Goal: Task Accomplishment & Management: Manage account settings

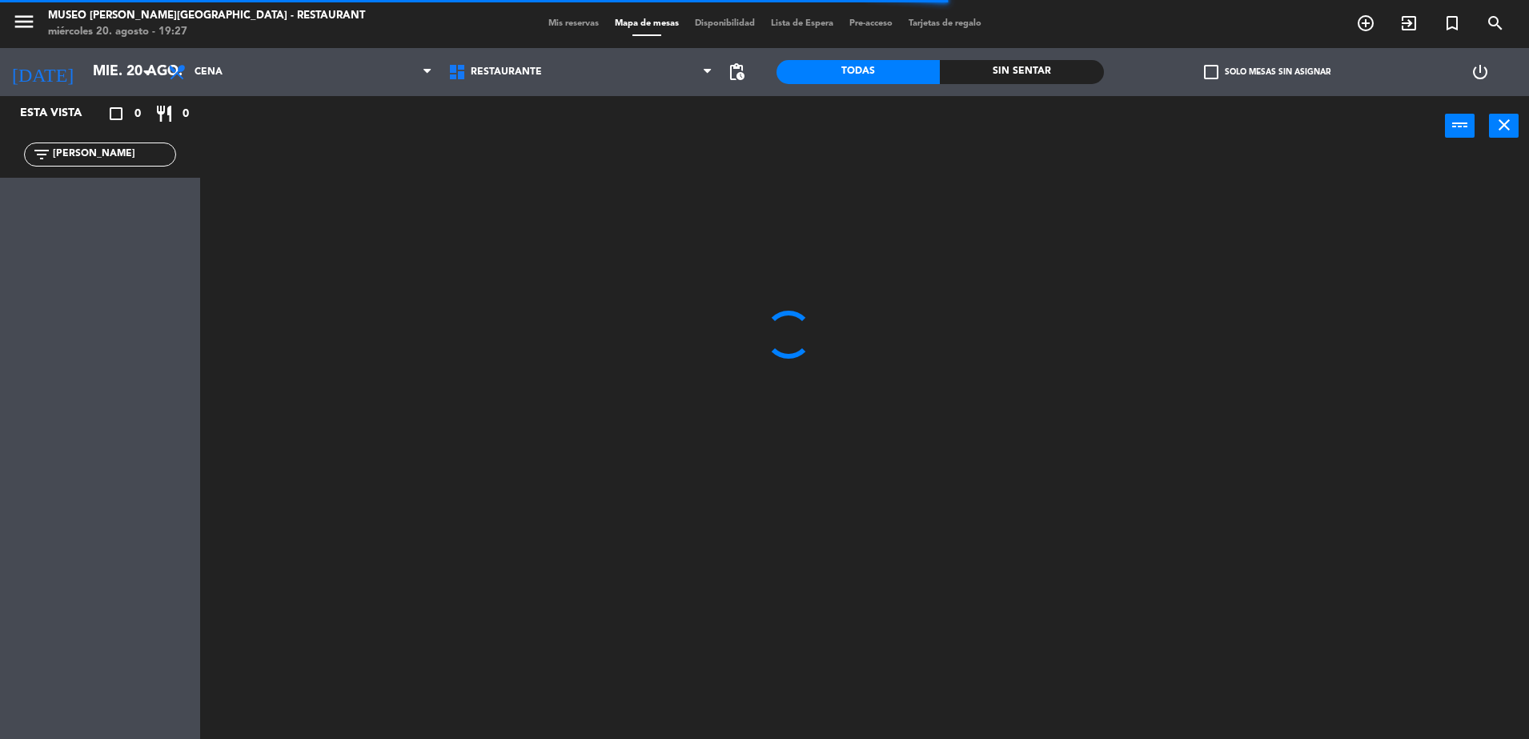
type input "micael"
click at [491, 352] on div at bounding box center [872, 451] width 1314 height 583
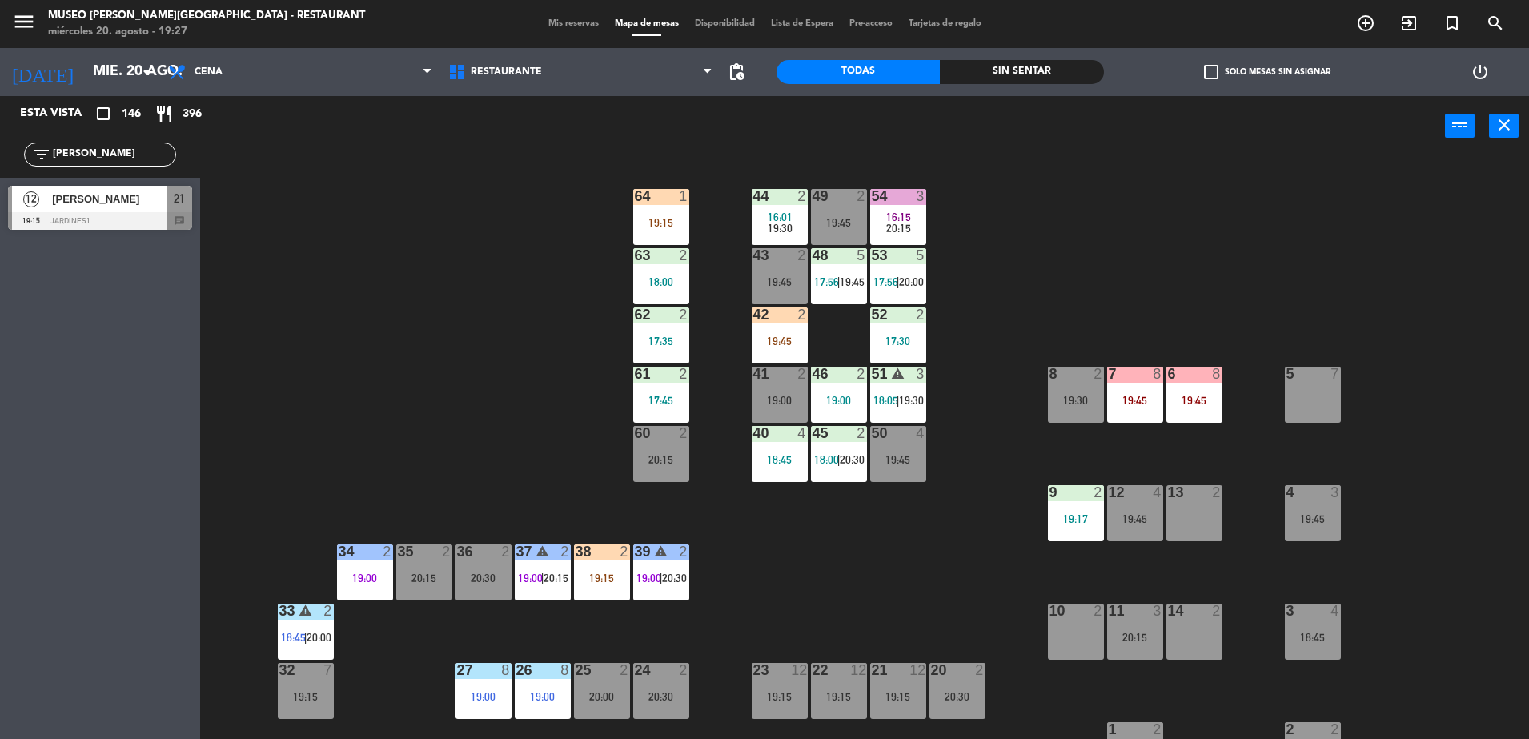
scroll to position [180, 0]
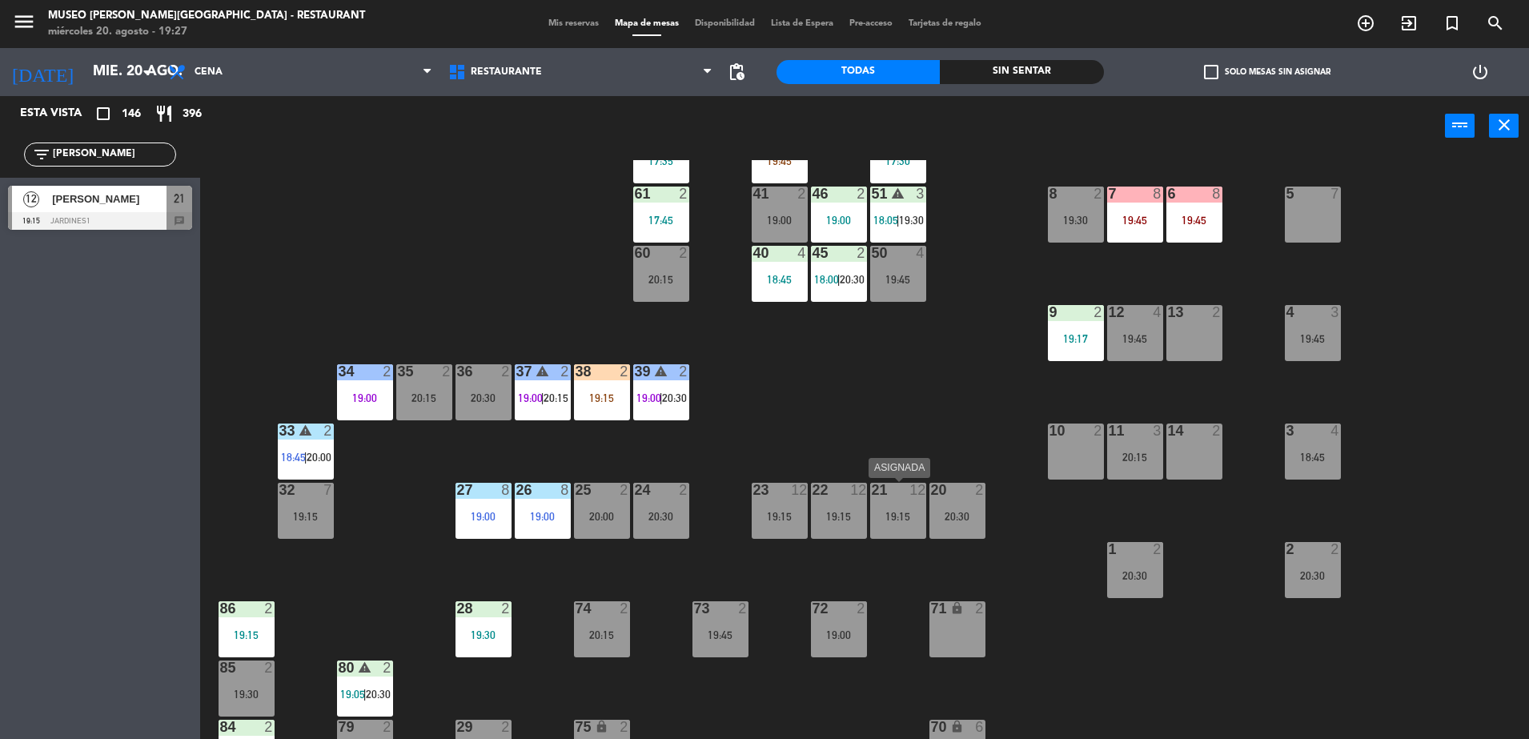
click at [888, 524] on div "21 12 19:15" at bounding box center [898, 511] width 56 height 56
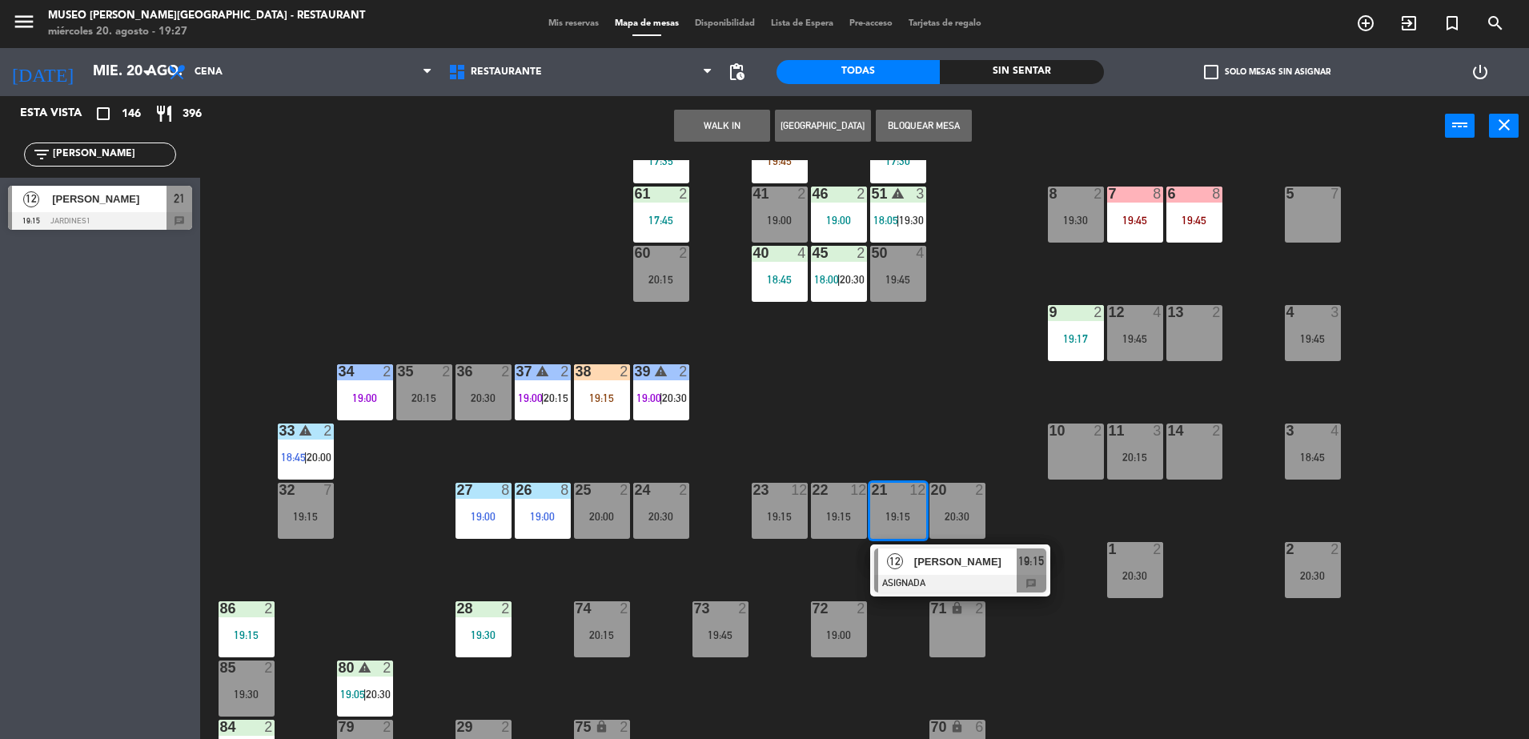
click at [928, 566] on span "[PERSON_NAME]" at bounding box center [965, 561] width 102 height 17
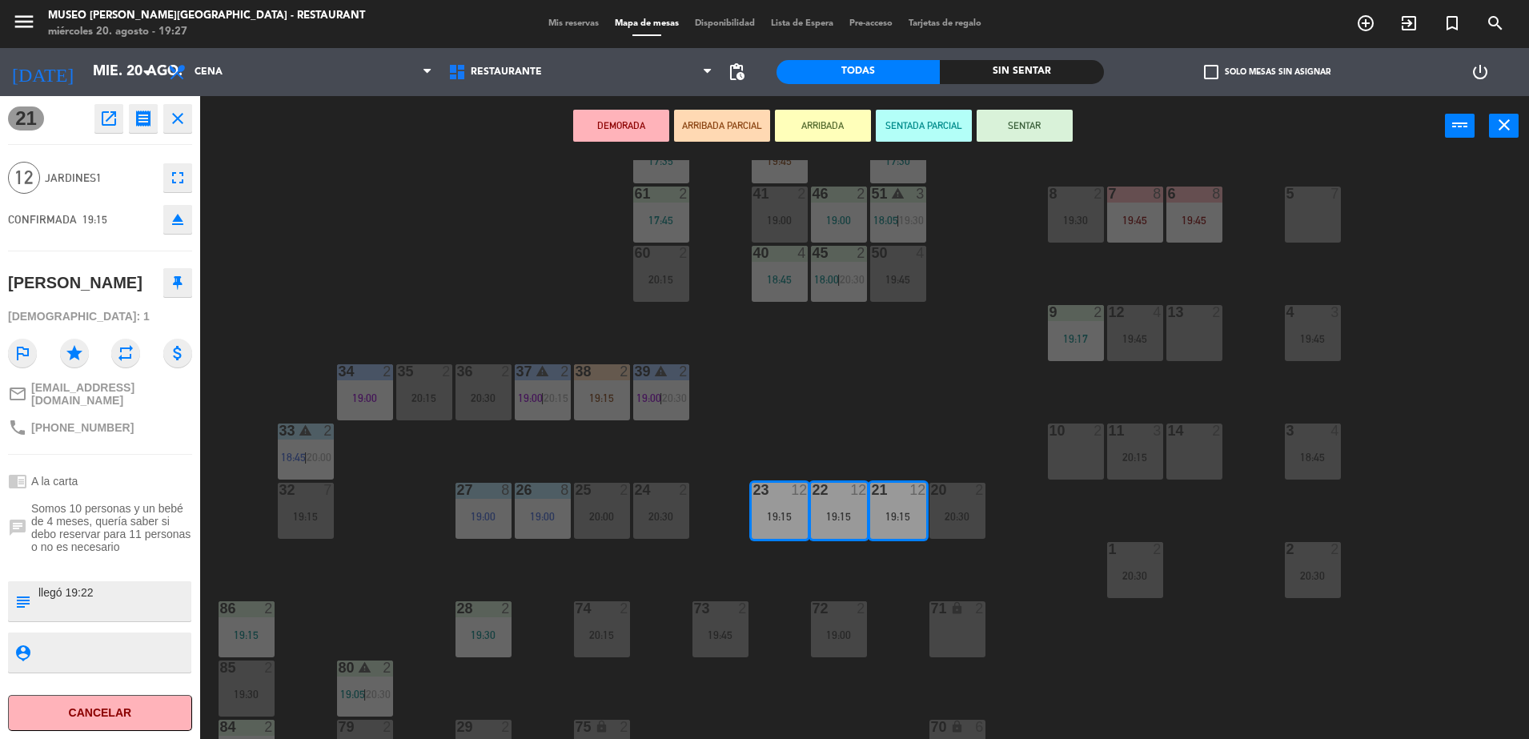
click at [720, 130] on button "ARRIBADA PARCIAL" at bounding box center [722, 126] width 96 height 32
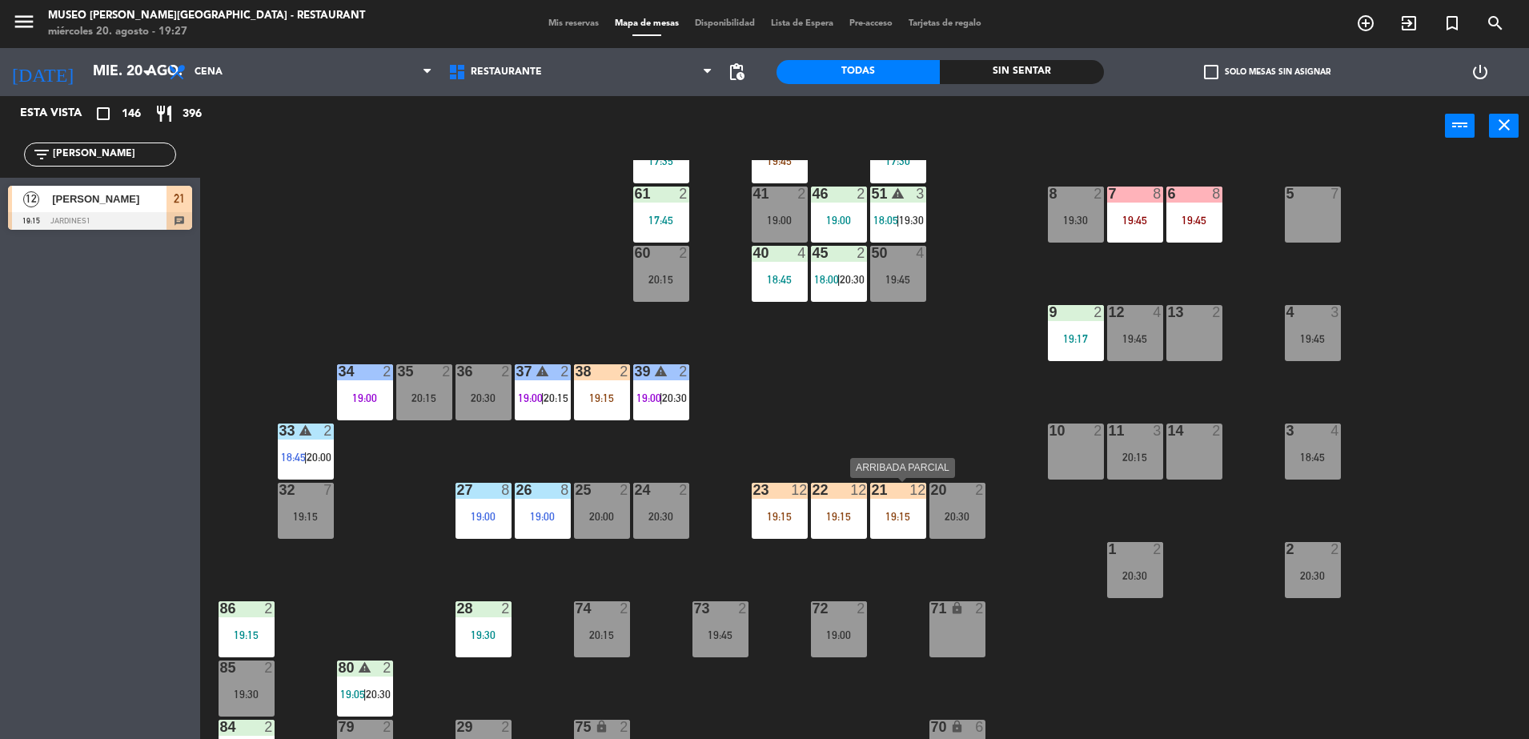
click at [869, 523] on div "44 2 16:01 19:30 49 2 19:45 54 3 16:15 20:15 64 1 19:15 48 5 17:56 | 19:45 53 5…" at bounding box center [872, 451] width 1314 height 583
click at [920, 573] on div "44 2 16:01 19:30 49 2 19:45 54 3 16:15 20:15 64 1 19:15 48 5 17:56 | 19:45 53 5…" at bounding box center [872, 451] width 1314 height 583
click at [899, 515] on div "19:15" at bounding box center [898, 516] width 56 height 11
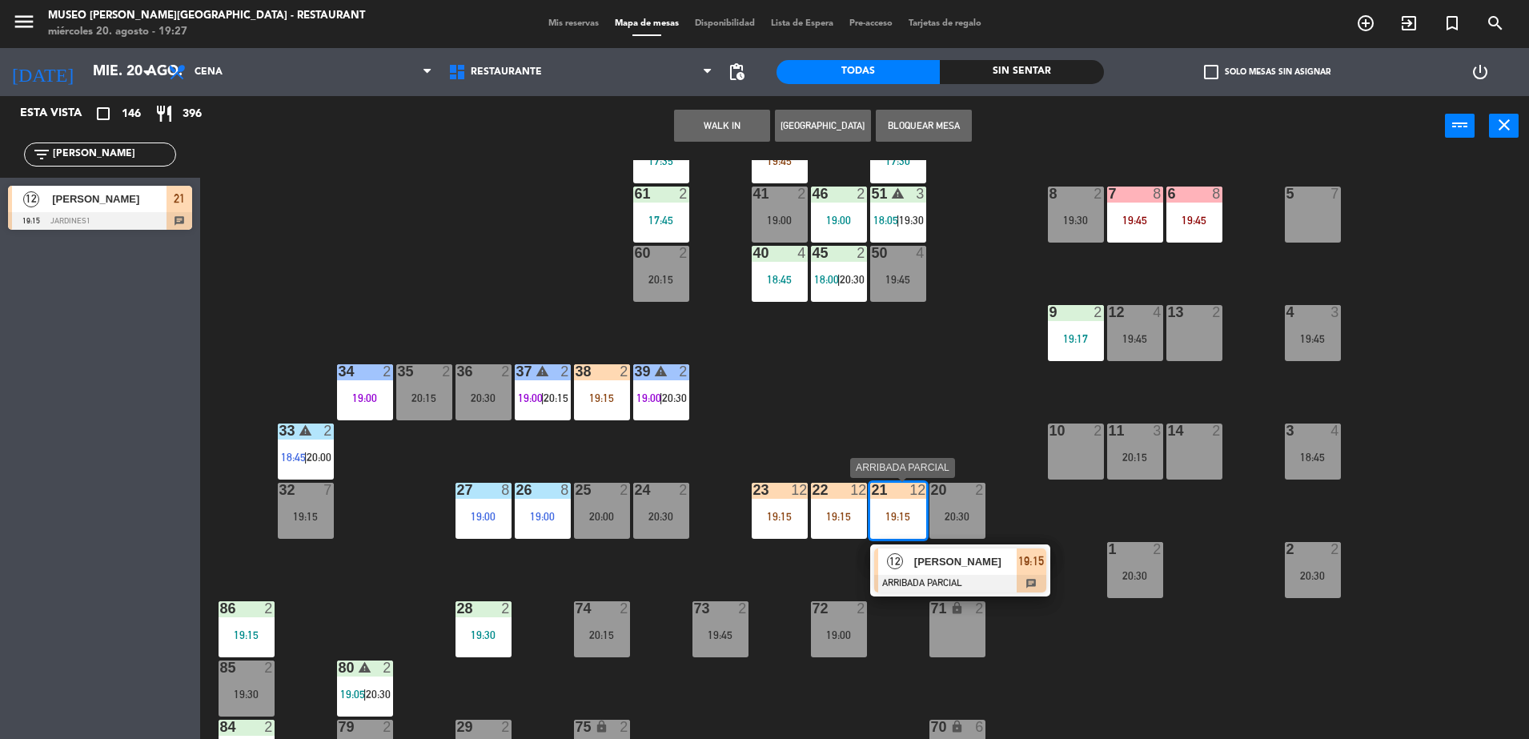
click at [948, 567] on span "[PERSON_NAME]" at bounding box center [965, 561] width 102 height 17
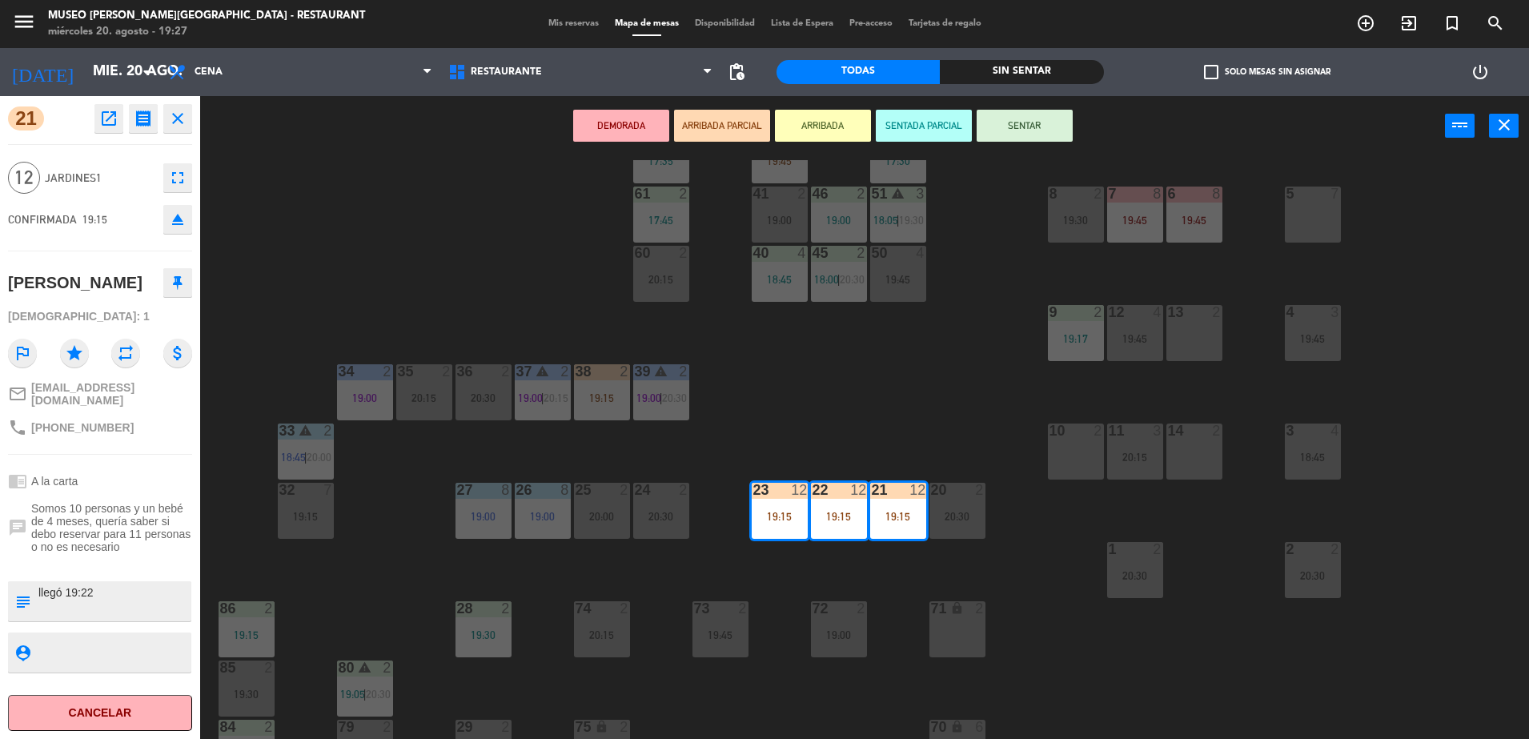
click at [67, 608] on textarea at bounding box center [113, 601] width 153 height 34
type textarea "llegó 1 de 12 a las 19:22"
click at [142, 553] on span "Somos 10 personas y un bebé de 4 meses, quería saber si debo reservar para 11 p…" at bounding box center [111, 527] width 161 height 51
click at [58, 553] on span "Somos 10 personas y un bebé de 4 meses, quería saber si debo reservar para 11 p…" at bounding box center [111, 527] width 161 height 51
click at [881, 387] on div "44 2 16:01 19:30 49 2 19:45 54 3 16:15 20:15 64 1 19:15 48 5 17:56 | 19:45 53 5…" at bounding box center [872, 451] width 1314 height 583
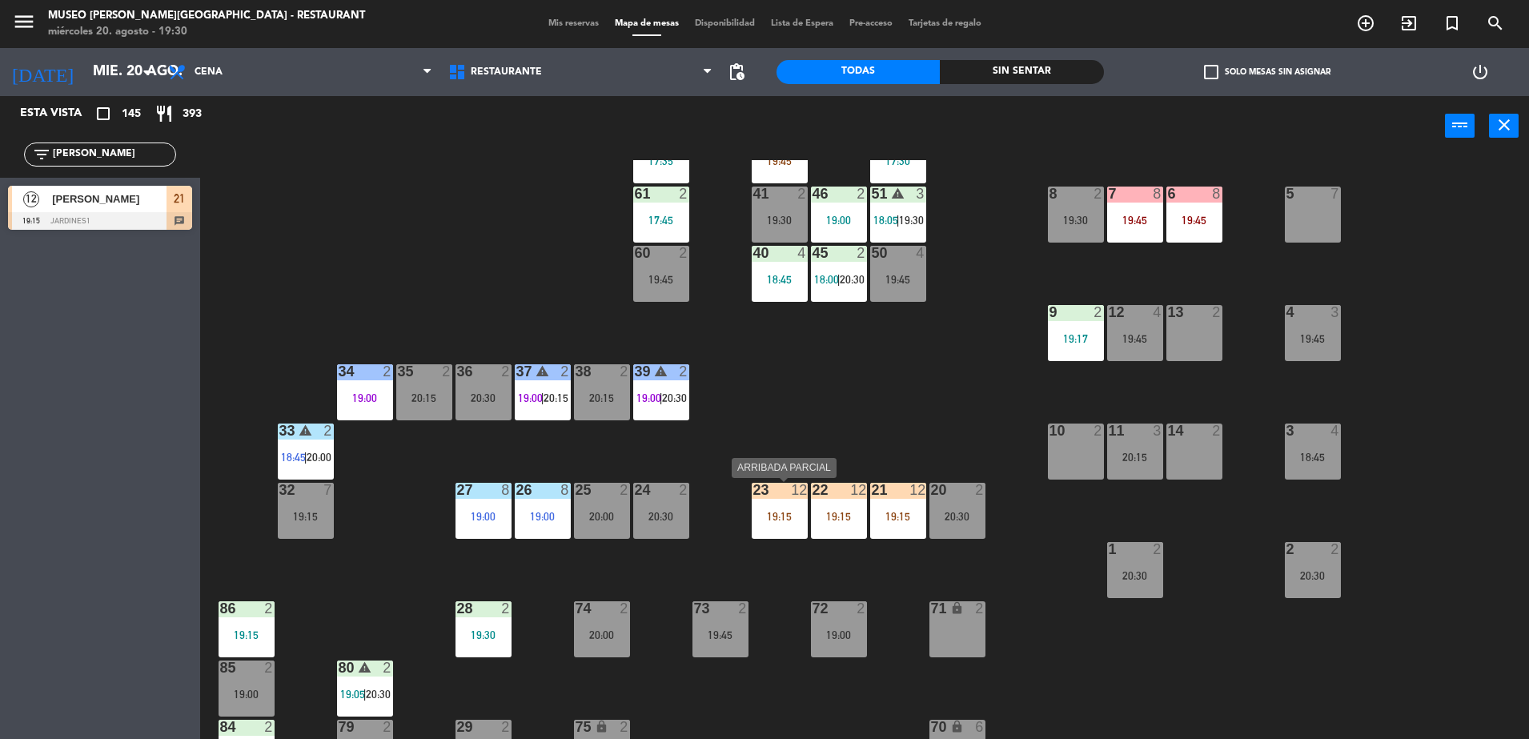
click at [781, 537] on div "23 12 19:15" at bounding box center [780, 511] width 56 height 56
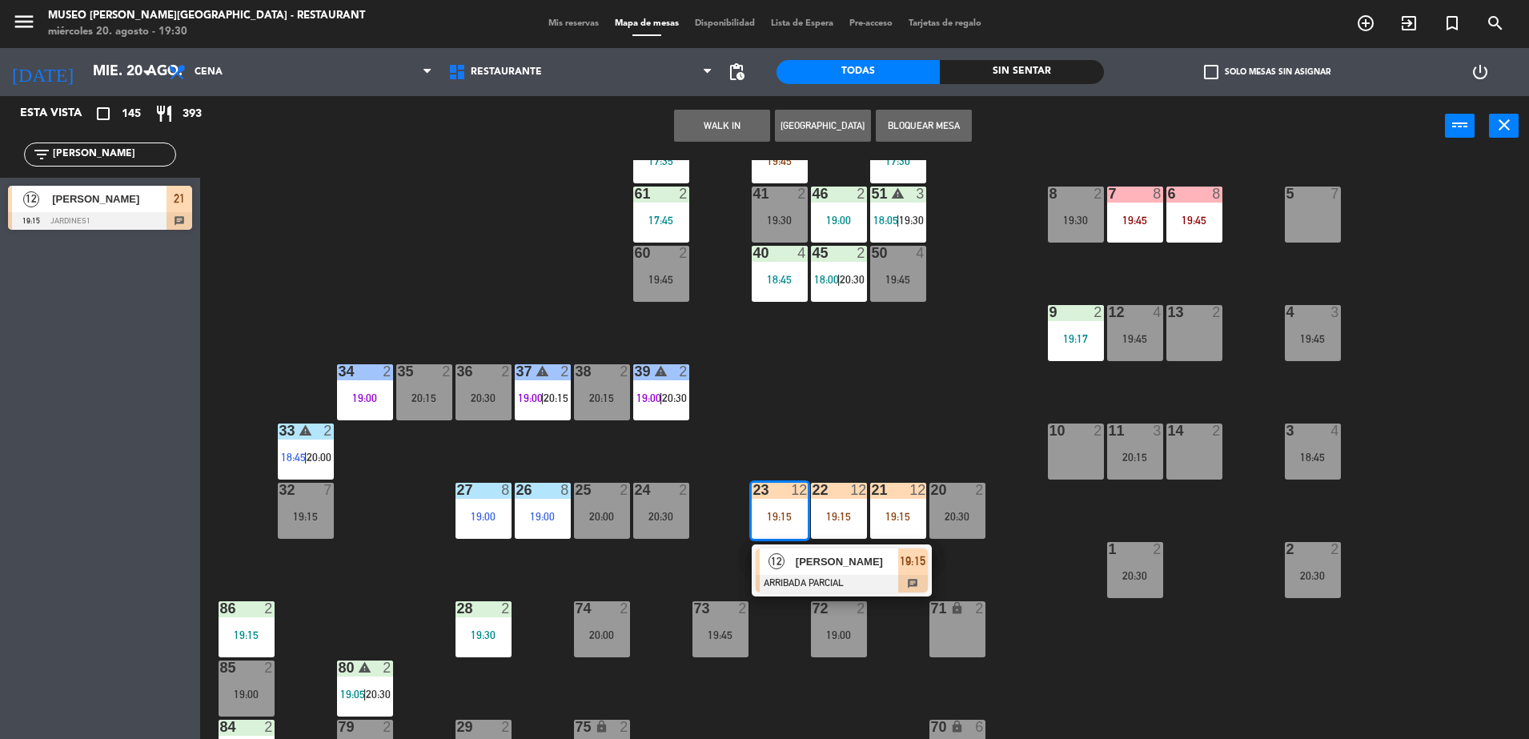
click at [817, 576] on div at bounding box center [842, 584] width 172 height 18
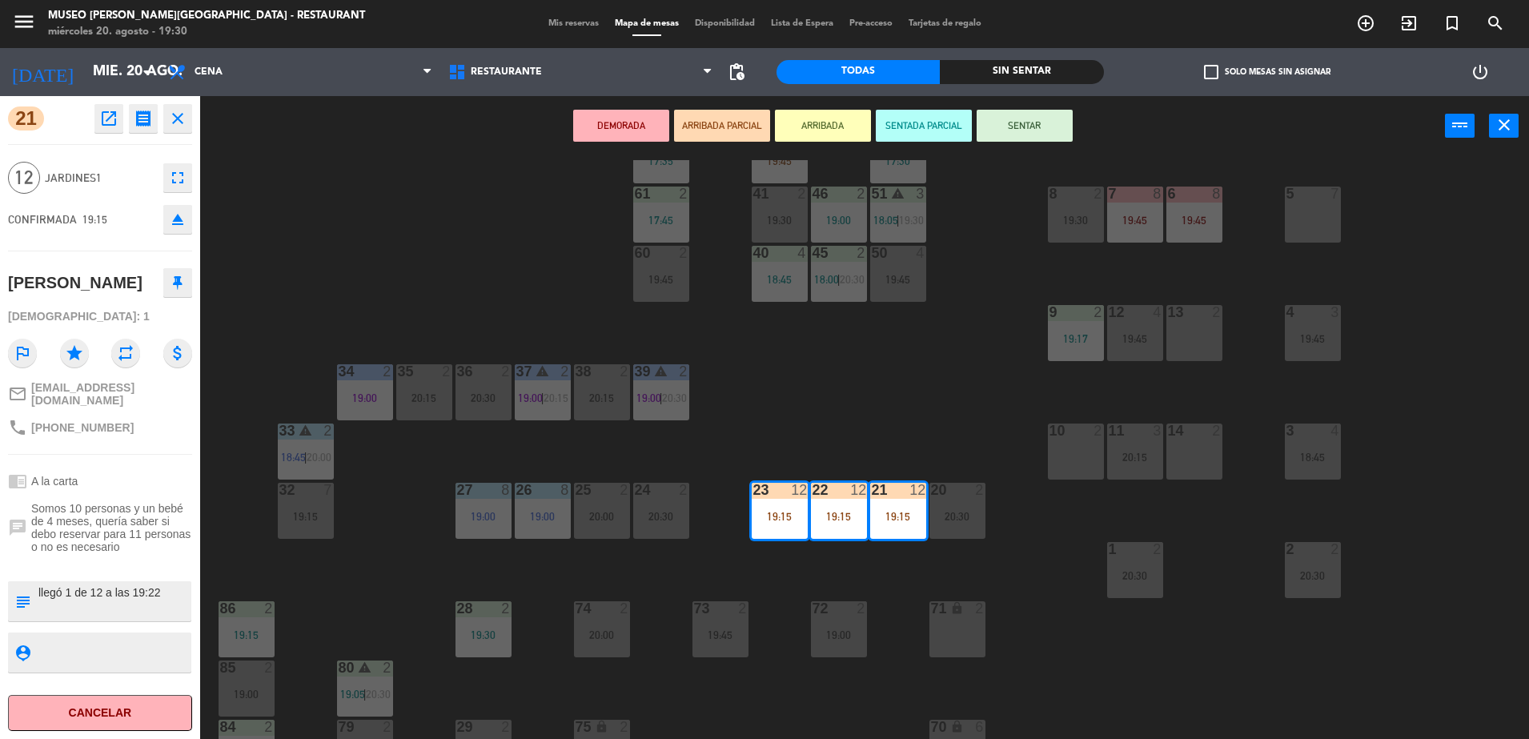
click at [946, 291] on div "44 2 16:01 49 2 20:15 54 5 20:15 64 1 19:15 48 5 17:56 | 19:45 53 5 17:56 | 20:…" at bounding box center [872, 451] width 1314 height 583
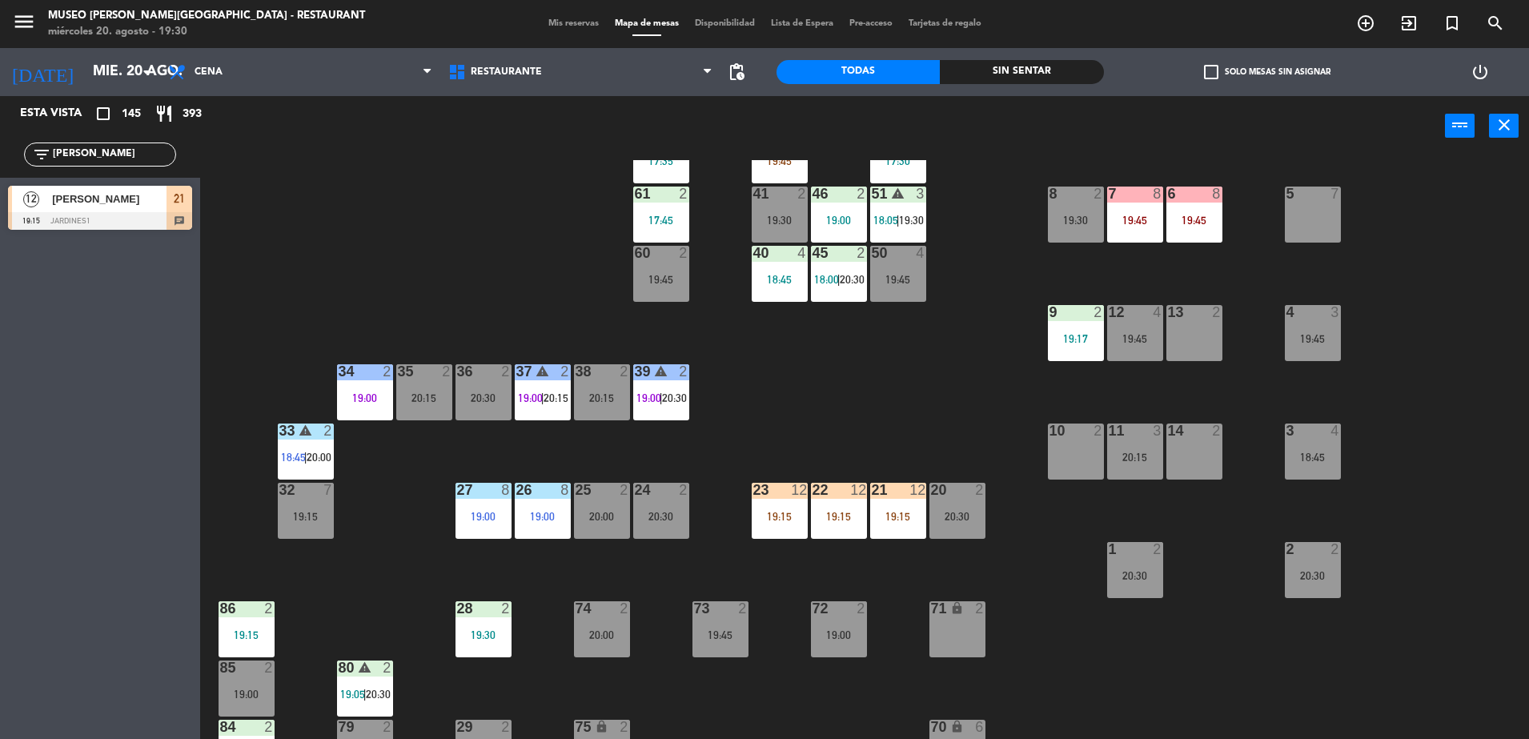
click at [1131, 215] on div "19:45" at bounding box center [1135, 220] width 56 height 11
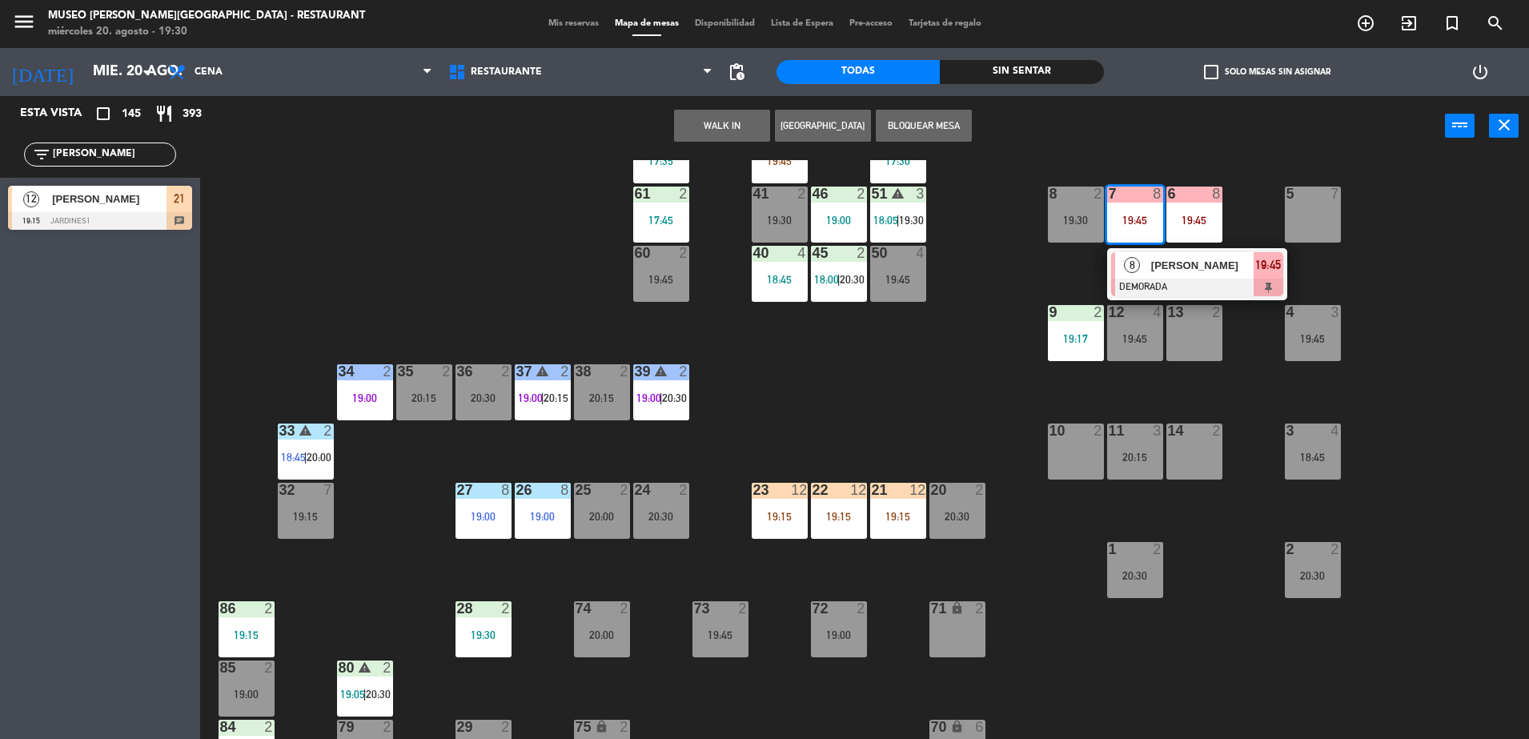
click at [1191, 259] on span "[PERSON_NAME]" at bounding box center [1202, 265] width 102 height 17
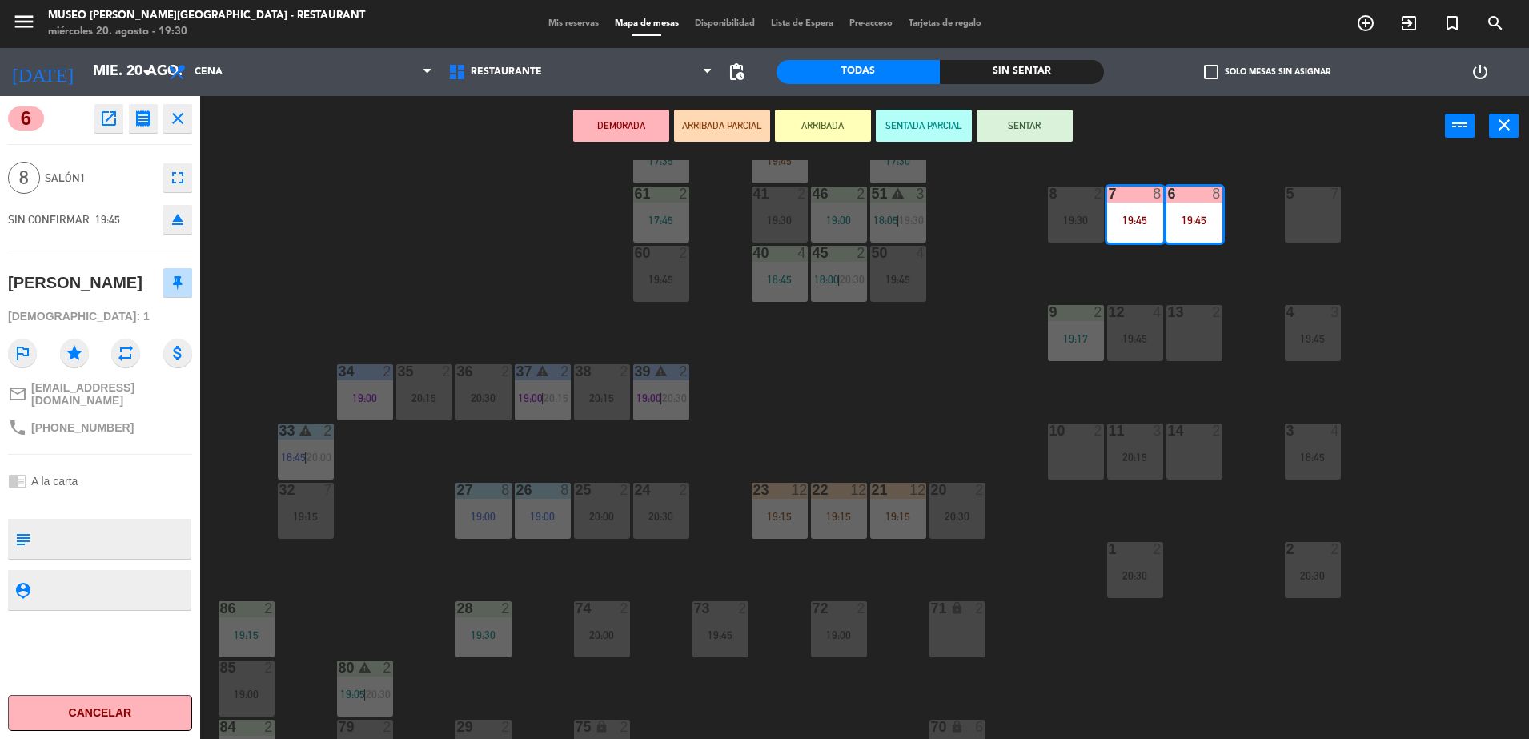
click at [907, 364] on div "44 2 16:01 49 2 20:15 54 5 20:15 64 1 19:15 48 5 17:56 | 19:45 53 5 17:56 | 20:…" at bounding box center [872, 451] width 1314 height 583
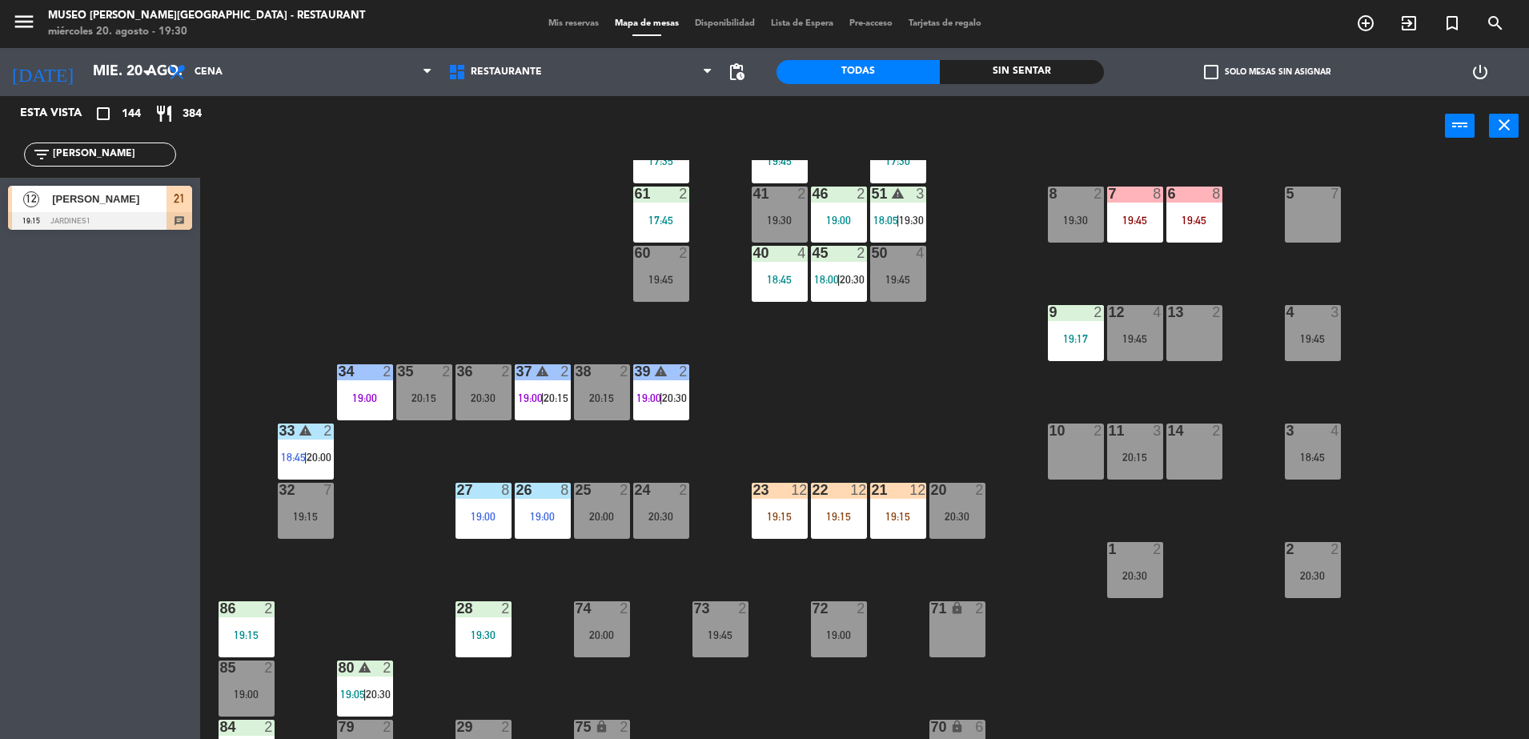
click at [895, 419] on div "44 2 16:01 49 2 20:15 54 5 20:15 64 1 19:15 48 5 17:56 | 19:45 53 5 17:56 | 20:…" at bounding box center [872, 451] width 1314 height 583
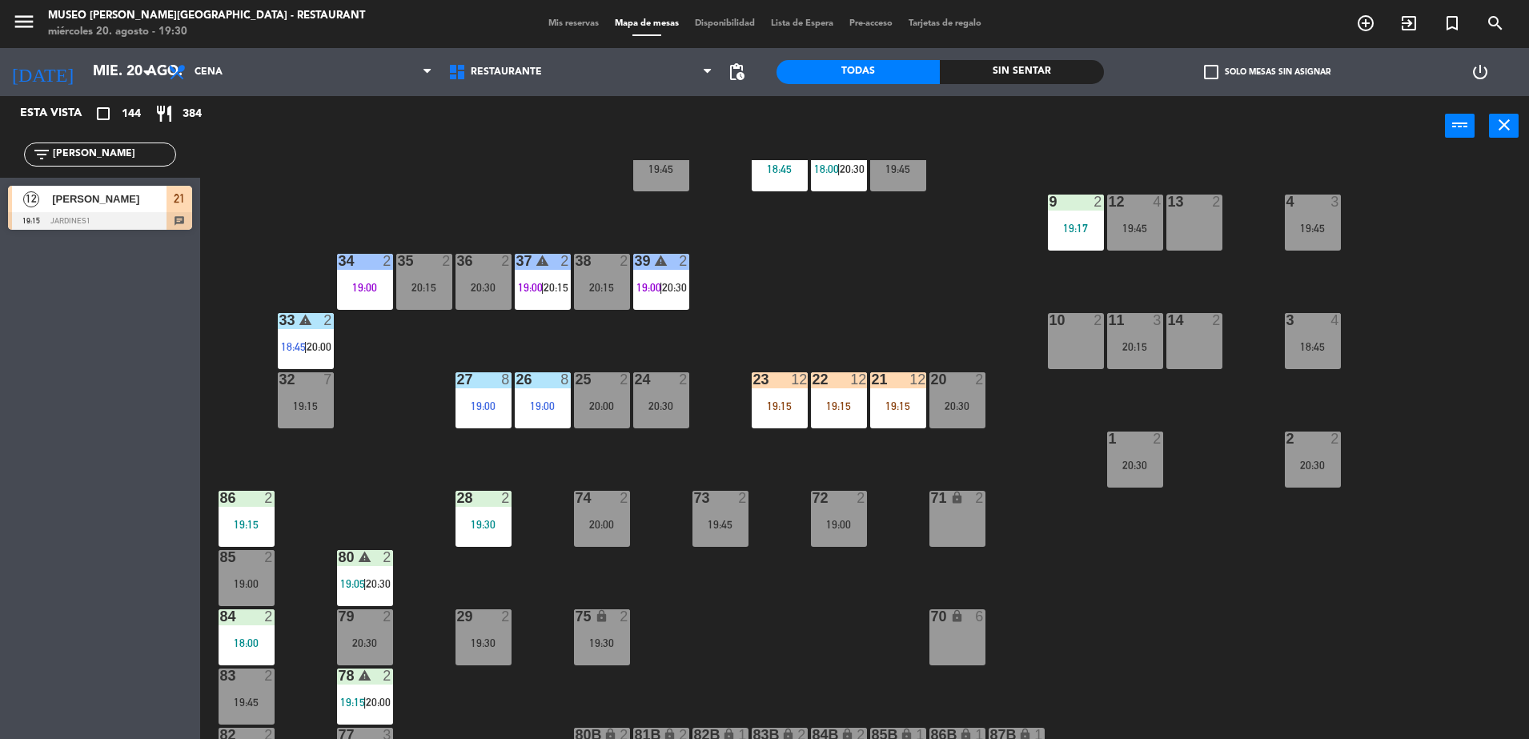
scroll to position [247, 0]
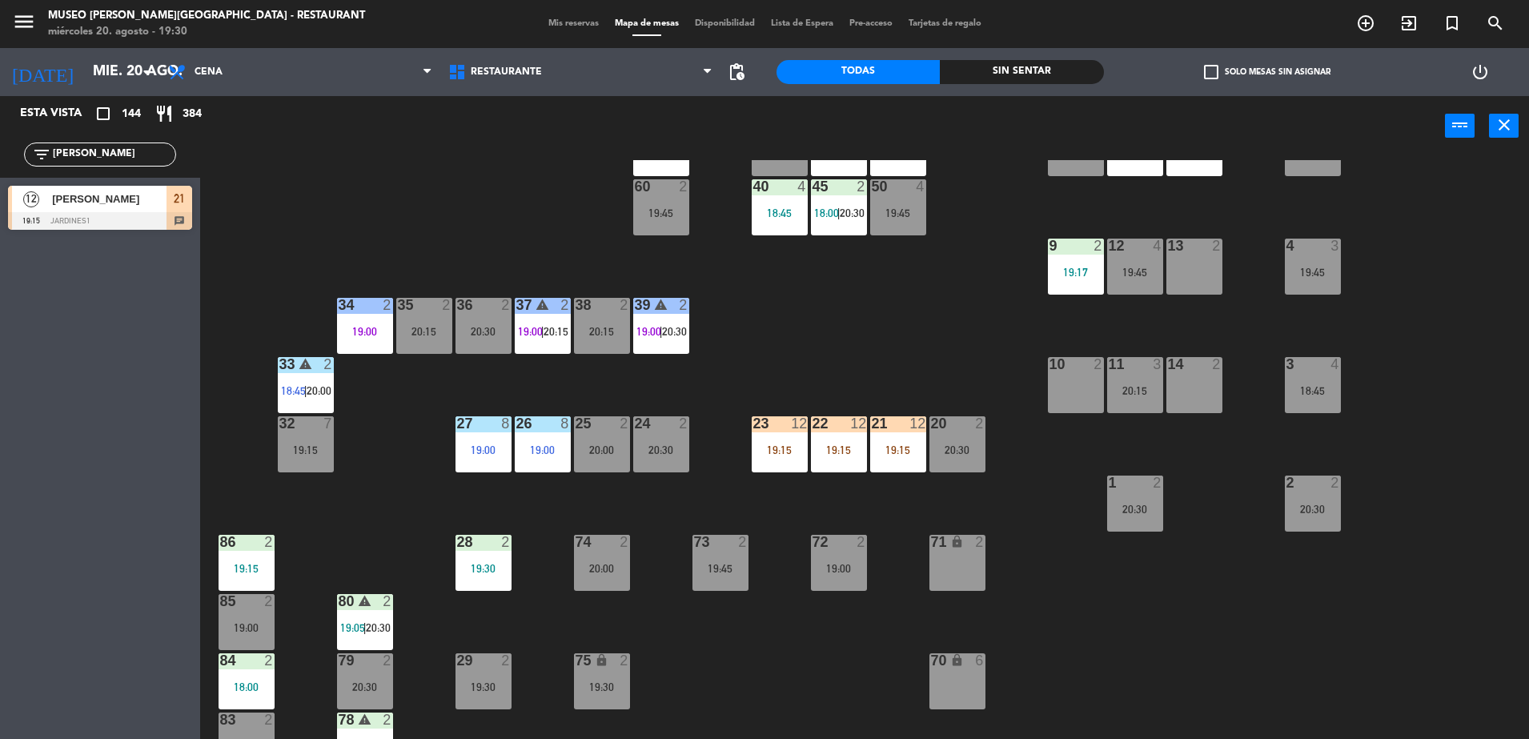
click at [1329, 381] on div "3 4 18:45" at bounding box center [1313, 385] width 56 height 56
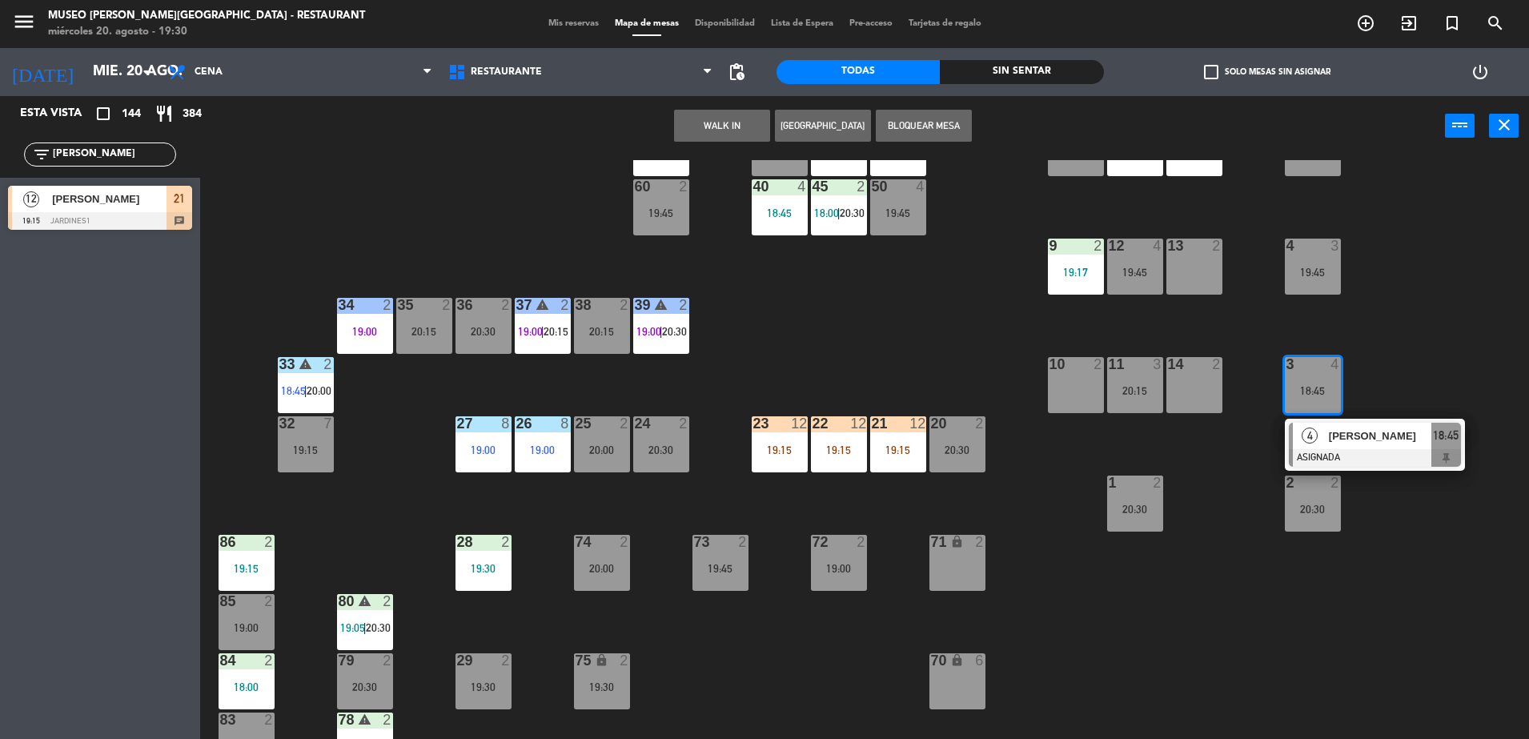
click at [1382, 470] on div "4 Maria Teresa Fernández ASIGNADA 18:45" at bounding box center [1375, 445] width 180 height 52
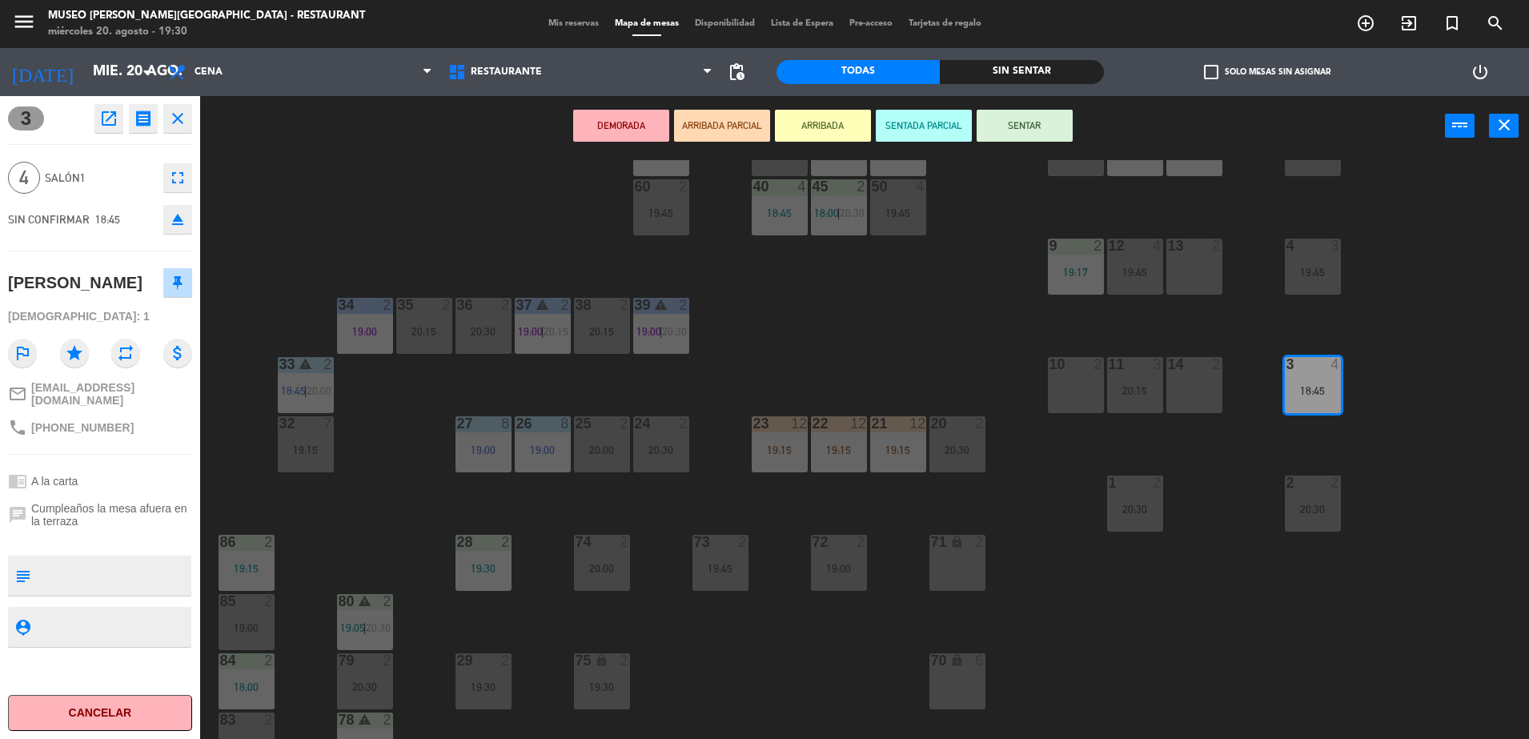
click at [102, 118] on icon "open_in_new" at bounding box center [108, 118] width 19 height 19
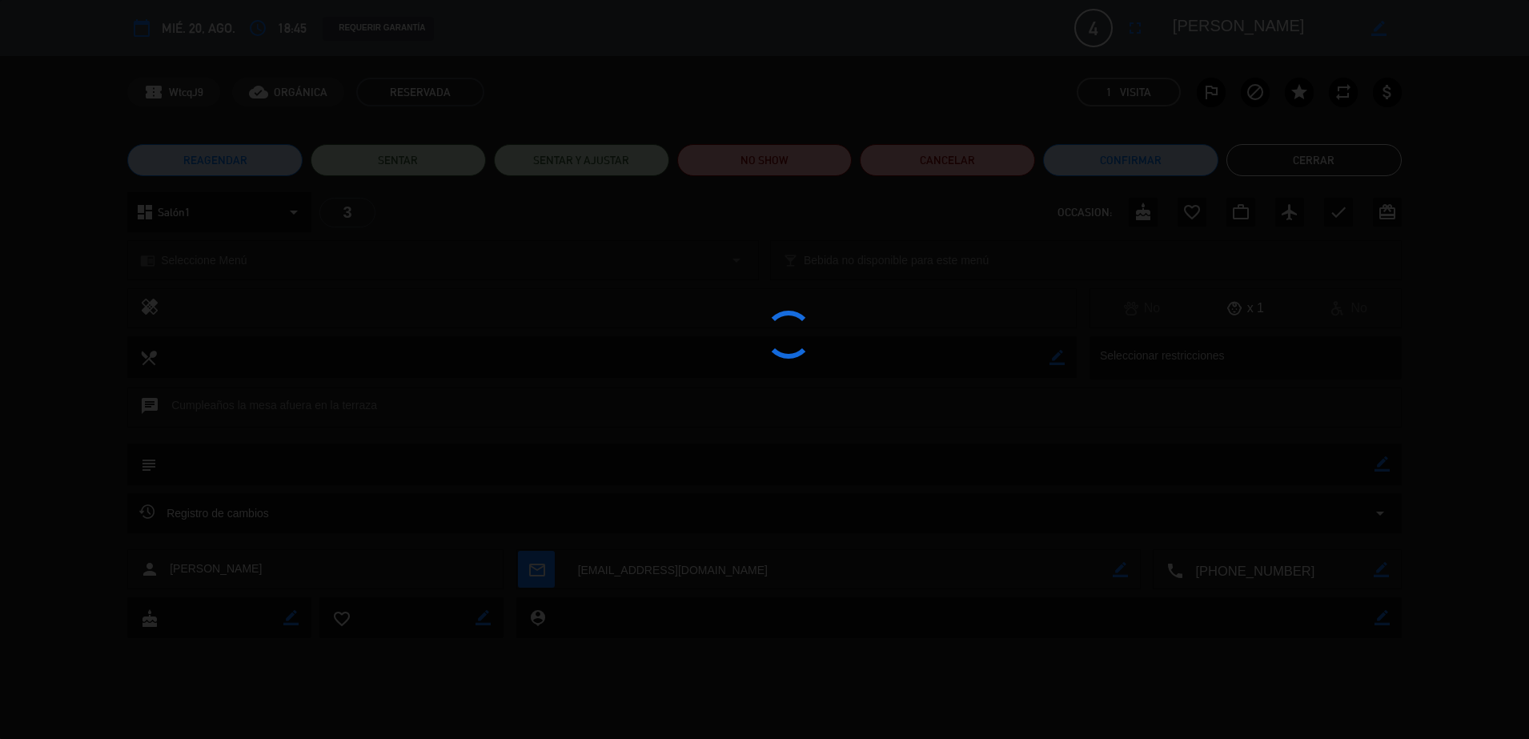
click at [791, 153] on div at bounding box center [764, 369] width 1529 height 739
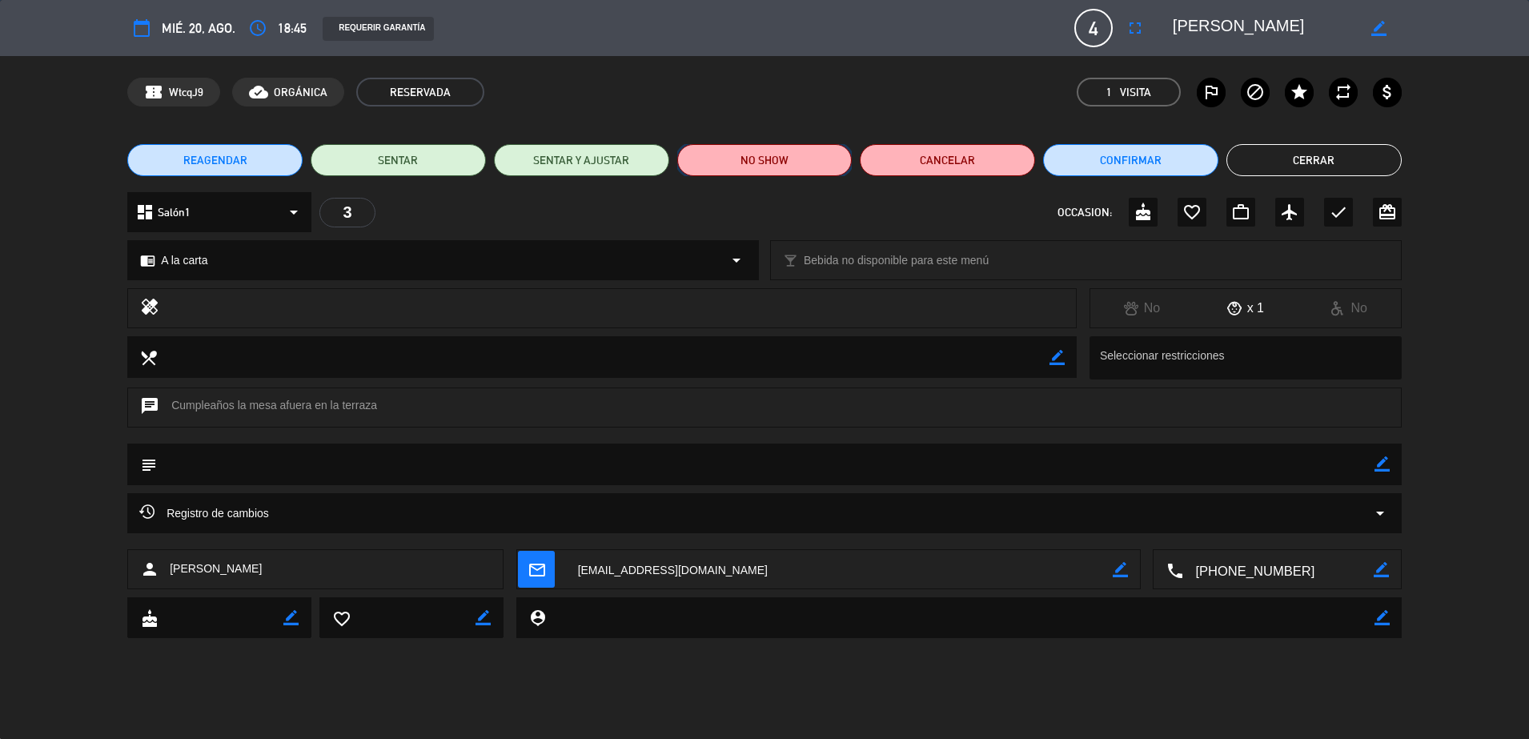
click at [781, 164] on button "NO SHOW" at bounding box center [764, 160] width 175 height 32
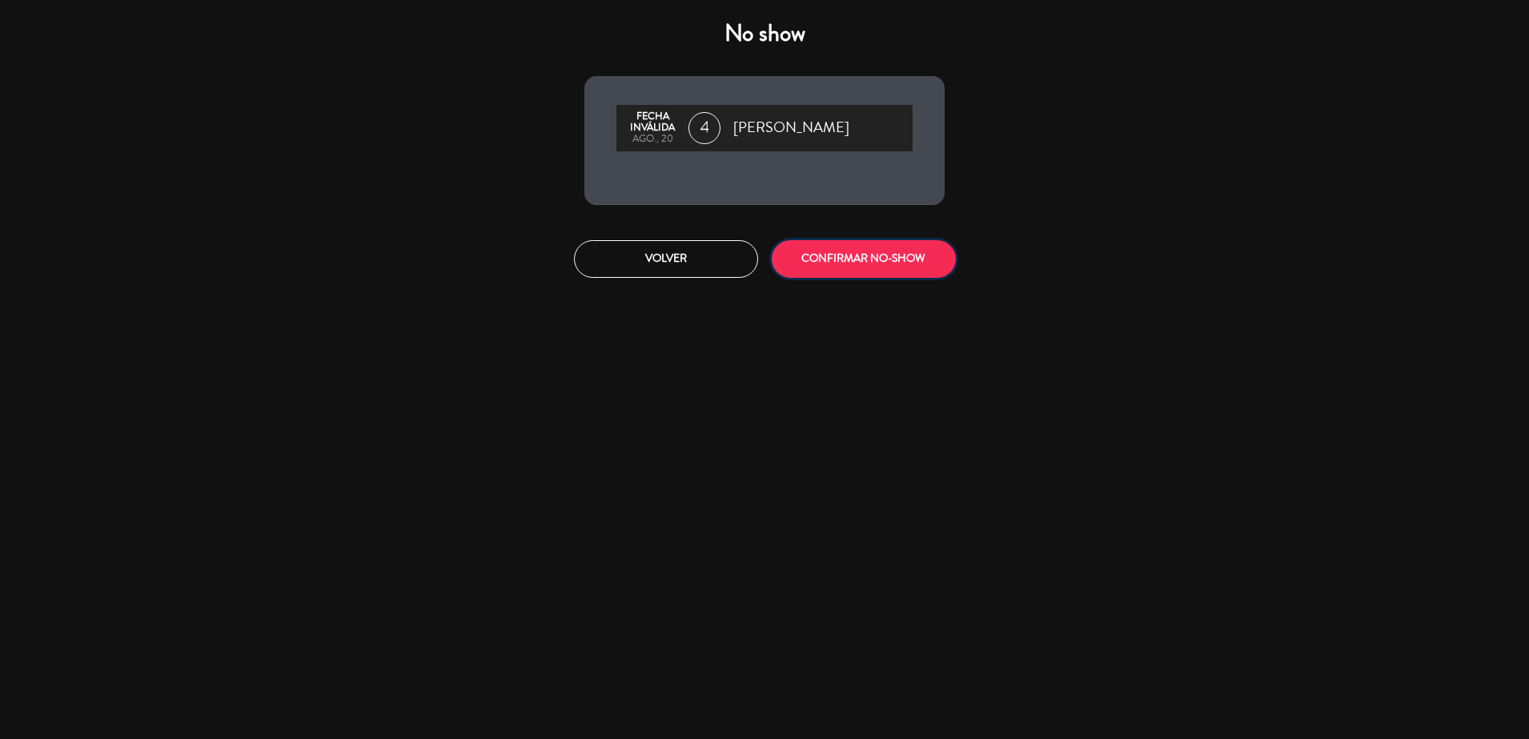
click at [863, 251] on button "CONFIRMAR NO-SHOW" at bounding box center [864, 259] width 184 height 38
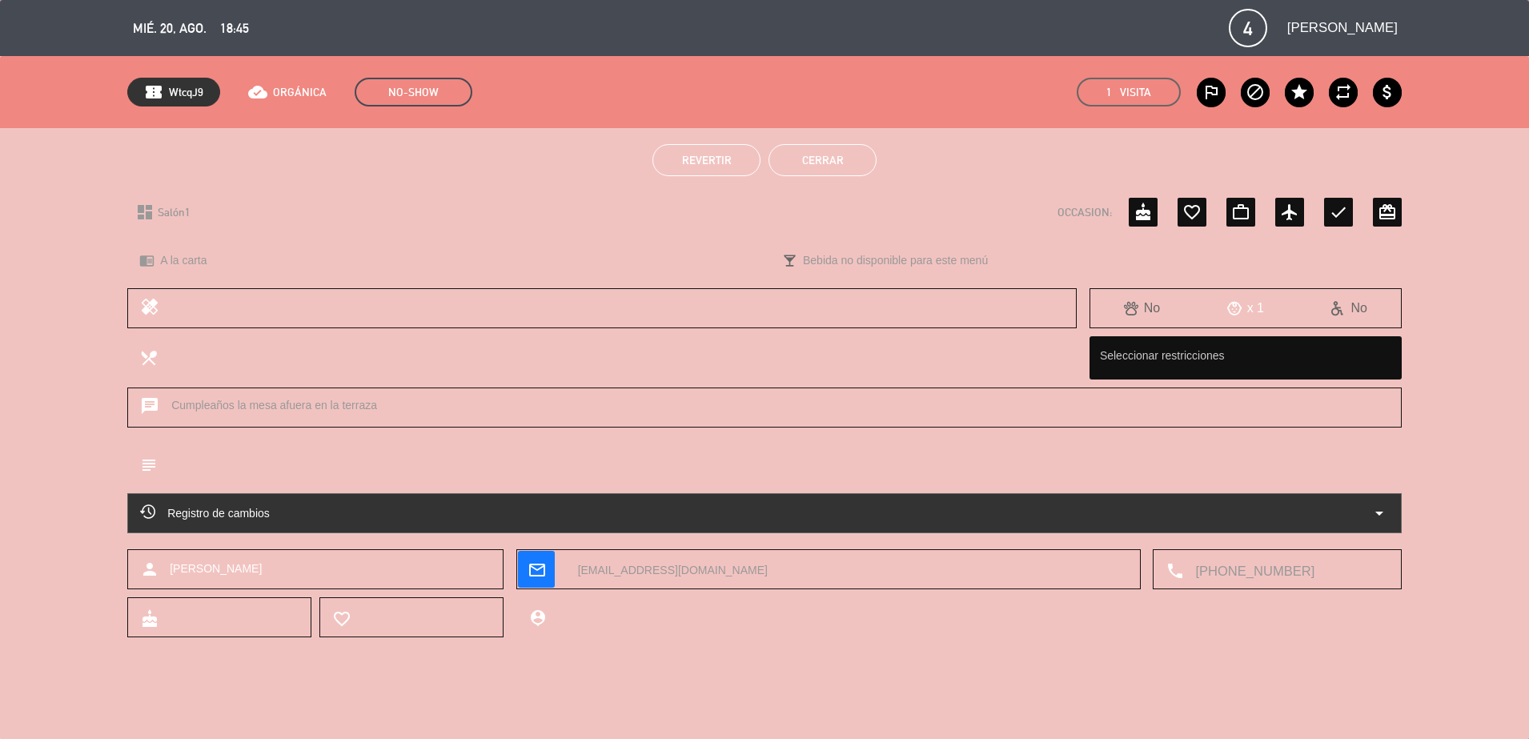
click at [837, 157] on button "Cerrar" at bounding box center [822, 160] width 108 height 32
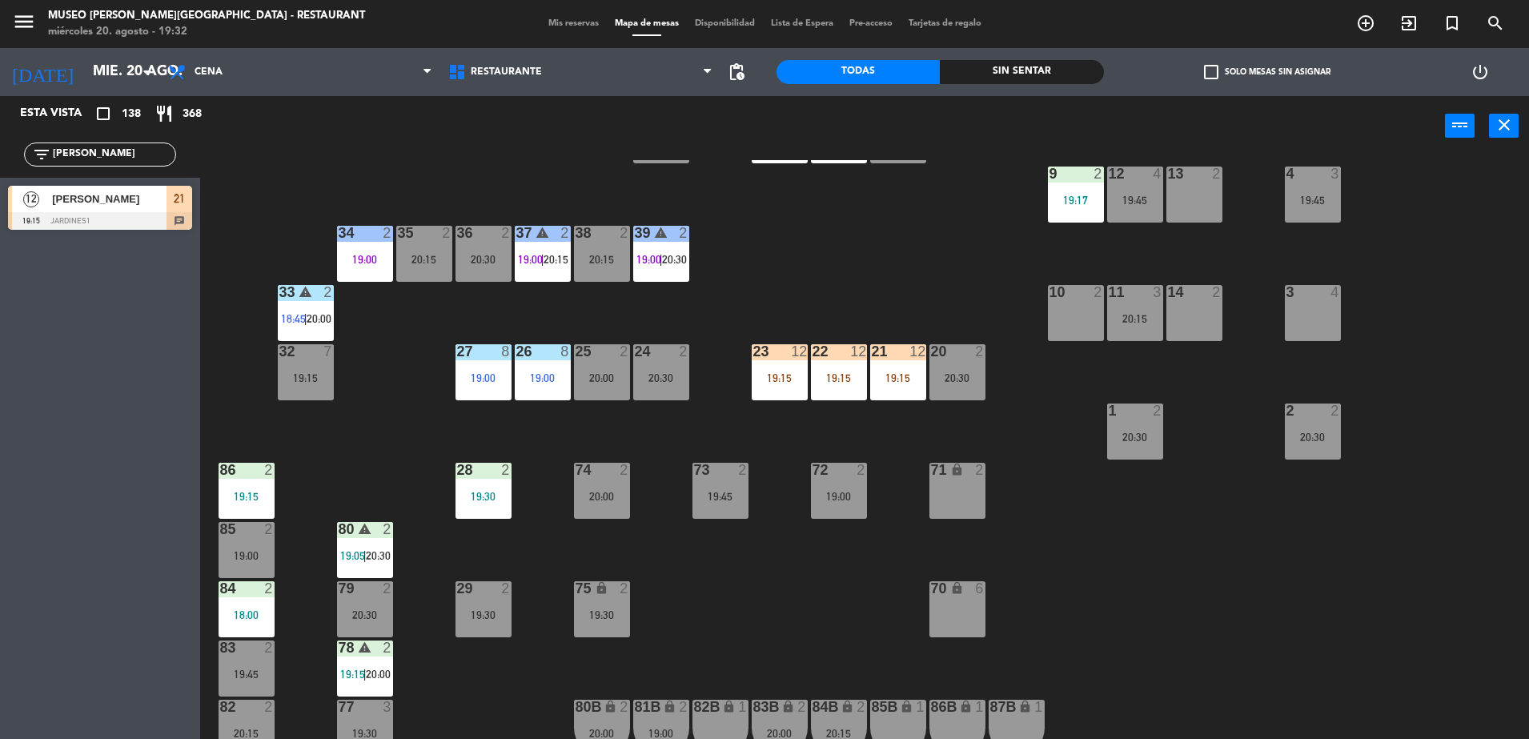
scroll to position [327, 0]
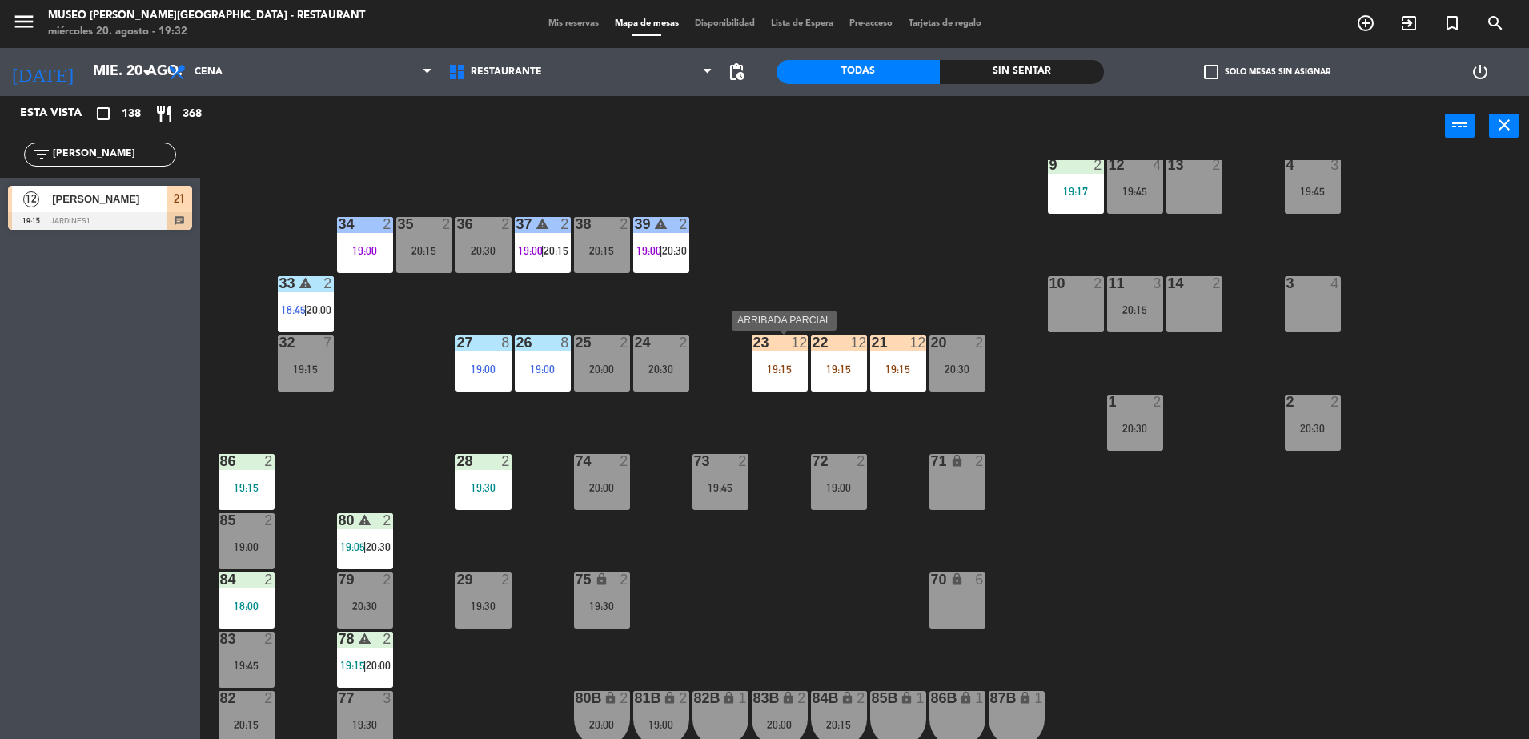
click at [773, 363] on div "19:15" at bounding box center [780, 368] width 56 height 11
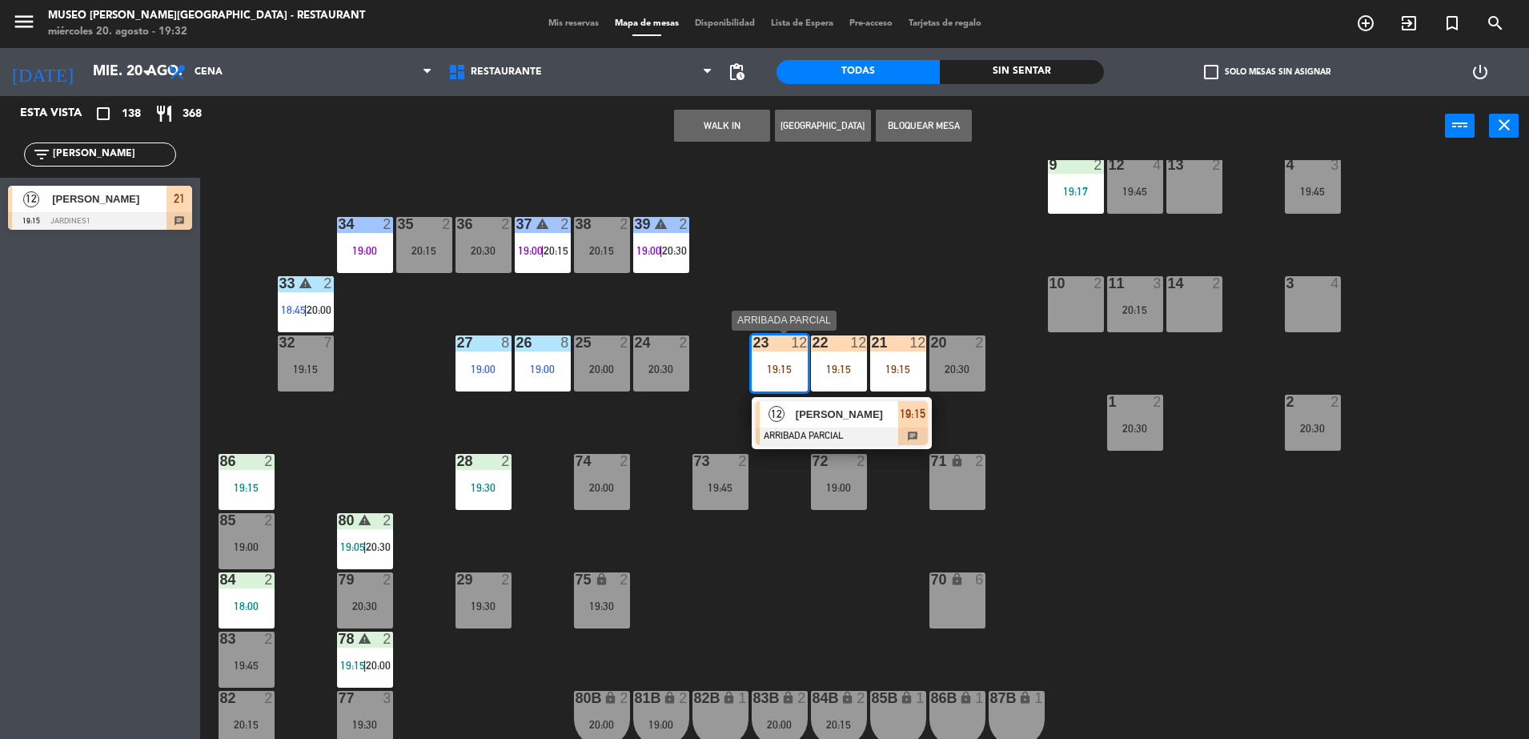
click at [891, 416] on span "[PERSON_NAME]" at bounding box center [847, 414] width 102 height 17
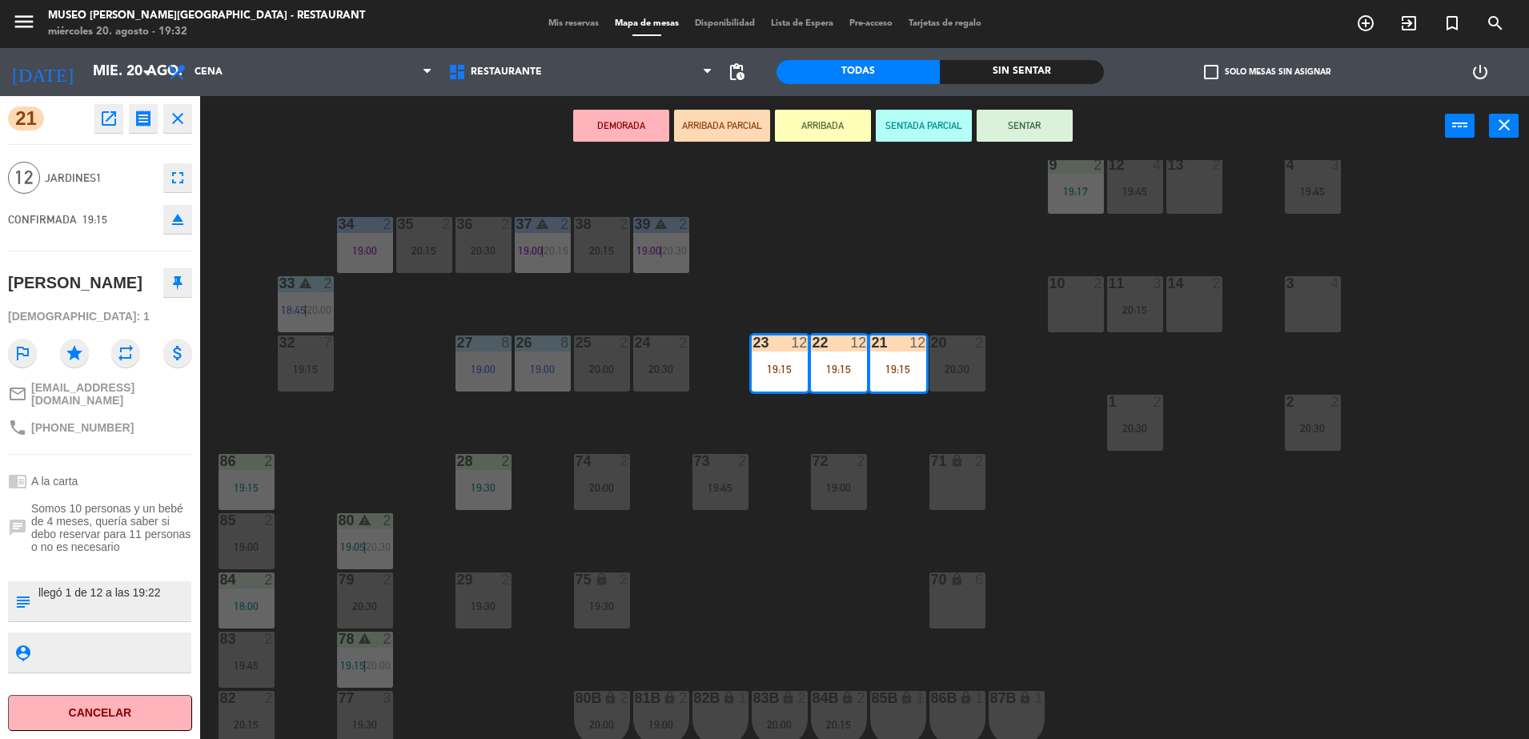
click at [801, 256] on div "44 2 16:01 49 2 20:15 54 5 20:15 64 1 19:15 48 5 17:56 | 19:45 53 5 17:56 | 20:…" at bounding box center [872, 451] width 1314 height 583
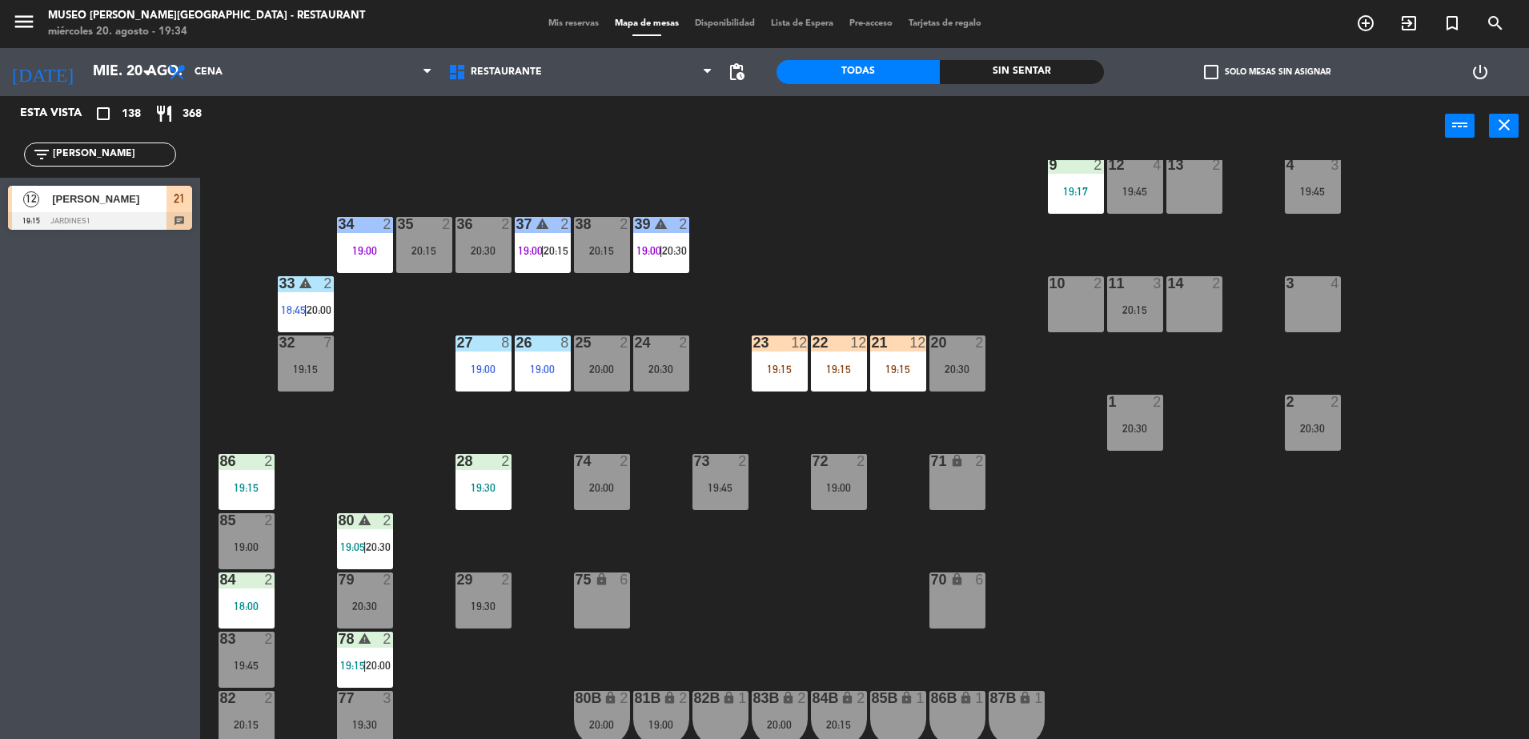
drag, startPoint x: 106, startPoint y: 161, endPoint x: 0, endPoint y: 183, distance: 107.8
click at [0, 183] on html "close × Museo Larco Café - Restaurant × chrome_reader_mode Listado de Reservas …" at bounding box center [764, 369] width 1529 height 739
type input "joe"
click at [114, 231] on div "2 Joe Bazalar 19:30 Salón1 8" at bounding box center [100, 208] width 200 height 60
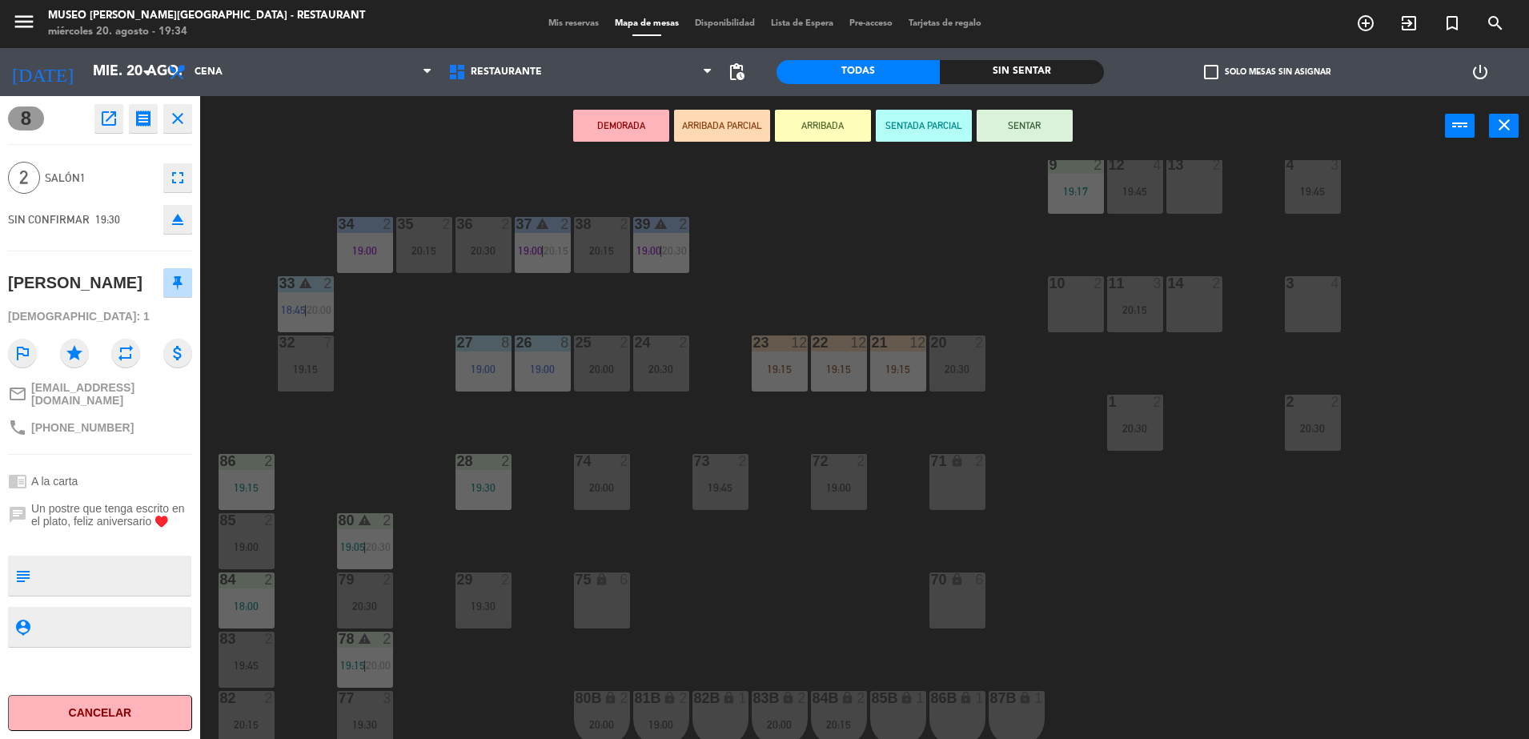
click at [731, 118] on button "ARRIBADA PARCIAL" at bounding box center [722, 126] width 96 height 32
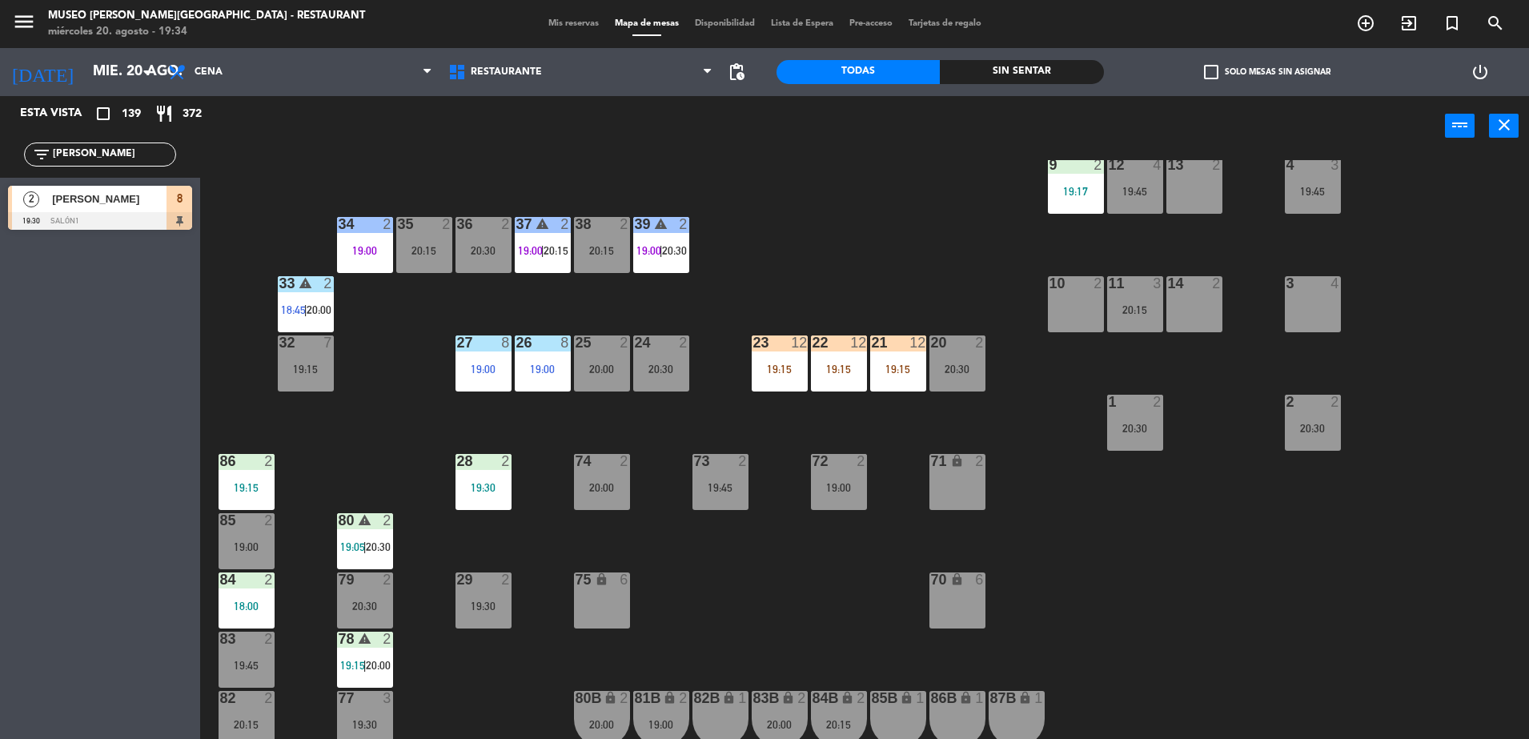
click at [175, 210] on div "8" at bounding box center [179, 199] width 26 height 26
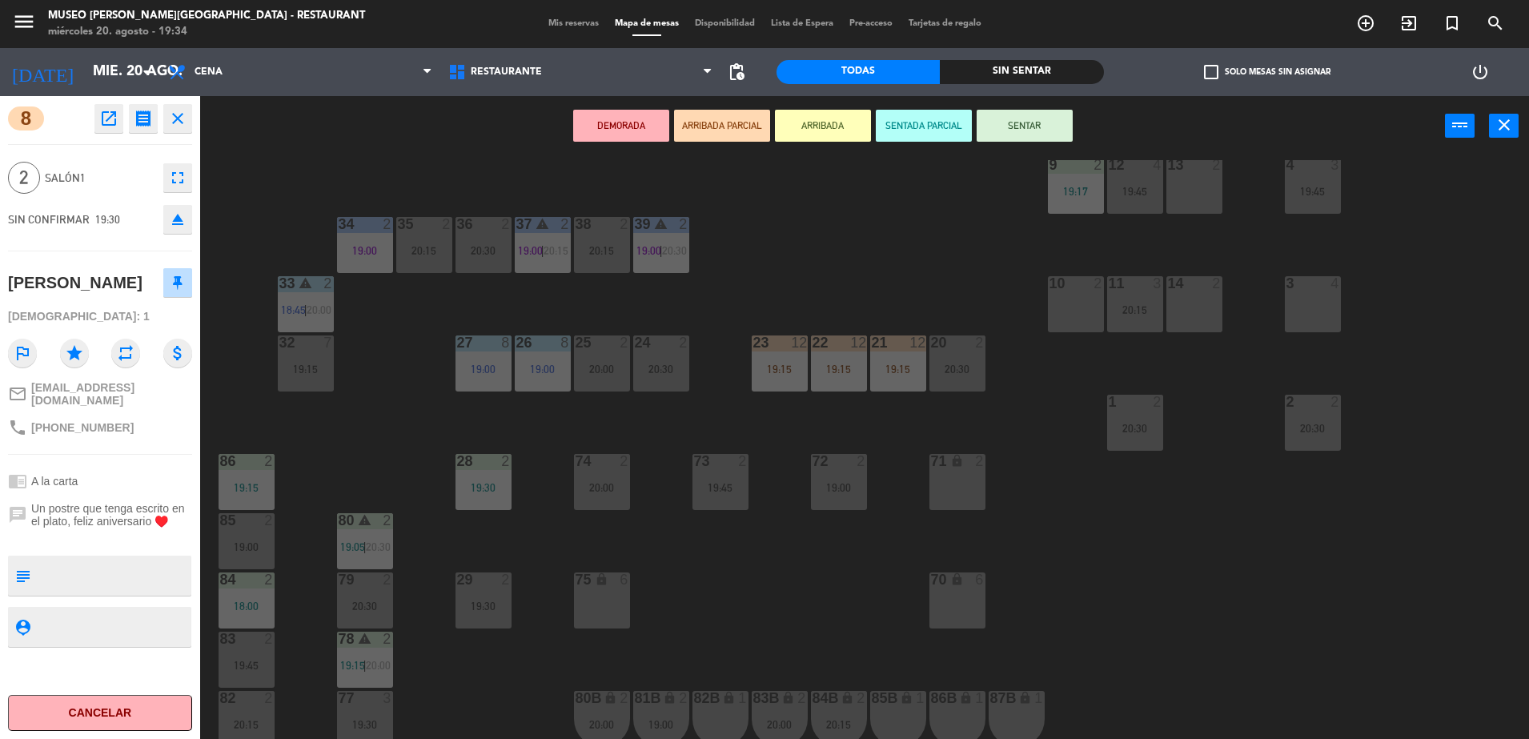
scroll to position [568, 0]
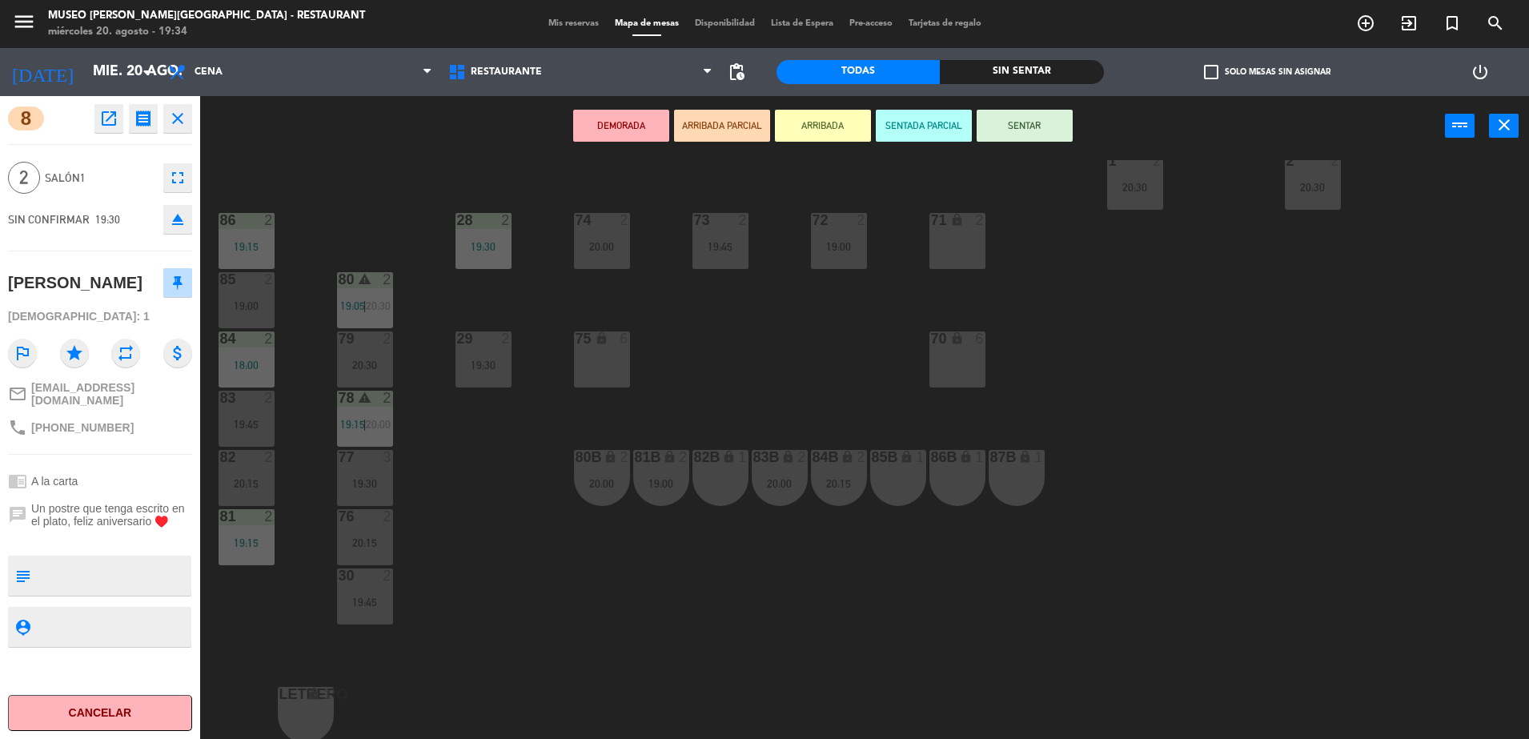
click at [250, 463] on div at bounding box center [246, 457] width 26 height 14
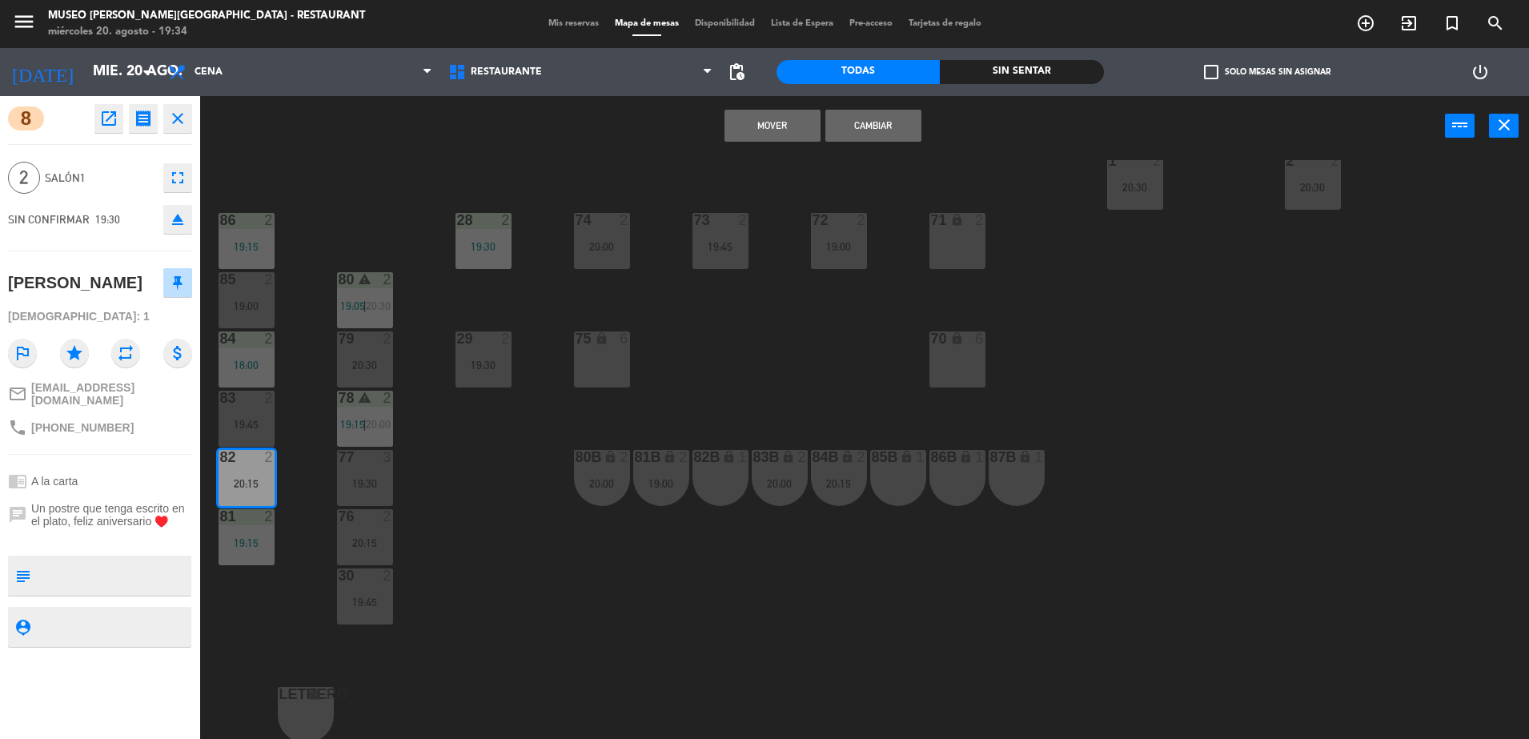
click at [893, 113] on button "Cambiar" at bounding box center [873, 126] width 96 height 32
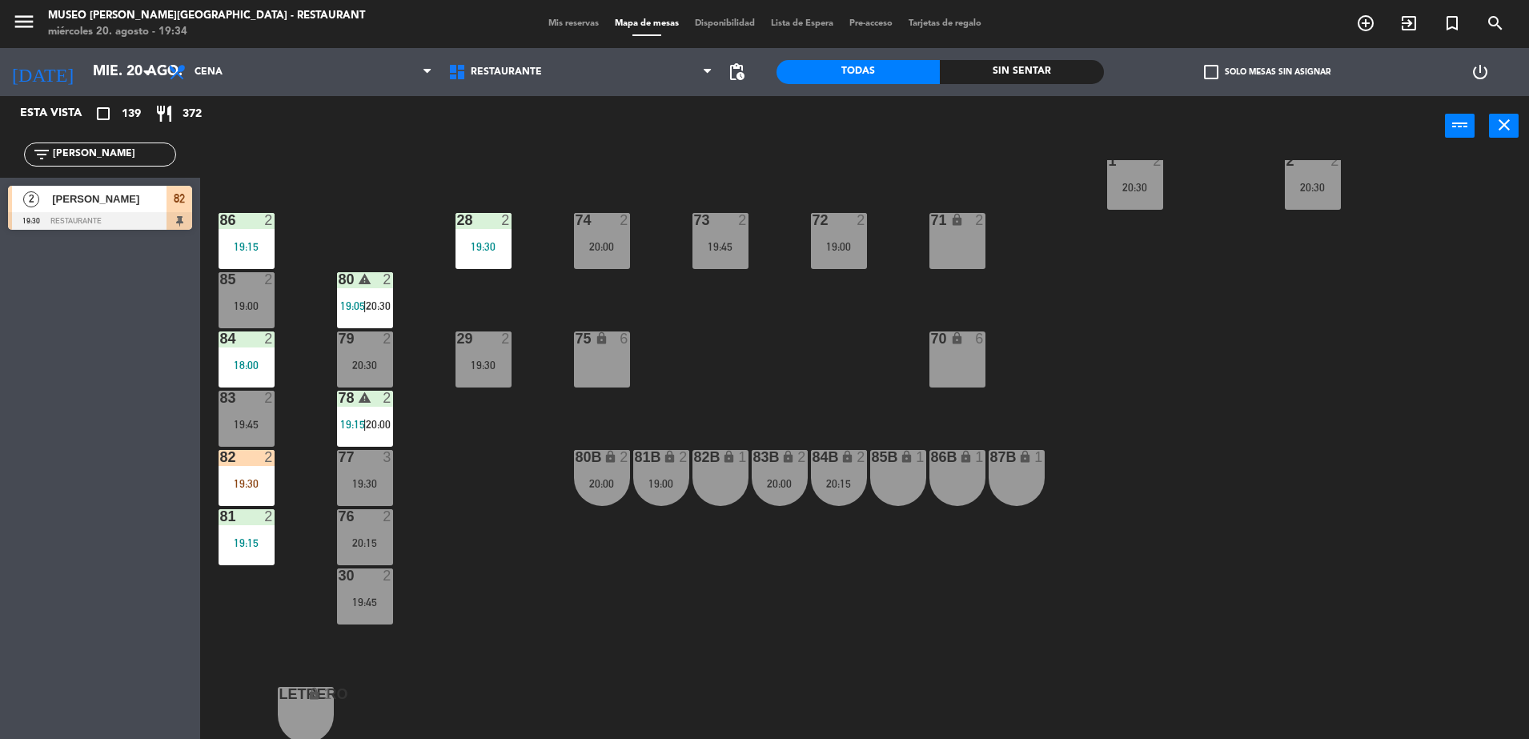
click at [668, 494] on div "81B lock 2 19:00" at bounding box center [661, 478] width 56 height 56
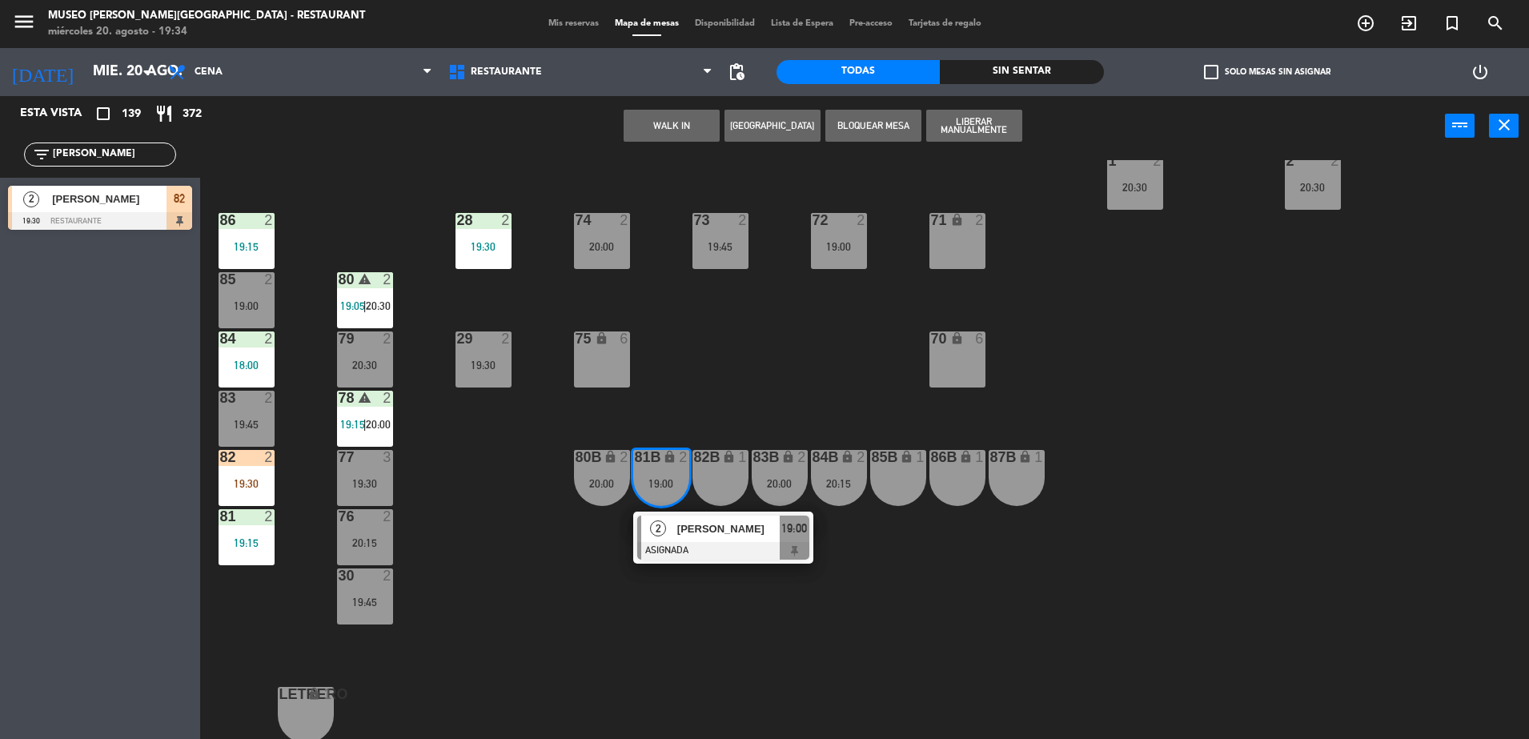
click at [708, 526] on span "Juan Carlos Calderon Boluarte" at bounding box center [728, 528] width 102 height 17
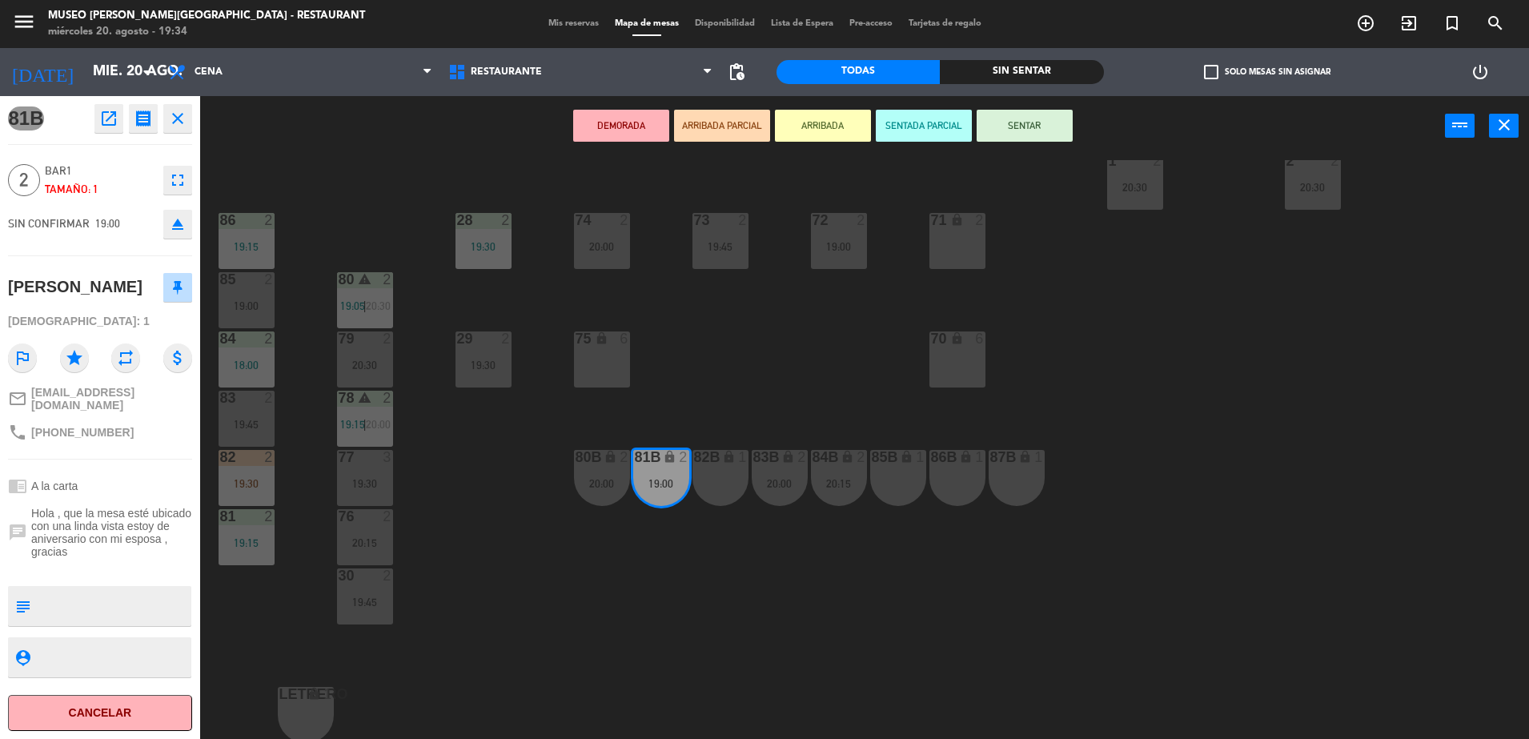
click at [110, 113] on icon "open_in_new" at bounding box center [108, 118] width 19 height 19
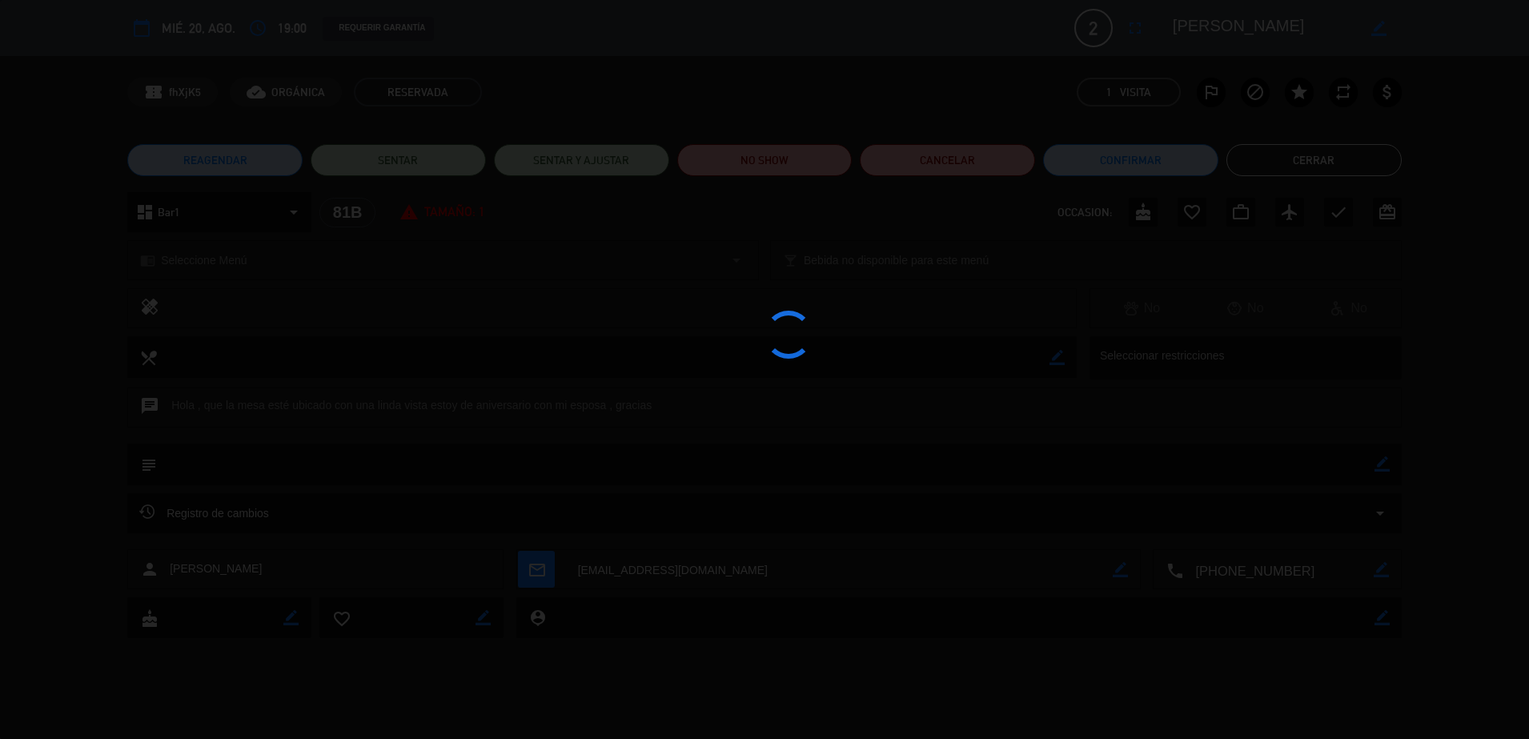
click at [788, 152] on div at bounding box center [764, 369] width 1529 height 739
click at [808, 162] on div at bounding box center [764, 369] width 1529 height 739
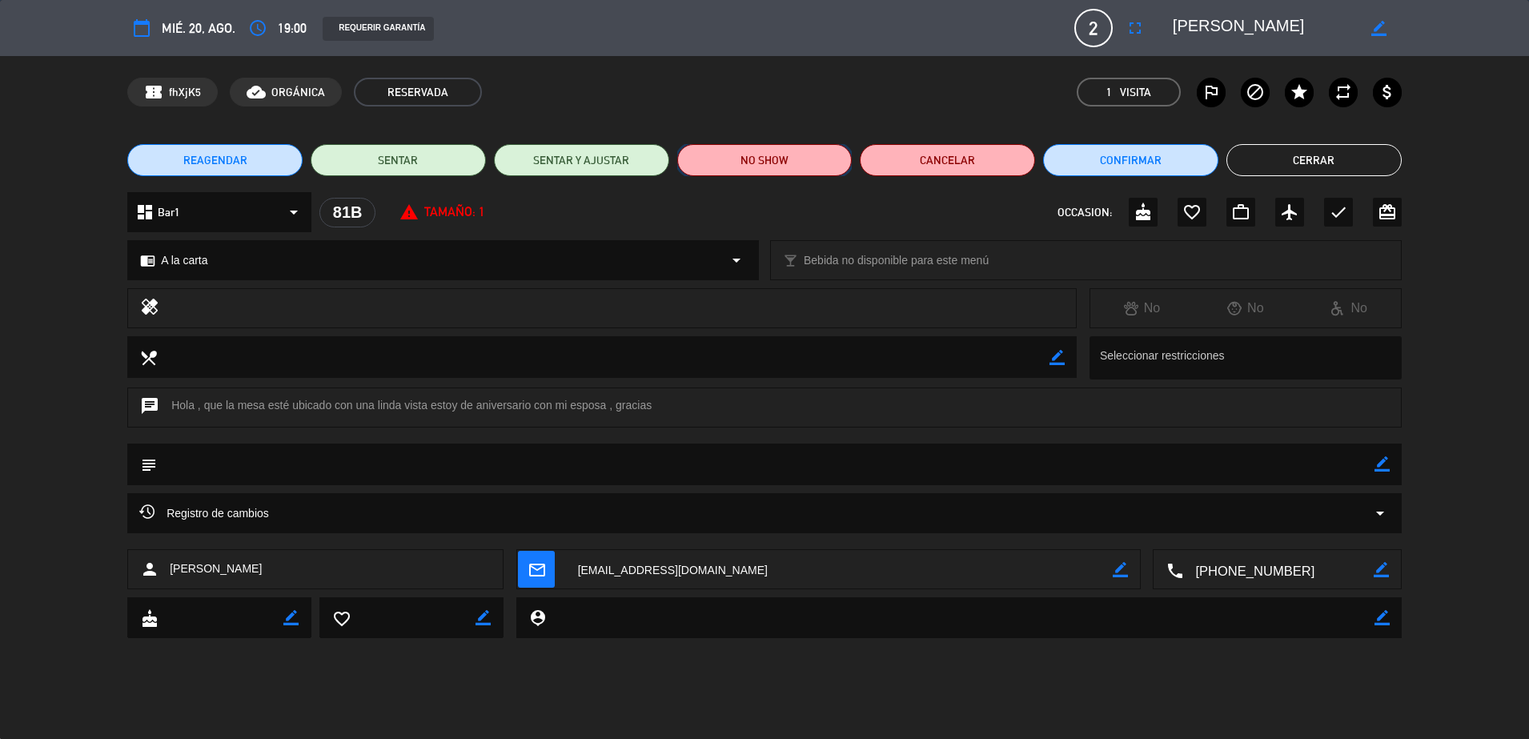
click at [811, 162] on button "NO SHOW" at bounding box center [764, 160] width 175 height 32
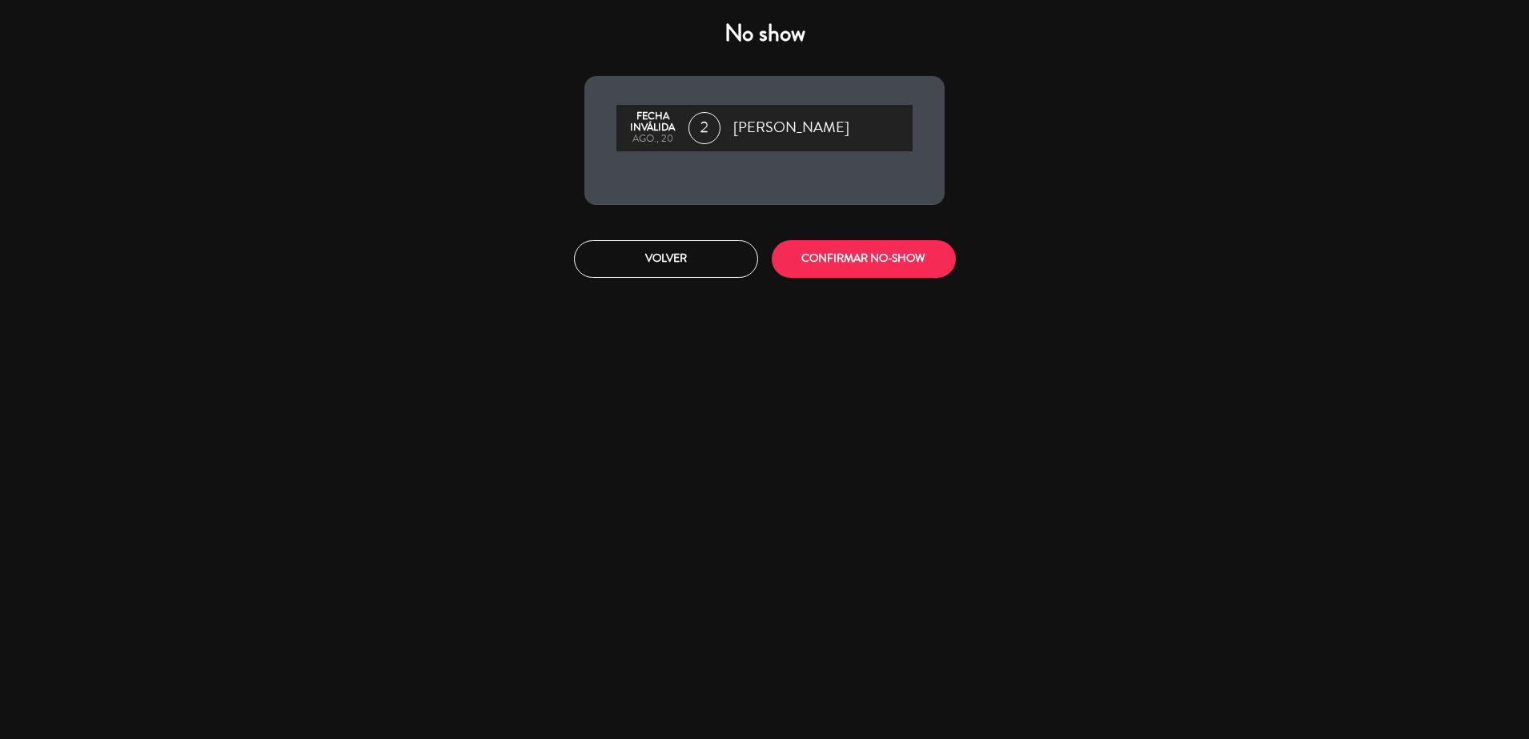
click at [852, 227] on div "No show Fecha inválida ago., 20 2 Juan Carlos Calderon Boluarte Volver CONFIRMA…" at bounding box center [764, 148] width 384 height 281
click at [816, 245] on button "CONFIRMAR NO-SHOW" at bounding box center [864, 259] width 184 height 38
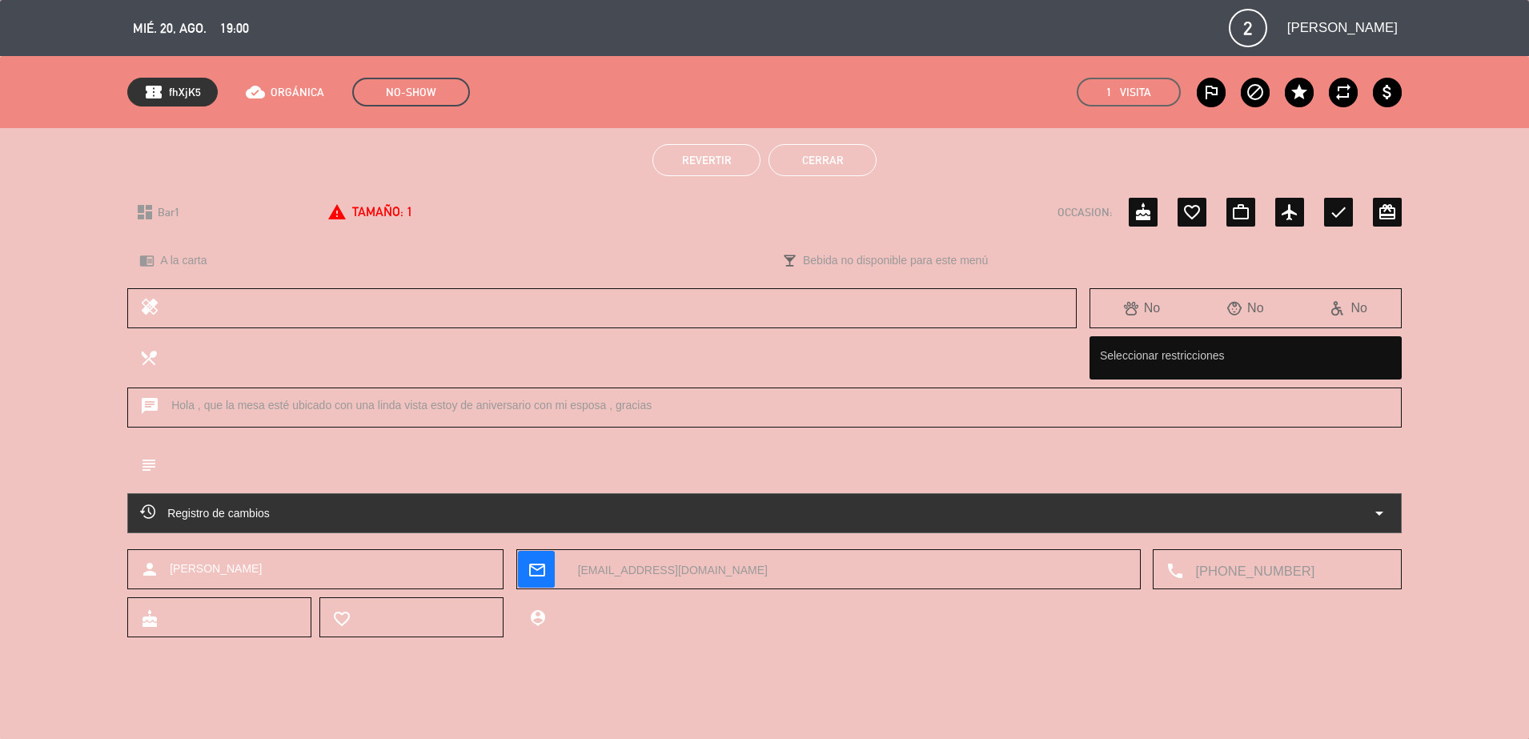
click at [792, 166] on button "Cerrar" at bounding box center [822, 160] width 108 height 32
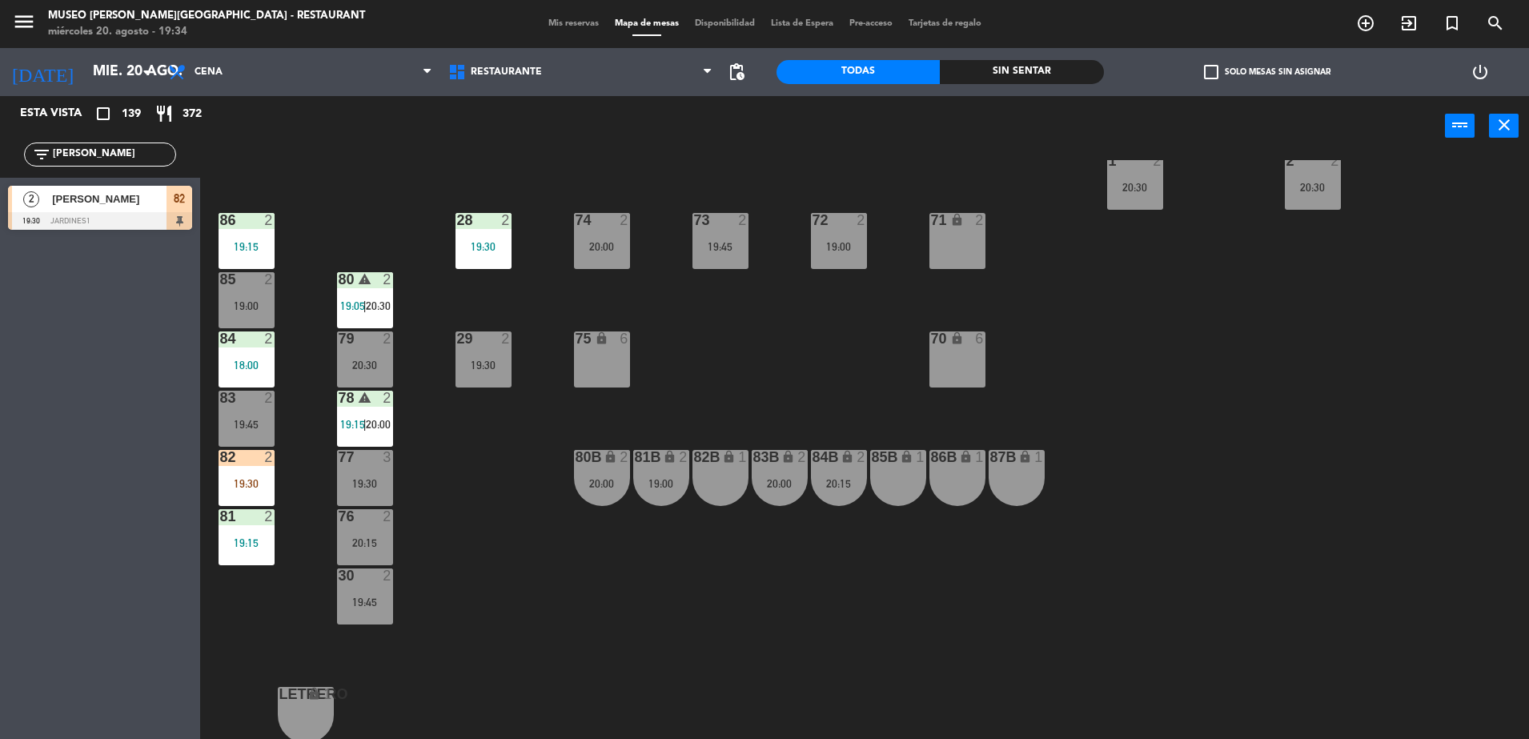
click at [817, 251] on div "19:00" at bounding box center [839, 246] width 56 height 11
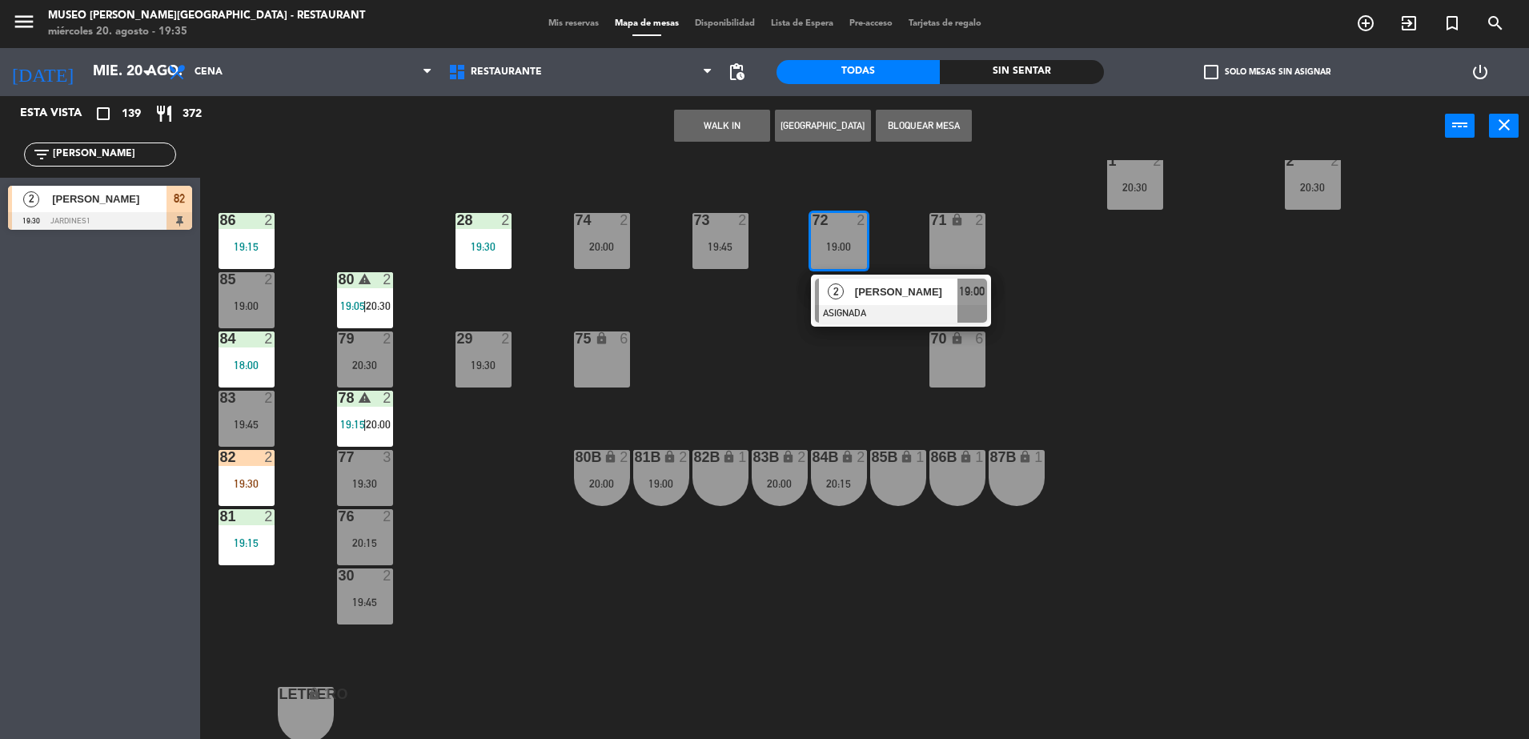
click at [853, 289] on div "Carlos Quispe Lira" at bounding box center [905, 292] width 104 height 26
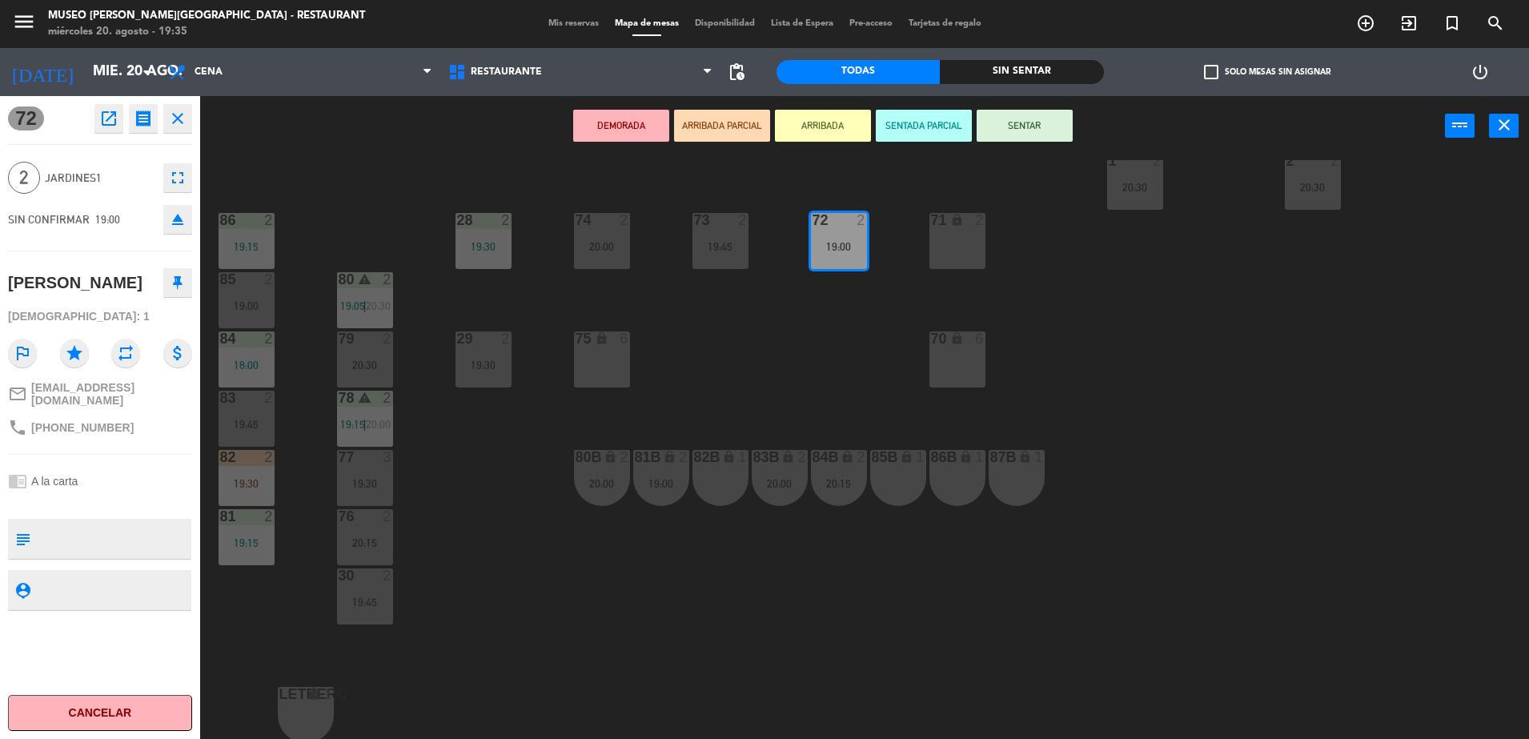
click at [114, 125] on icon "open_in_new" at bounding box center [108, 118] width 19 height 19
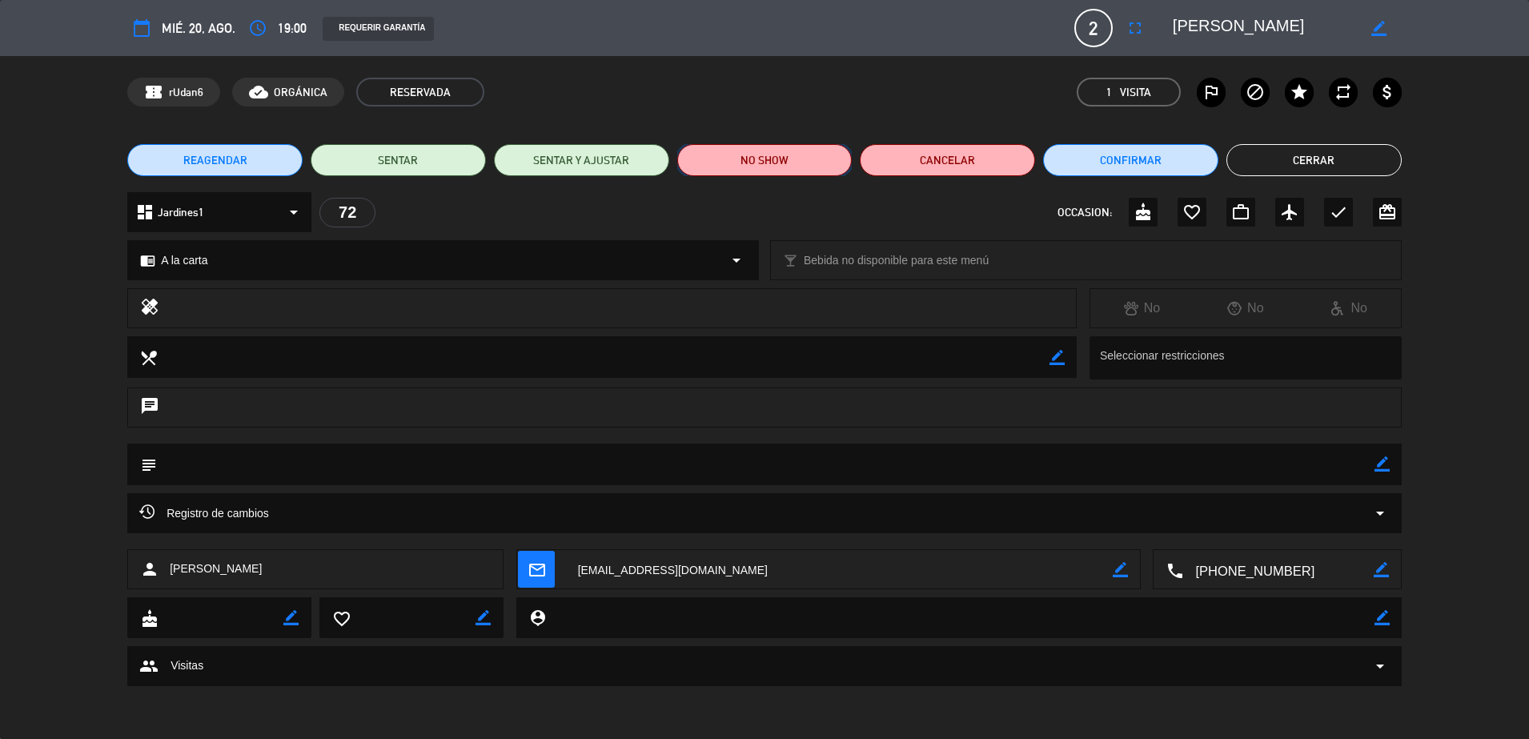
click at [735, 158] on button "NO SHOW" at bounding box center [764, 160] width 175 height 32
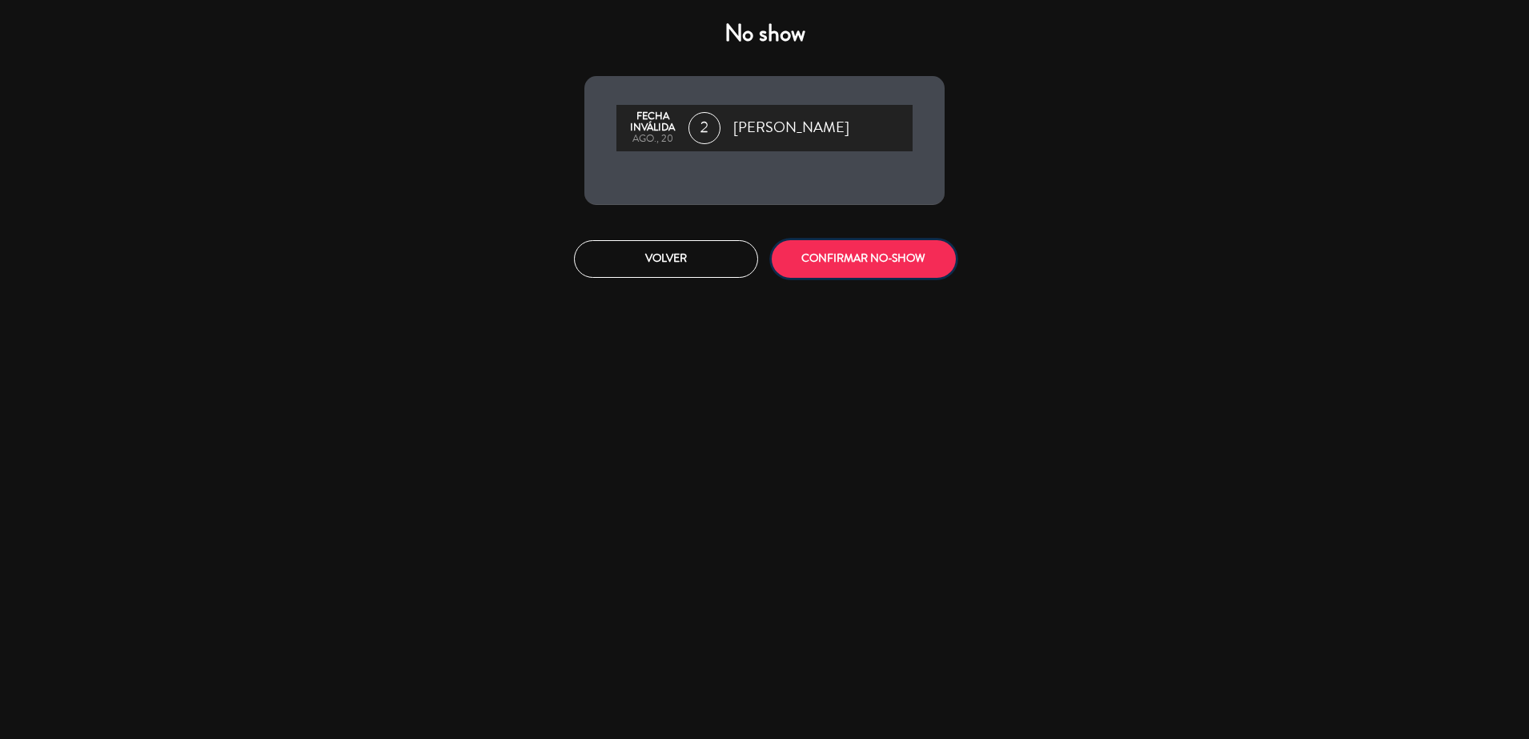
click at [815, 249] on button "CONFIRMAR NO-SHOW" at bounding box center [864, 259] width 184 height 38
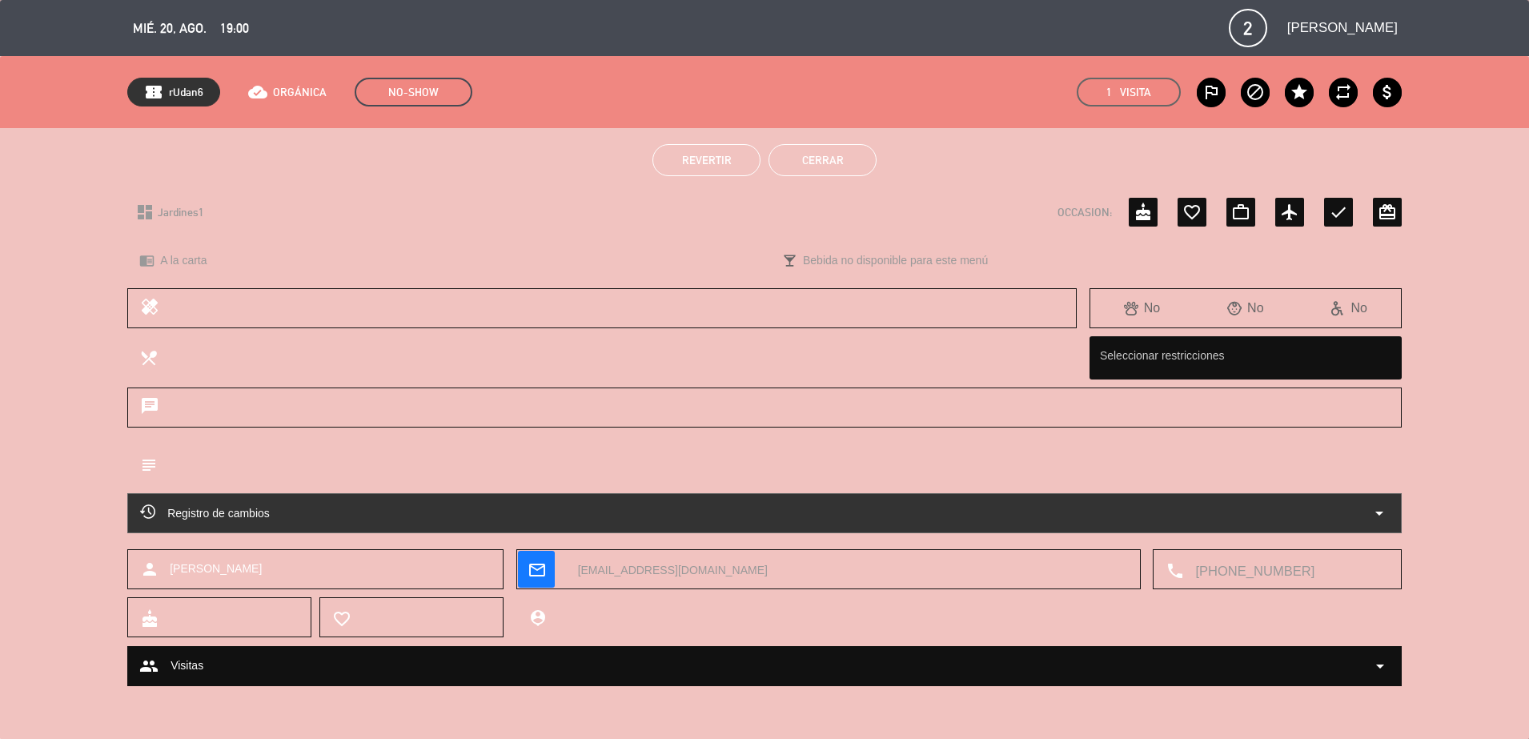
click at [836, 155] on button "Cerrar" at bounding box center [822, 160] width 108 height 32
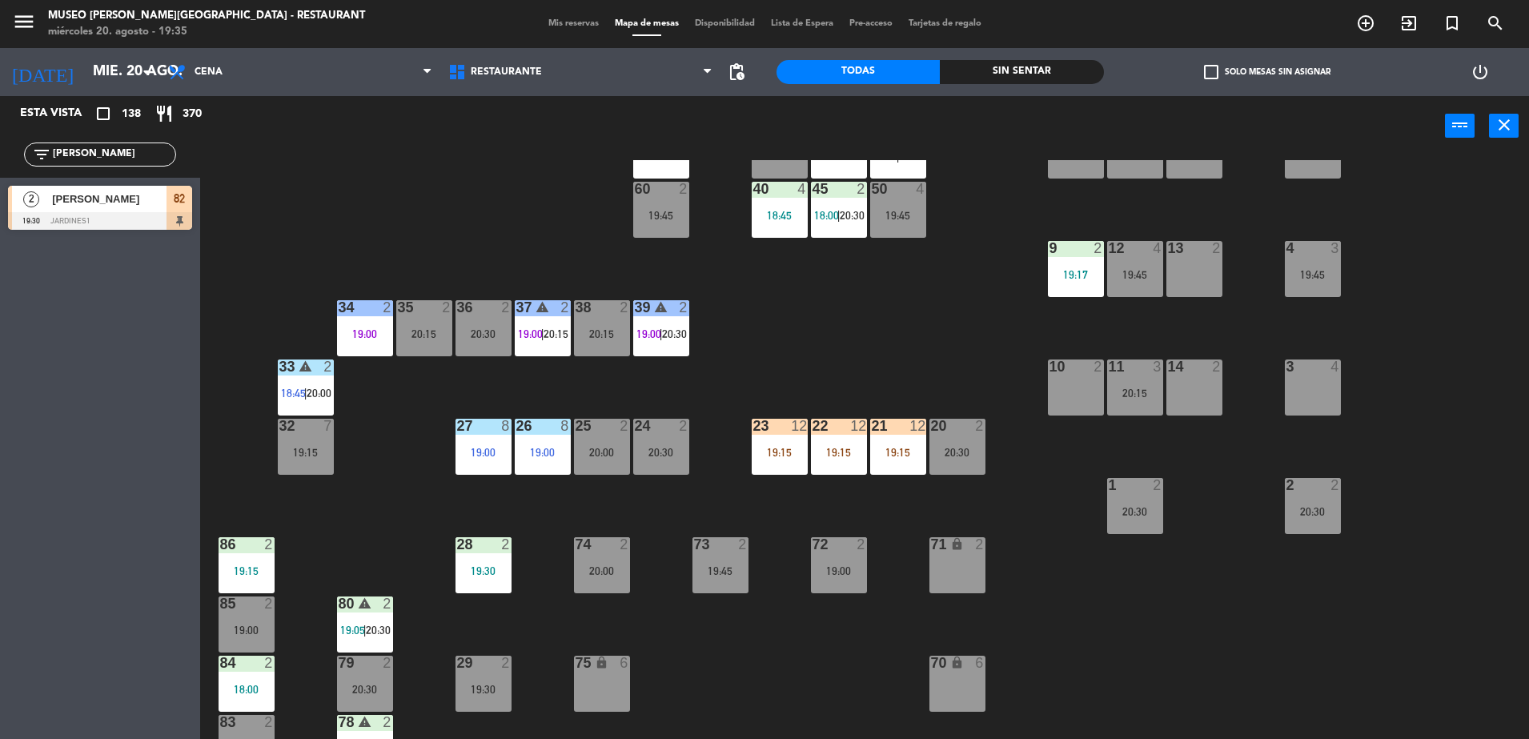
scroll to position [245, 0]
click at [889, 447] on div "19:15" at bounding box center [898, 451] width 56 height 11
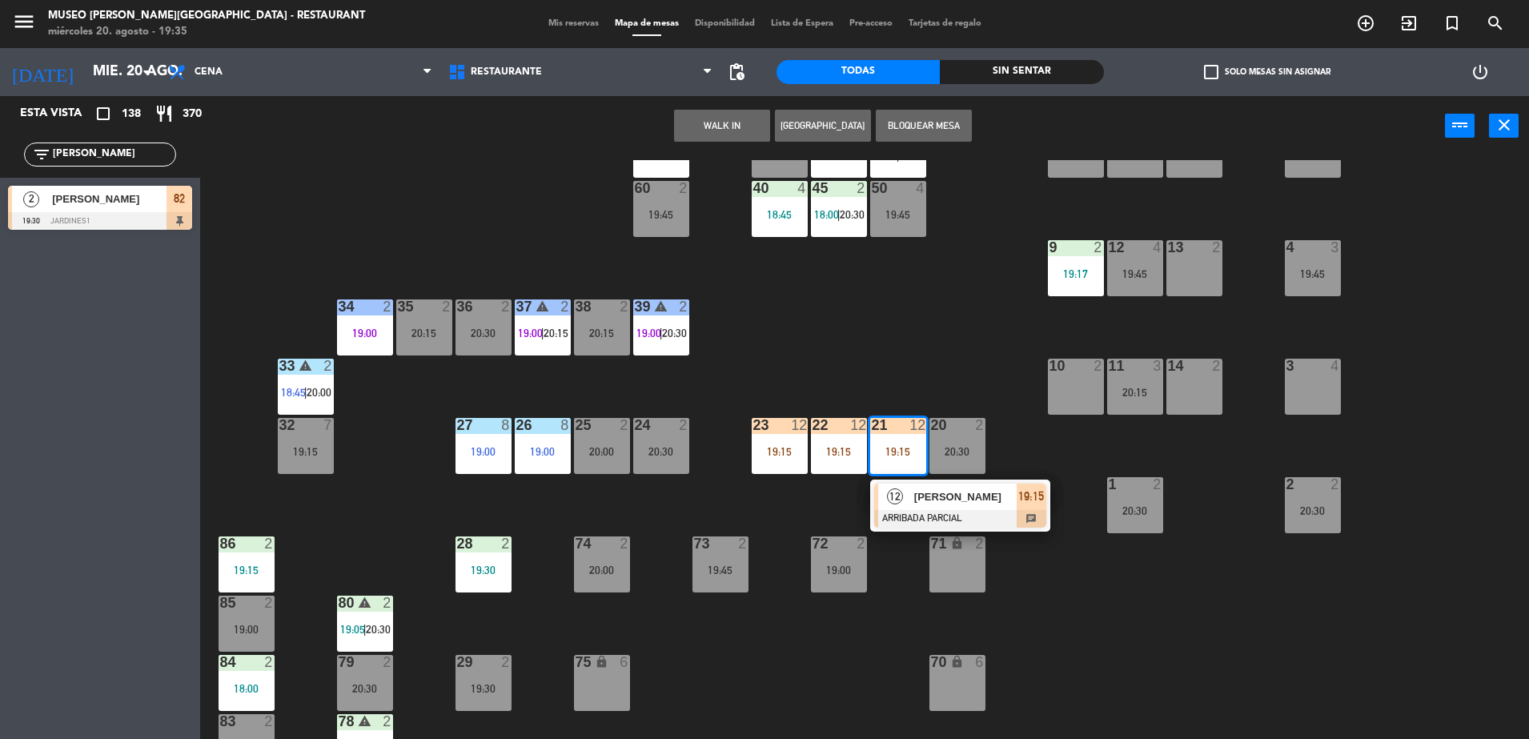
click at [941, 499] on span "[PERSON_NAME]" at bounding box center [965, 496] width 102 height 17
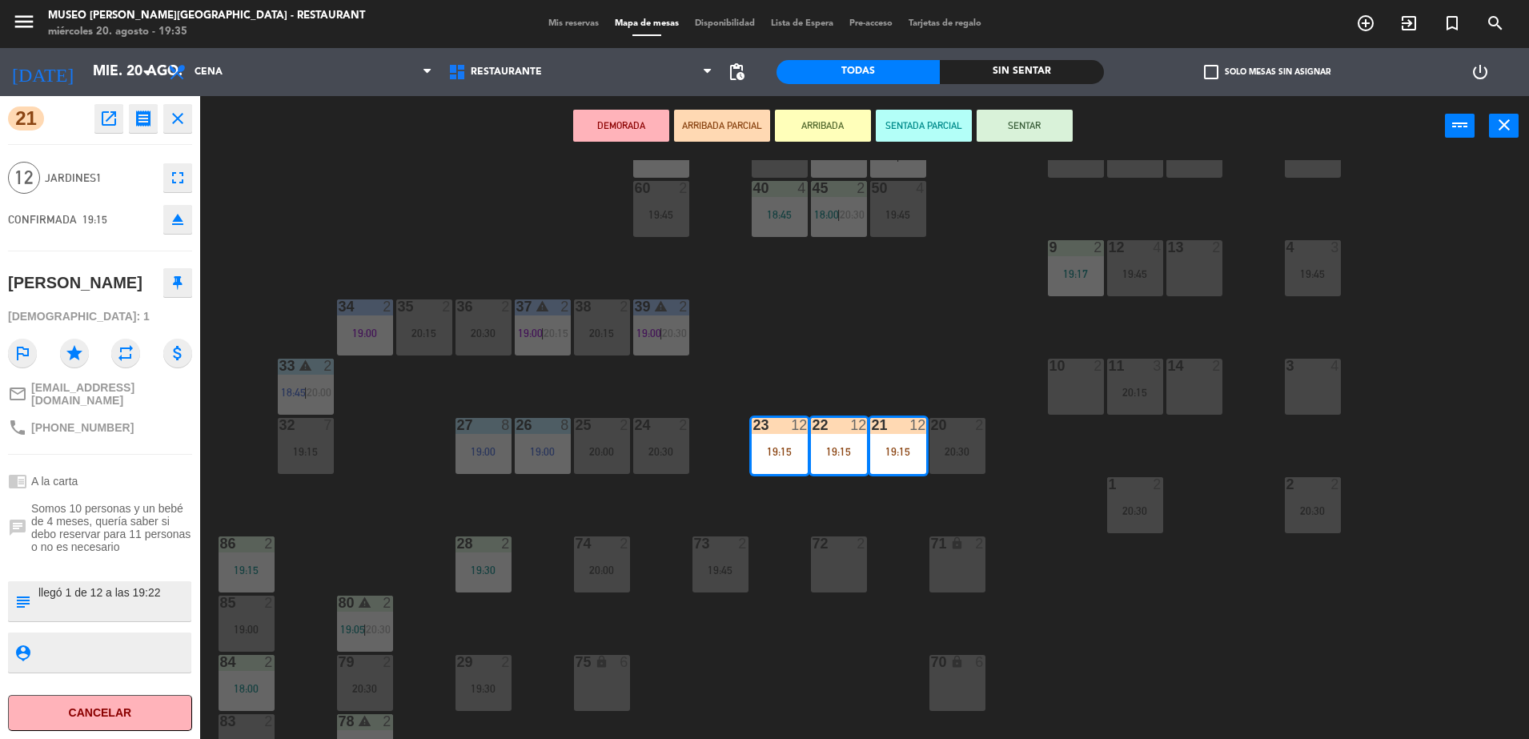
click at [863, 353] on div "44 2 16:01 49 2 20:15 54 5 20:15 64 1 19:15 48 5 17:56 | 19:45 53 5 17:56 | 20:…" at bounding box center [872, 451] width 1314 height 583
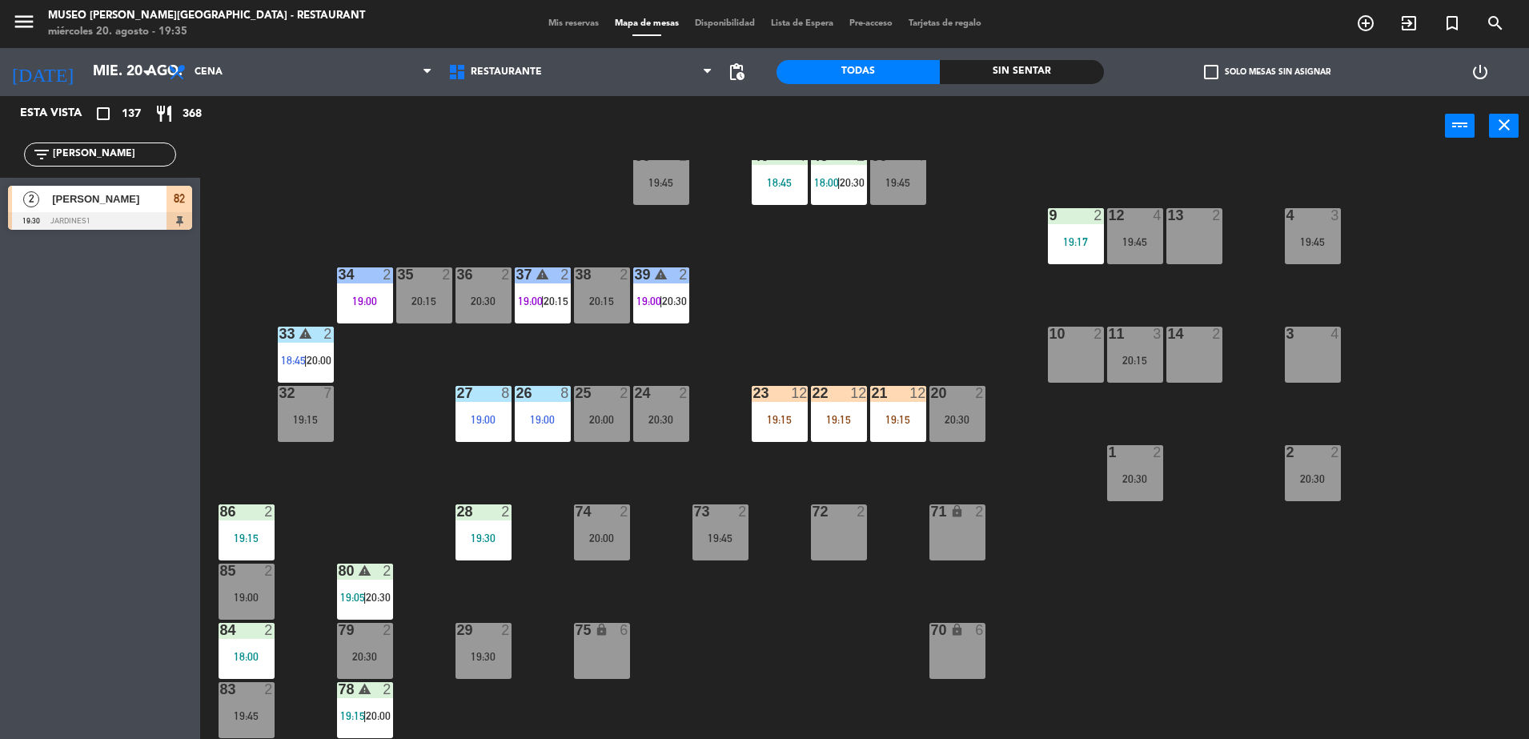
scroll to position [276, 0]
click at [242, 572] on div at bounding box center [246, 571] width 26 height 14
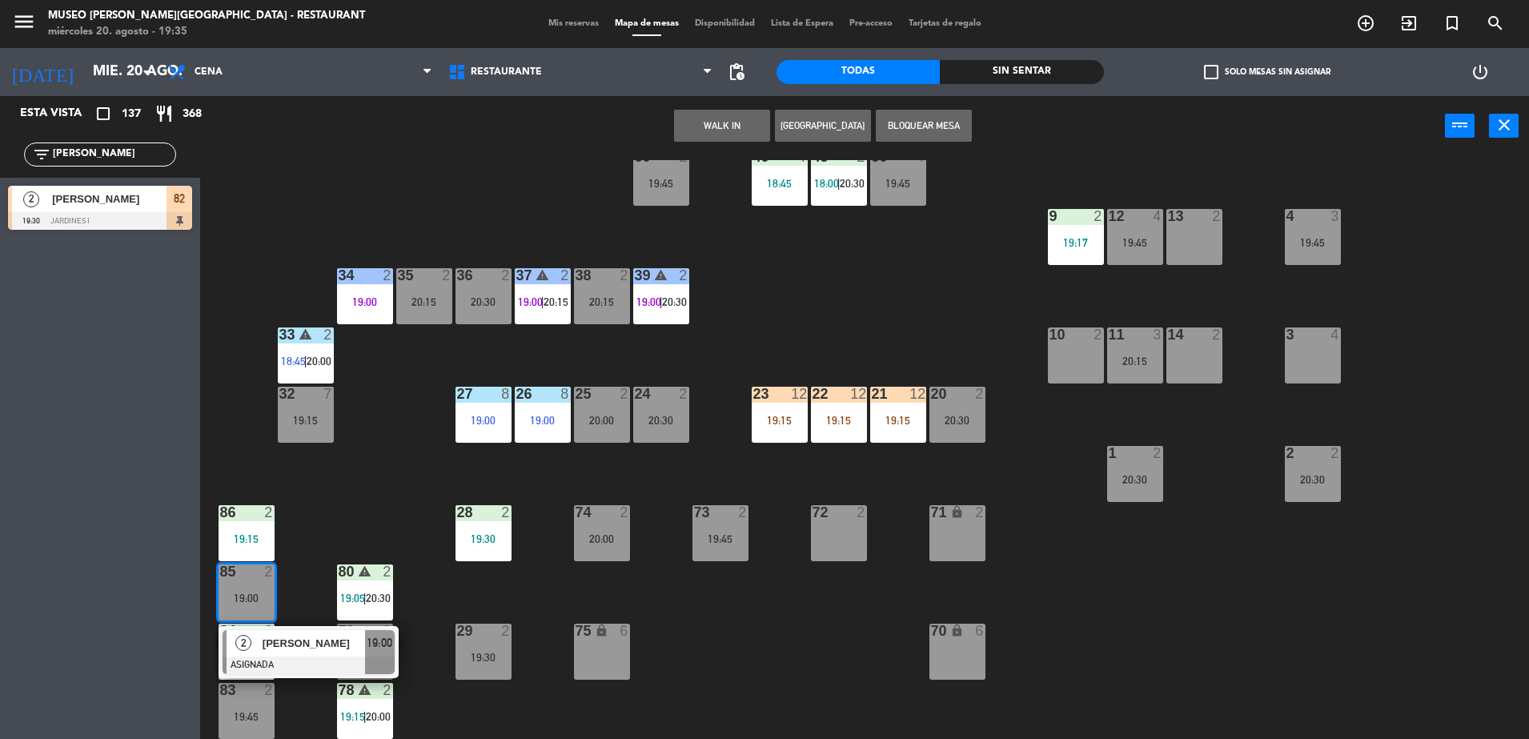
click at [337, 626] on div "2 Alexander ramos ASIGNADA 19:00" at bounding box center [309, 652] width 180 height 52
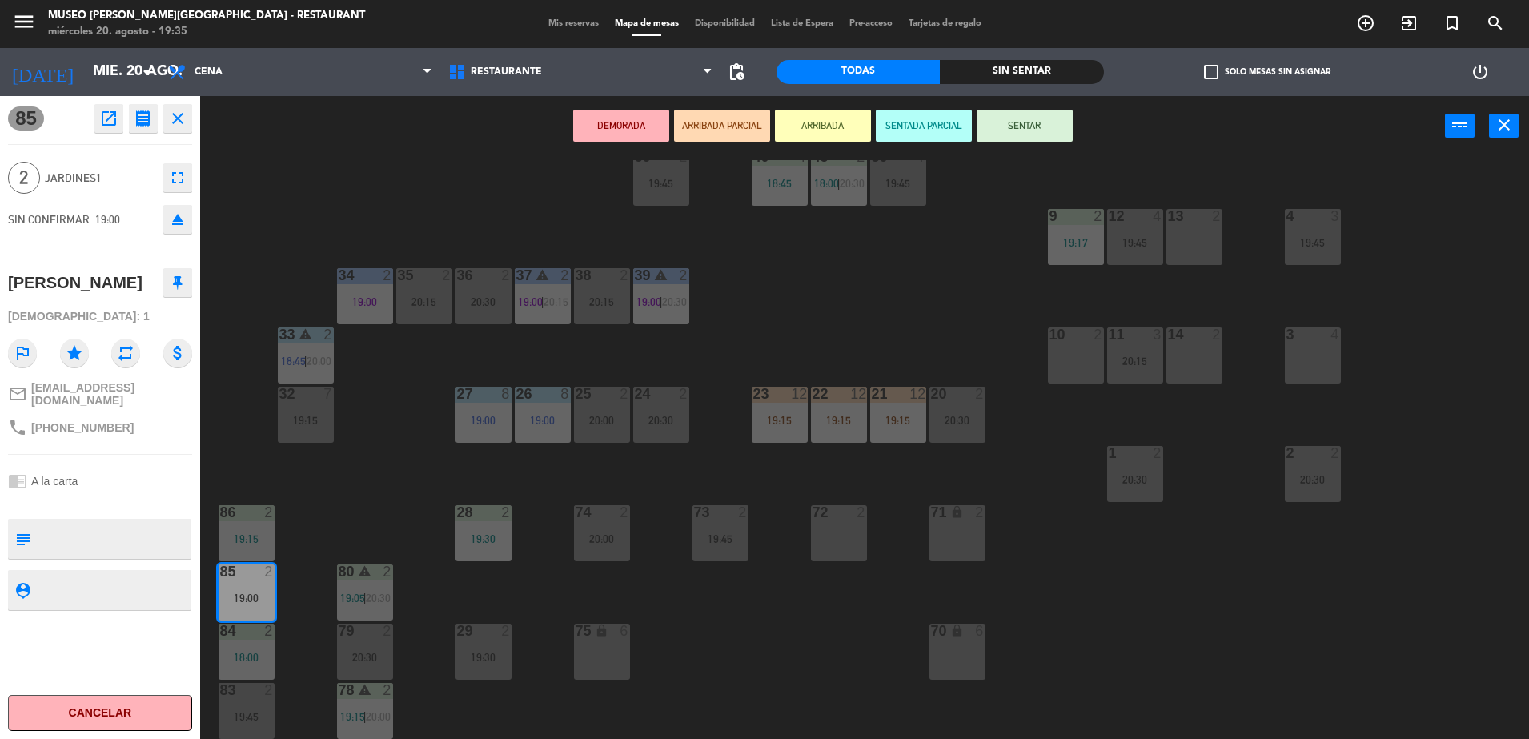
click at [102, 128] on button "open_in_new" at bounding box center [108, 118] width 29 height 29
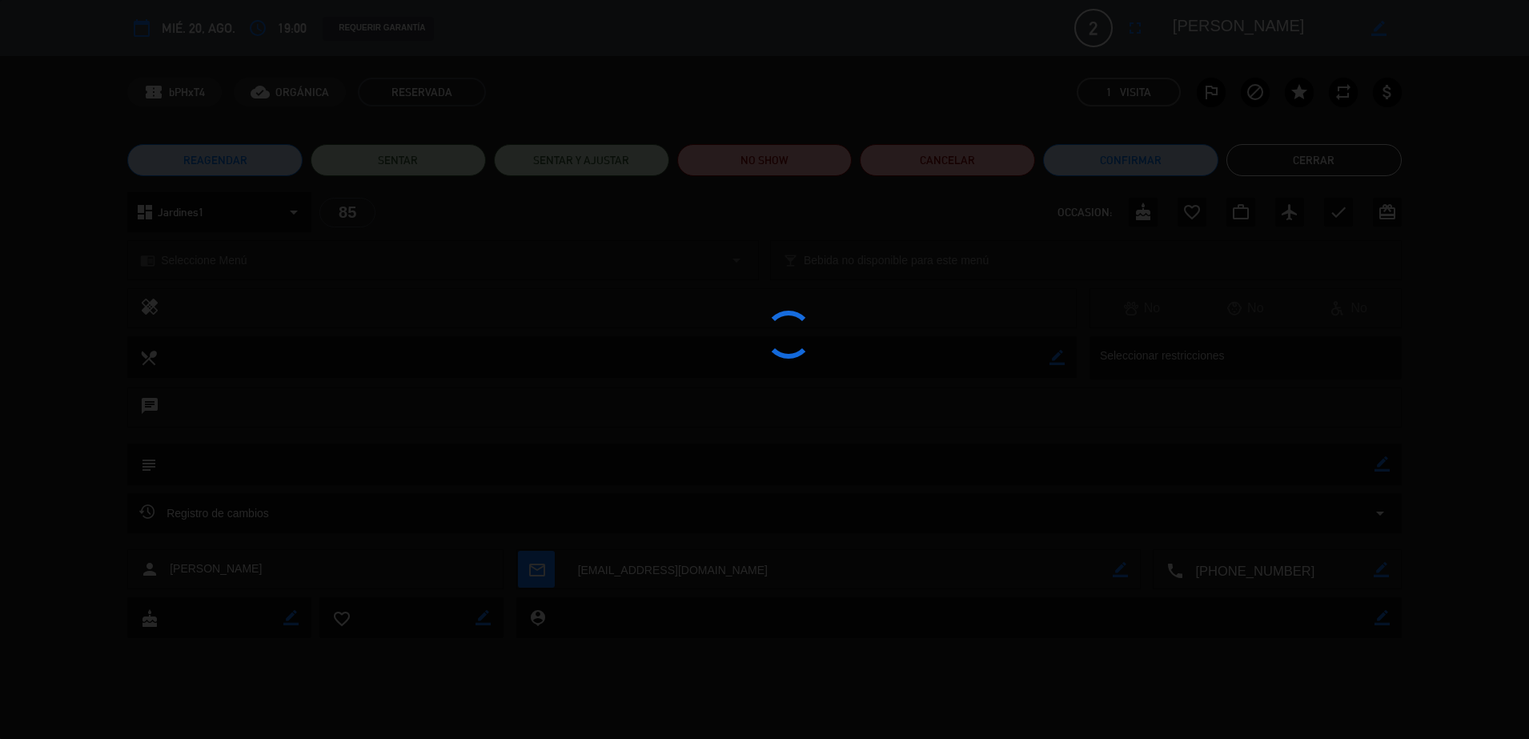
click at [796, 164] on div at bounding box center [764, 369] width 1529 height 739
click at [796, 162] on div at bounding box center [764, 369] width 1529 height 739
click at [815, 162] on div at bounding box center [764, 369] width 1529 height 739
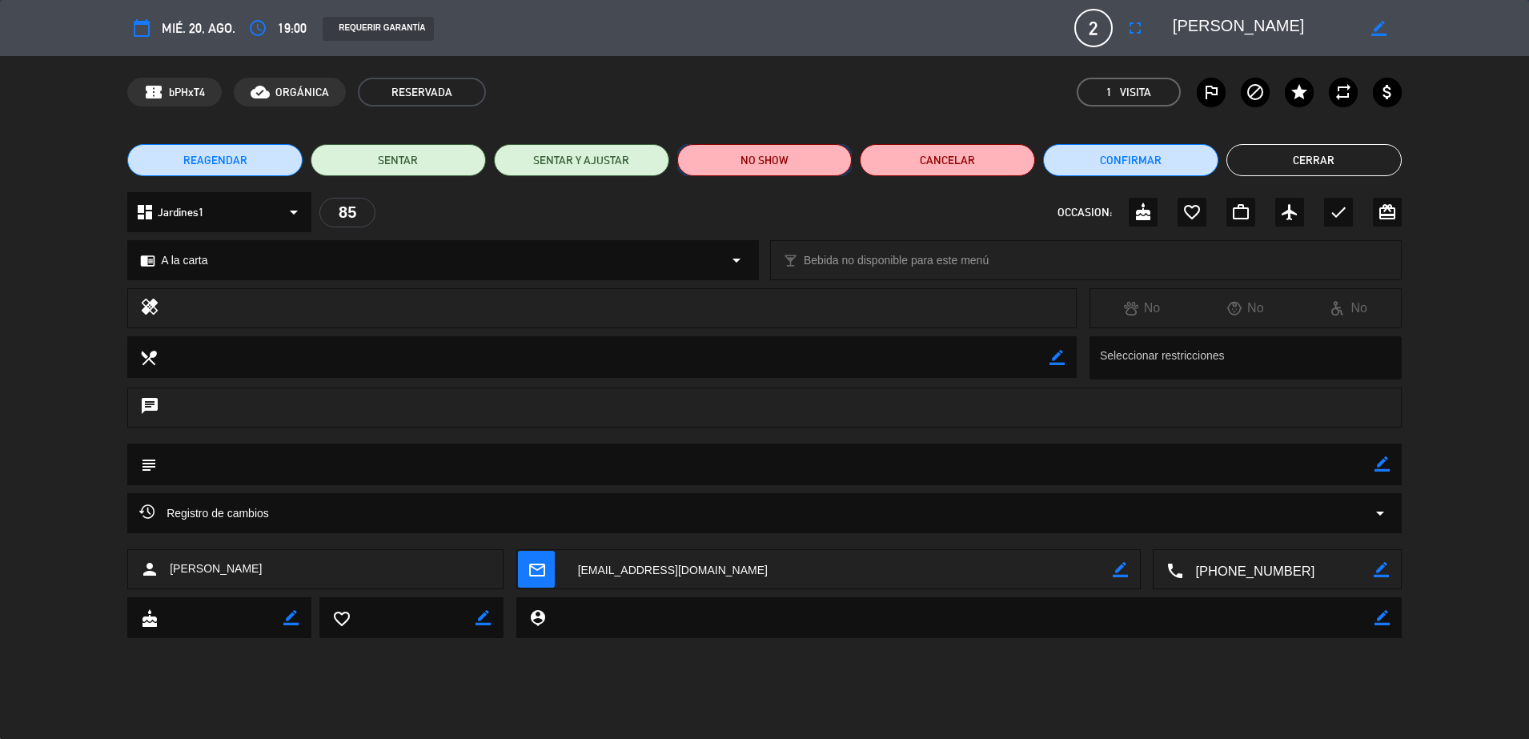
click at [794, 154] on button "NO SHOW" at bounding box center [764, 160] width 175 height 32
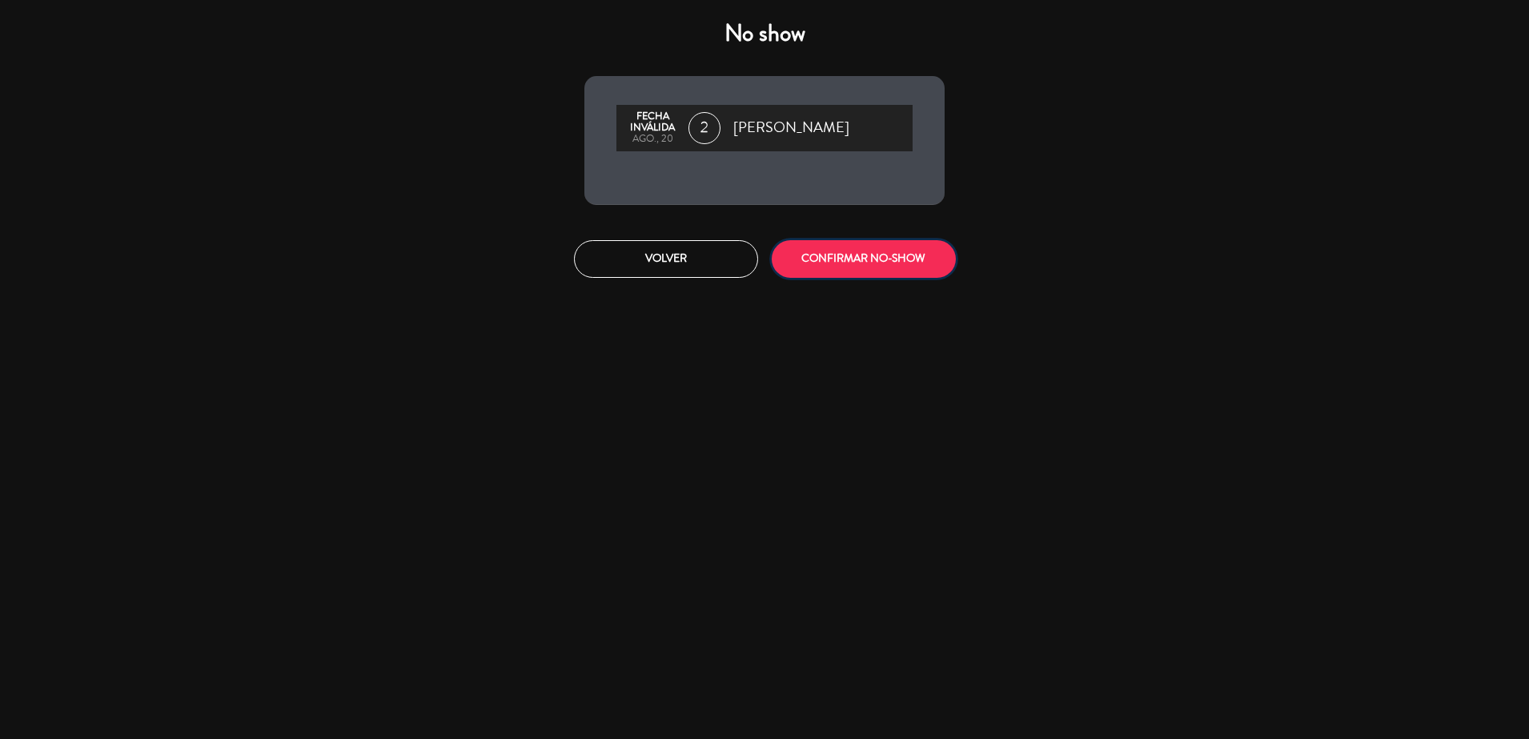
click at [844, 267] on button "CONFIRMAR NO-SHOW" at bounding box center [864, 259] width 184 height 38
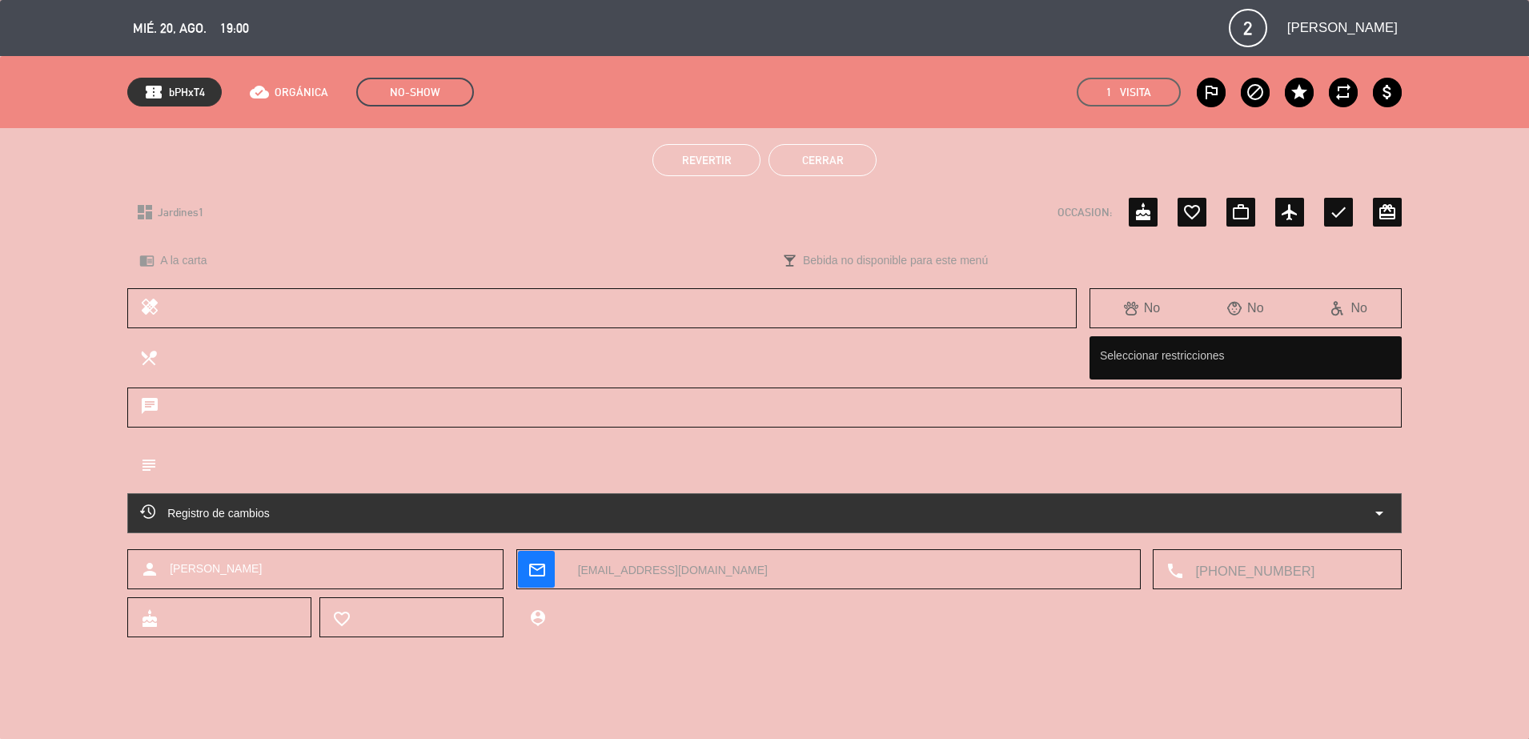
click at [799, 161] on button "Cerrar" at bounding box center [822, 160] width 108 height 32
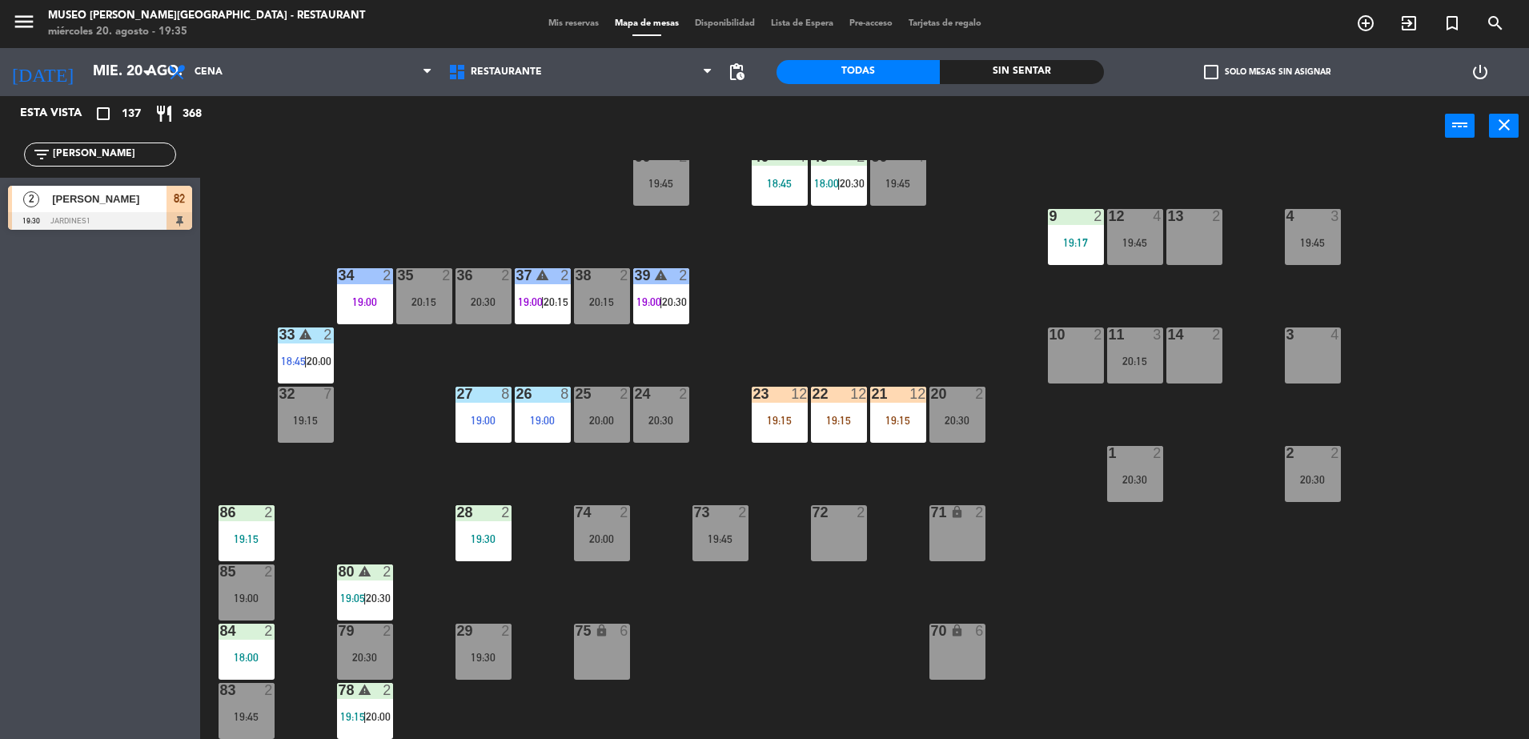
click at [278, 420] on div "19:15" at bounding box center [306, 420] width 56 height 11
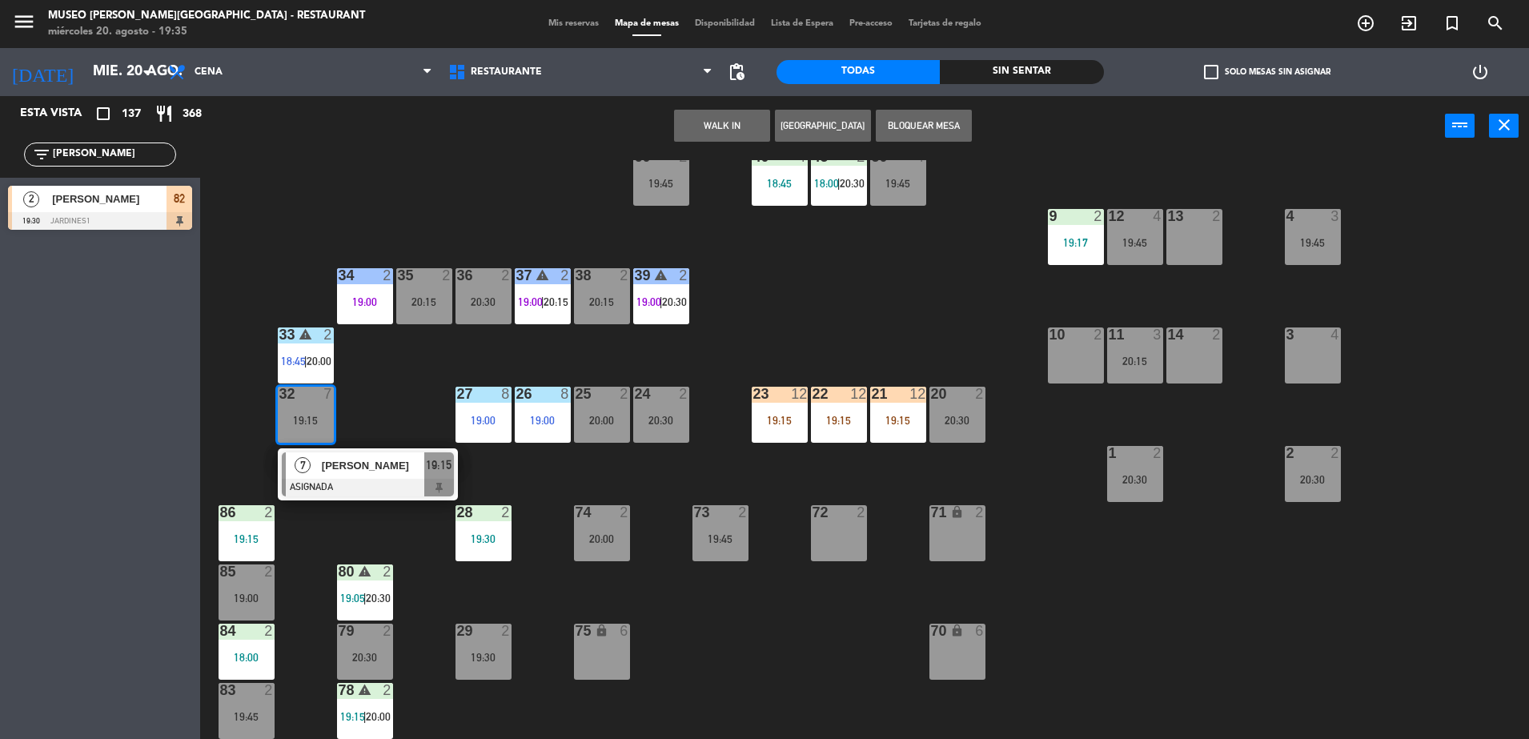
click at [370, 454] on div "Paola Santamaria" at bounding box center [372, 465] width 104 height 26
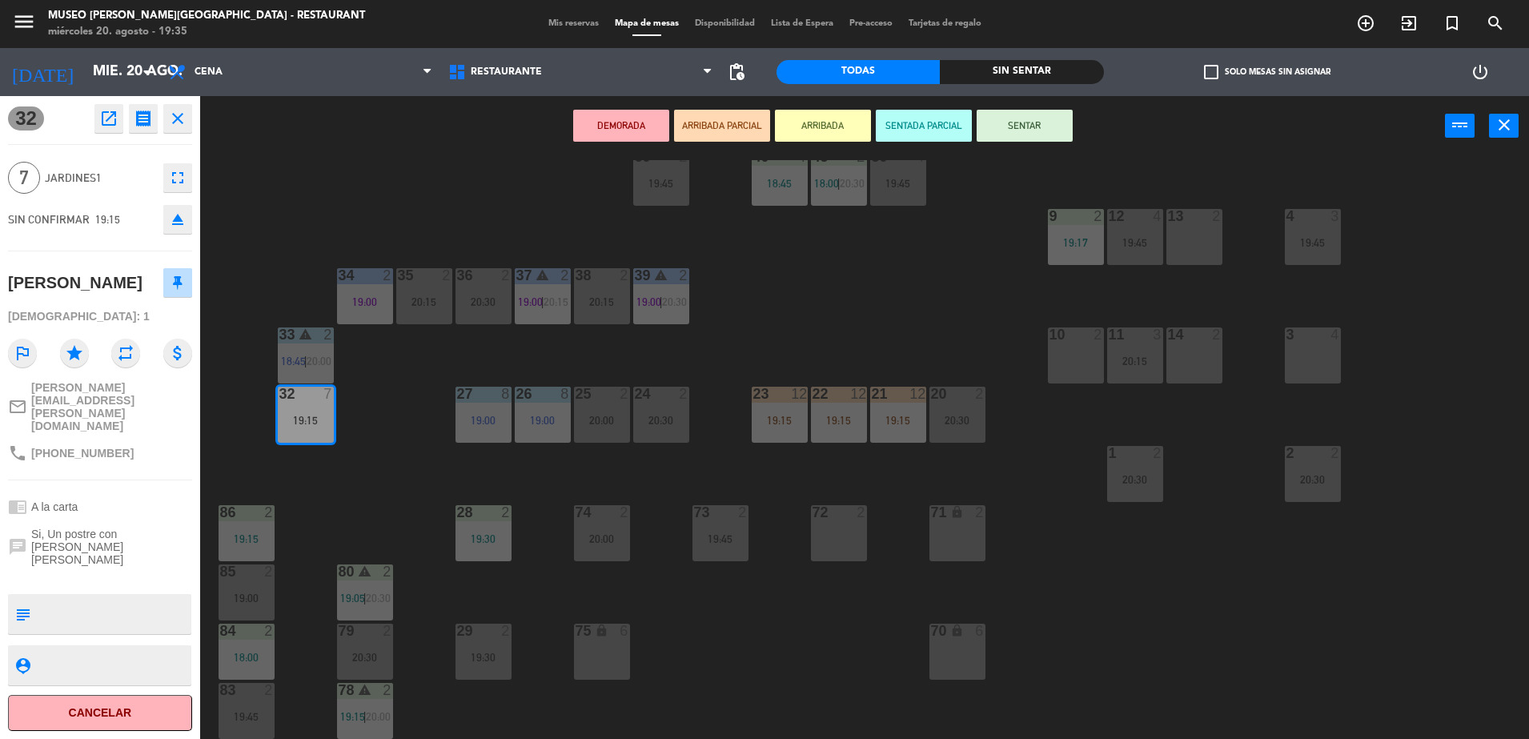
click at [112, 113] on icon "open_in_new" at bounding box center [108, 118] width 19 height 19
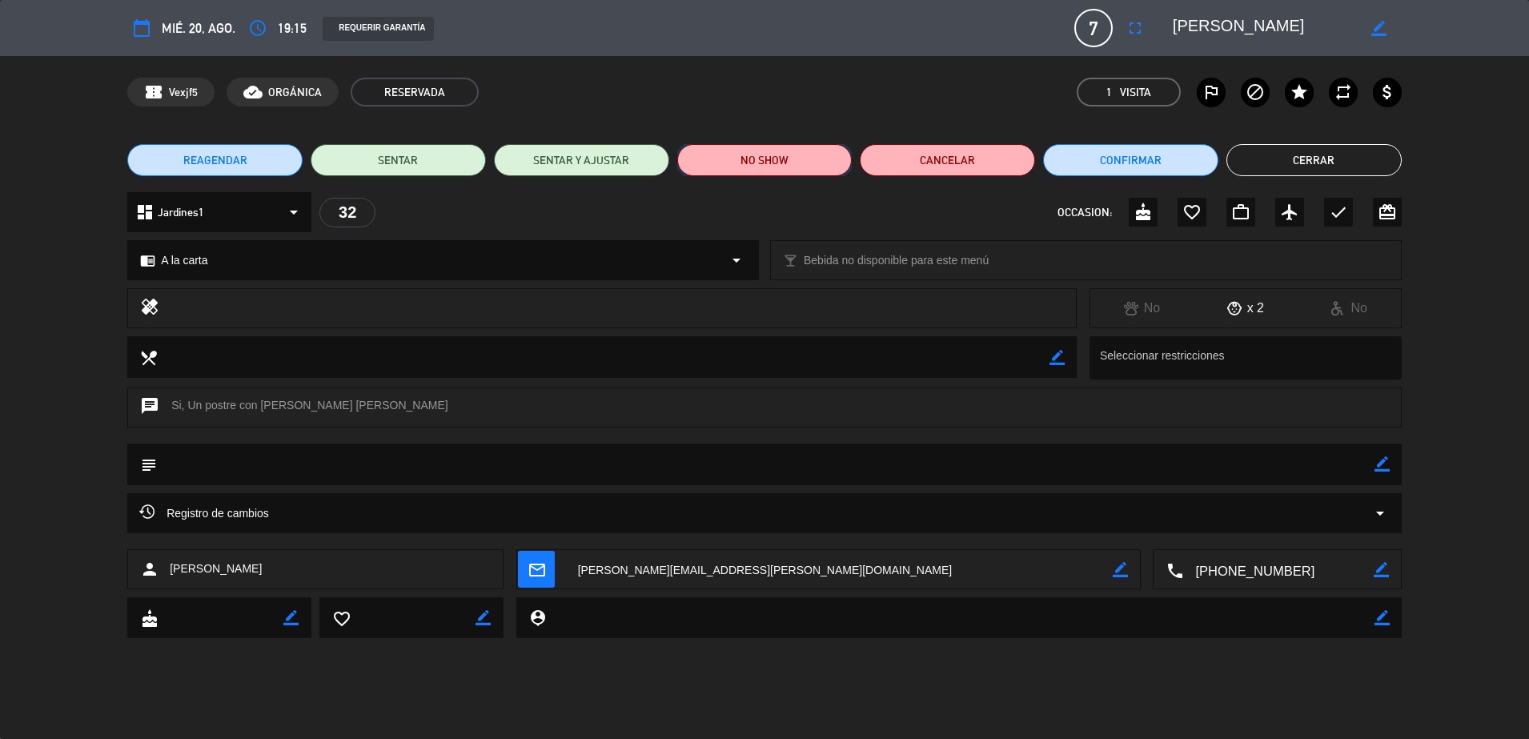
click at [797, 147] on button "NO SHOW" at bounding box center [764, 160] width 175 height 32
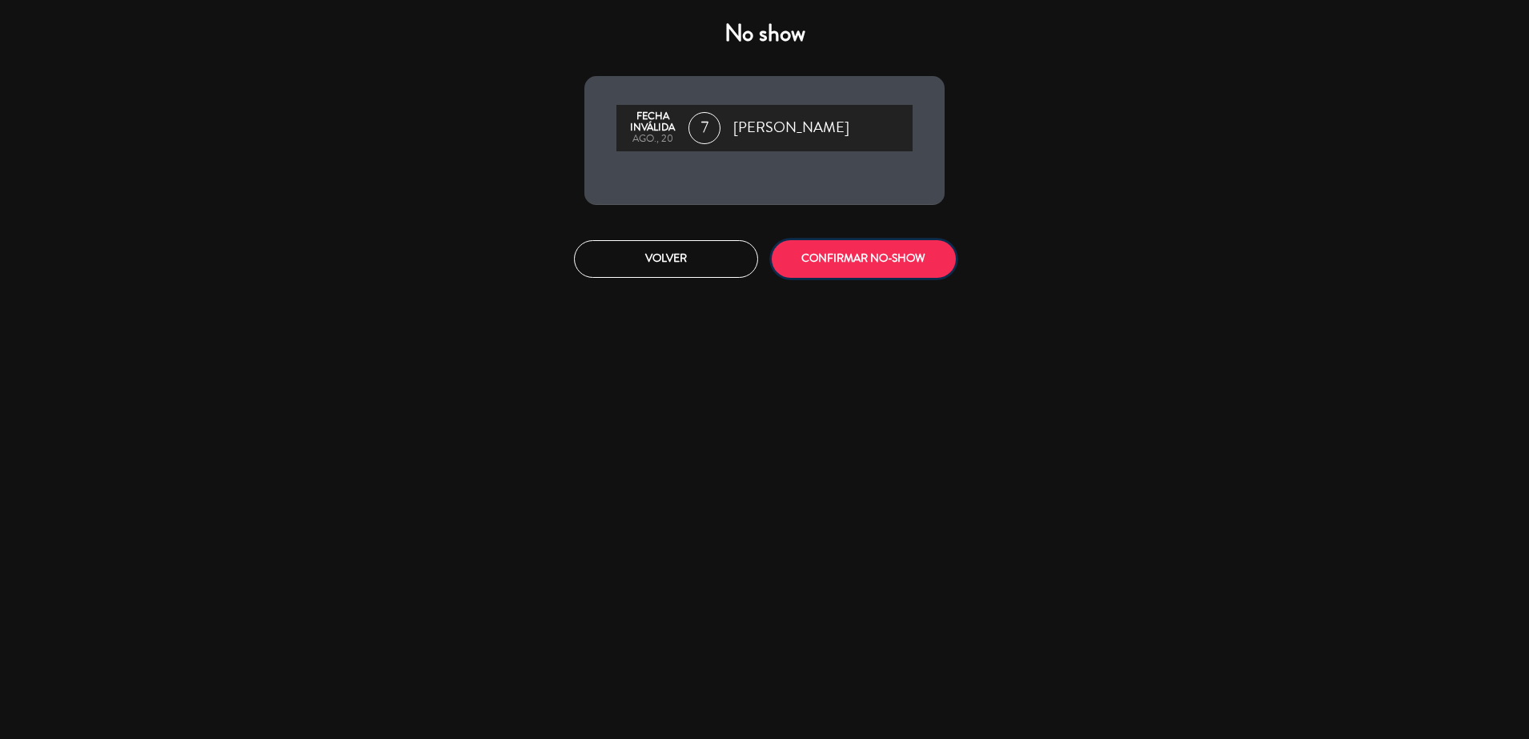
click at [864, 274] on button "CONFIRMAR NO-SHOW" at bounding box center [864, 259] width 184 height 38
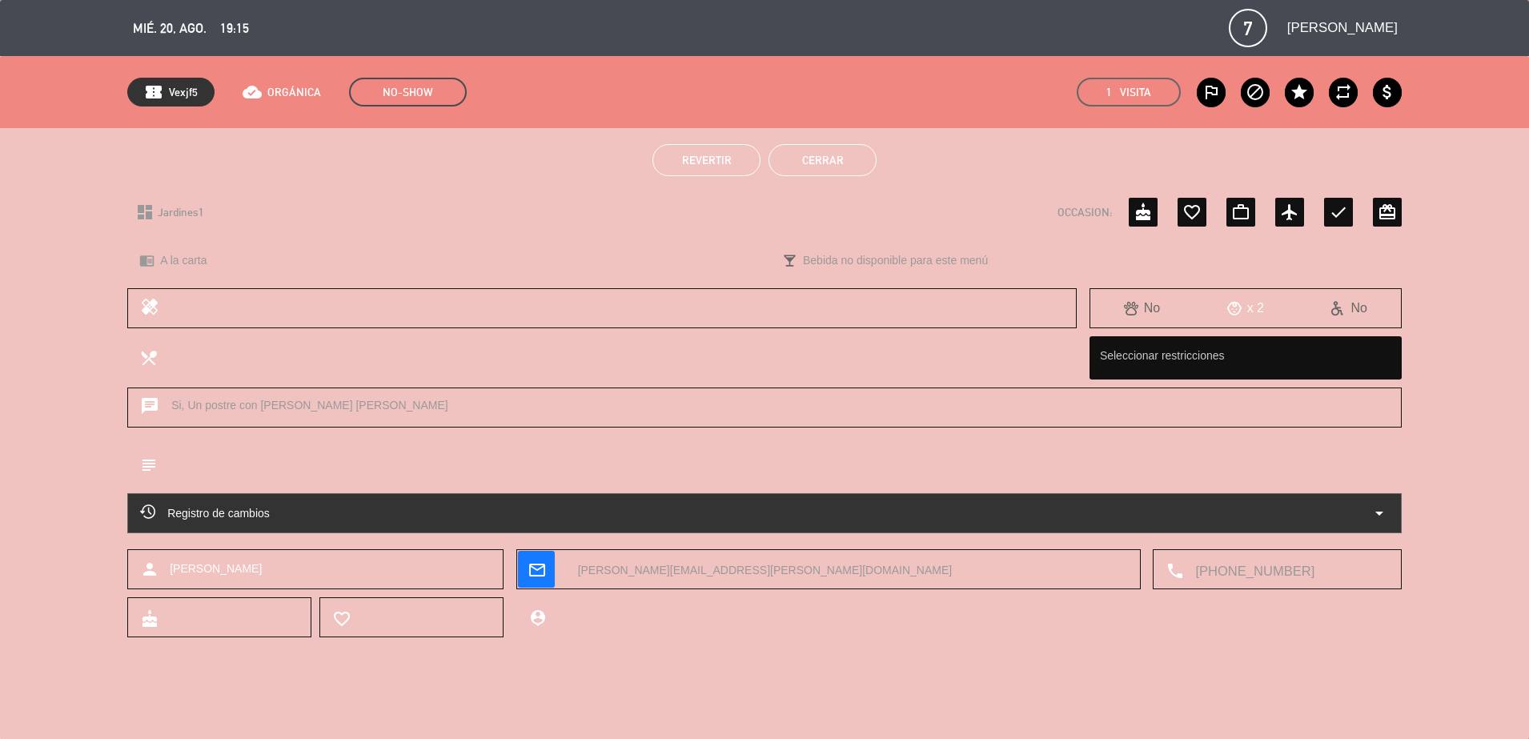
click at [800, 164] on button "Cerrar" at bounding box center [822, 160] width 108 height 32
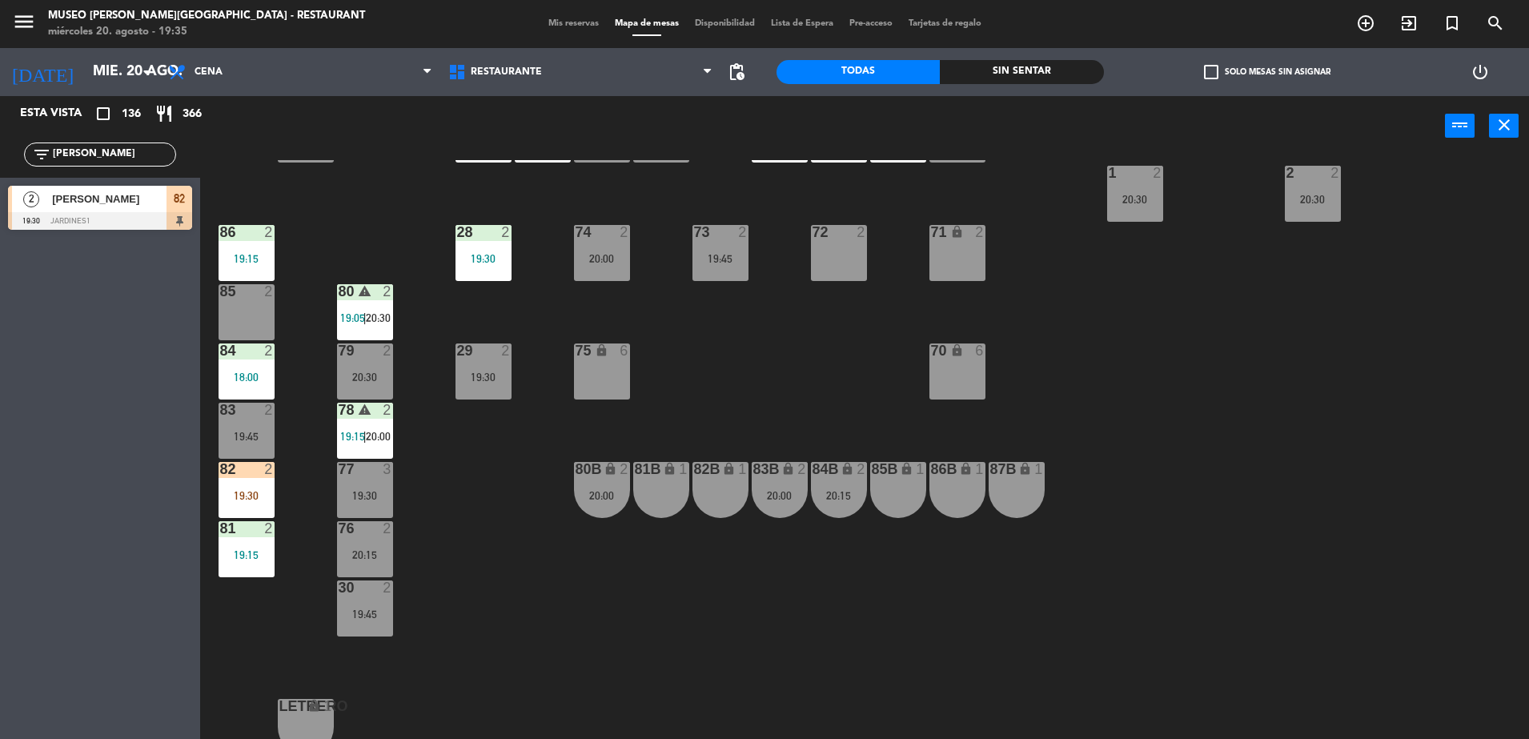
scroll to position [560, 0]
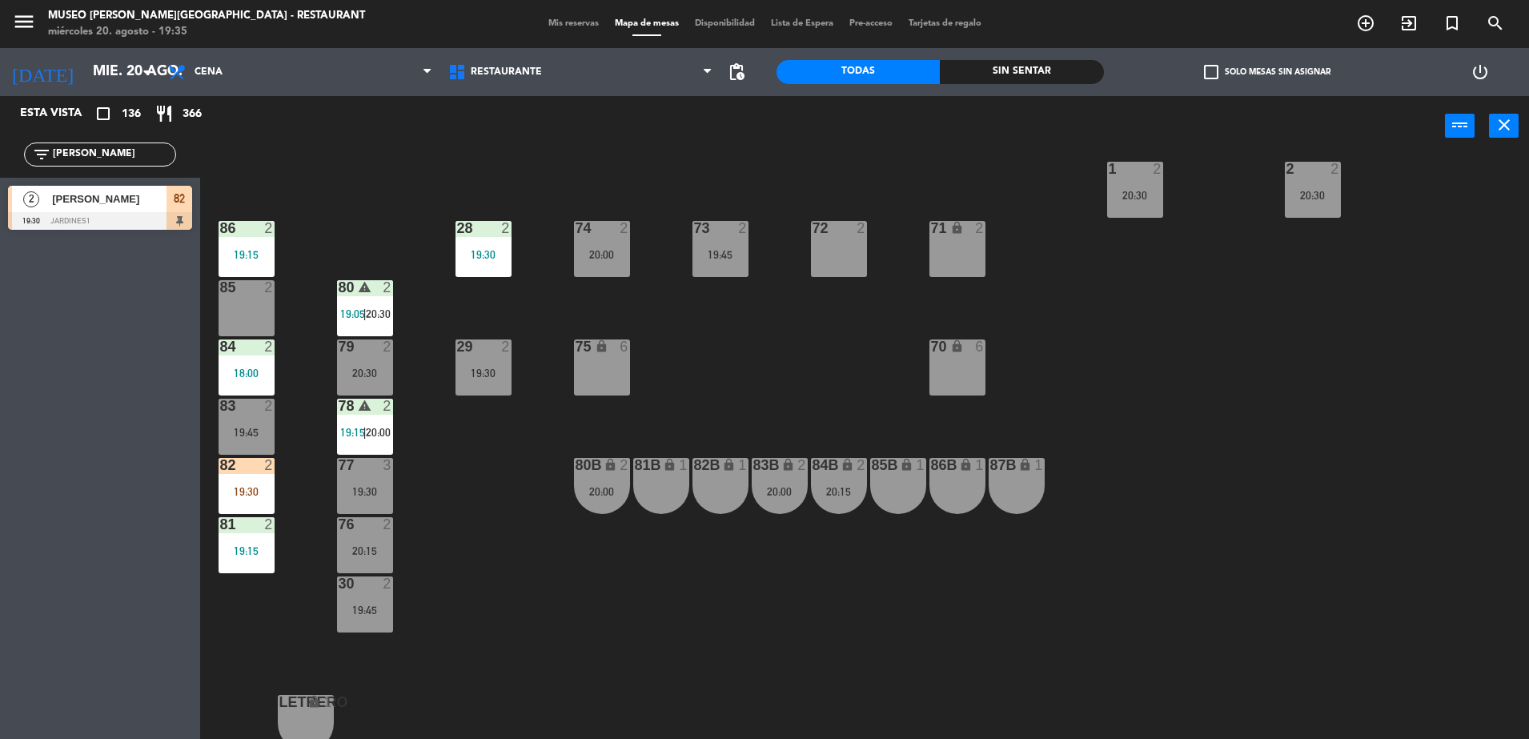
click at [616, 244] on div "74 2 20:00" at bounding box center [602, 249] width 56 height 56
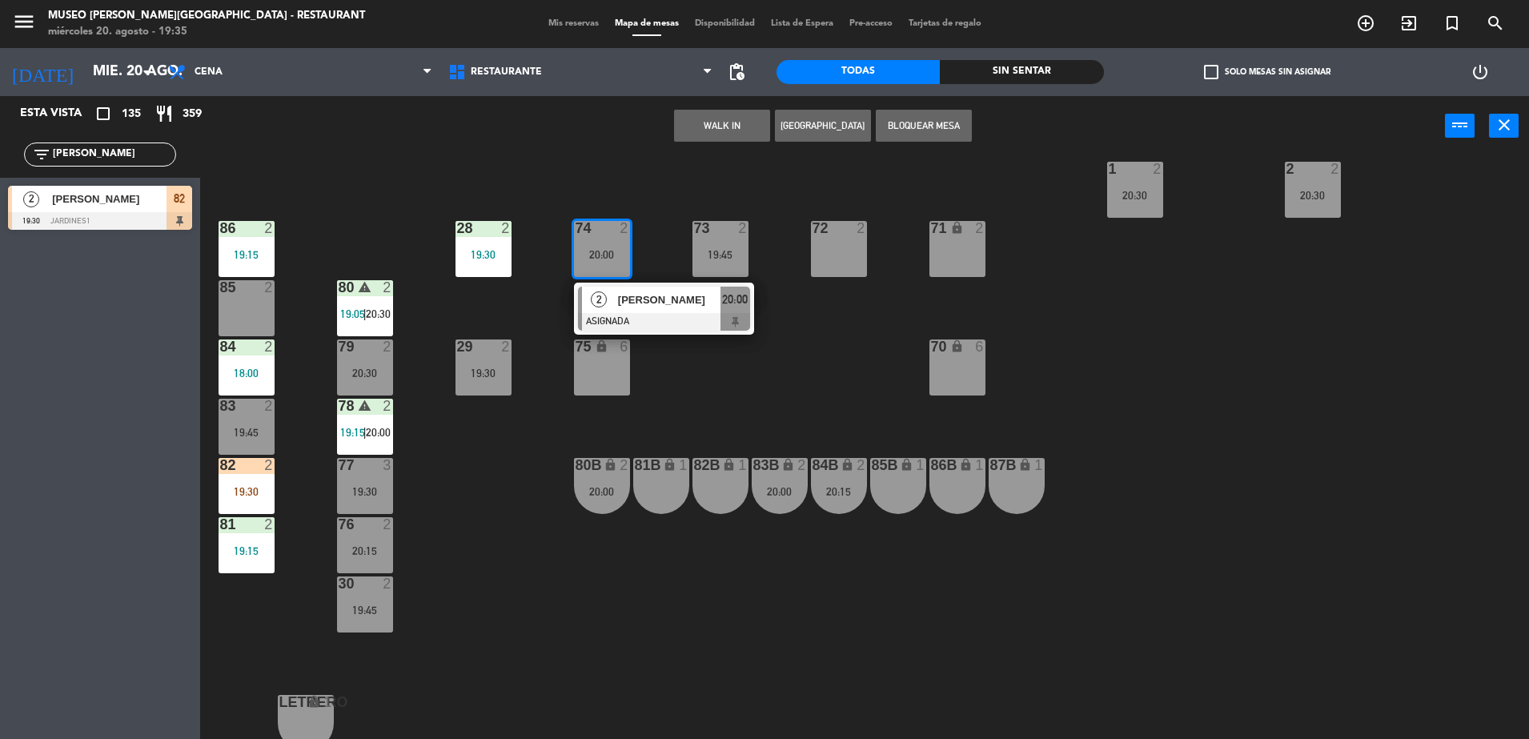
click at [235, 311] on div "85 2" at bounding box center [247, 308] width 56 height 56
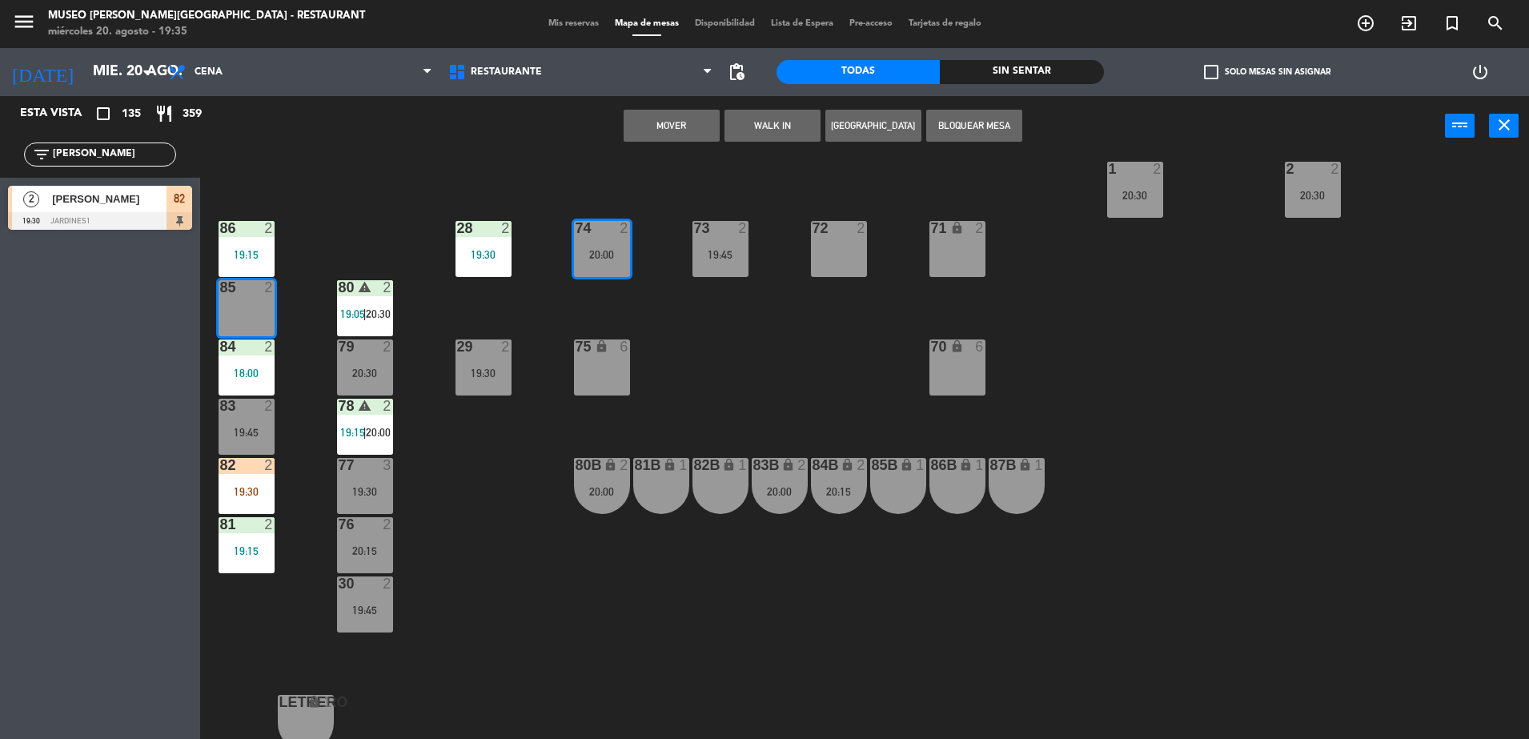
click at [697, 127] on button "Mover" at bounding box center [672, 126] width 96 height 32
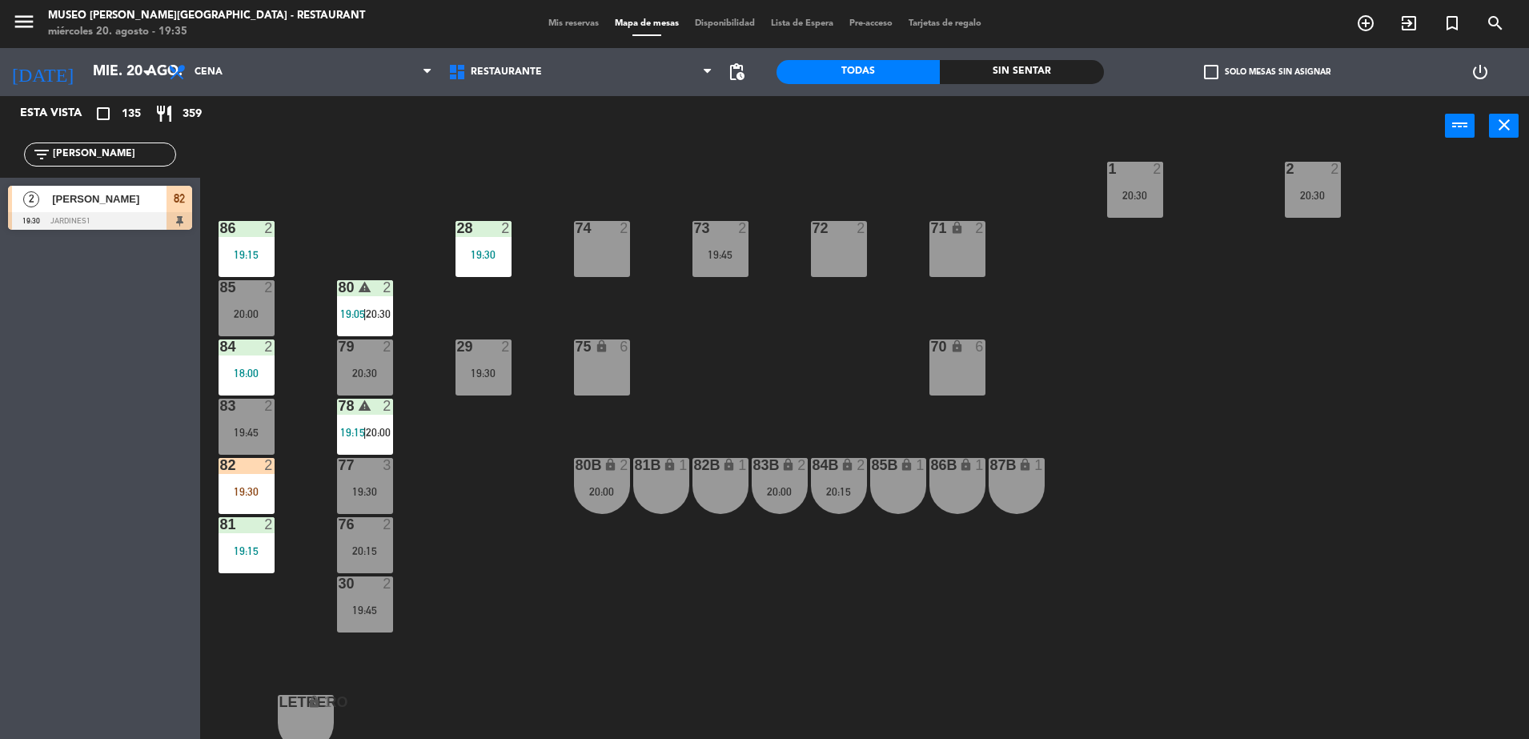
click at [722, 270] on div "73 2 19:45" at bounding box center [720, 249] width 56 height 56
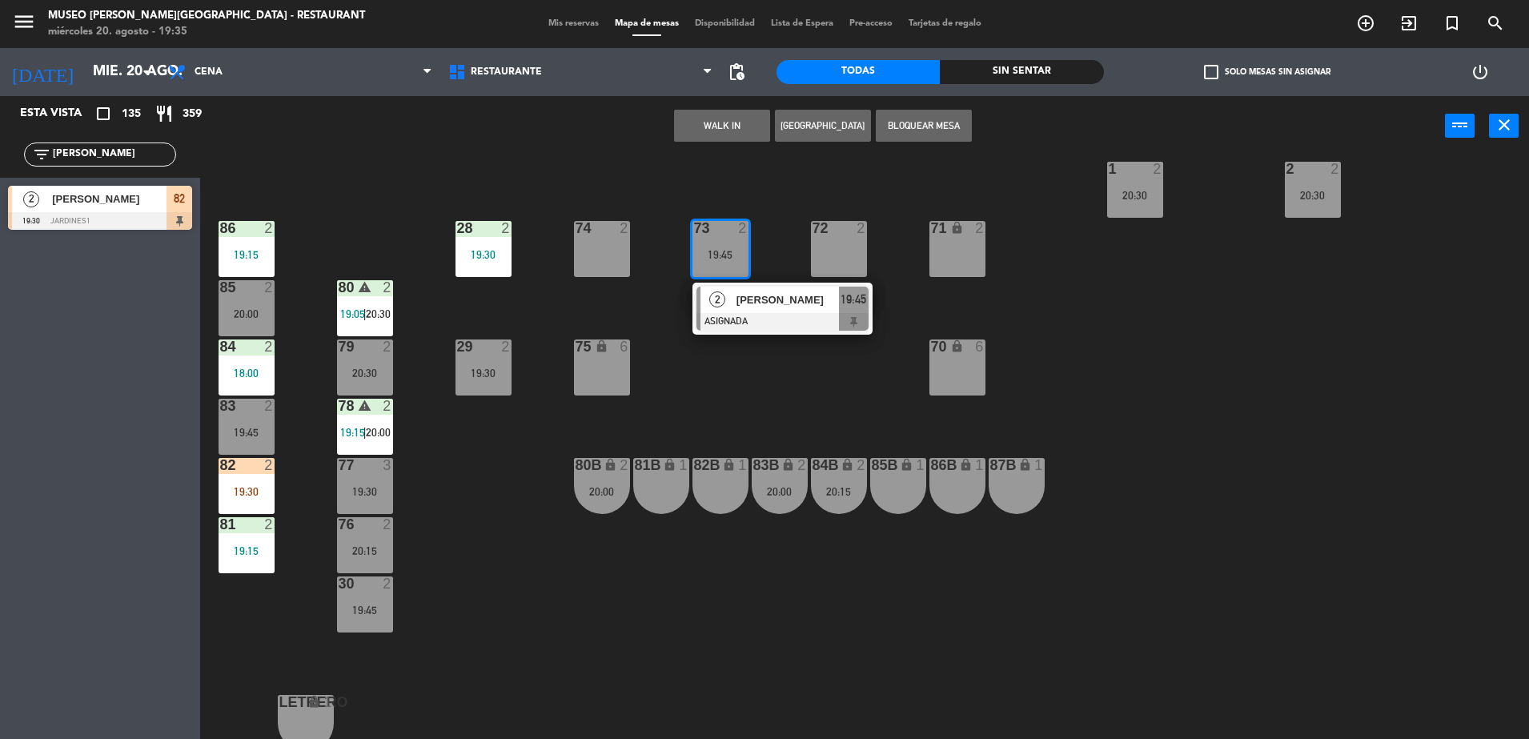
click at [715, 500] on div "82B lock 1" at bounding box center [720, 486] width 56 height 56
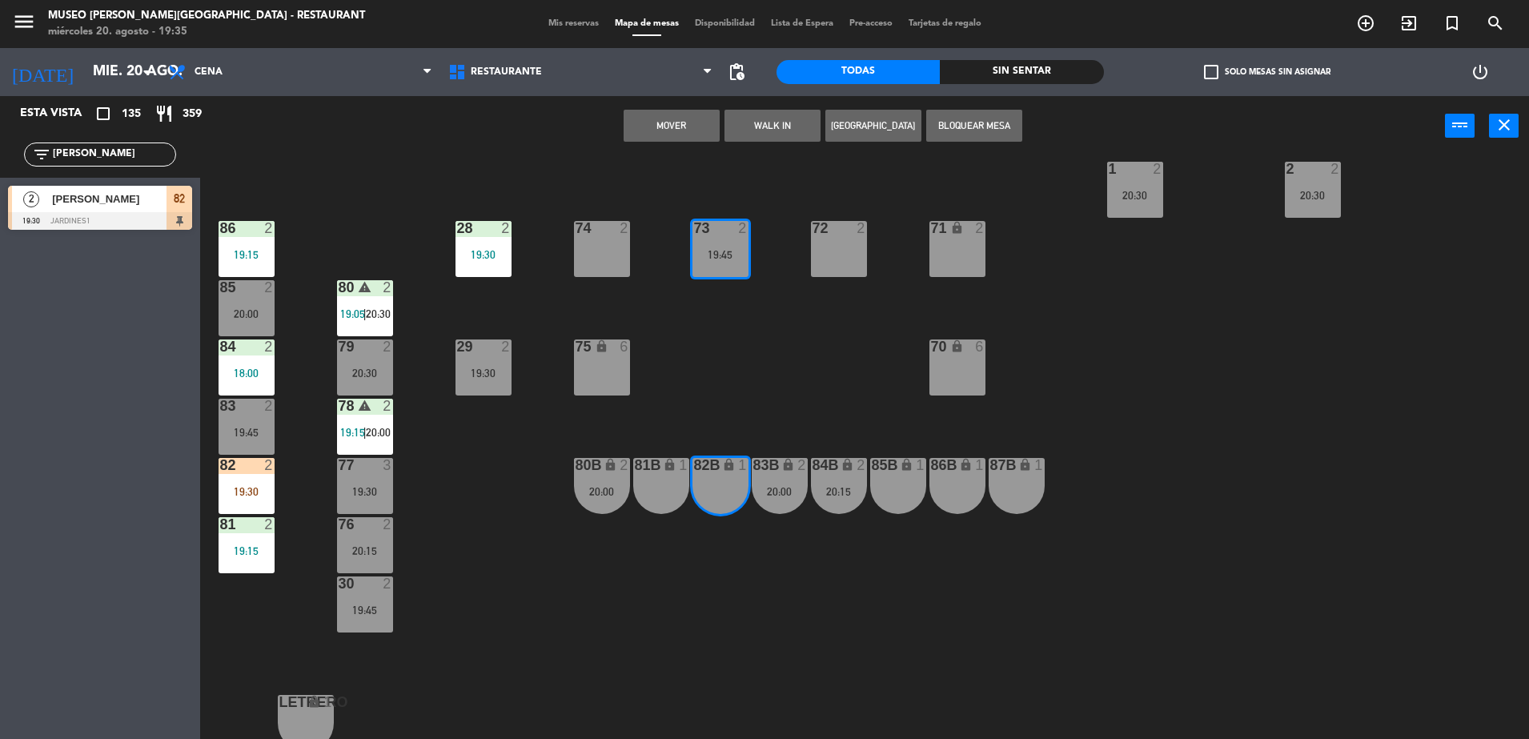
click at [668, 133] on button "Mover" at bounding box center [672, 126] width 96 height 32
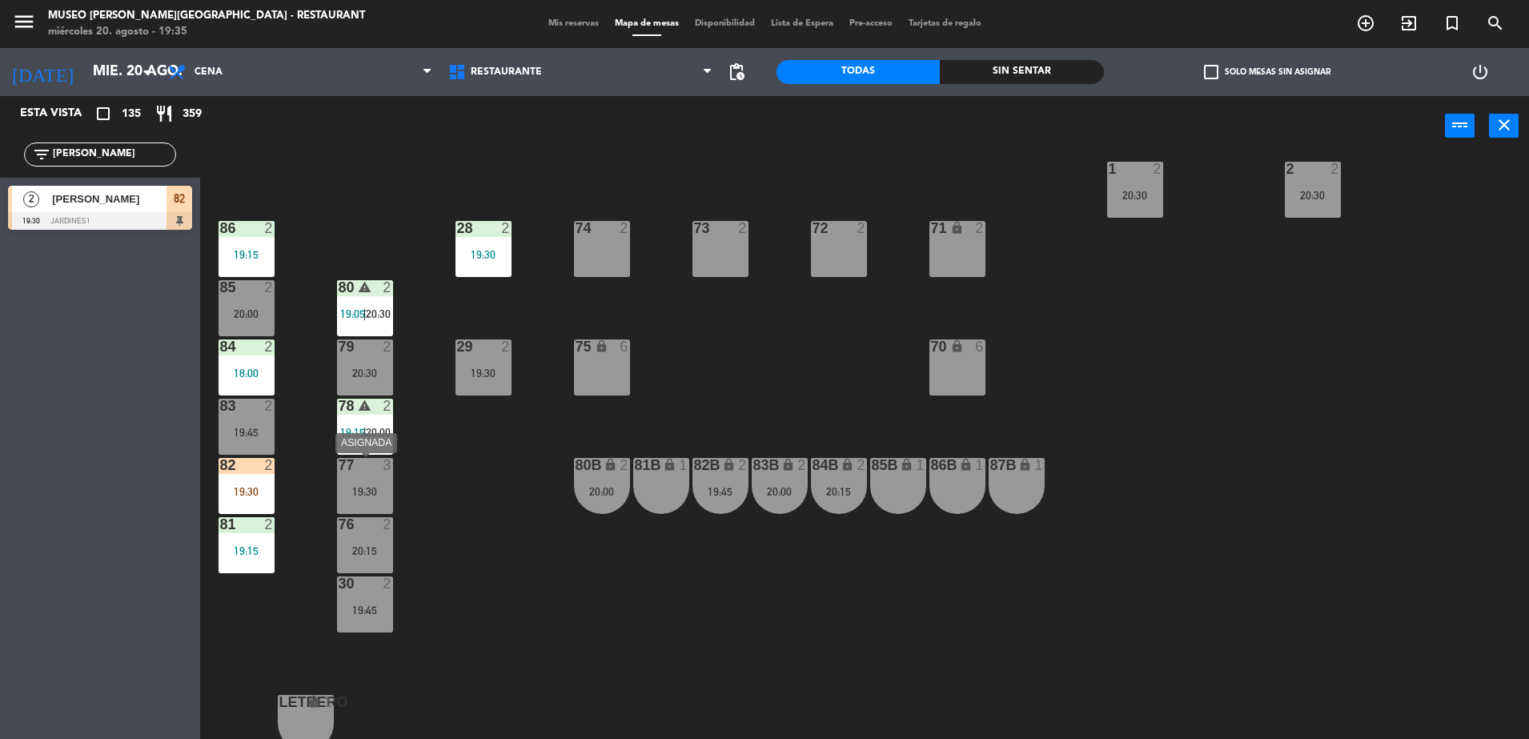
click at [371, 490] on div "19:30" at bounding box center [365, 491] width 56 height 11
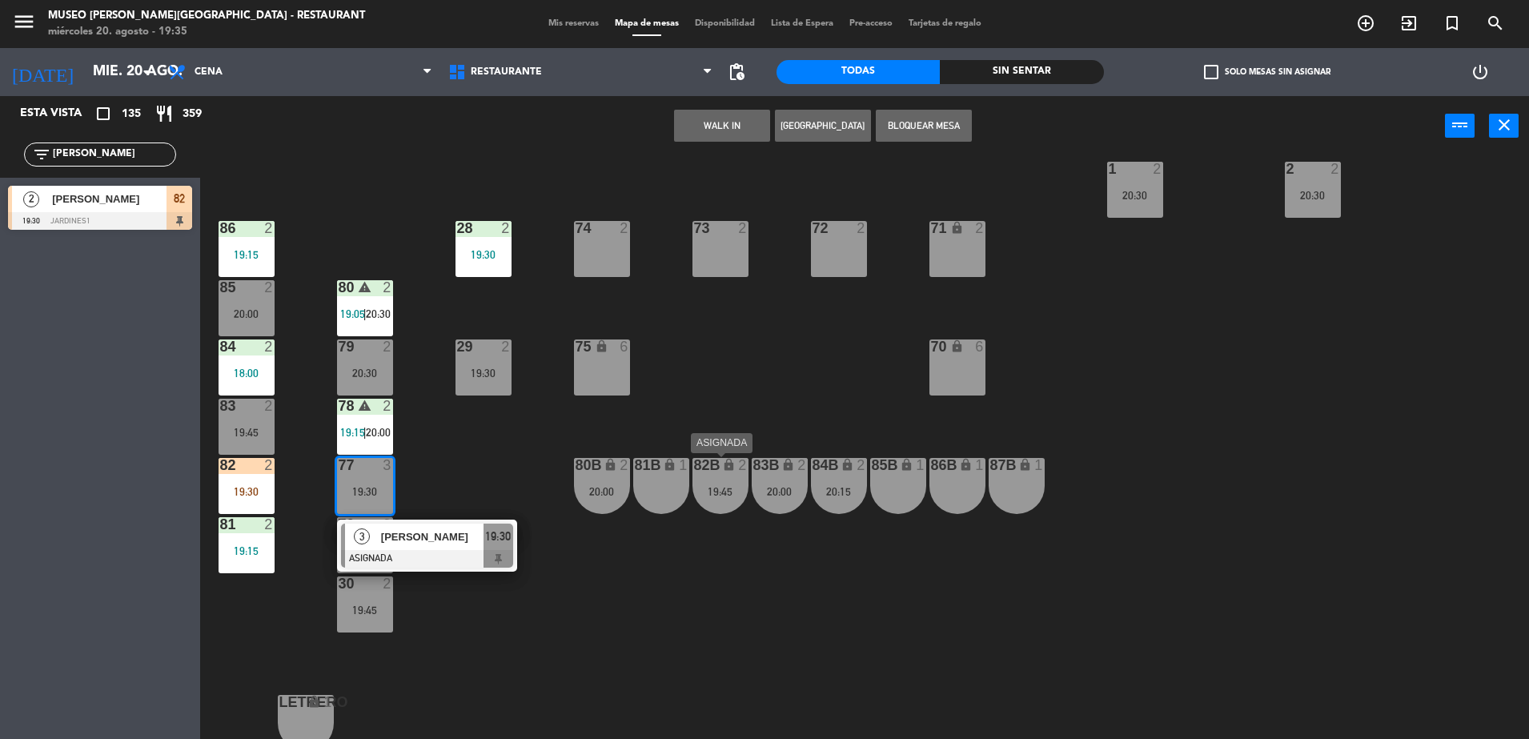
click at [720, 489] on div "19:45" at bounding box center [720, 491] width 56 height 11
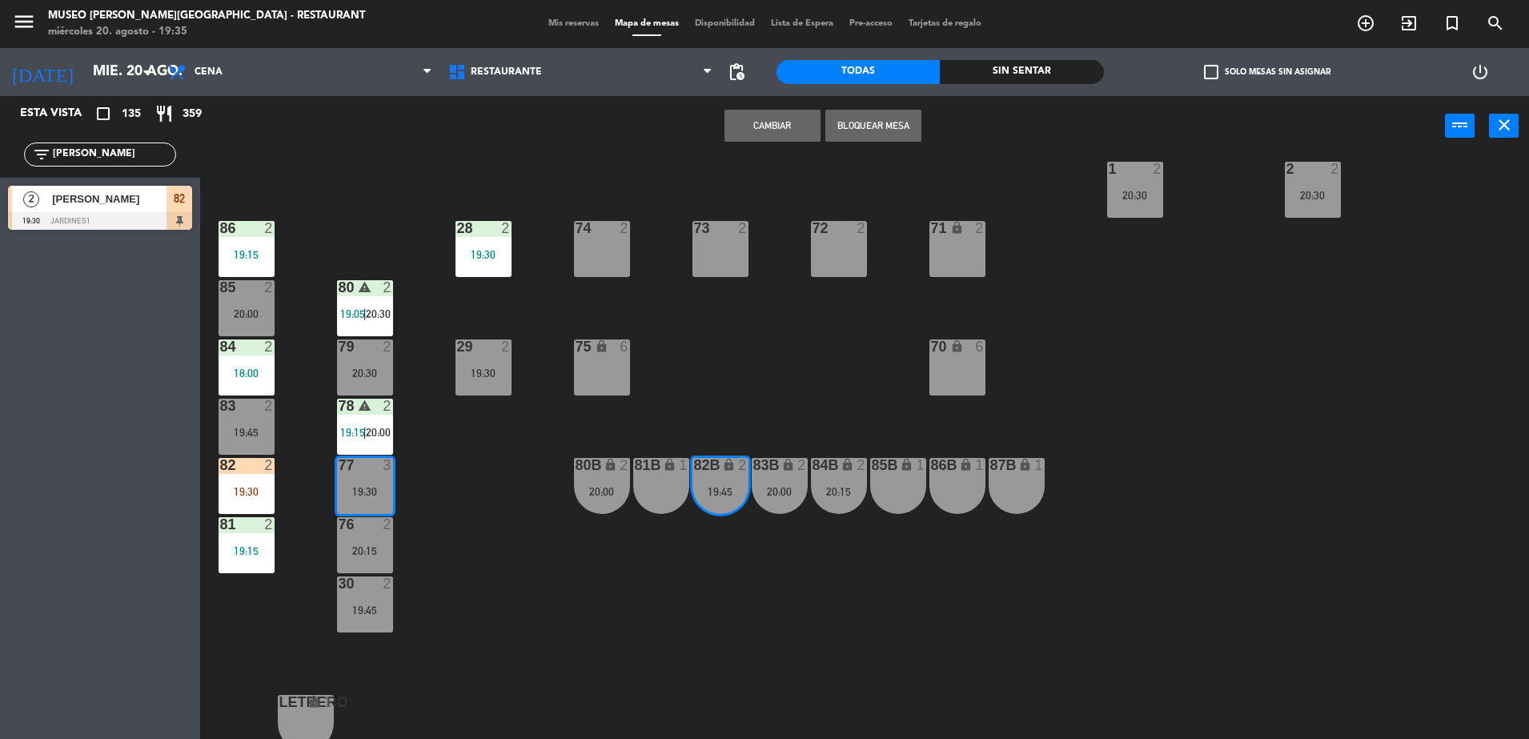
click at [764, 128] on button "Cambiar" at bounding box center [772, 126] width 96 height 32
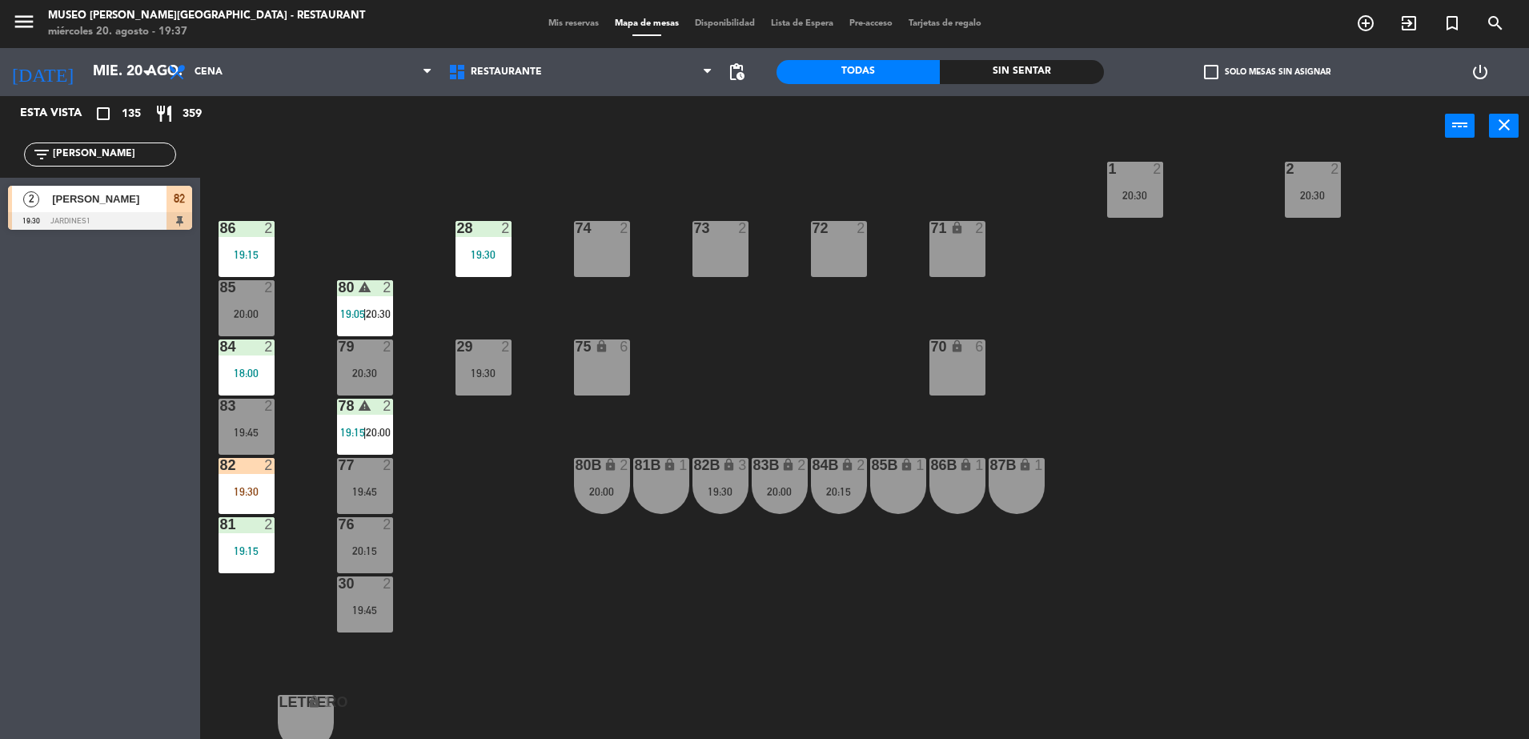
scroll to position [0, 0]
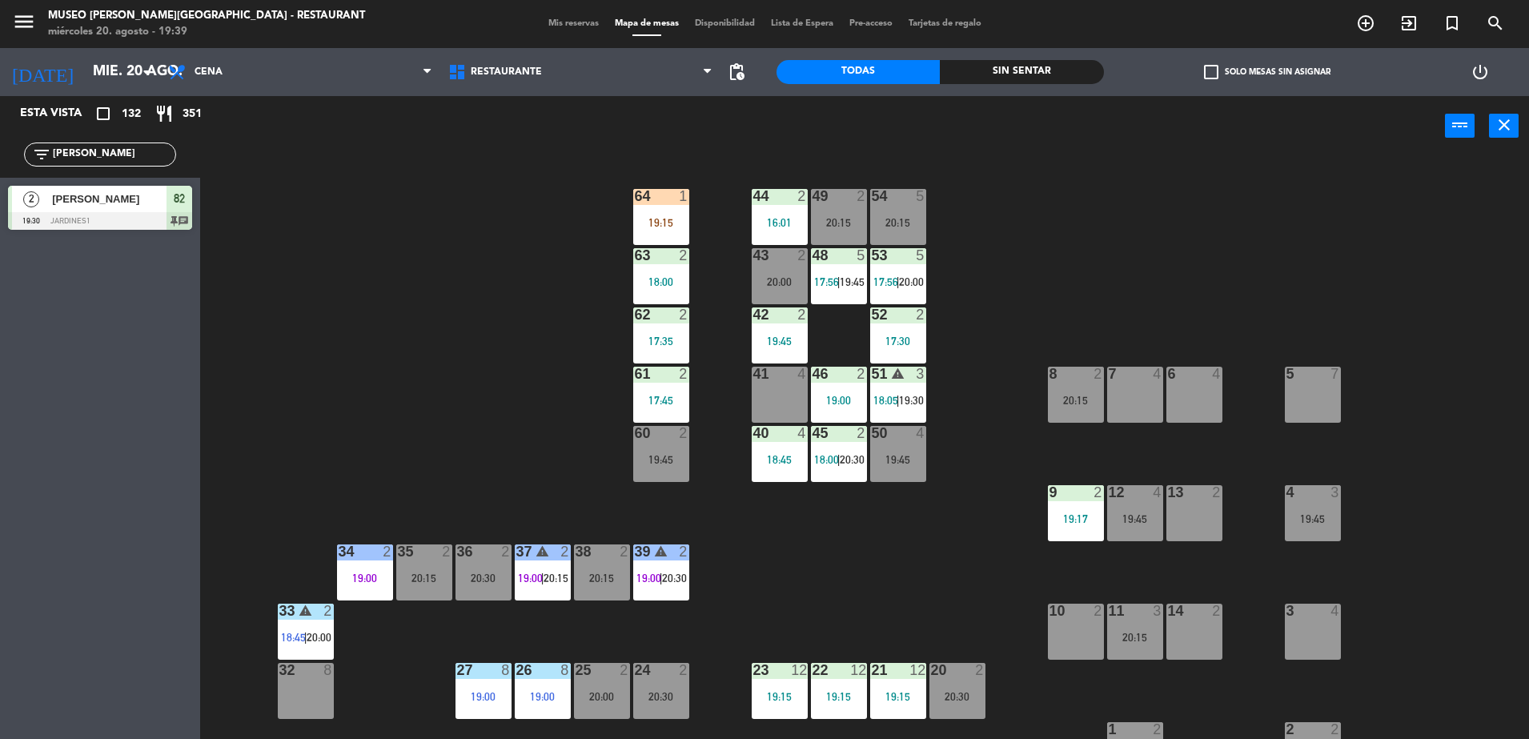
click at [527, 235] on div "44 2 16:01 49 2 20:15 54 5 20:15 64 1 19:15 48 5 17:56 | 19:45 53 5 17:56 | 20:…" at bounding box center [872, 451] width 1314 height 583
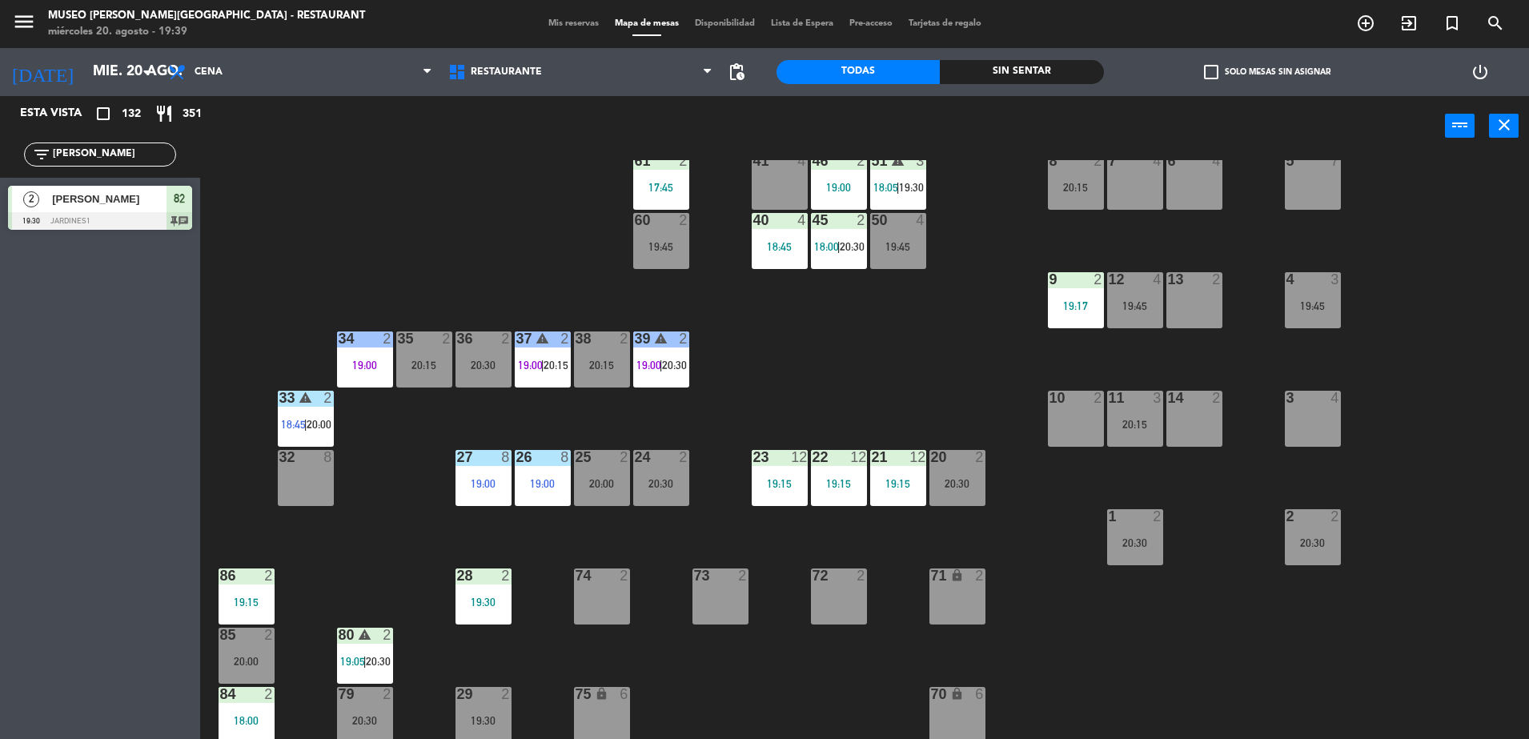
scroll to position [215, 0]
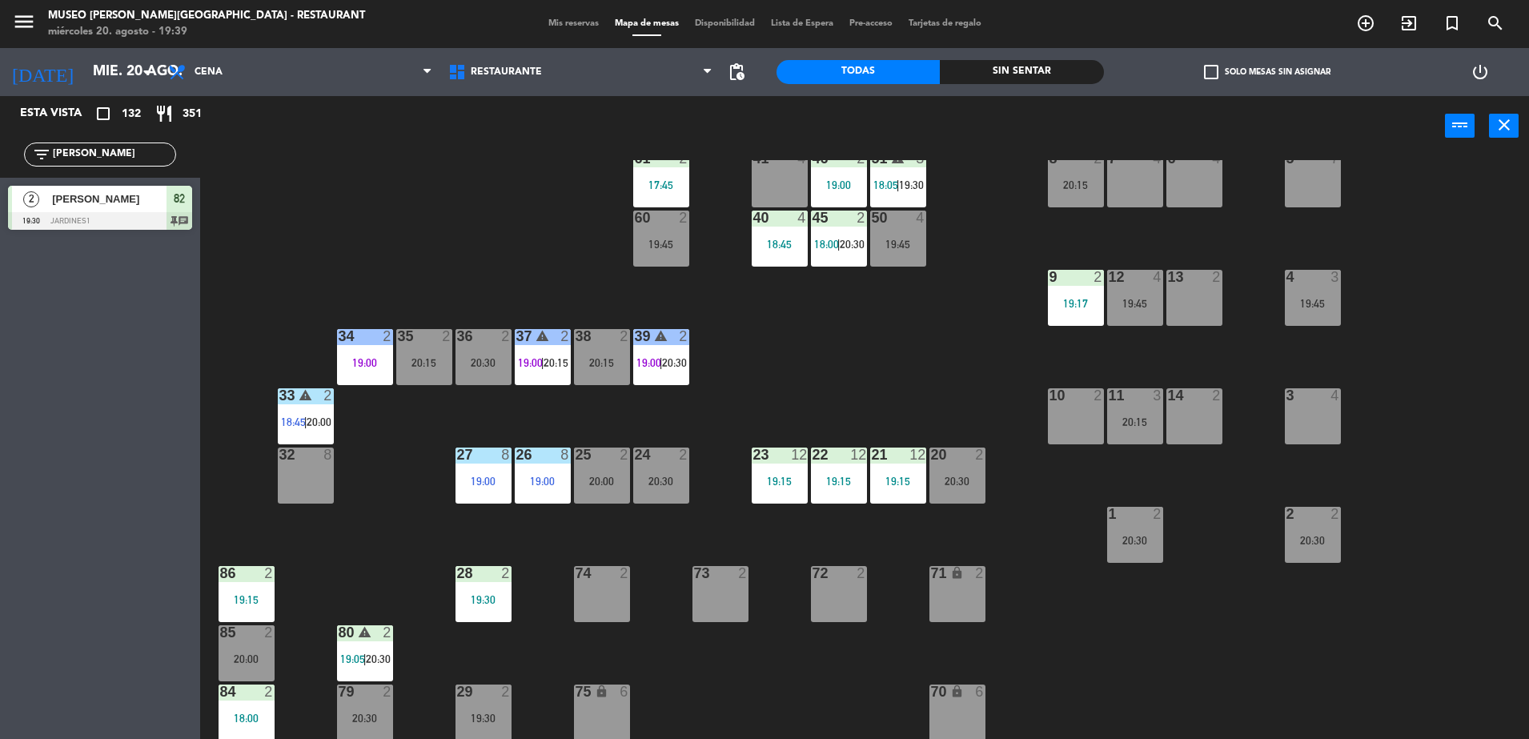
drag, startPoint x: 93, startPoint y: 154, endPoint x: -4, endPoint y: 155, distance: 96.9
click at [0, 155] on html "close × Museo Larco Café - Restaurant × chrome_reader_mode Listado de Reservas …" at bounding box center [764, 369] width 1529 height 739
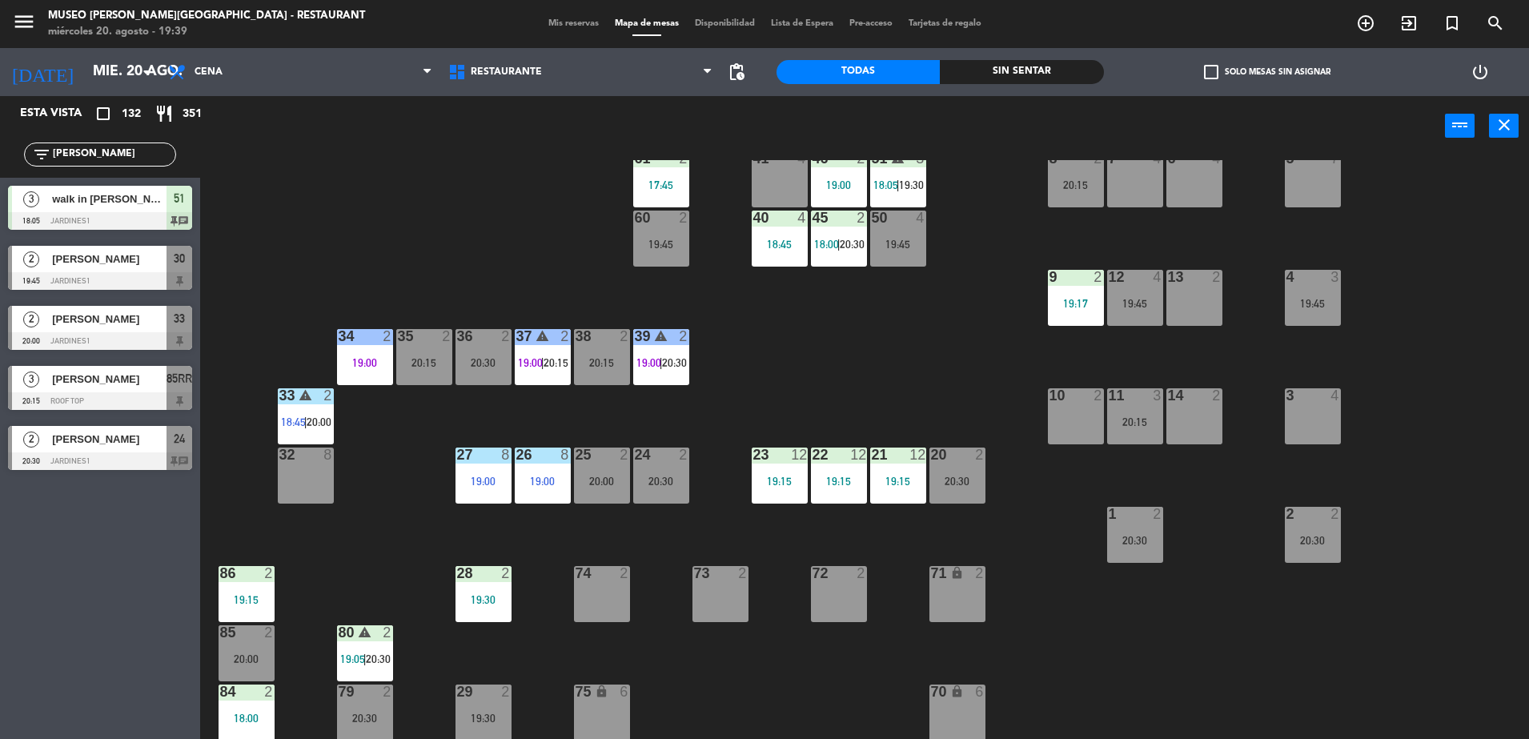
type input "carlos"
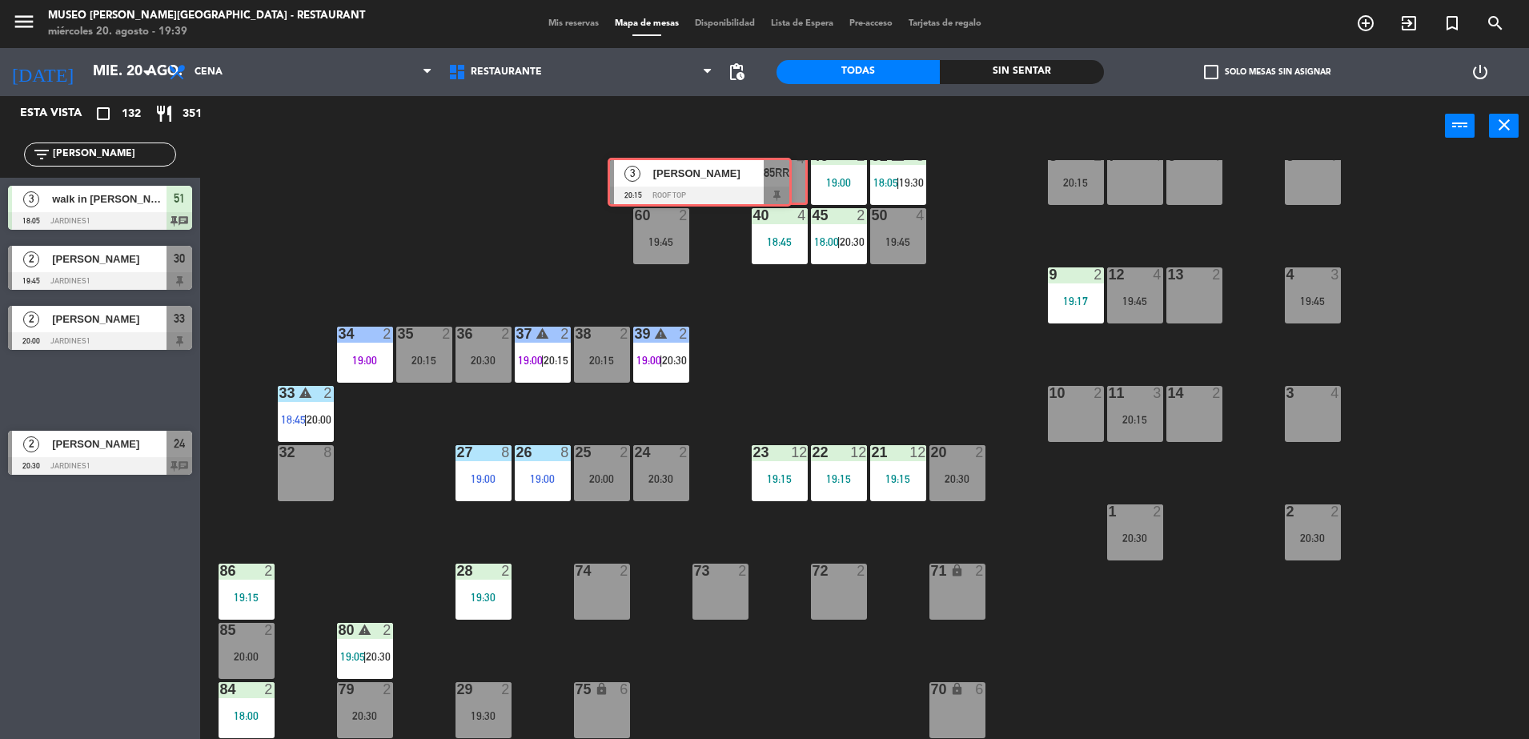
drag, startPoint x: 174, startPoint y: 383, endPoint x: 773, endPoint y: 175, distance: 634.6
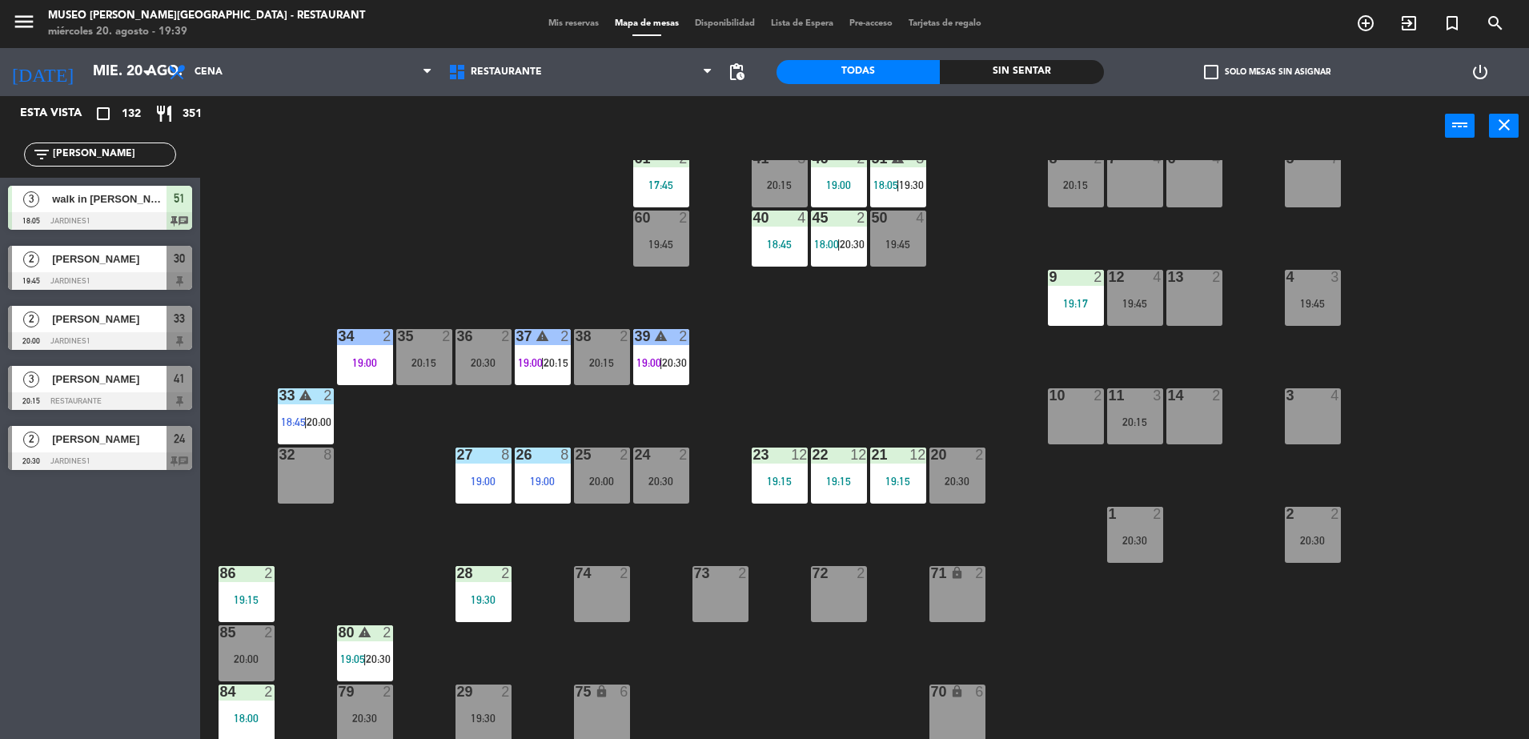
click at [773, 175] on div "41 3 20:15" at bounding box center [780, 179] width 56 height 56
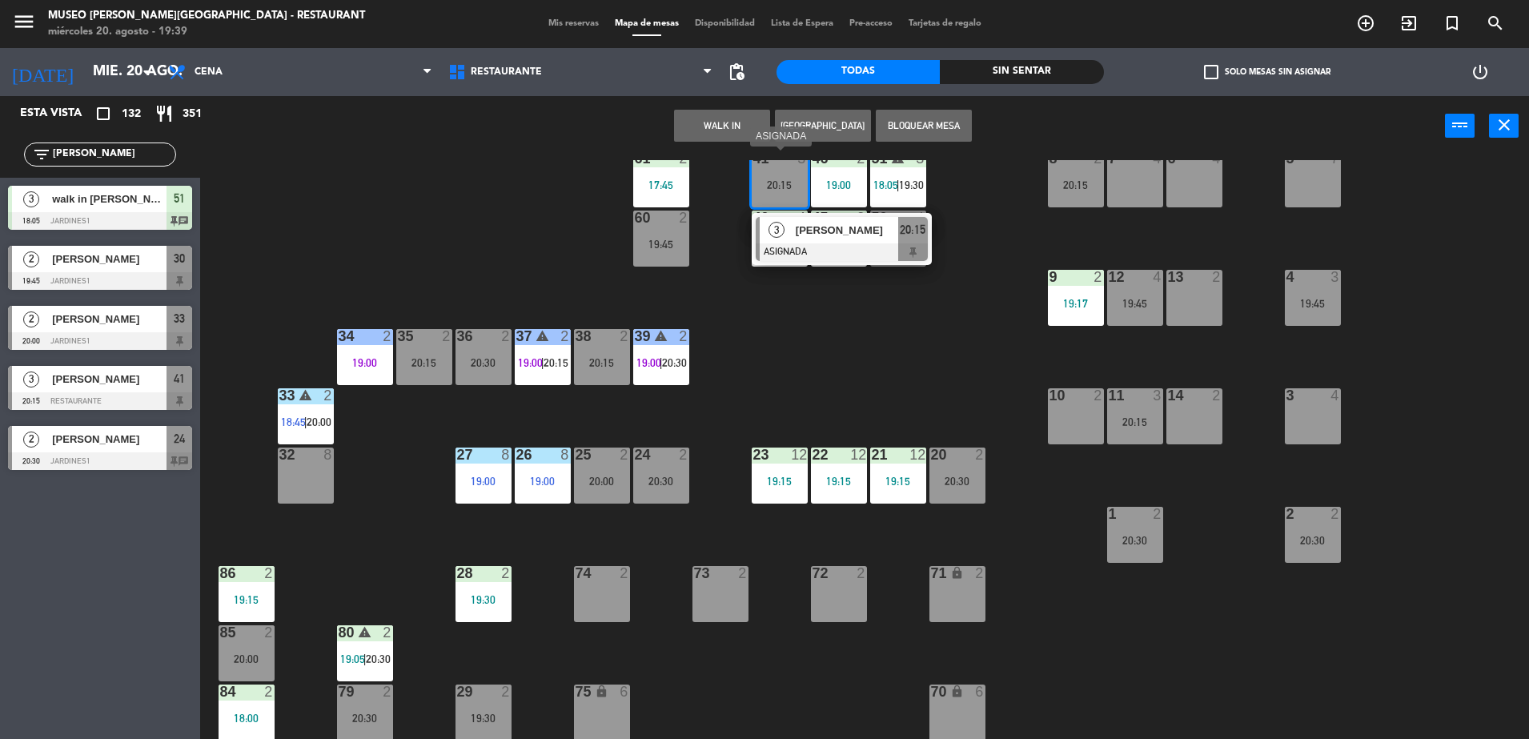
click at [888, 237] on span "[PERSON_NAME]" at bounding box center [847, 230] width 102 height 17
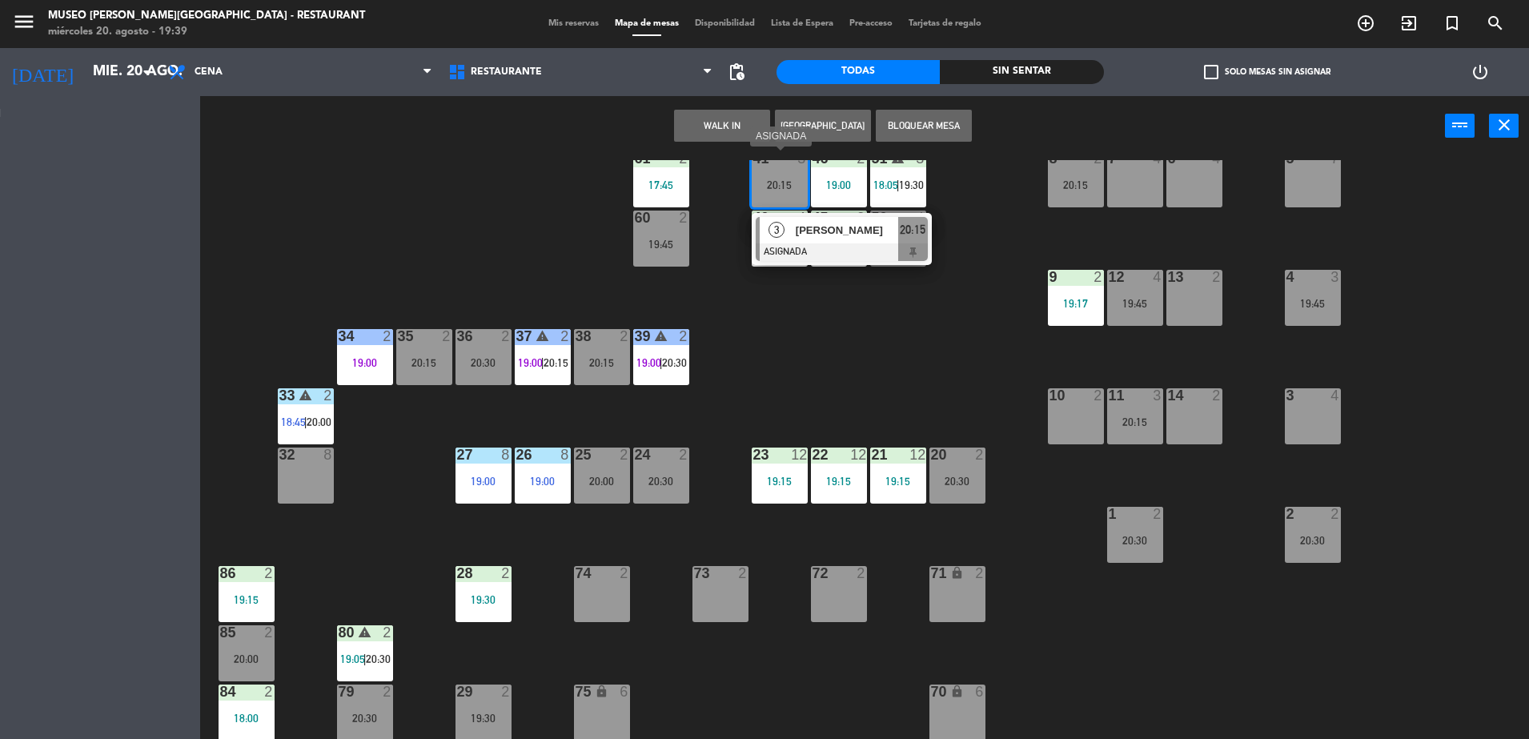
scroll to position [0, 0]
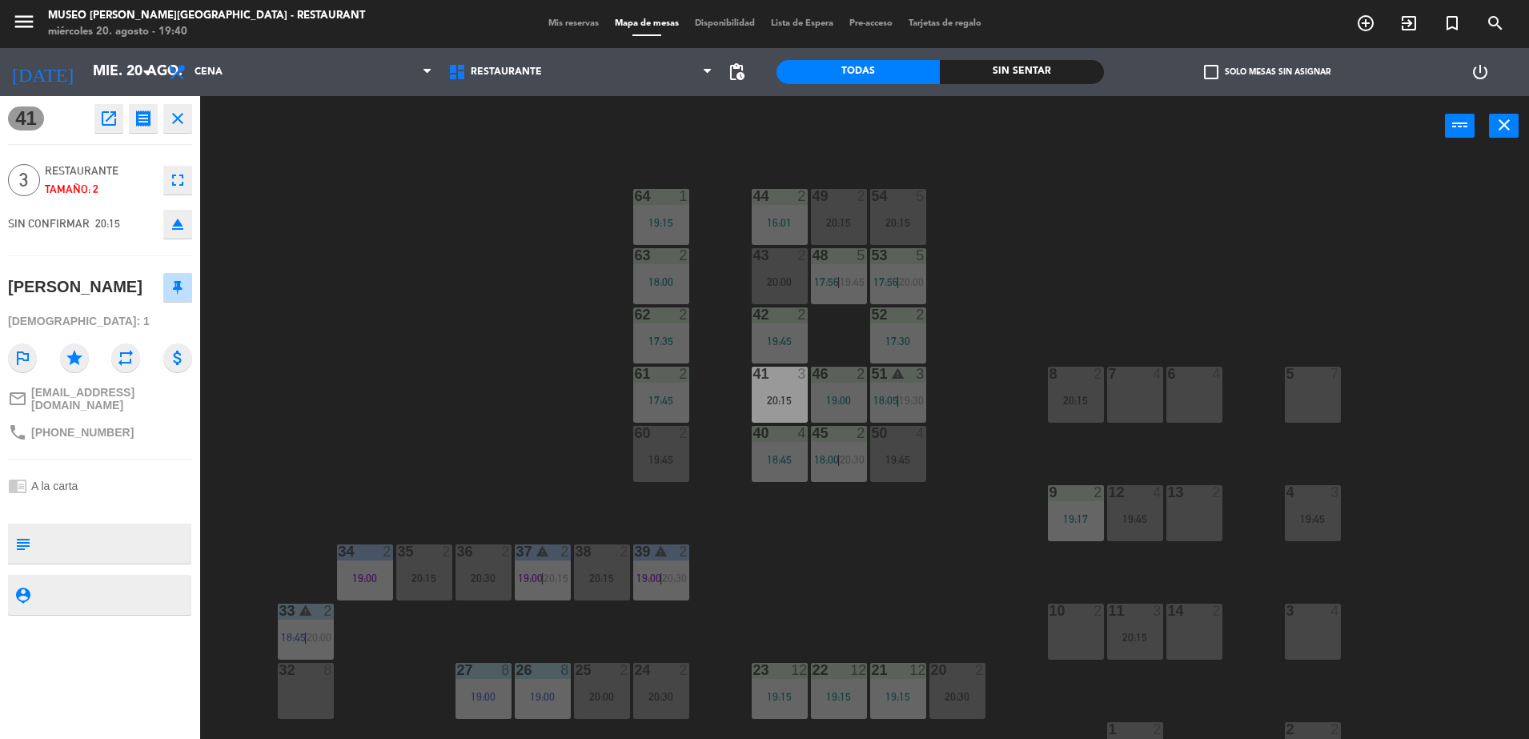
click at [584, 331] on div "44 2 16:01 49 2 20:15 54 5 20:15 64 1 19:15 48 5 17:56 | 19:45 53 5 17:56 | 20:…" at bounding box center [872, 451] width 1314 height 583
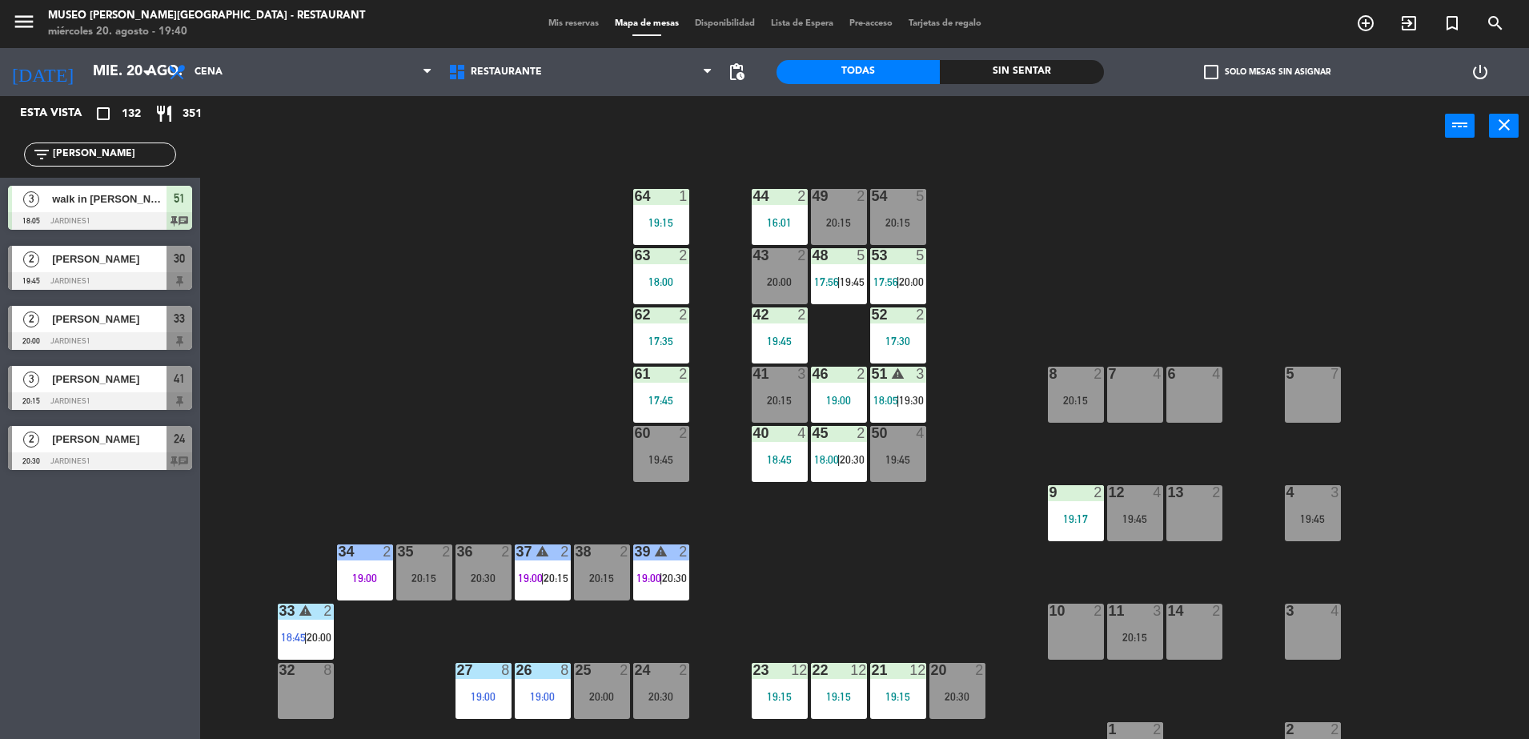
click at [771, 397] on div "20:15" at bounding box center [780, 400] width 56 height 11
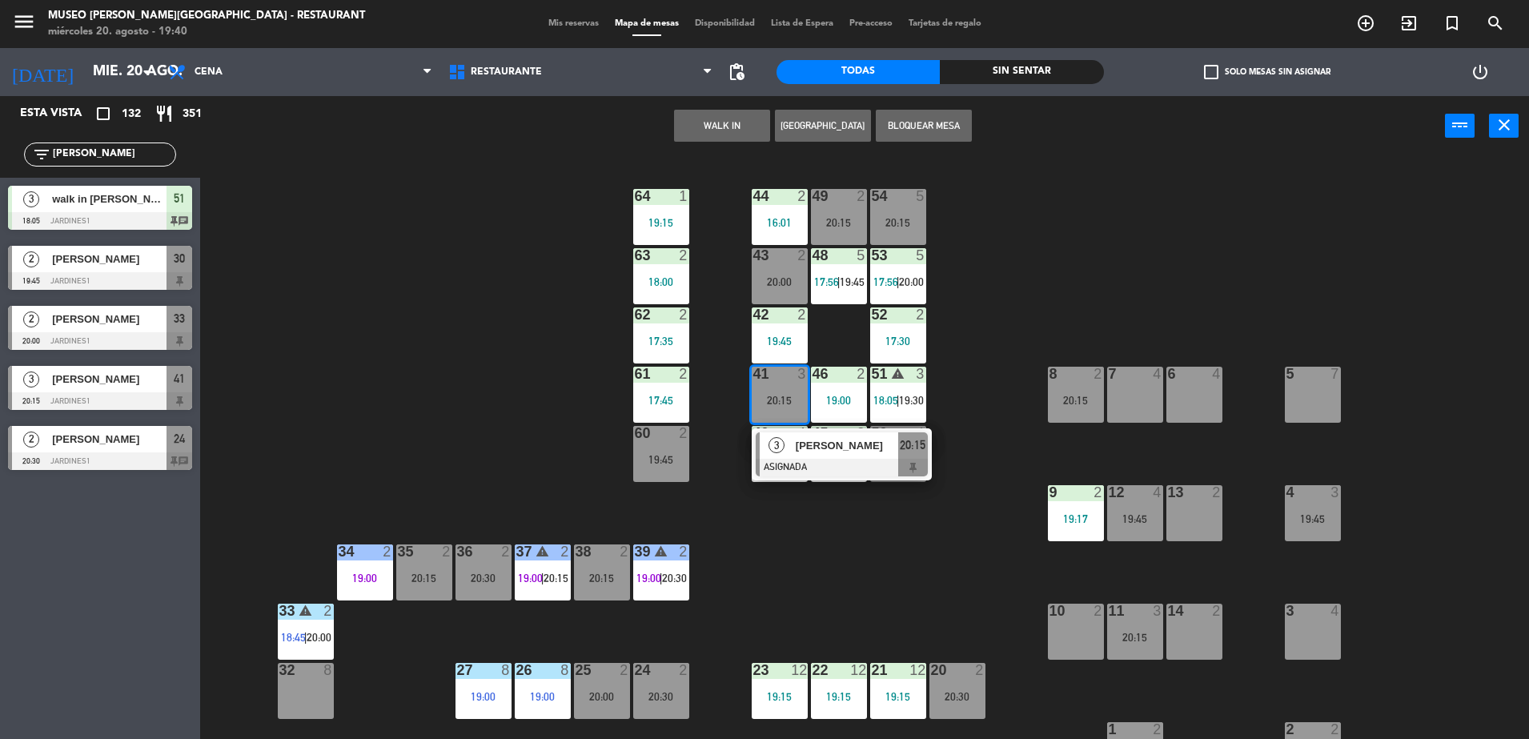
click at [862, 445] on span "[PERSON_NAME]" at bounding box center [847, 445] width 102 height 17
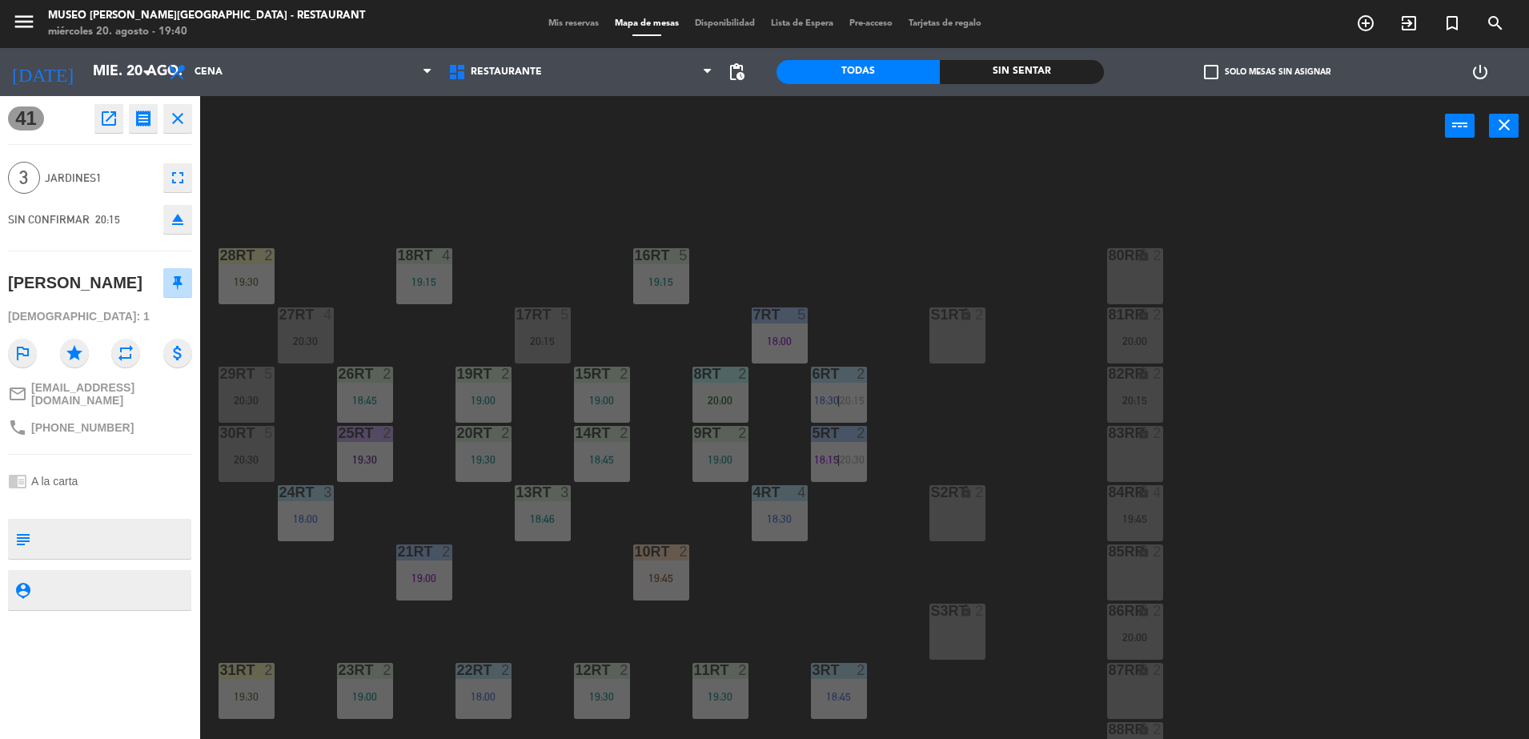
click at [542, 197] on div "18RT 4 19:15 16RT 5 19:15 28RT 2 19:30 80RR lock 2 27RT 4 20:30 7RT 5 18:00 S1R…" at bounding box center [872, 451] width 1314 height 583
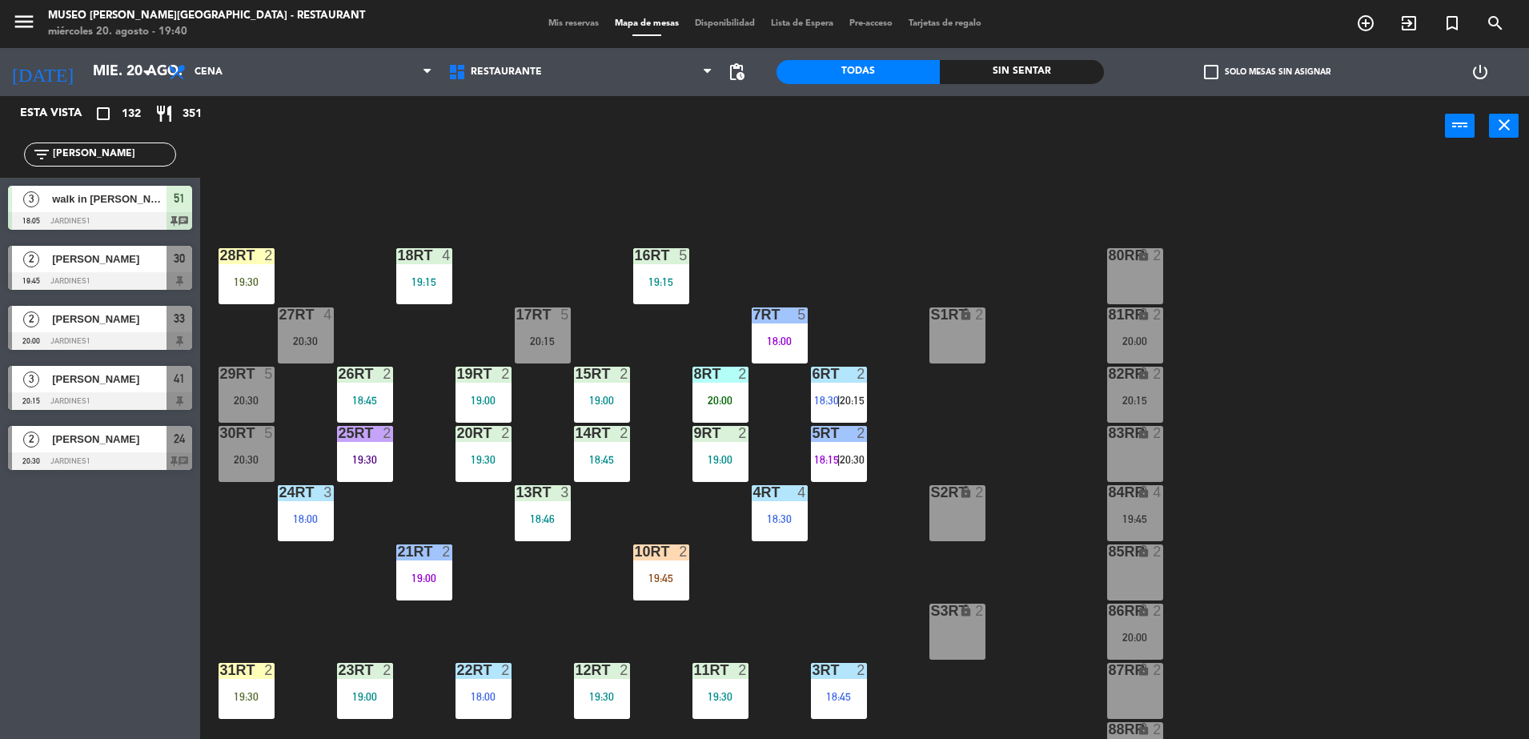
click at [129, 399] on div at bounding box center [100, 401] width 184 height 18
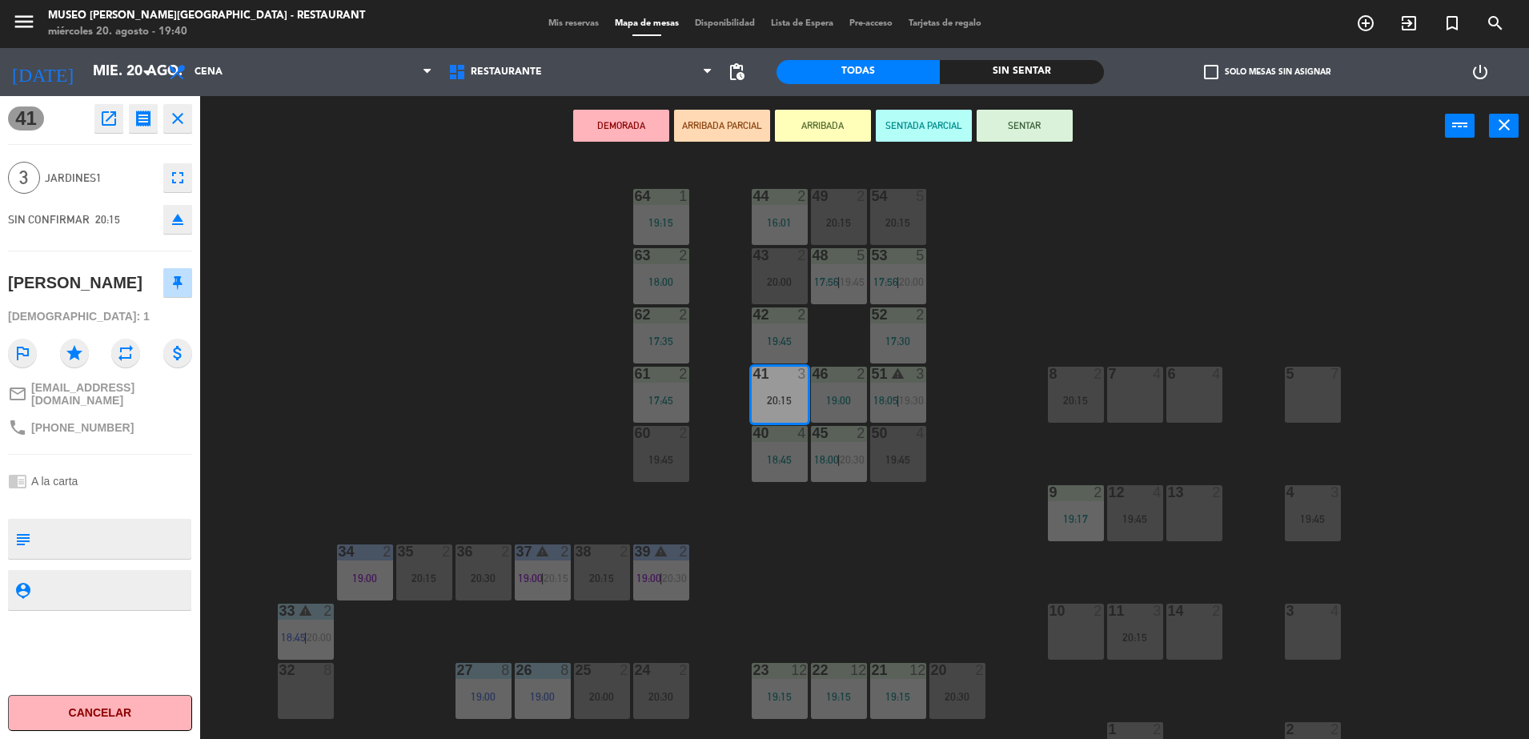
click at [733, 129] on button "ARRIBADA PARCIAL" at bounding box center [722, 126] width 96 height 32
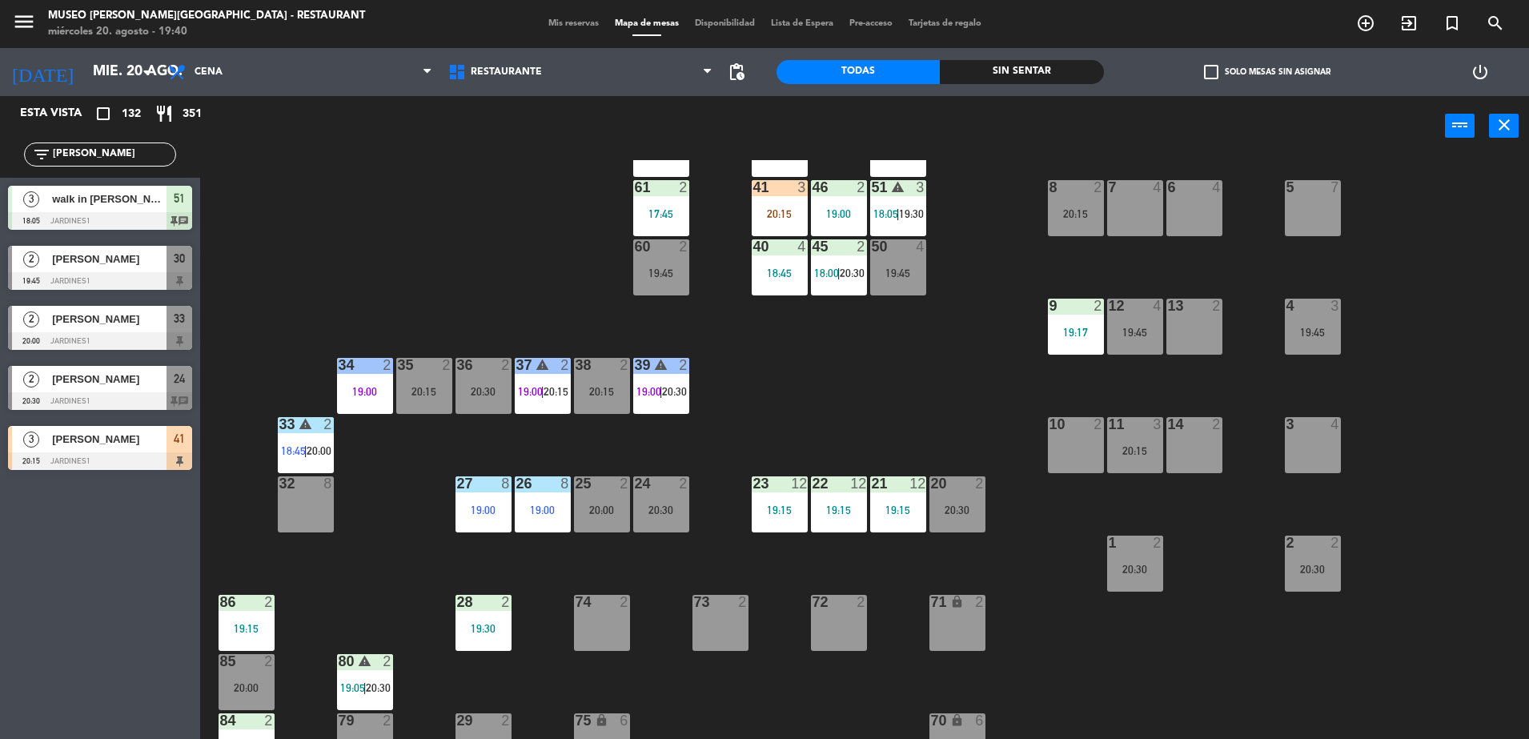
scroll to position [188, 0]
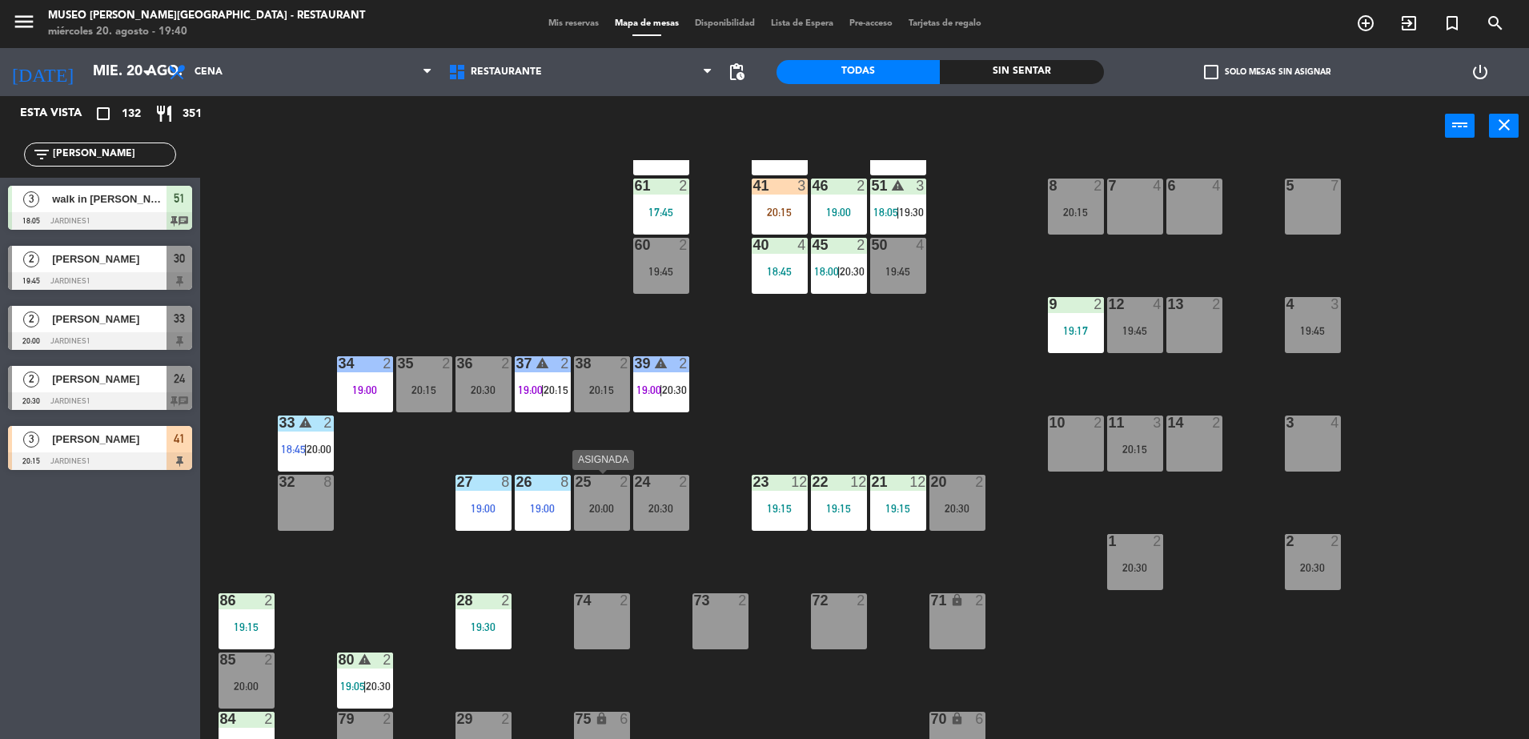
click at [600, 520] on div "25 2 20:00" at bounding box center [602, 503] width 56 height 56
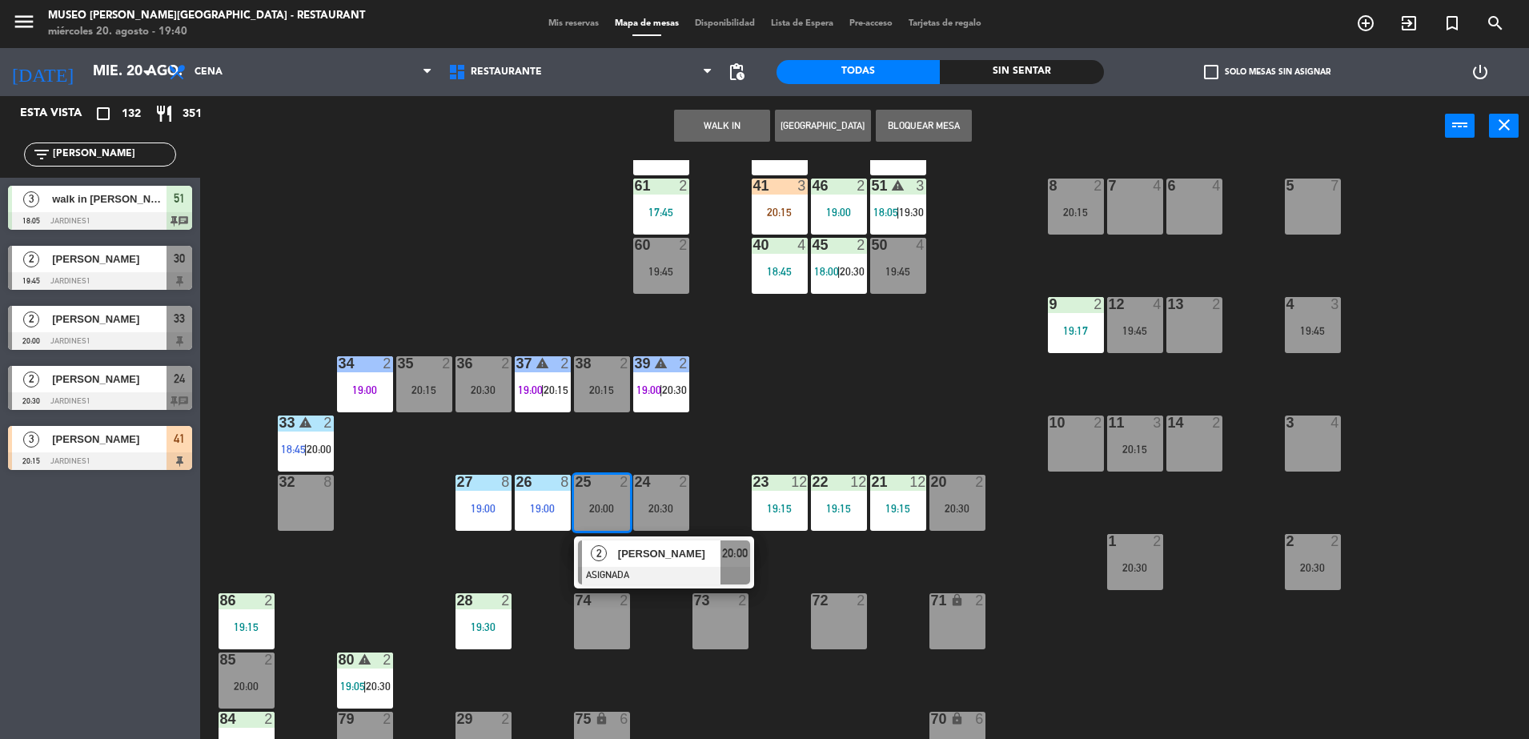
click at [675, 568] on div at bounding box center [664, 576] width 172 height 18
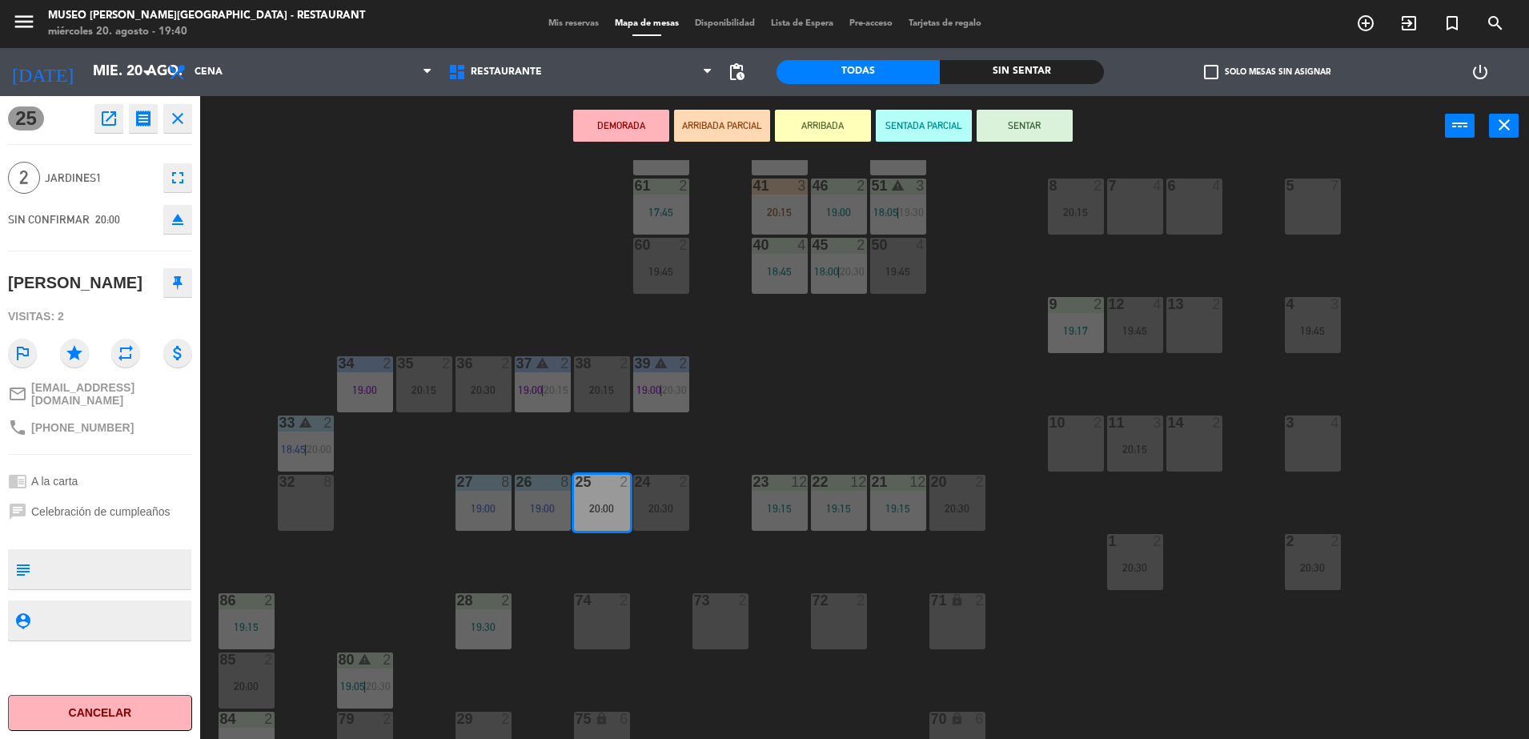
click at [1187, 436] on div "14 2" at bounding box center [1194, 443] width 56 height 56
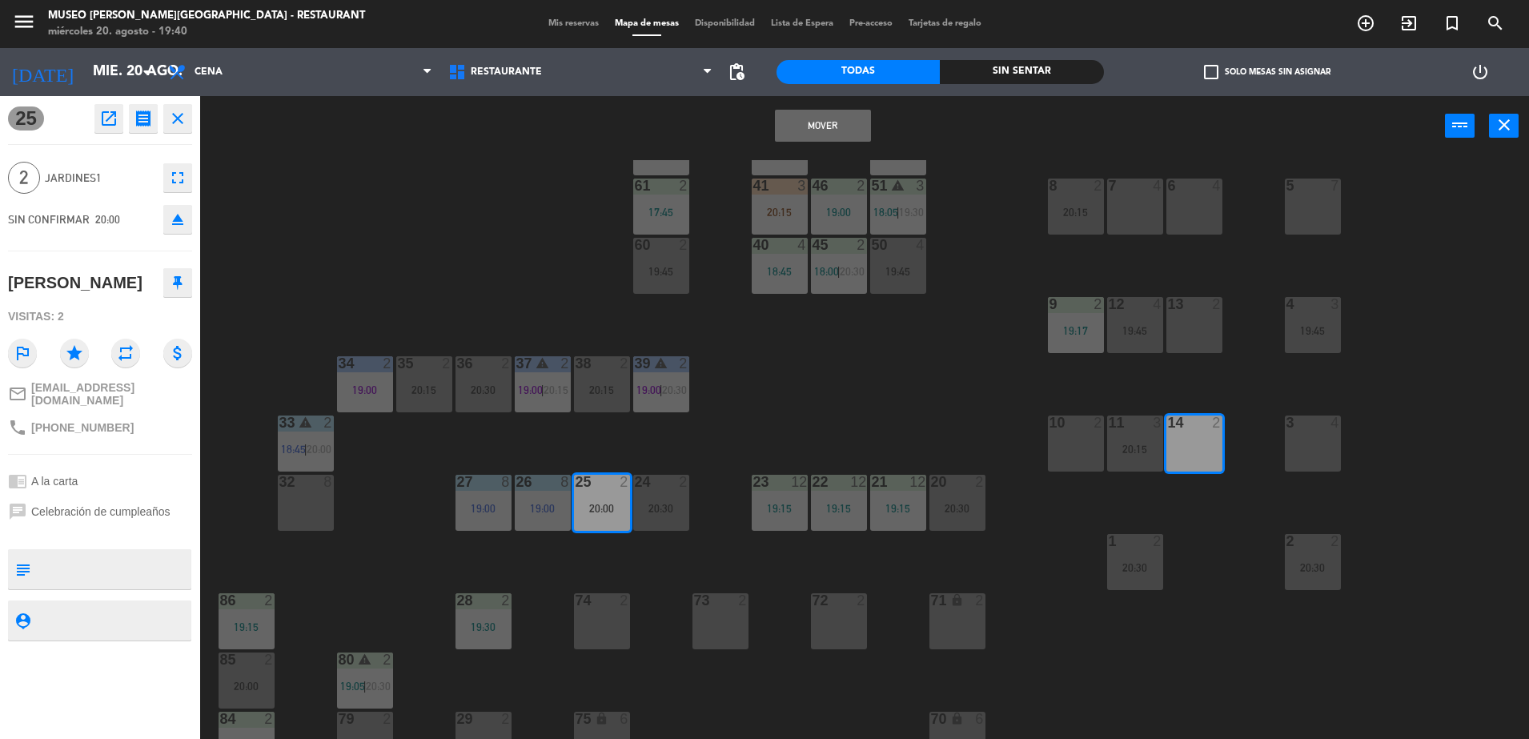
click at [802, 131] on button "Mover" at bounding box center [823, 126] width 96 height 32
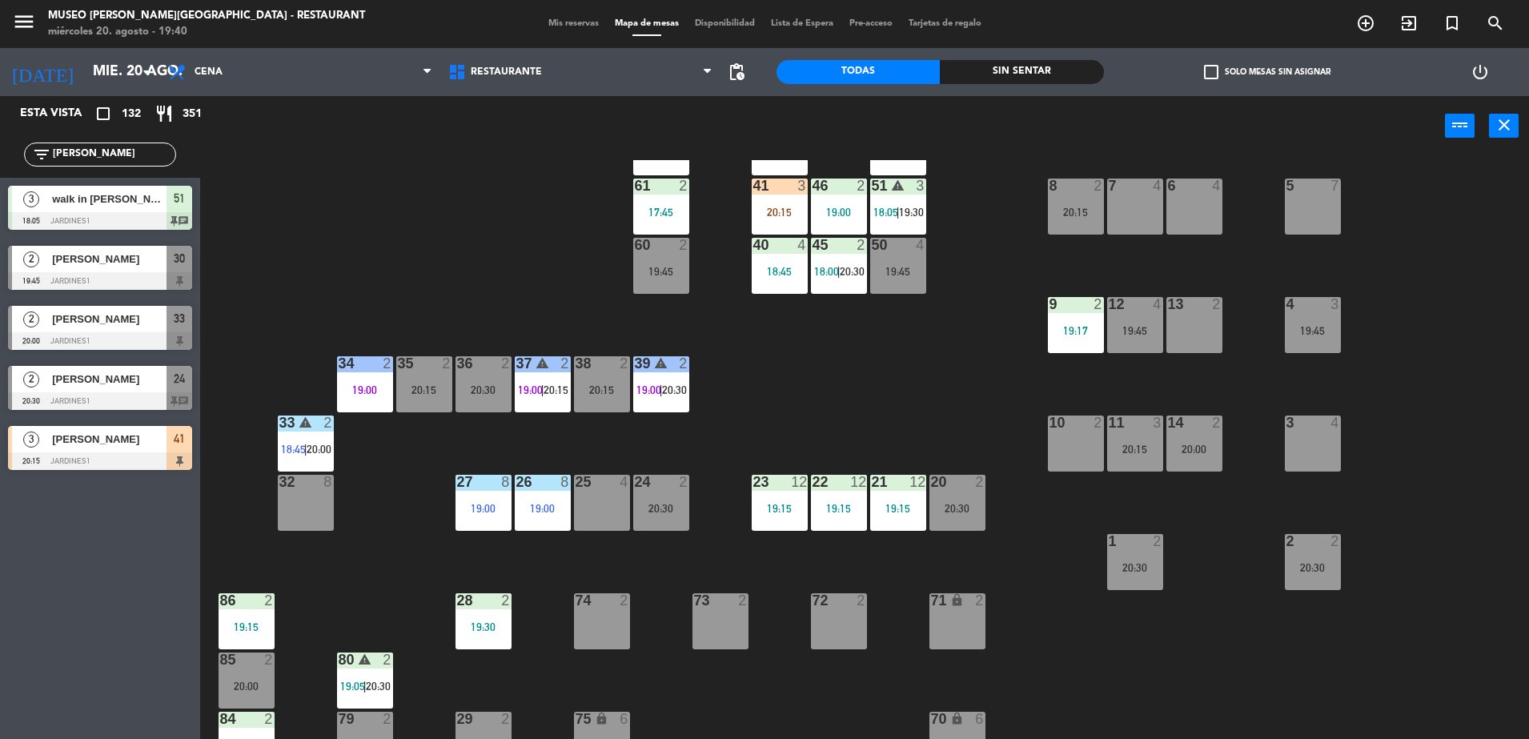
click at [1153, 322] on div "12 4 19:45" at bounding box center [1135, 325] width 56 height 56
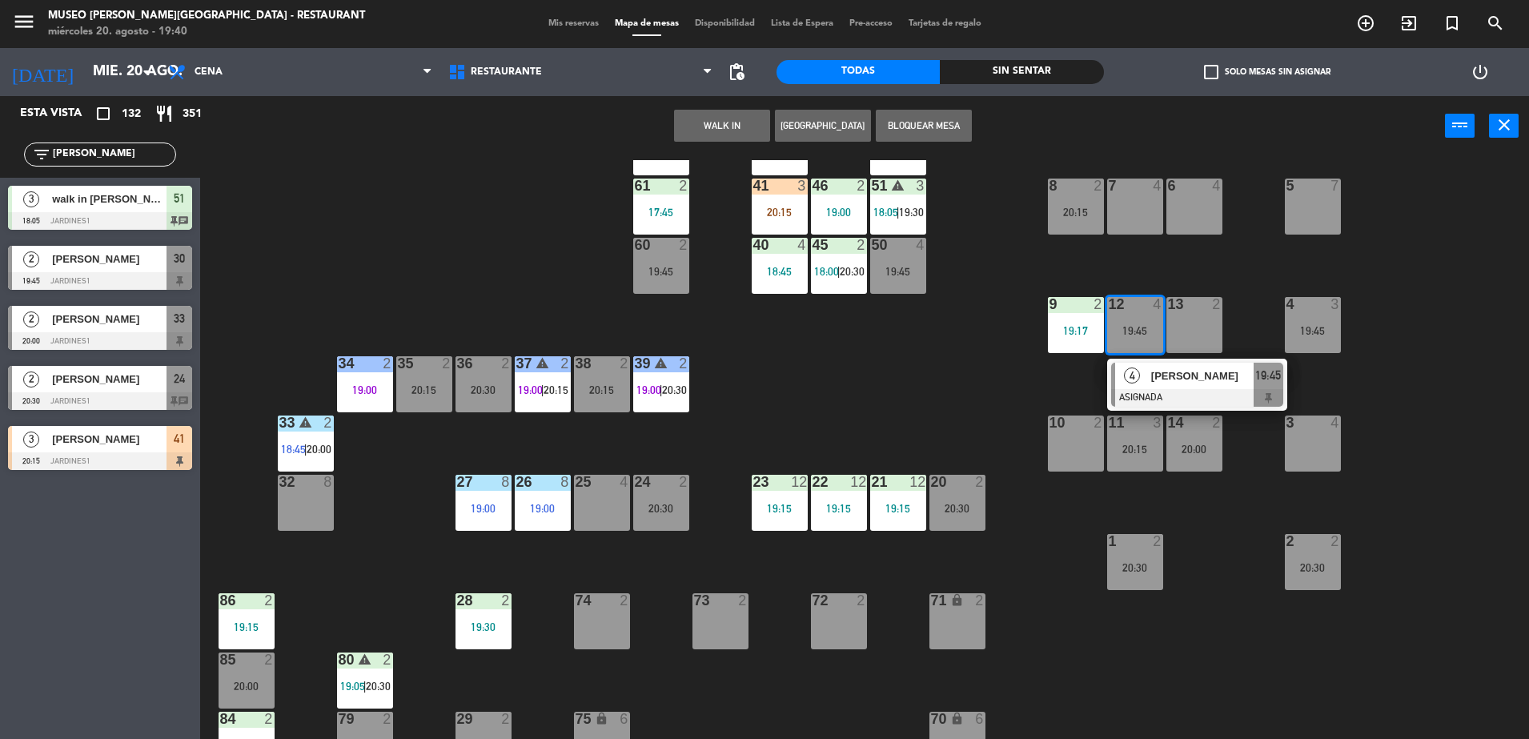
click at [1121, 211] on div "7 4" at bounding box center [1135, 207] width 56 height 56
click at [644, 129] on button "Mover" at bounding box center [672, 126] width 96 height 32
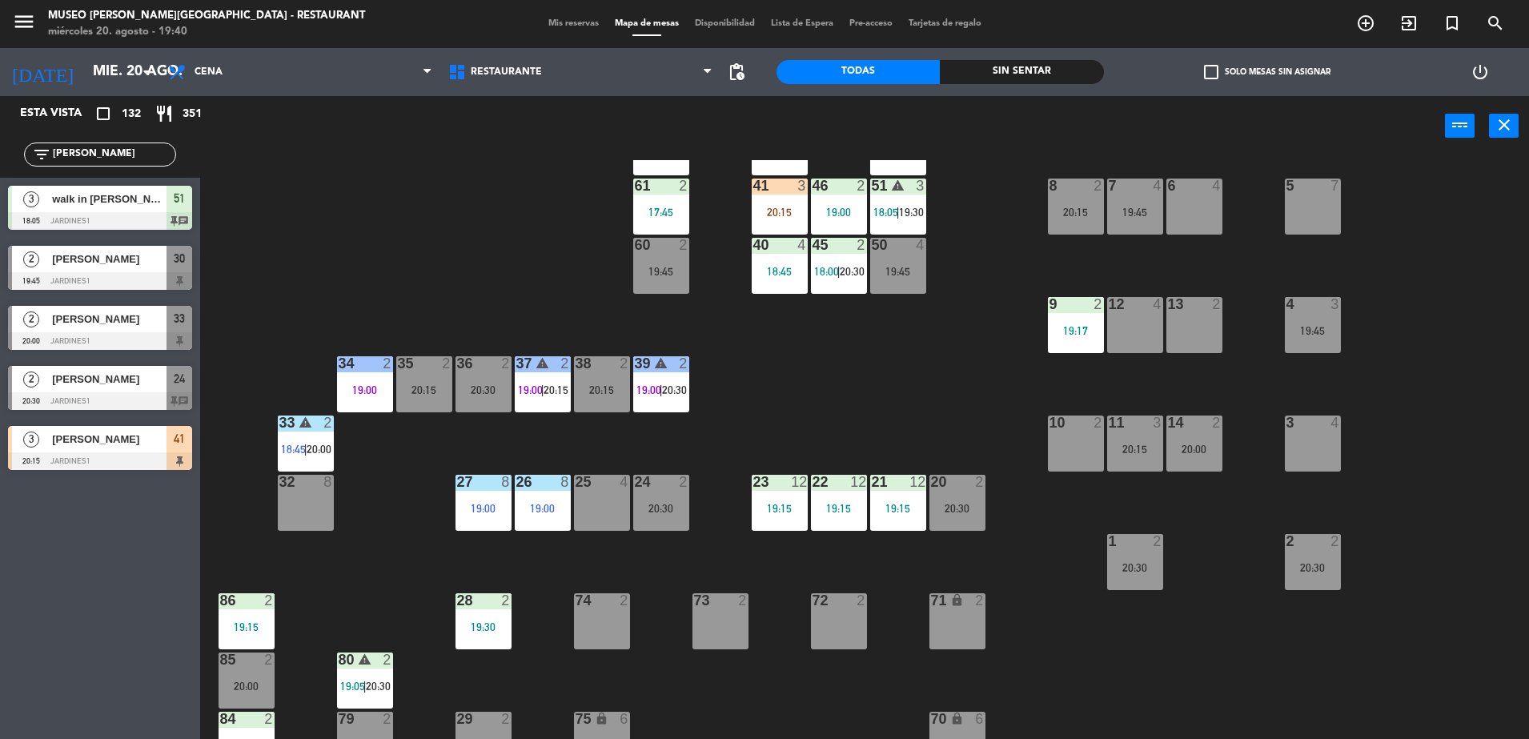
drag, startPoint x: 126, startPoint y: 156, endPoint x: 0, endPoint y: 137, distance: 127.9
click at [0, 137] on html "close × Museo Larco Café - Restaurant × chrome_reader_mode Listado de Reservas …" at bounding box center [764, 369] width 1529 height 739
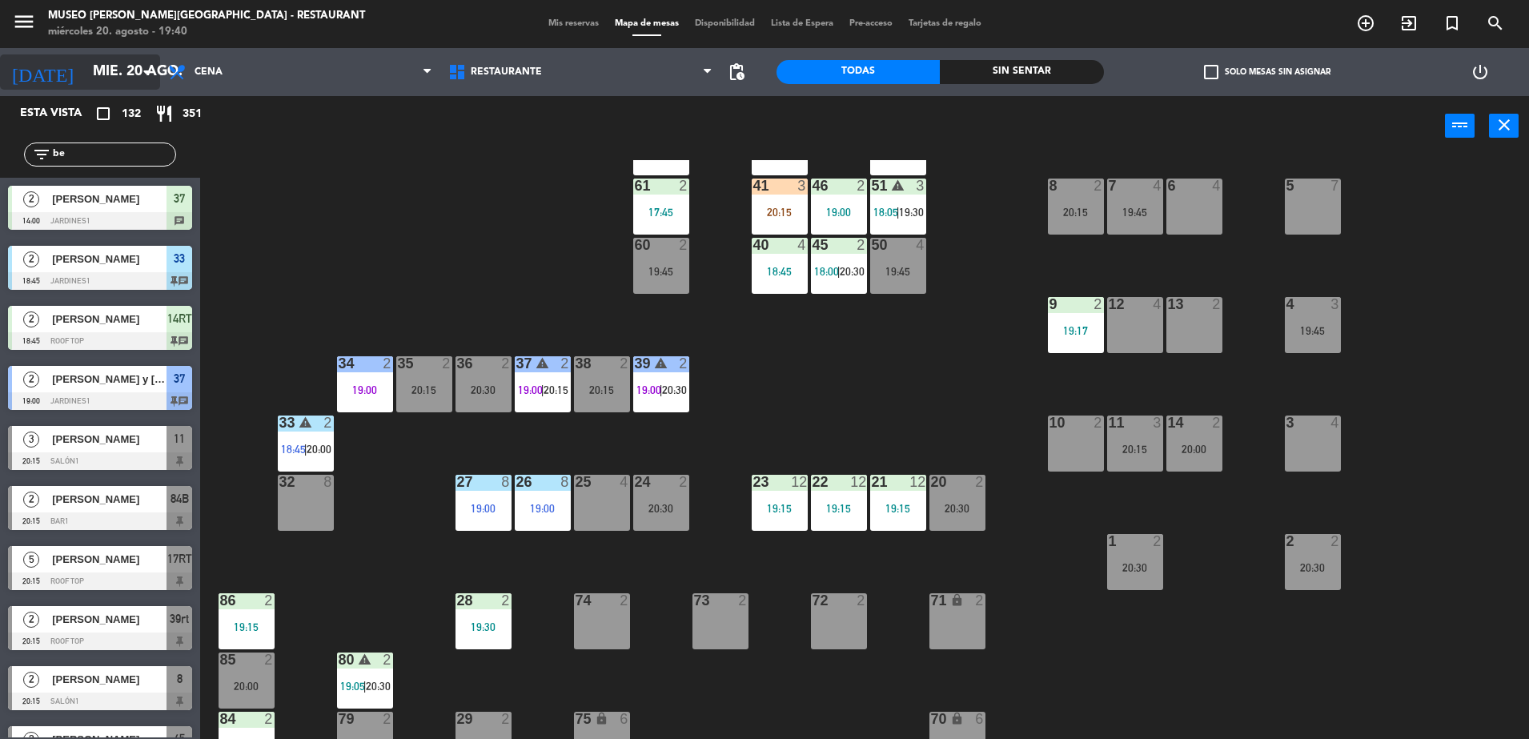
type input "ben"
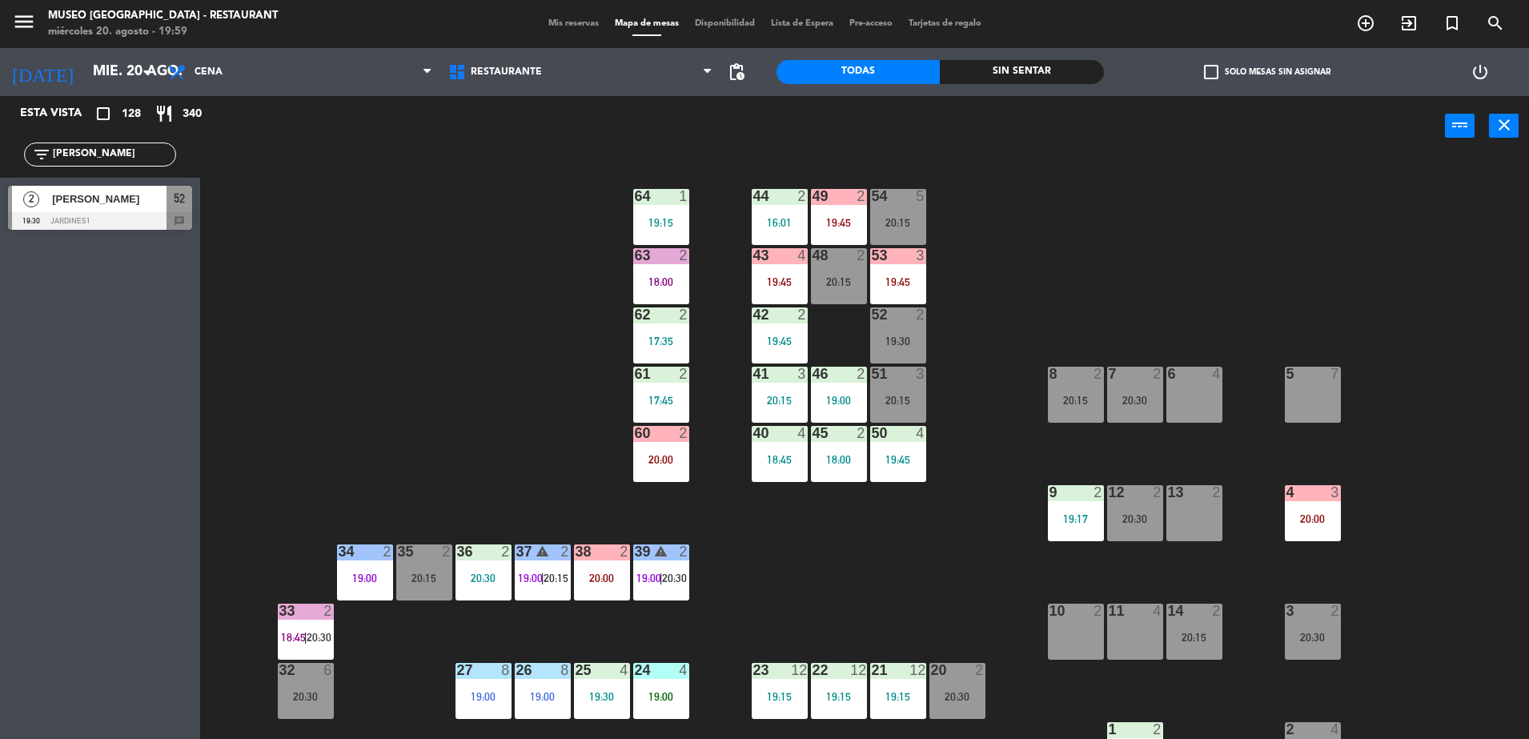
type input "[PERSON_NAME]"
click at [170, 204] on div "52" at bounding box center [179, 199] width 26 height 26
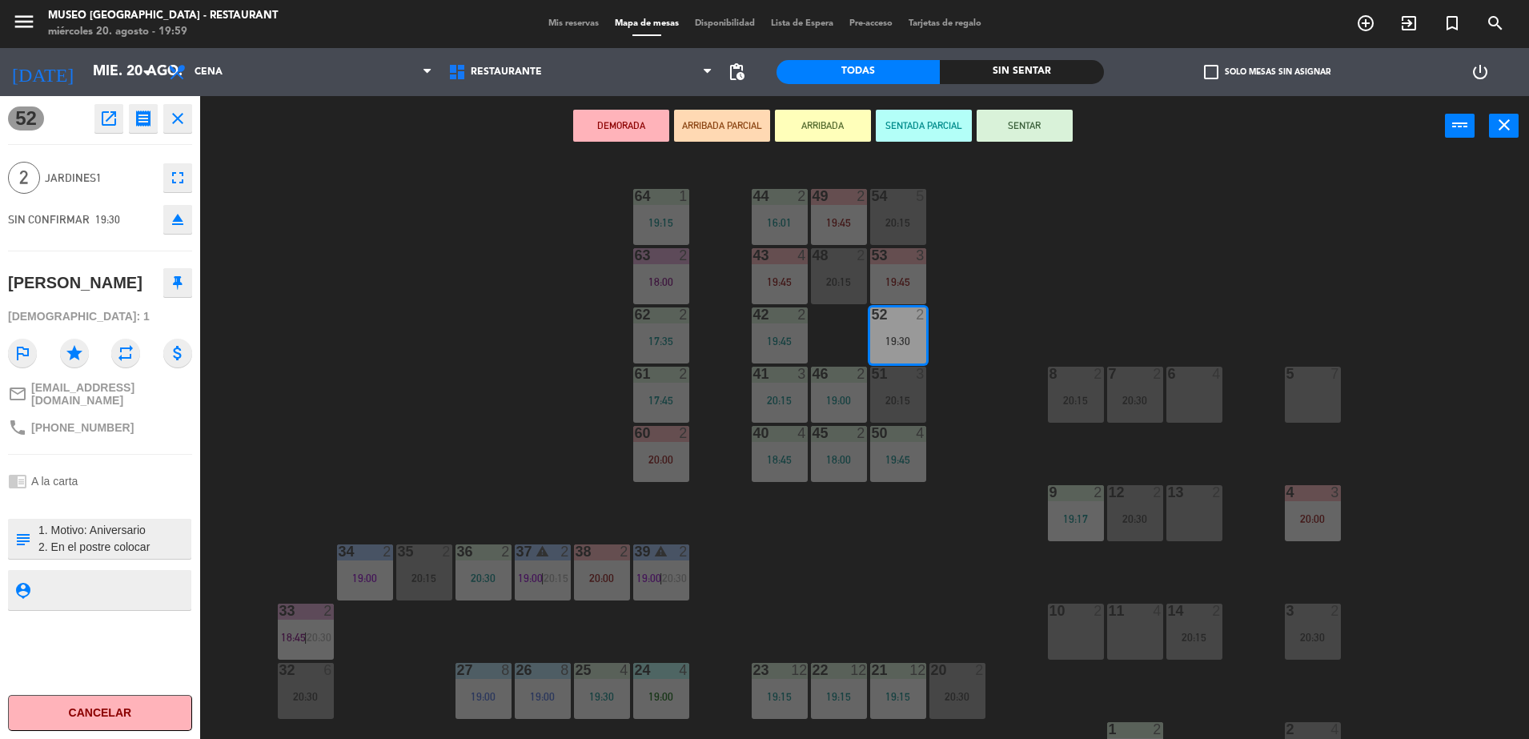
click at [1084, 652] on div "10 2" at bounding box center [1076, 632] width 56 height 56
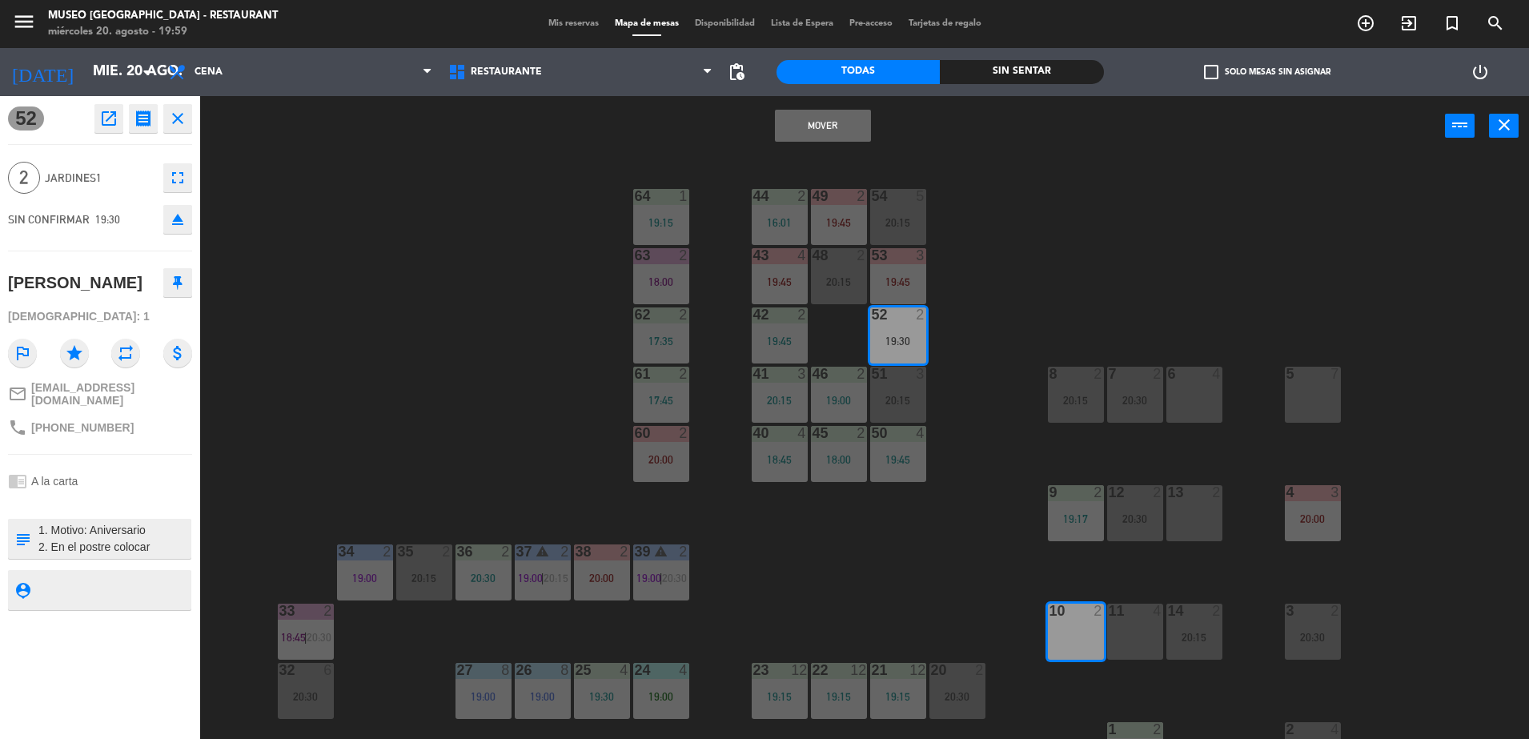
click at [823, 120] on button "Mover" at bounding box center [823, 126] width 96 height 32
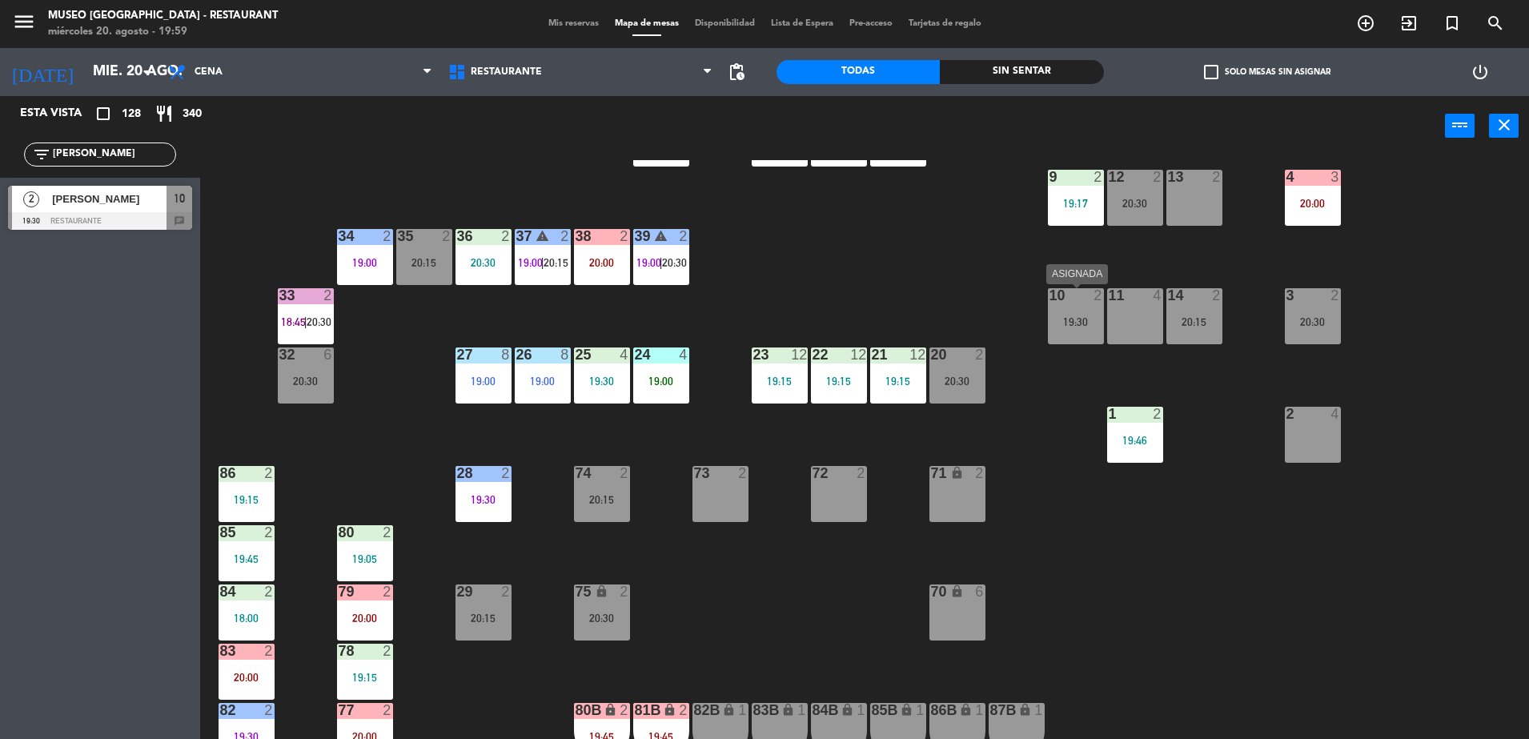
scroll to position [315, 0]
click at [1068, 323] on div "19:30" at bounding box center [1076, 322] width 56 height 11
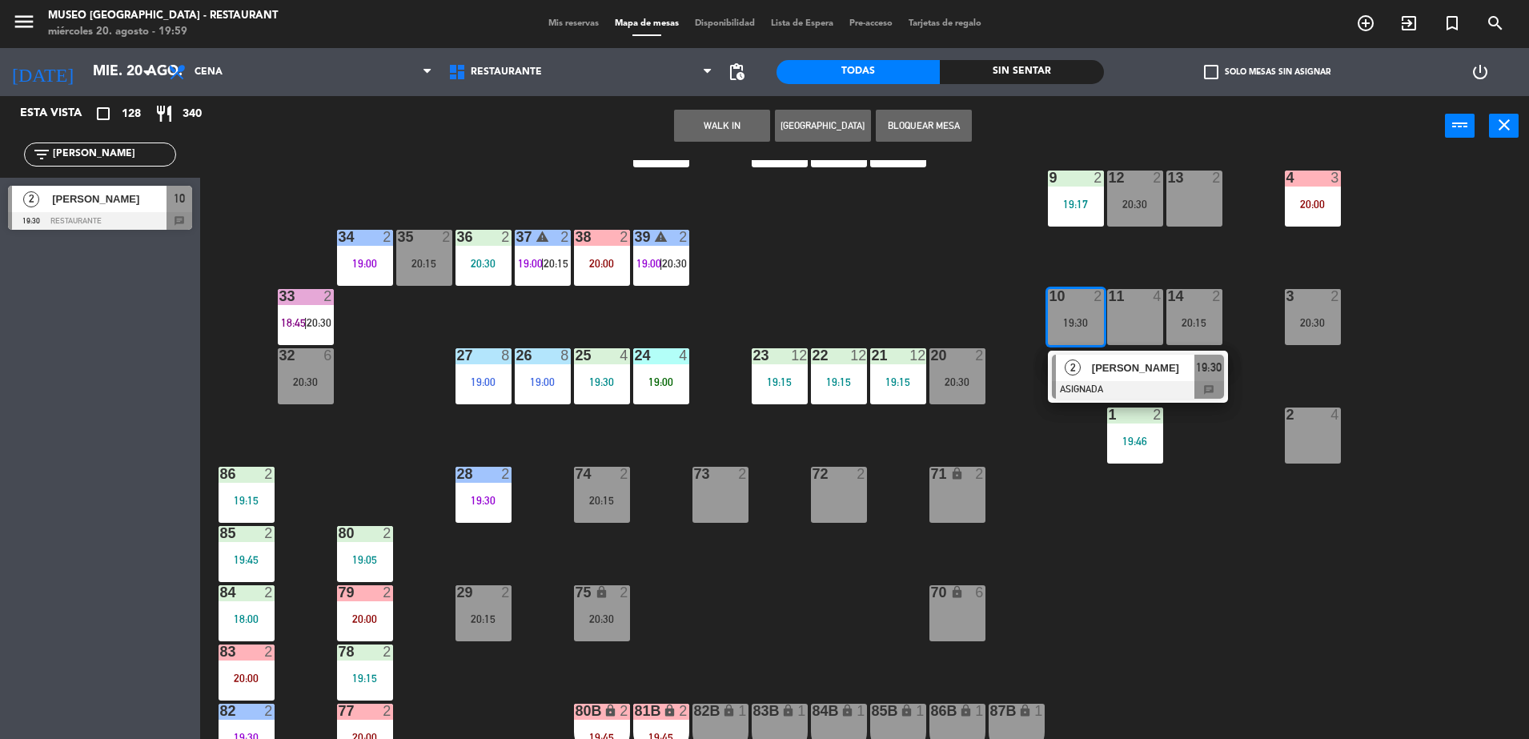
click at [1113, 374] on span "[PERSON_NAME]" at bounding box center [1143, 367] width 102 height 17
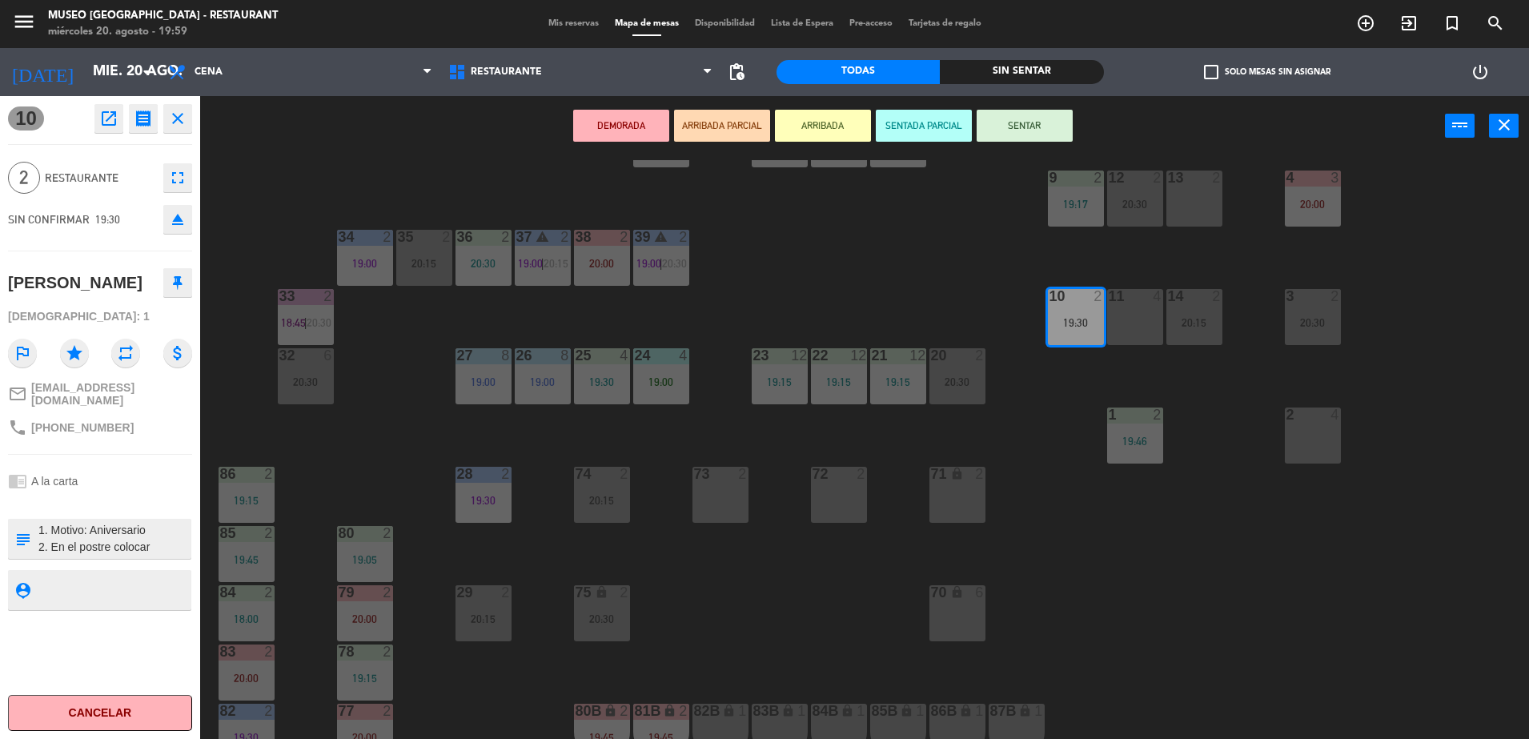
click at [730, 110] on button "ARRIBADA PARCIAL" at bounding box center [722, 126] width 96 height 32
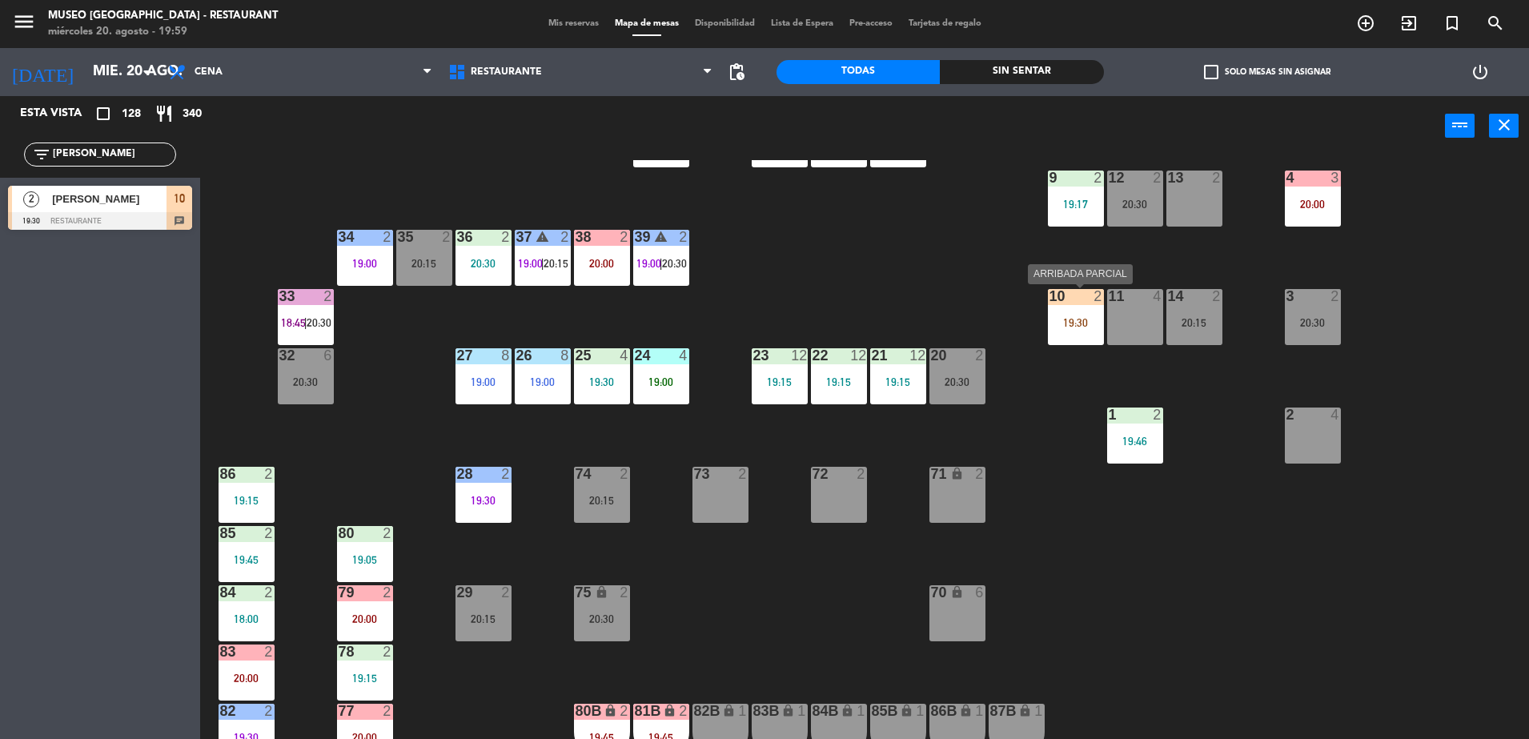
click at [1062, 292] on div at bounding box center [1075, 296] width 26 height 14
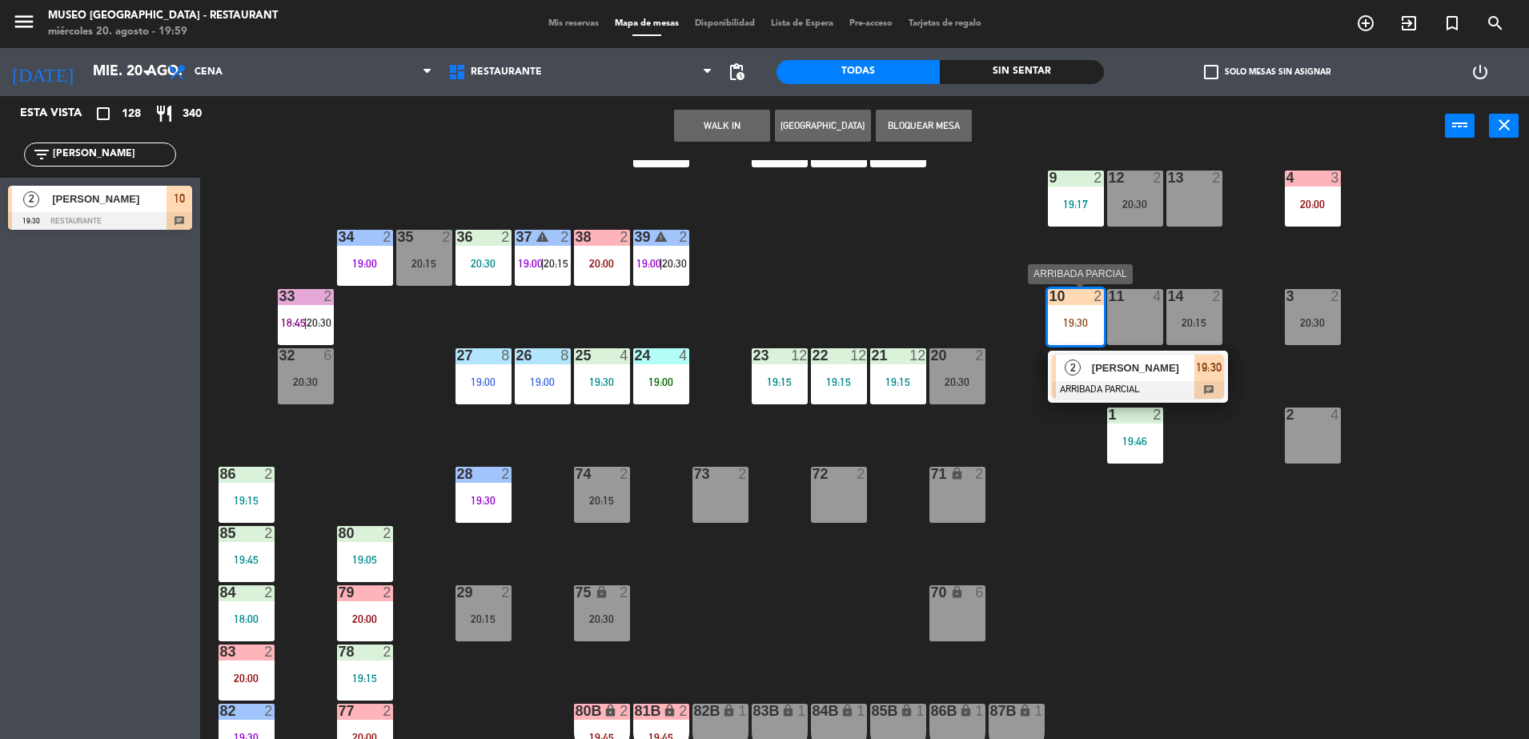
click at [1124, 362] on span "[PERSON_NAME]" at bounding box center [1143, 367] width 102 height 17
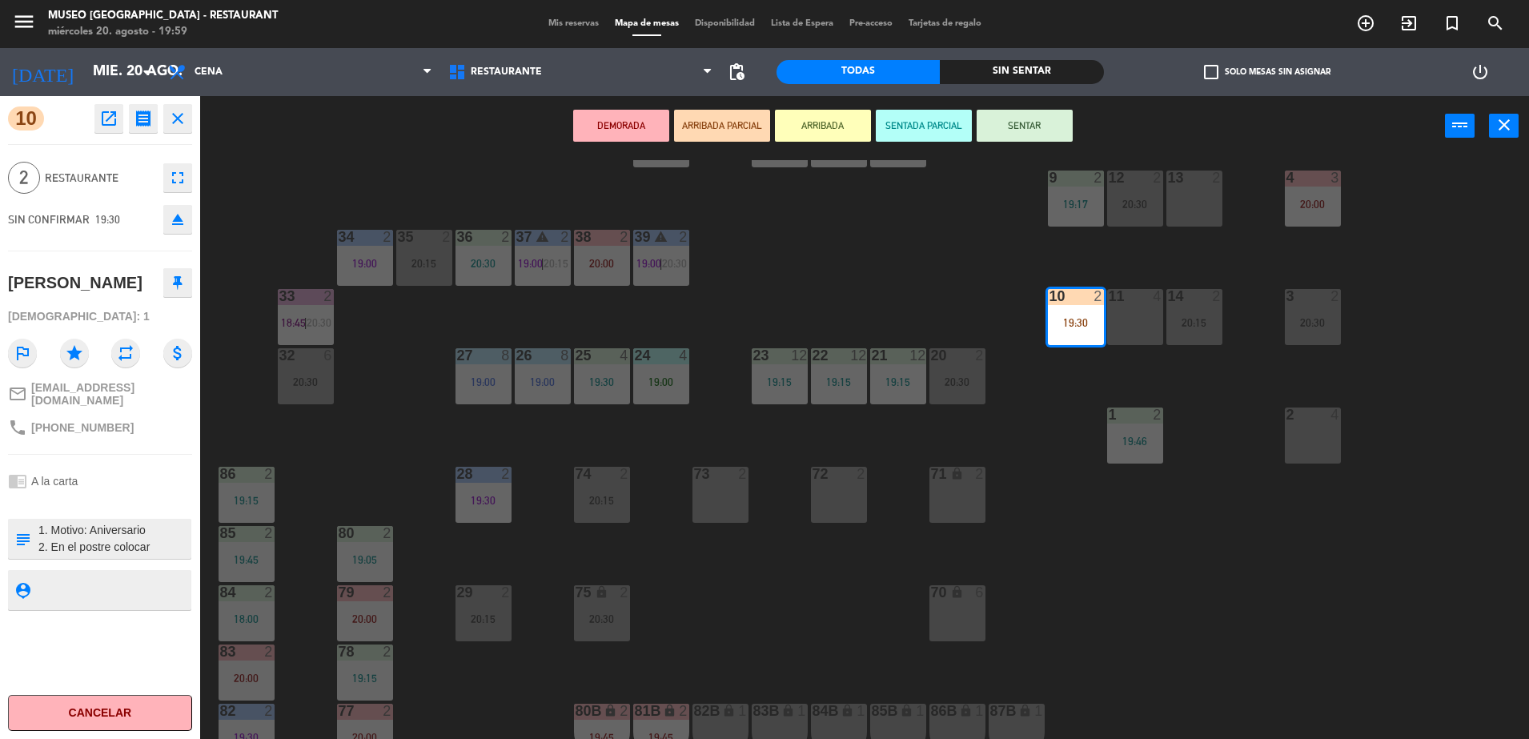
click at [97, 536] on textarea at bounding box center [113, 539] width 153 height 34
click at [153, 538] on textarea at bounding box center [113, 539] width 153 height 34
type textarea "1. Motivo: Aniversario 2. En el postre colocar [PERSON_NAME]: Feliz aniversario…"
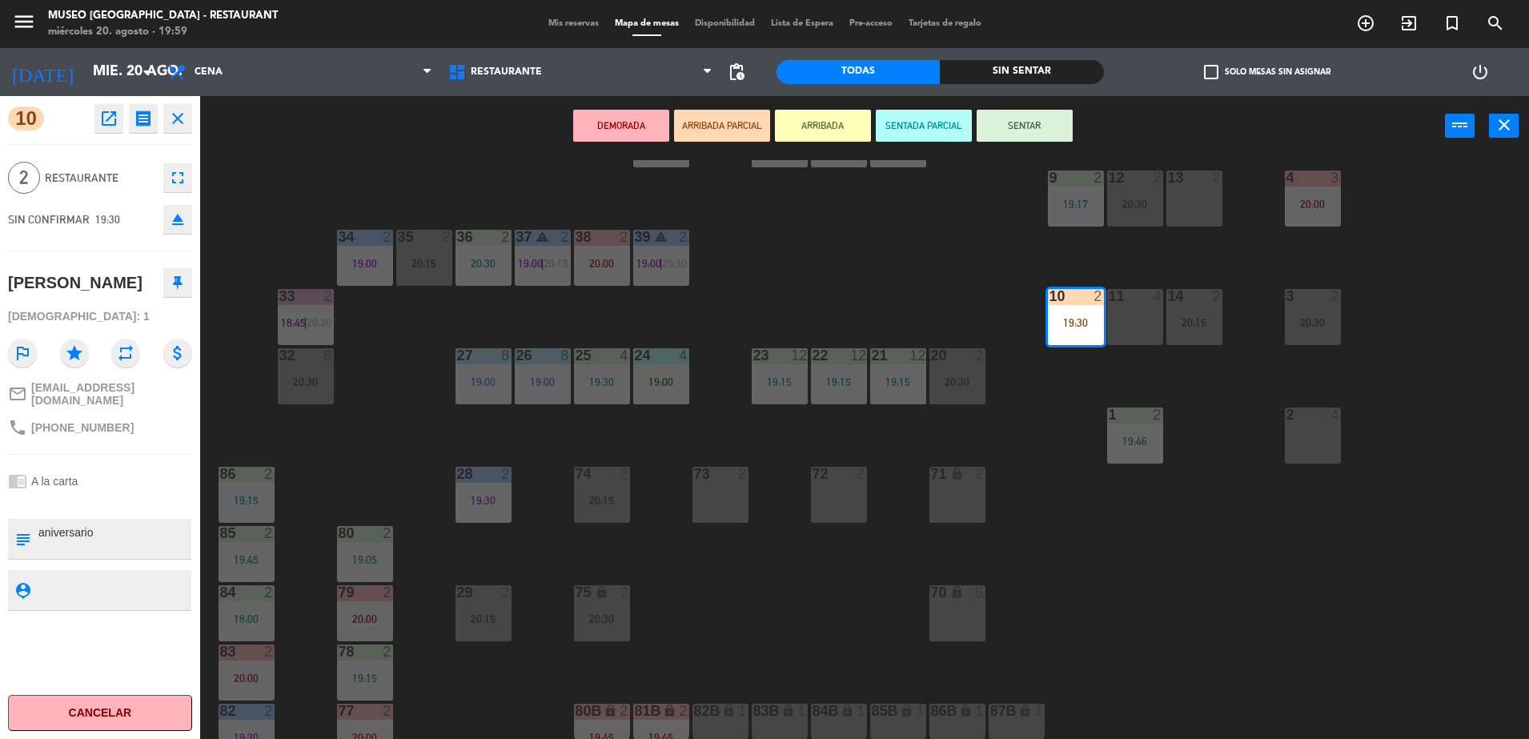
click at [134, 480] on div "chrome_reader_mode A la carta" at bounding box center [100, 481] width 184 height 30
click at [714, 131] on button "ARRIBADA PARCIAL" at bounding box center [722, 126] width 96 height 32
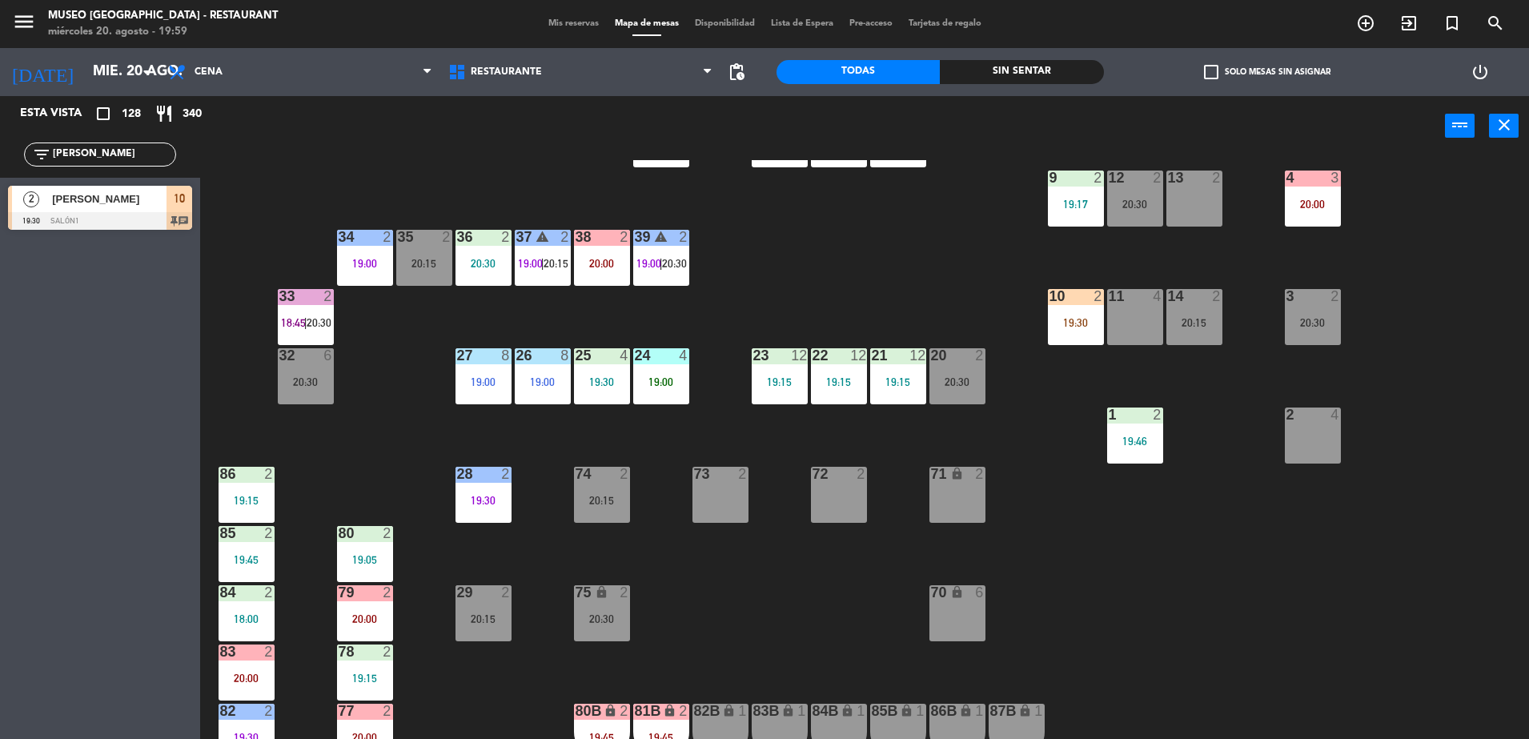
click at [442, 257] on div "20:15" at bounding box center [424, 263] width 56 height 12
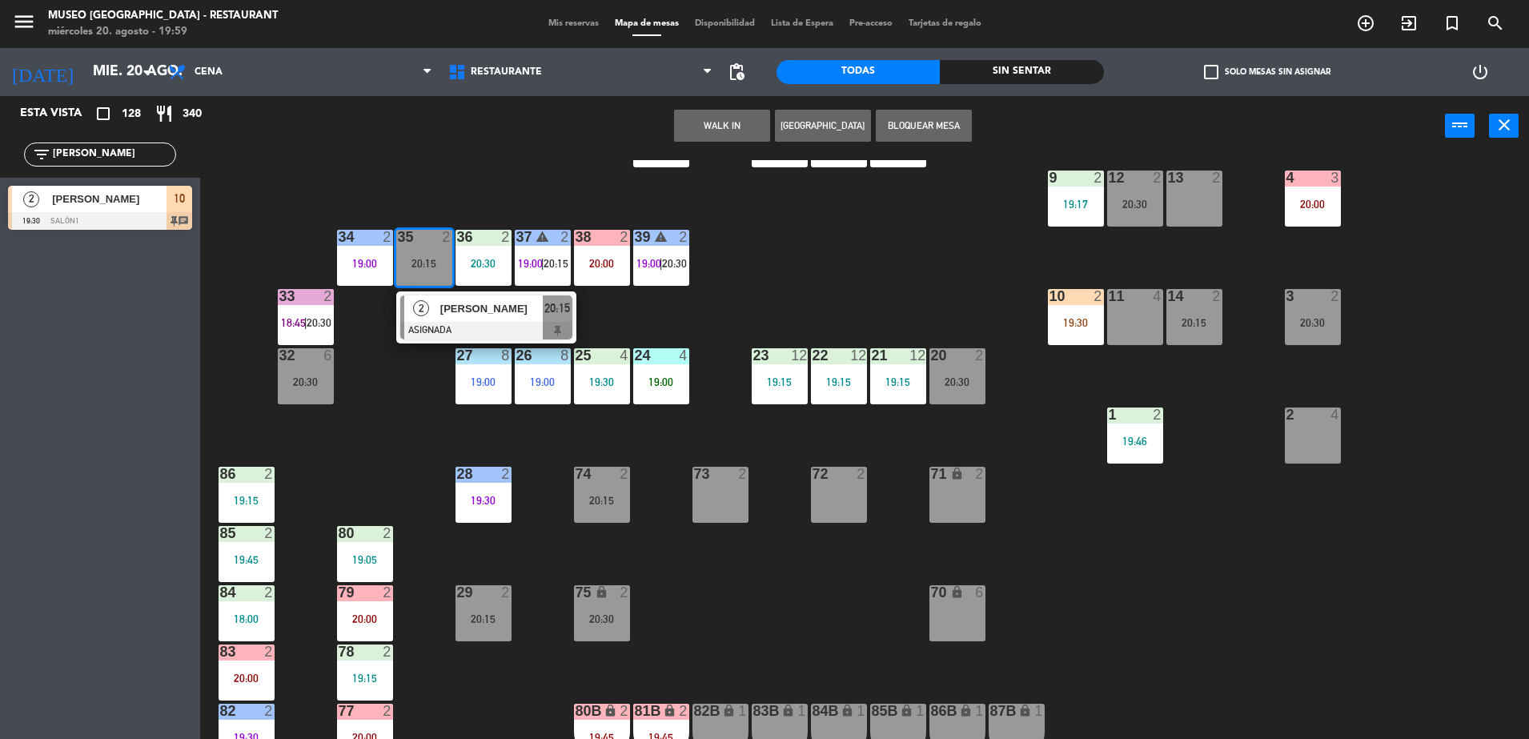
click at [546, 314] on span "20:15" at bounding box center [557, 308] width 26 height 19
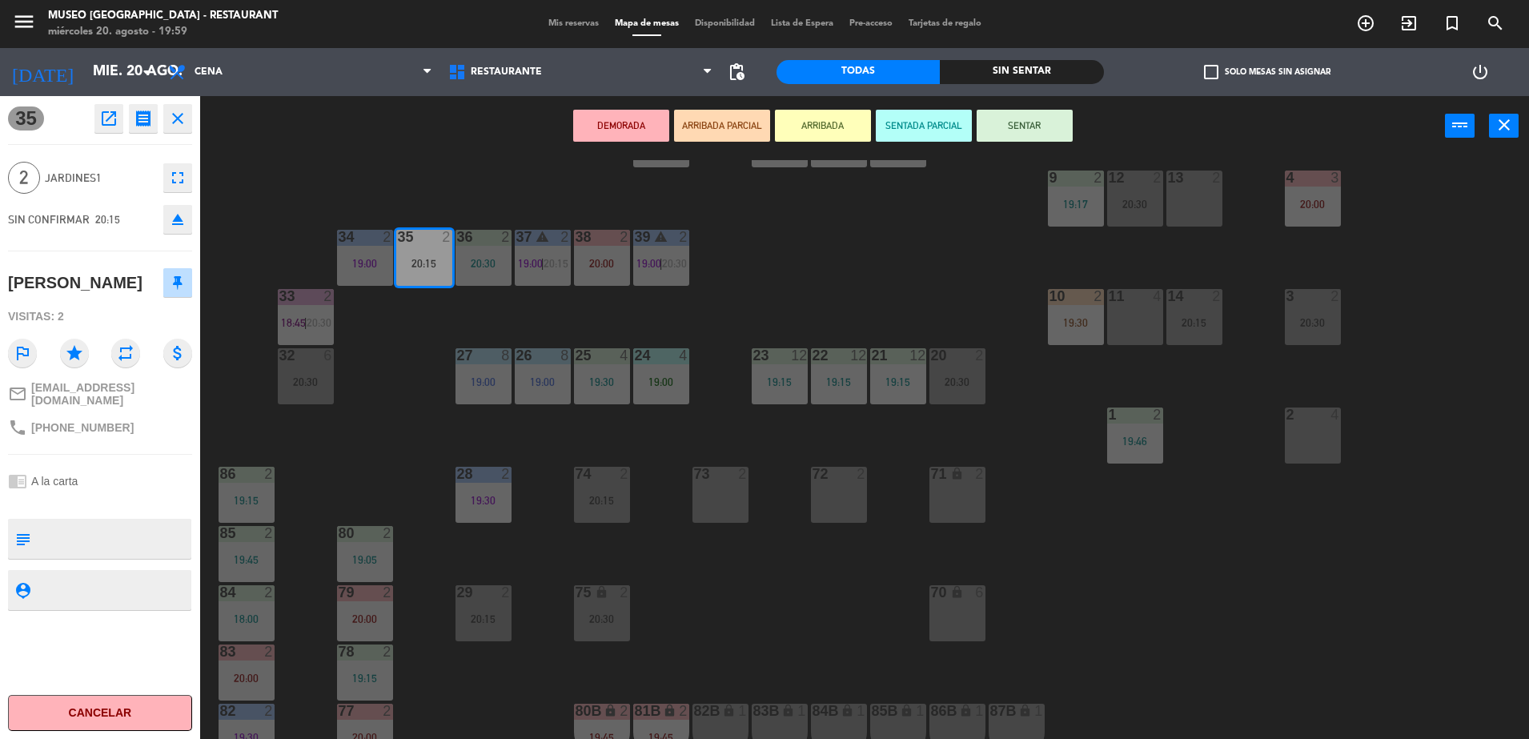
click at [736, 129] on button "ARRIBADA PARCIAL" at bounding box center [722, 126] width 96 height 32
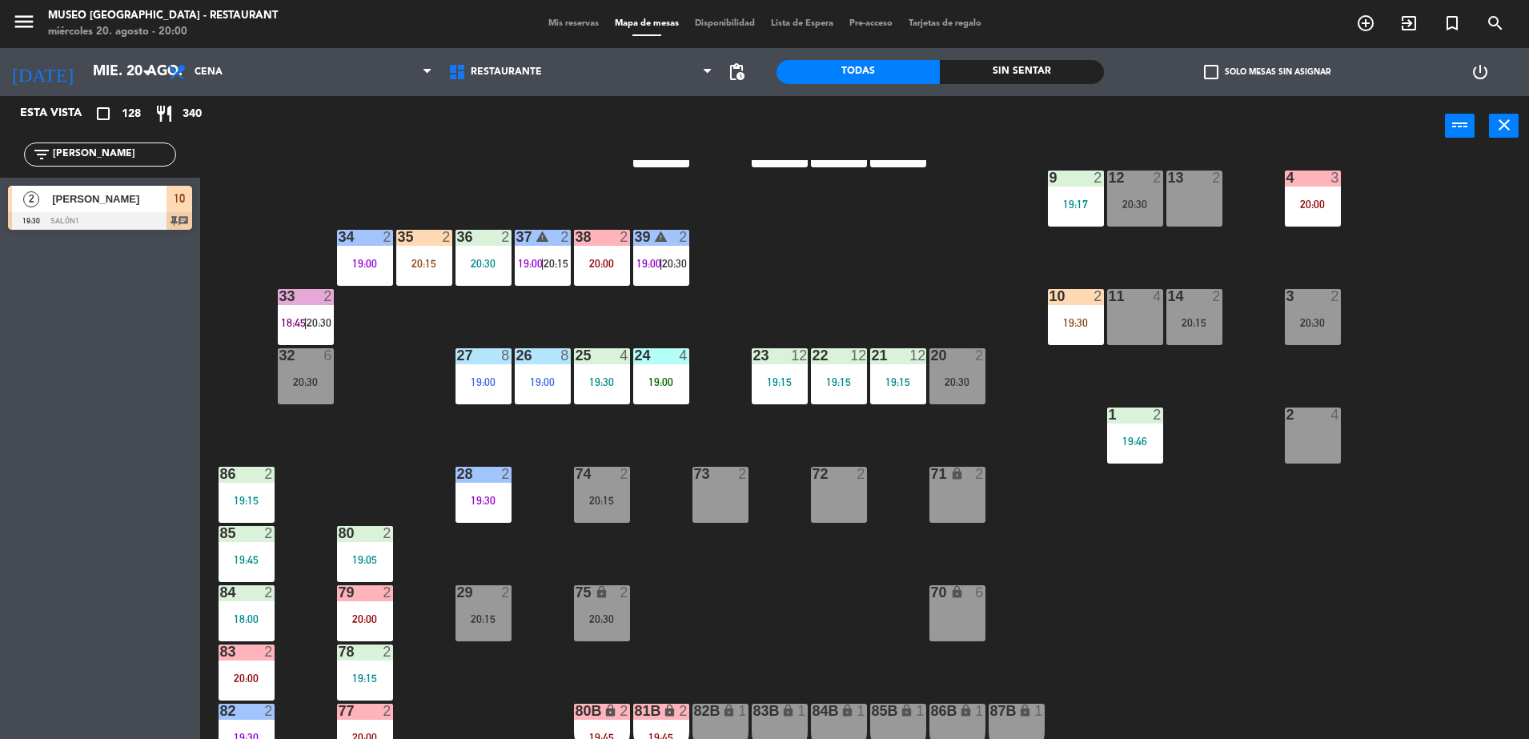
click at [1087, 313] on div "10 2 19:30" at bounding box center [1076, 317] width 56 height 56
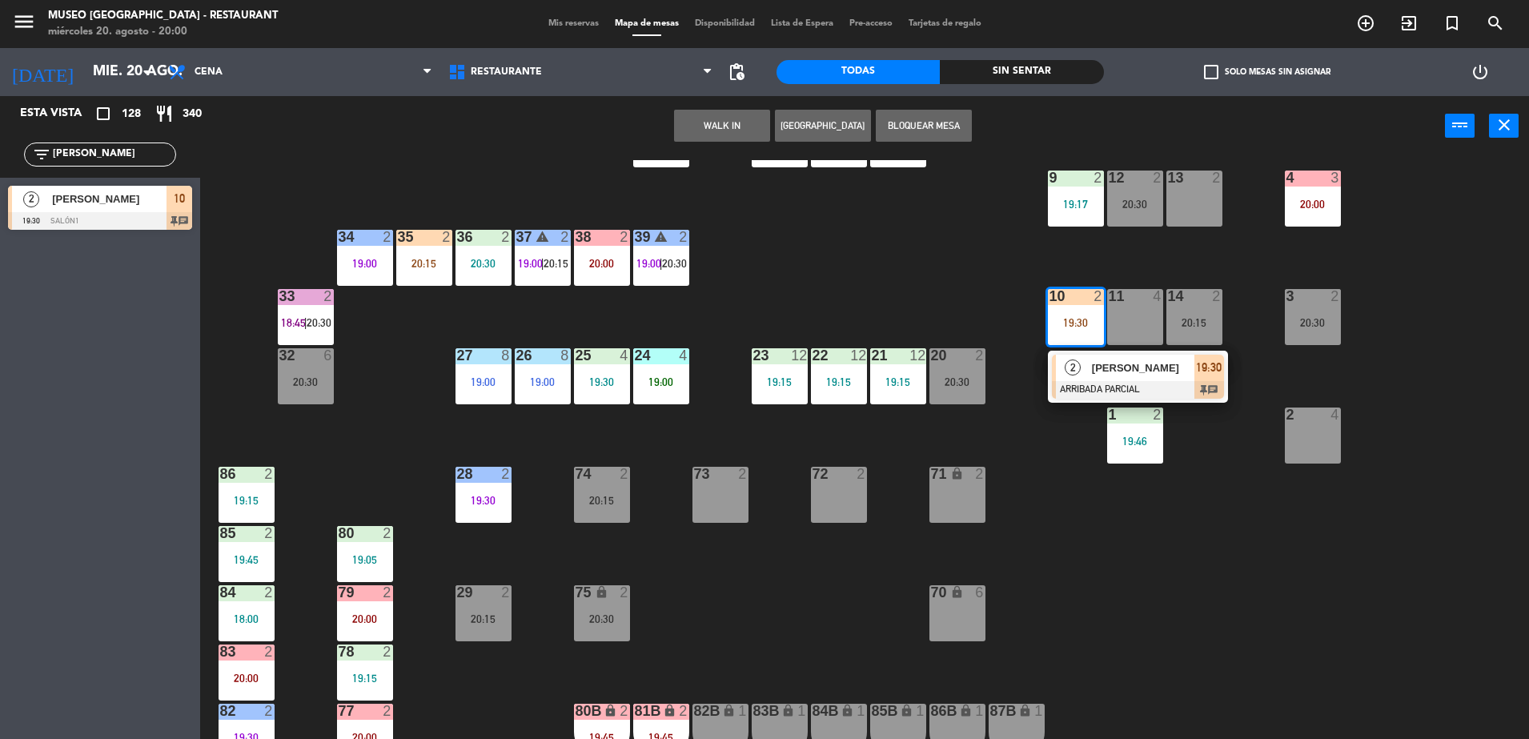
click at [1121, 384] on div at bounding box center [1138, 390] width 172 height 18
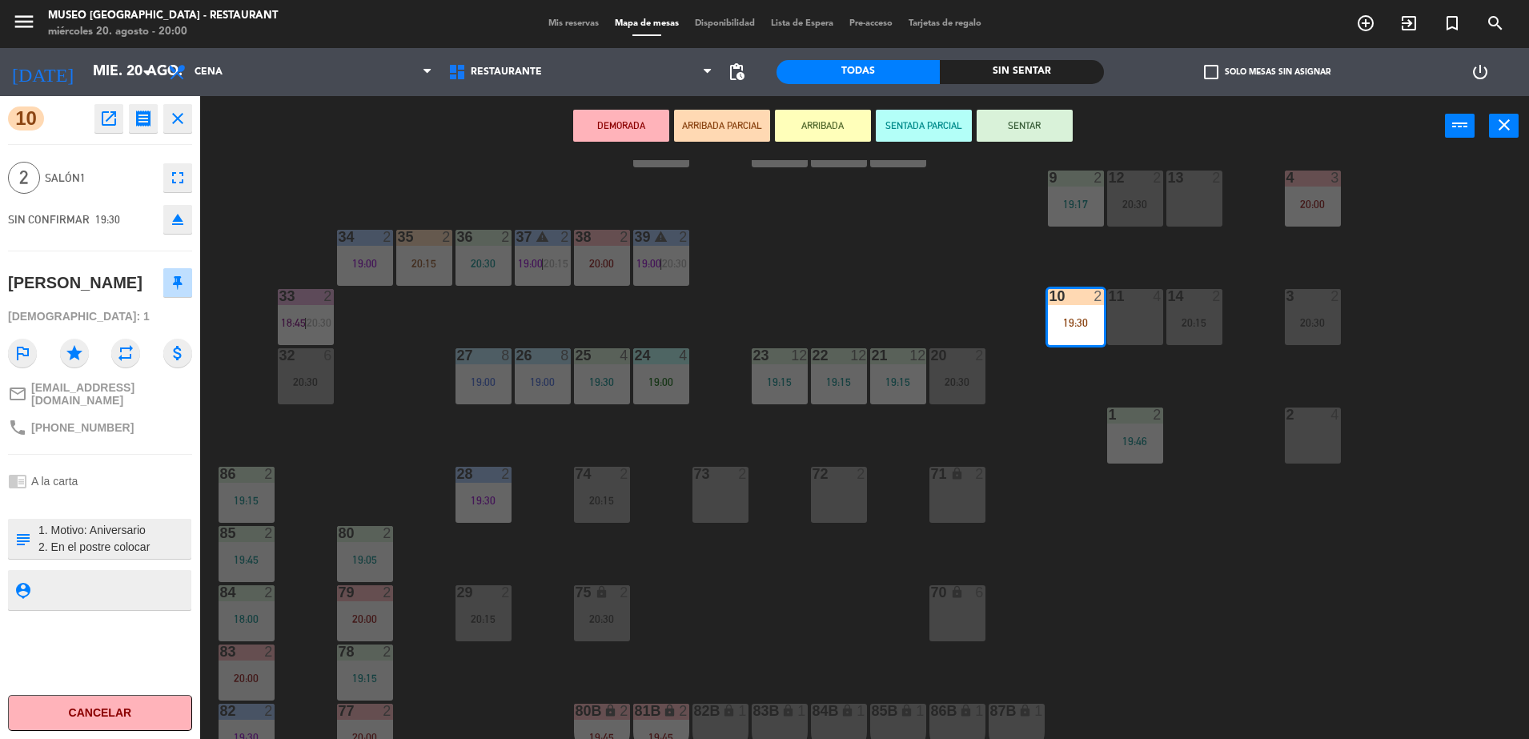
click at [134, 540] on textarea at bounding box center [113, 539] width 153 height 34
click at [715, 257] on div "44 2 16:01 49 2 19:45 54 5 20:15 64 1 19:15 48 2 20:15 53 3 19:45 63 2 18:00 43…" at bounding box center [872, 451] width 1314 height 583
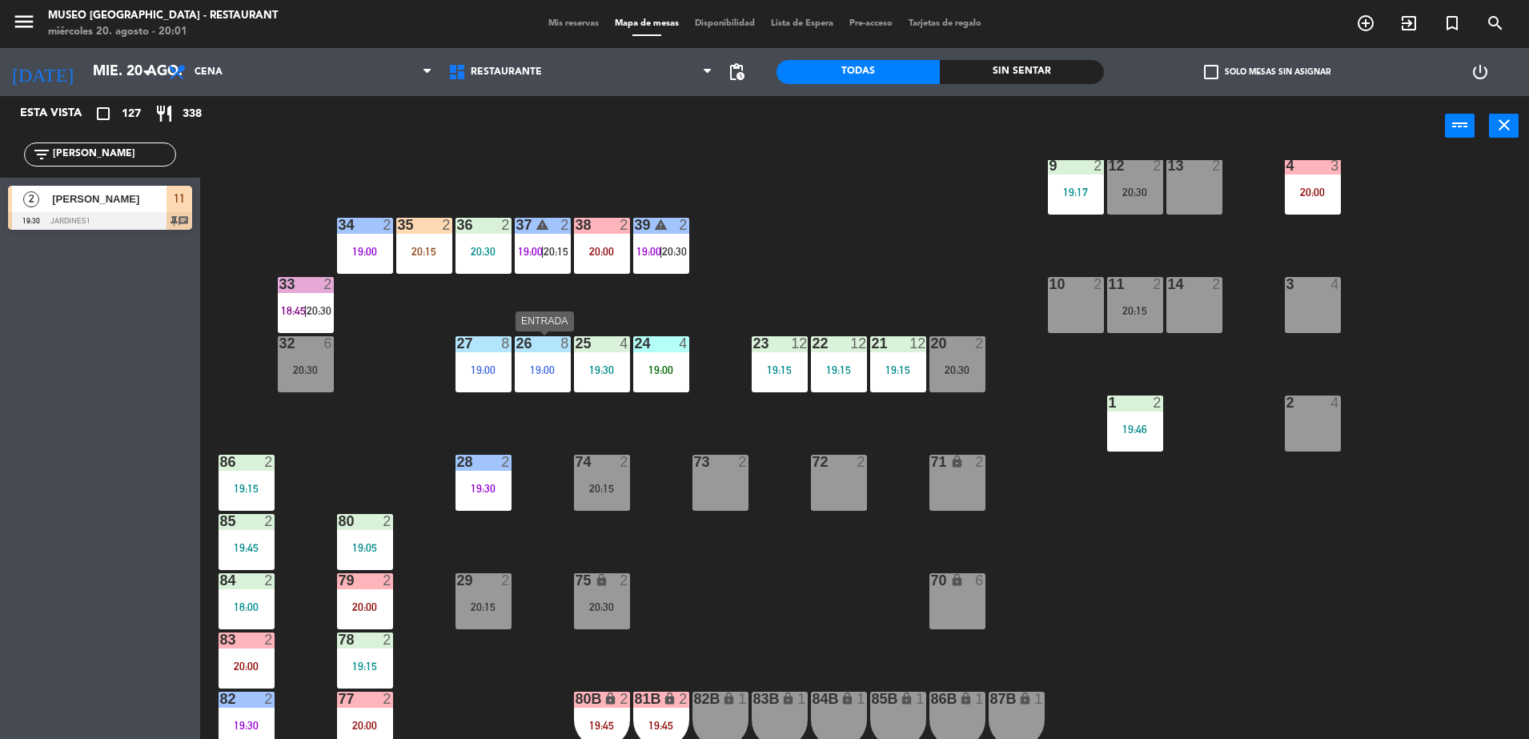
scroll to position [328, 0]
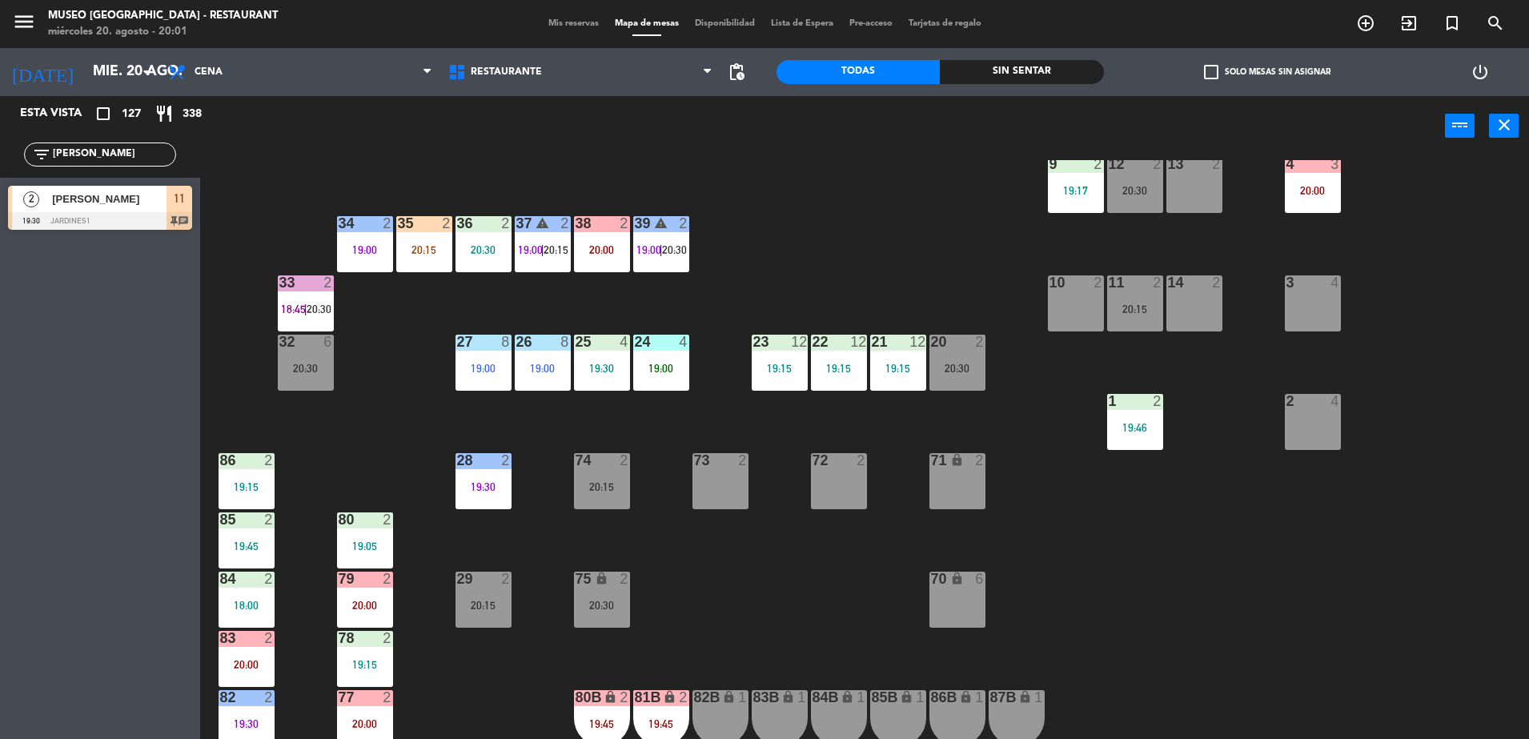
drag, startPoint x: 117, startPoint y: 154, endPoint x: 0, endPoint y: 133, distance: 118.7
click at [0, 133] on html "close × Museo Larco Café - Restaurant × chrome_reader_mode Listado de Reservas …" at bounding box center [764, 369] width 1529 height 739
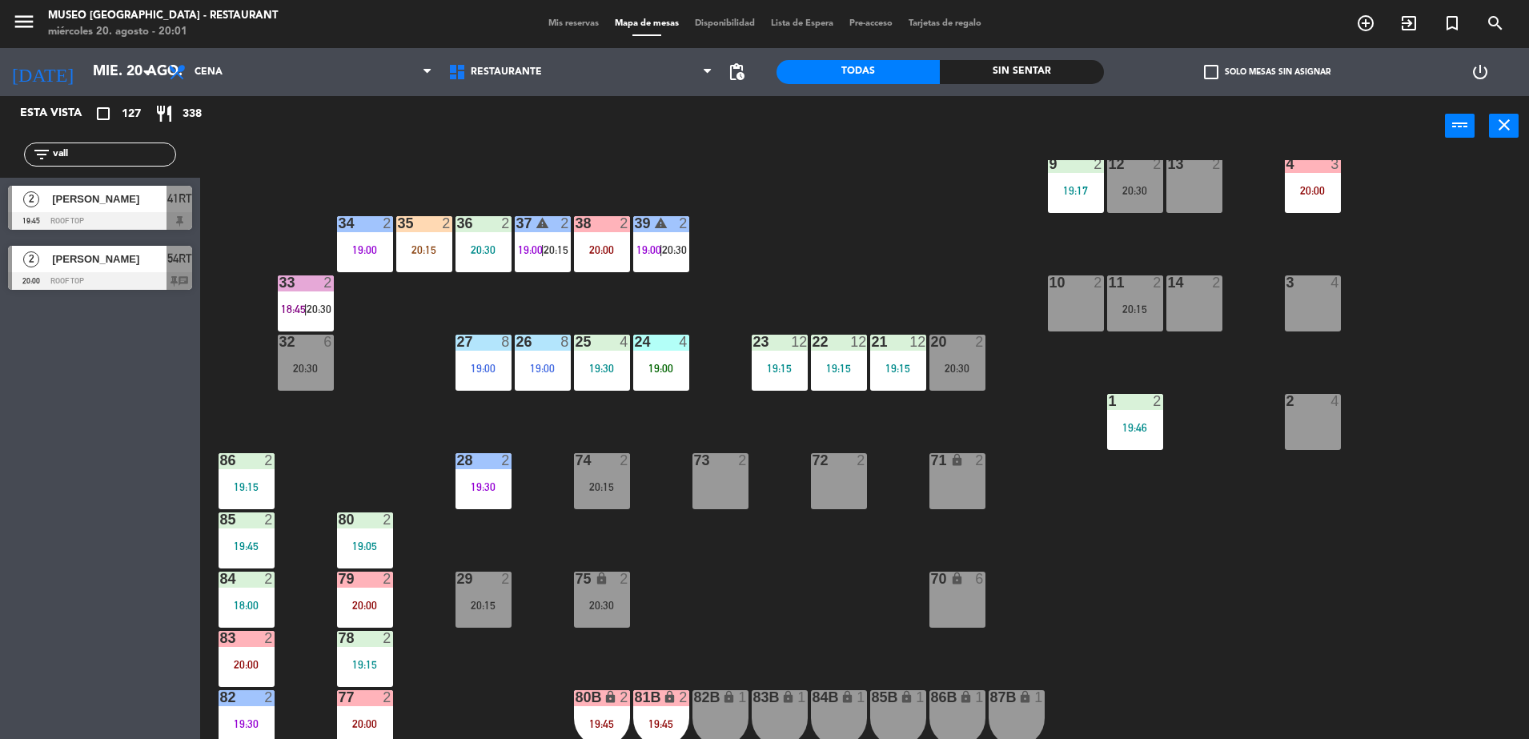
type input "vall"
drag, startPoint x: 175, startPoint y: 207, endPoint x: 1088, endPoint y: 315, distance: 918.9
click at [744, 223] on div "44 2 16:01 49 2 19:45 54 5 20:15 64 1 19:15 48 2 19:30 53 3 19:45 63 2 20:30 43…" at bounding box center [872, 451] width 1314 height 583
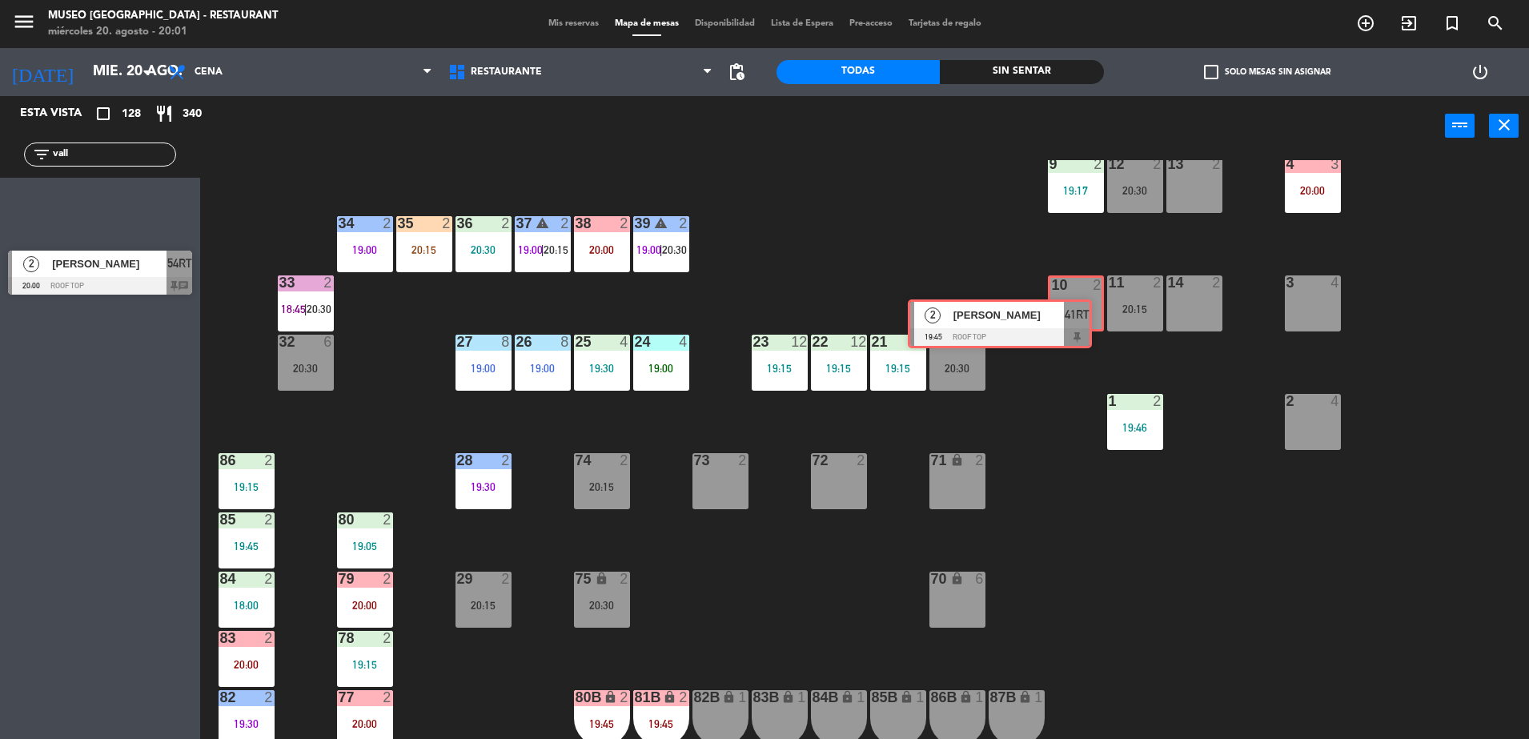
drag, startPoint x: 162, startPoint y: 195, endPoint x: 1069, endPoint y: 295, distance: 912.4
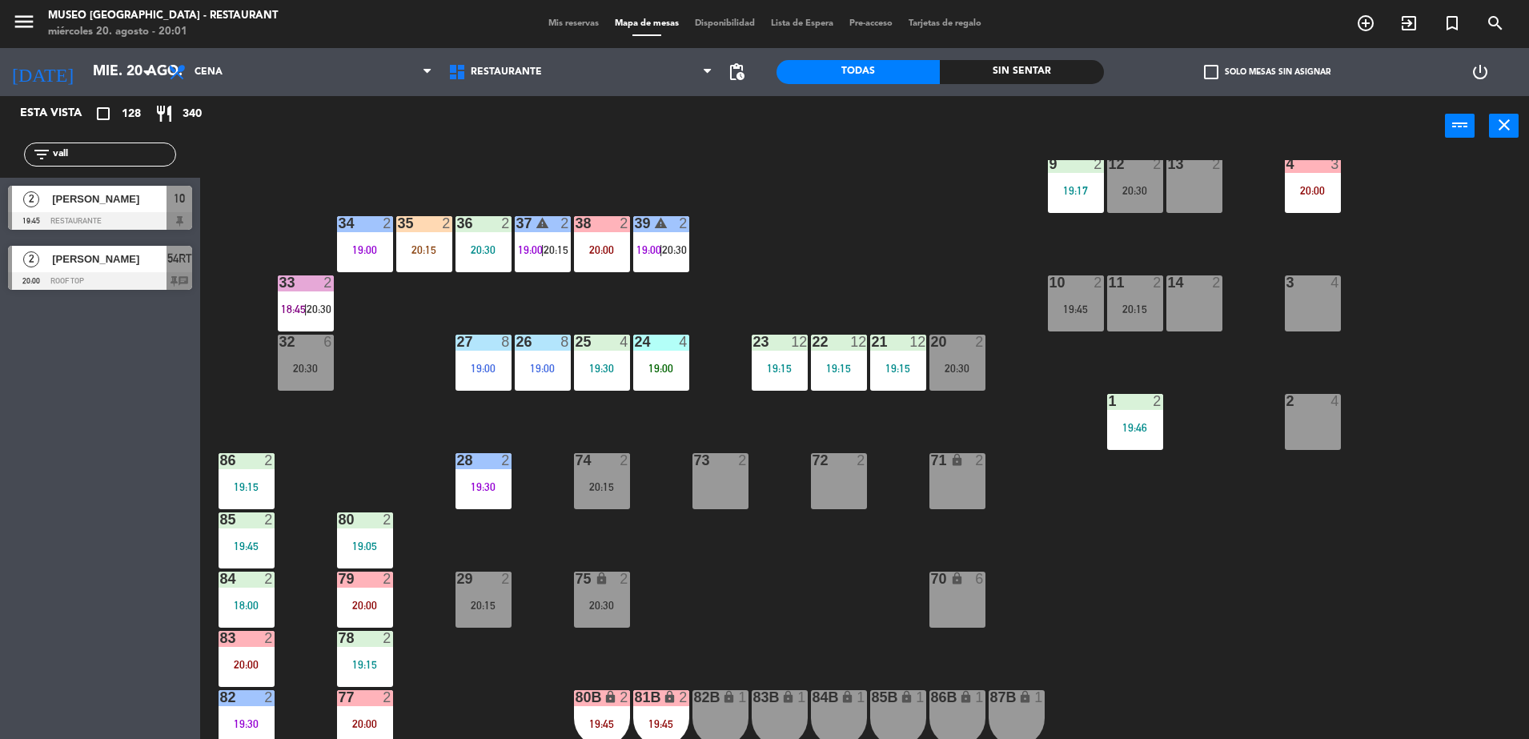
click at [177, 211] on div "10" at bounding box center [179, 199] width 26 height 26
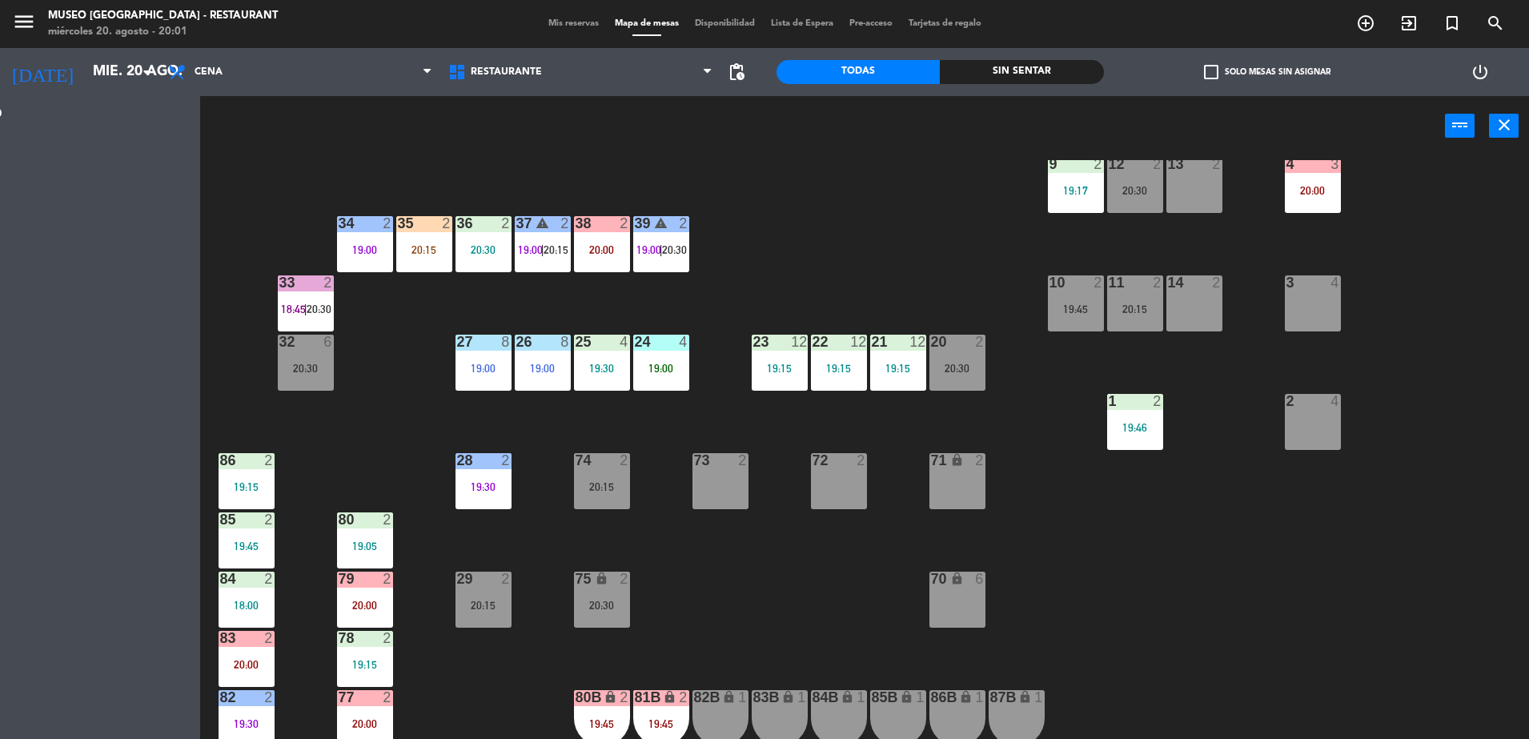
scroll to position [0, 0]
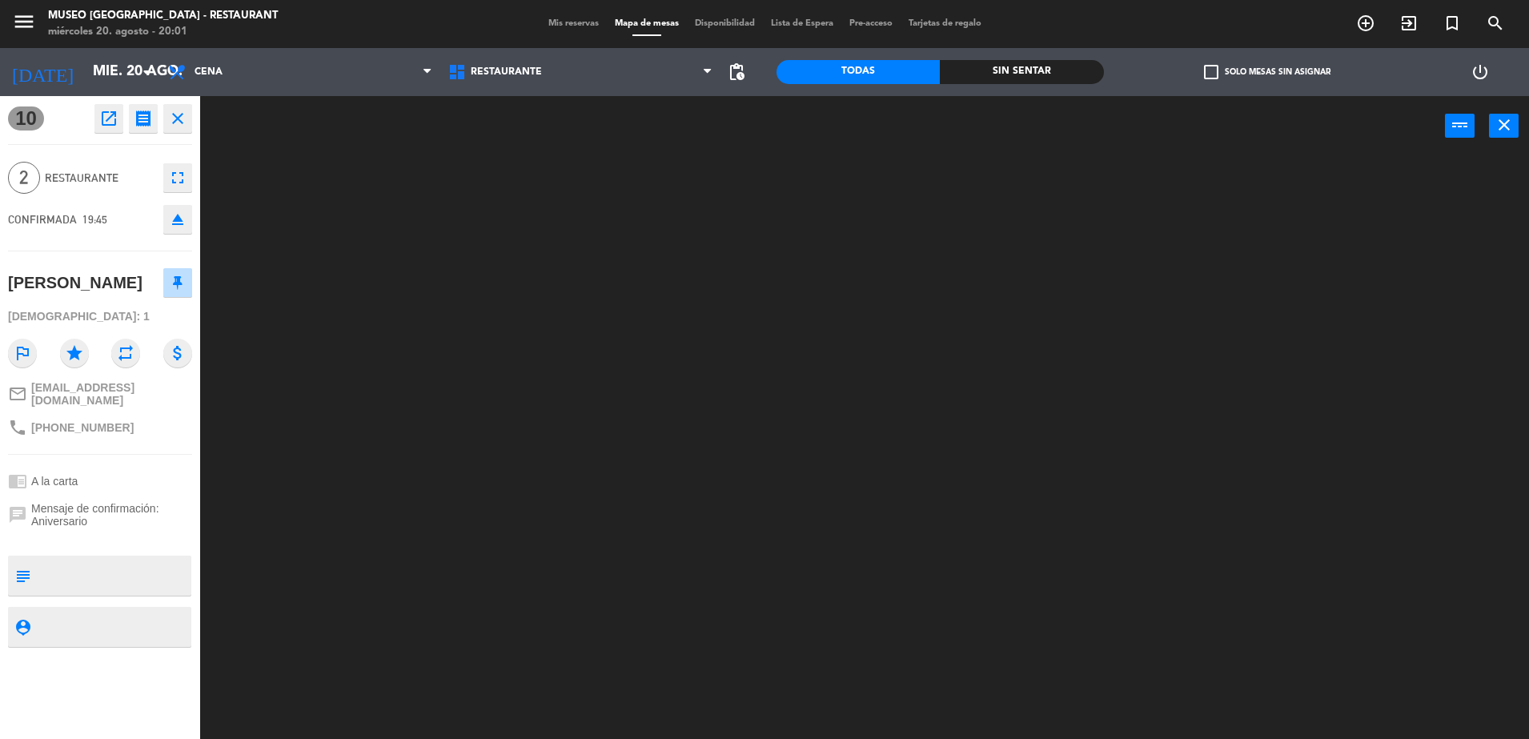
click at [172, 571] on textarea at bounding box center [113, 576] width 153 height 34
type textarea "llego 20:01"
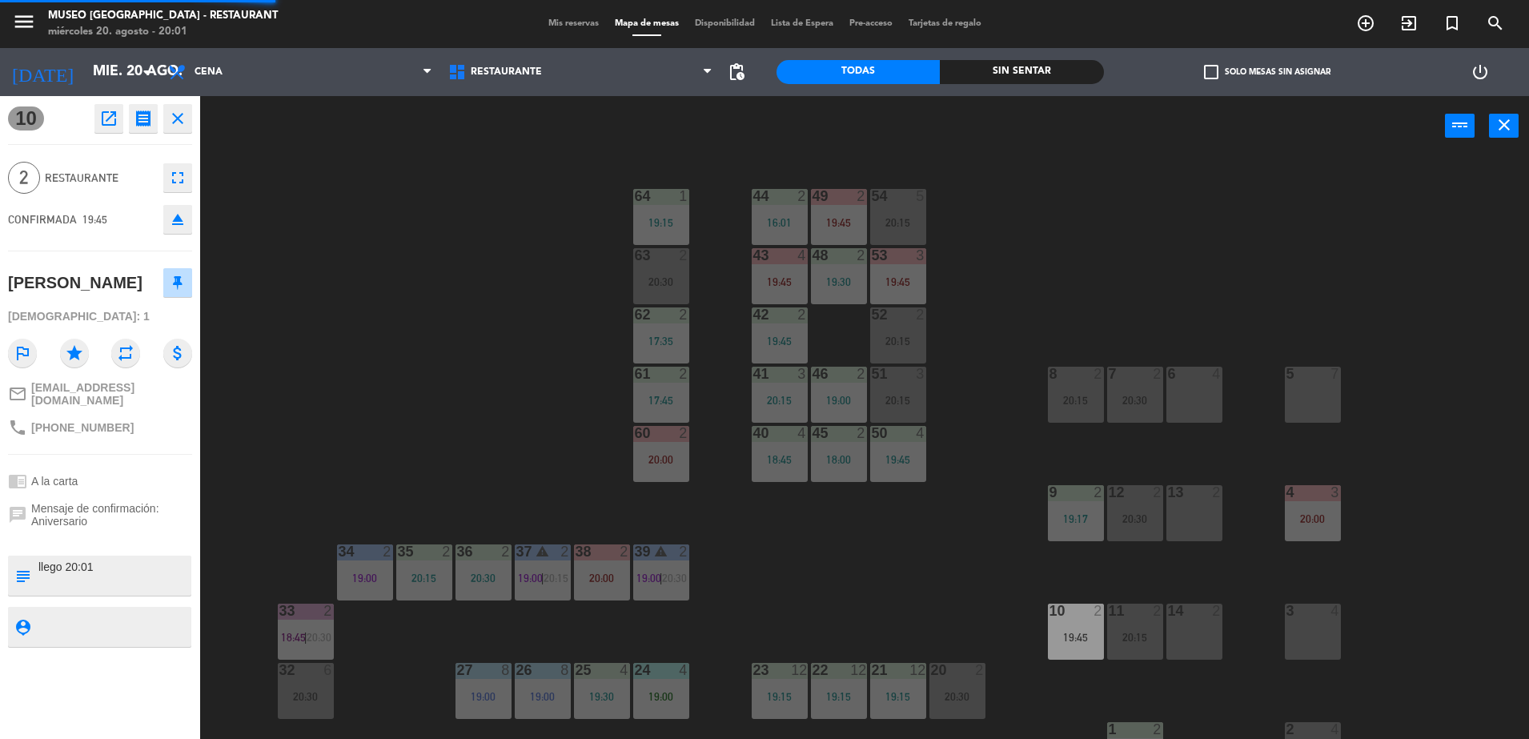
click at [91, 471] on div "chrome_reader_mode A la carta" at bounding box center [100, 481] width 184 height 30
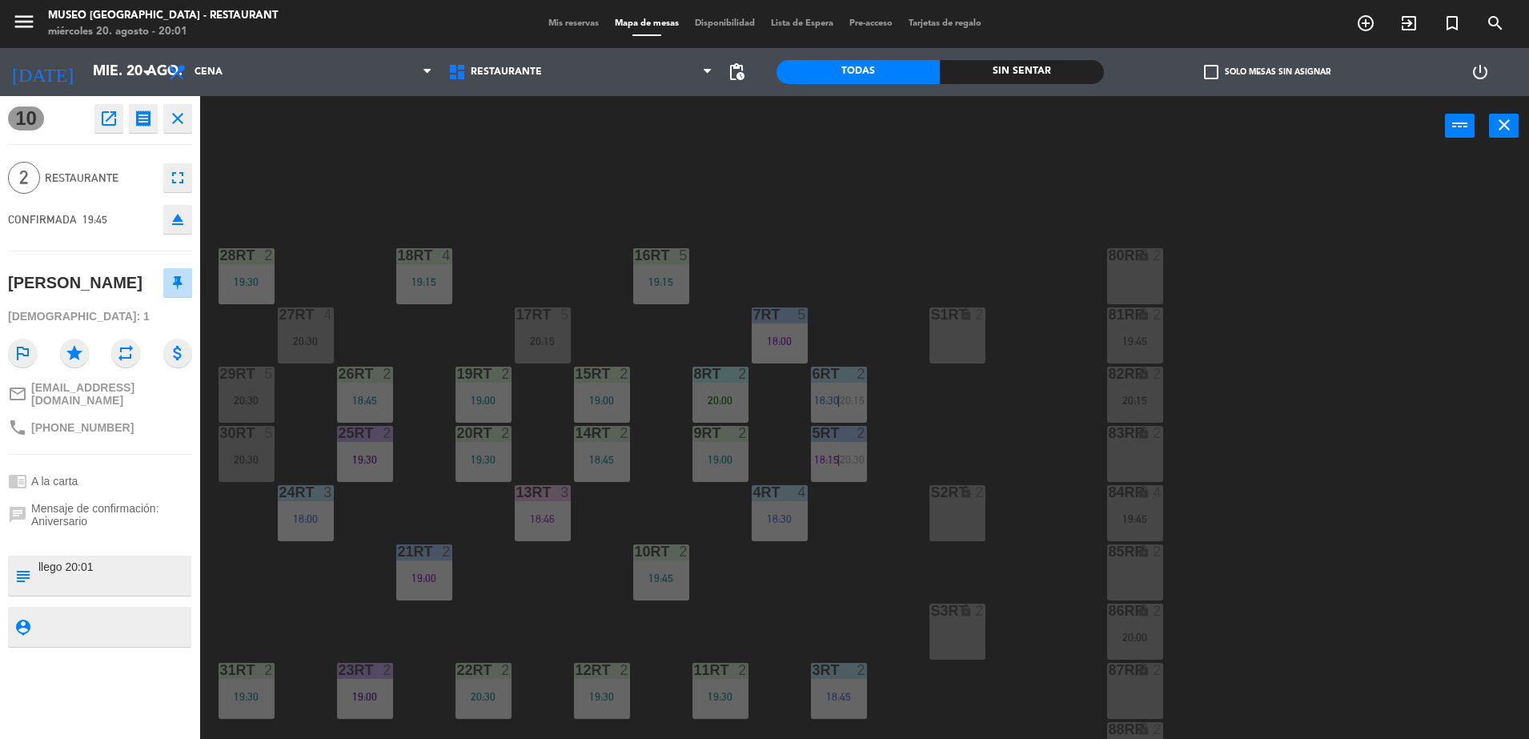
click at [91, 471] on div "chrome_reader_mode A la carta" at bounding box center [100, 481] width 184 height 30
click at [310, 253] on div "18RT 4 19:15 16RT 5 19:15 28RT 2 19:30 80RR lock 2 27RT 4 20:30 7RT 5 18:00 S1R…" at bounding box center [872, 451] width 1314 height 583
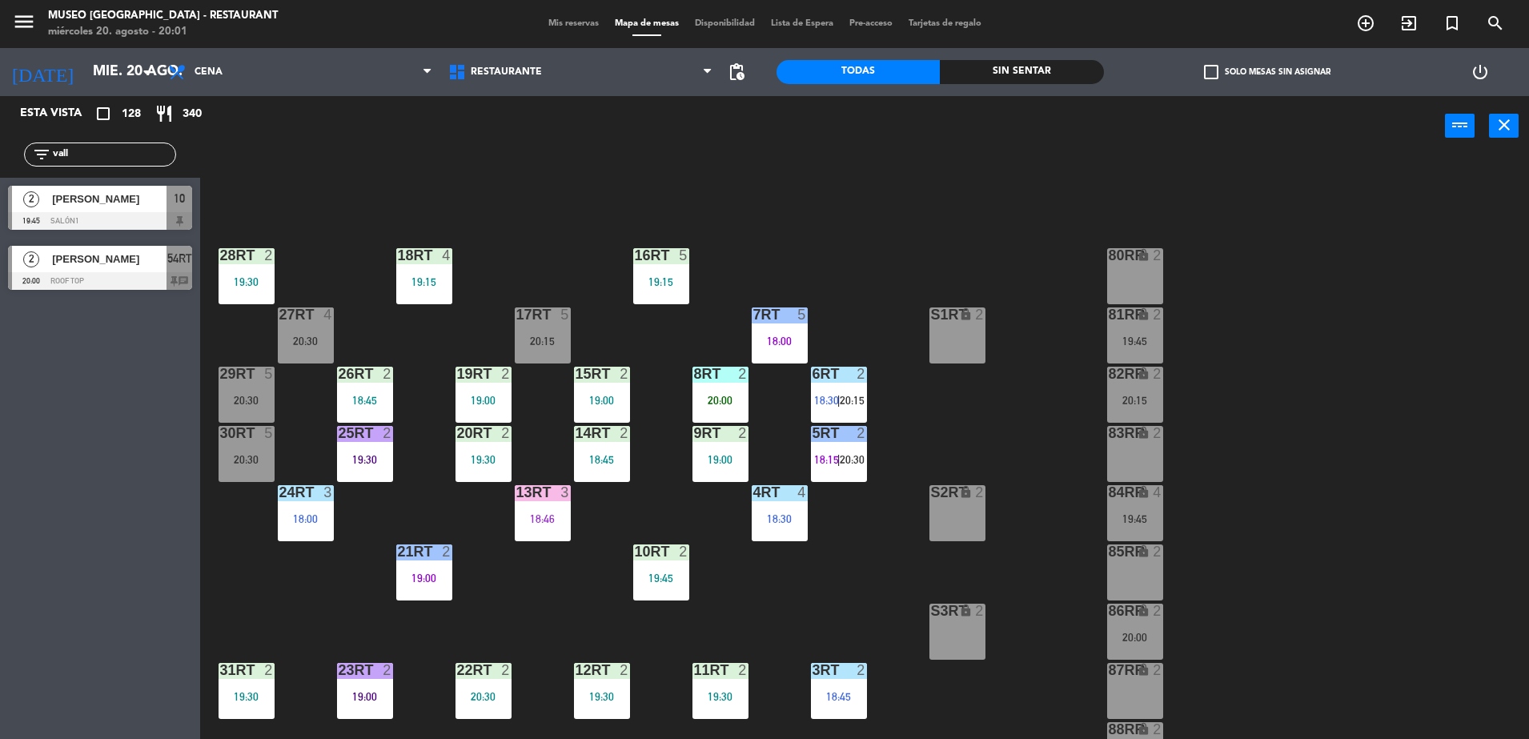
click at [153, 223] on div at bounding box center [100, 221] width 184 height 18
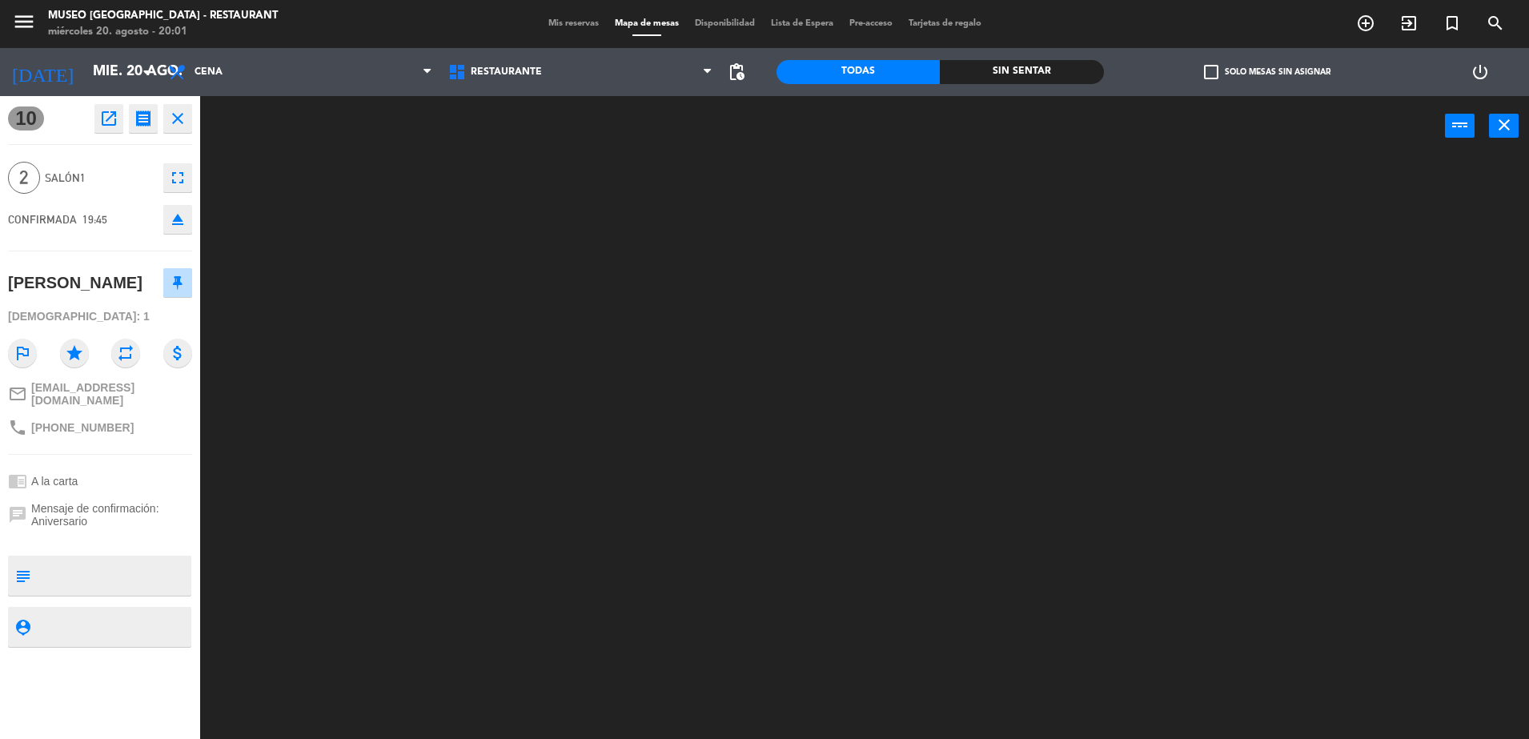
click at [106, 559] on textarea at bounding box center [113, 576] width 153 height 34
type textarea "llego 20:01"
click at [146, 502] on span "Mensaje de confirmación: Aniversario" at bounding box center [111, 515] width 161 height 26
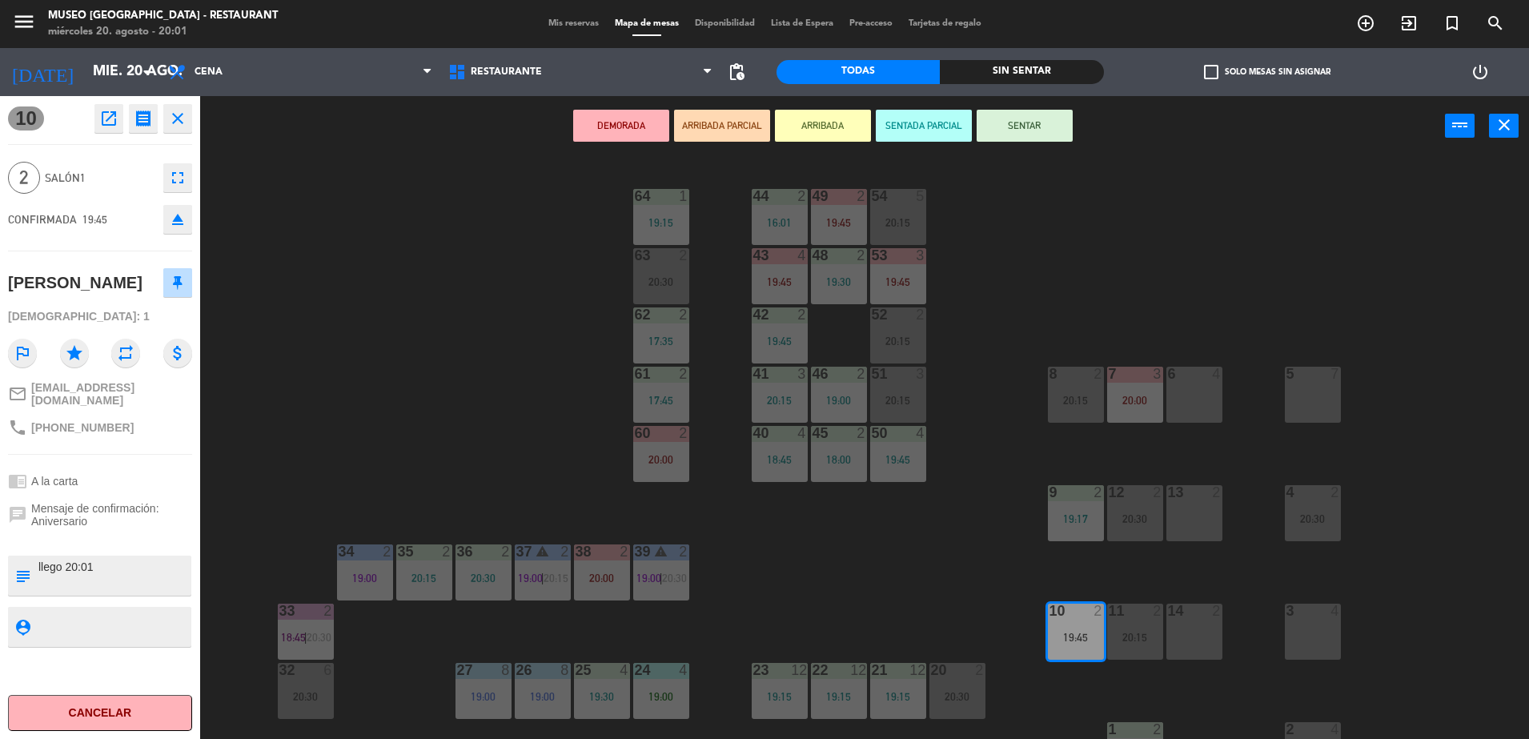
click at [714, 122] on button "ARRIBADA PARCIAL" at bounding box center [722, 126] width 96 height 32
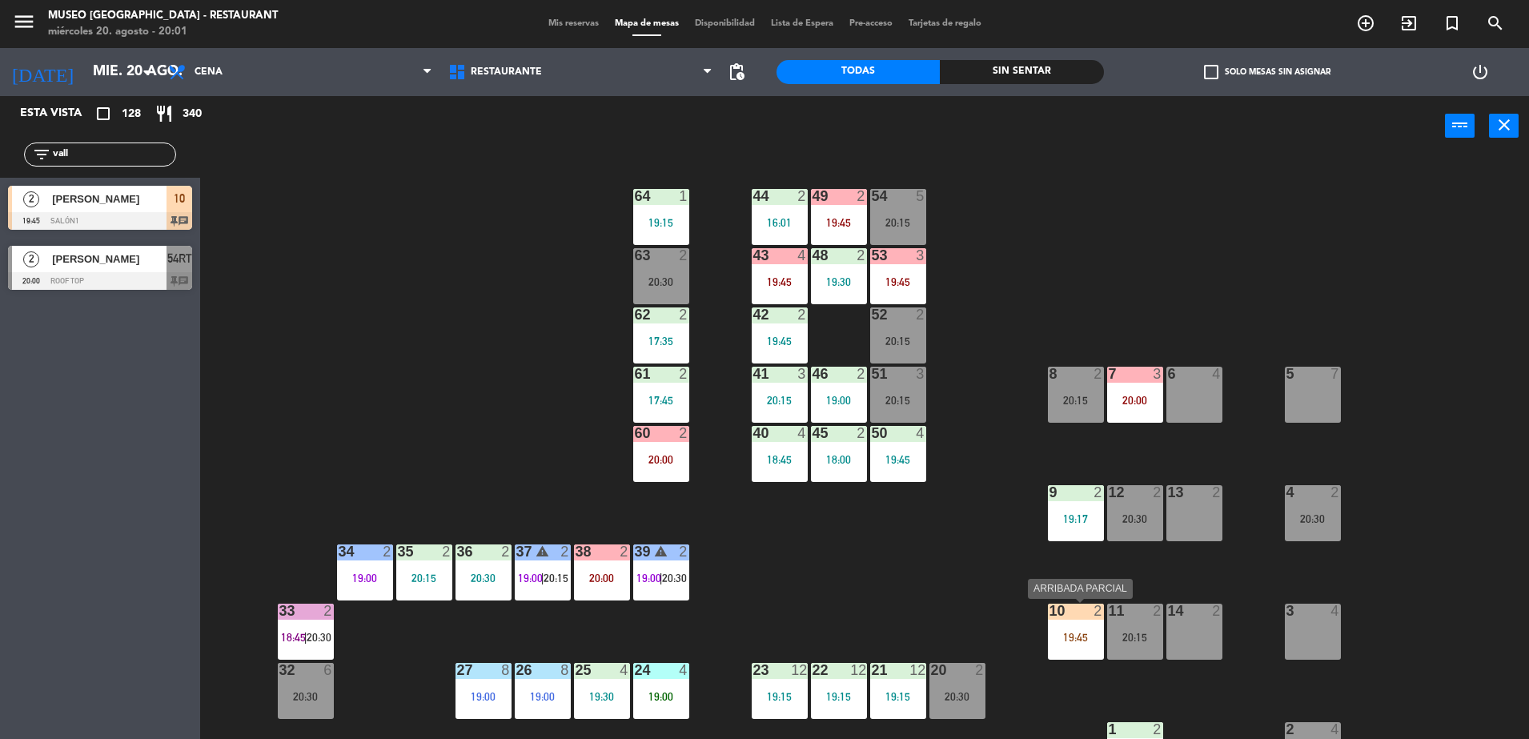
click at [1065, 621] on div "10 2 19:45" at bounding box center [1076, 632] width 56 height 56
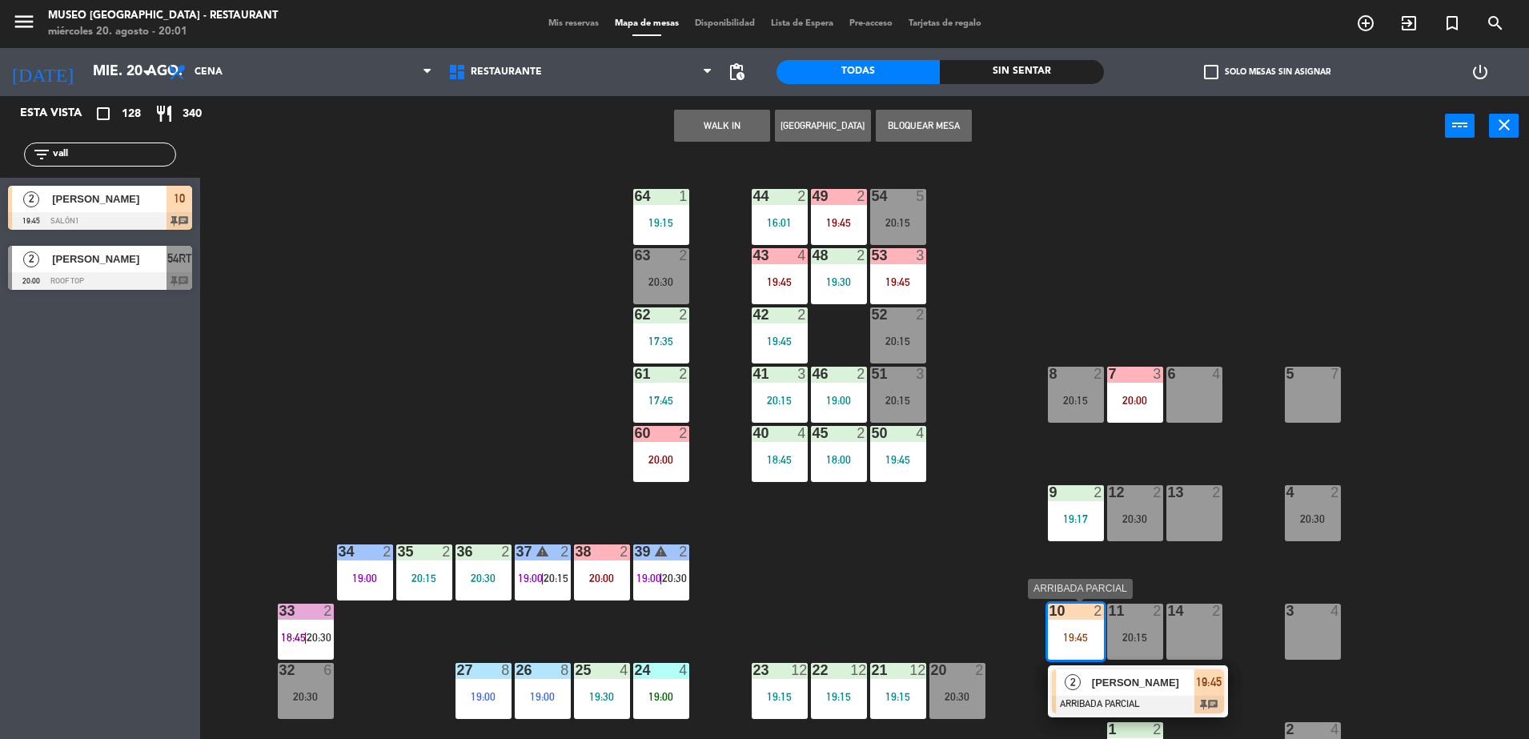
click at [1109, 684] on span "[PERSON_NAME]" at bounding box center [1143, 682] width 102 height 17
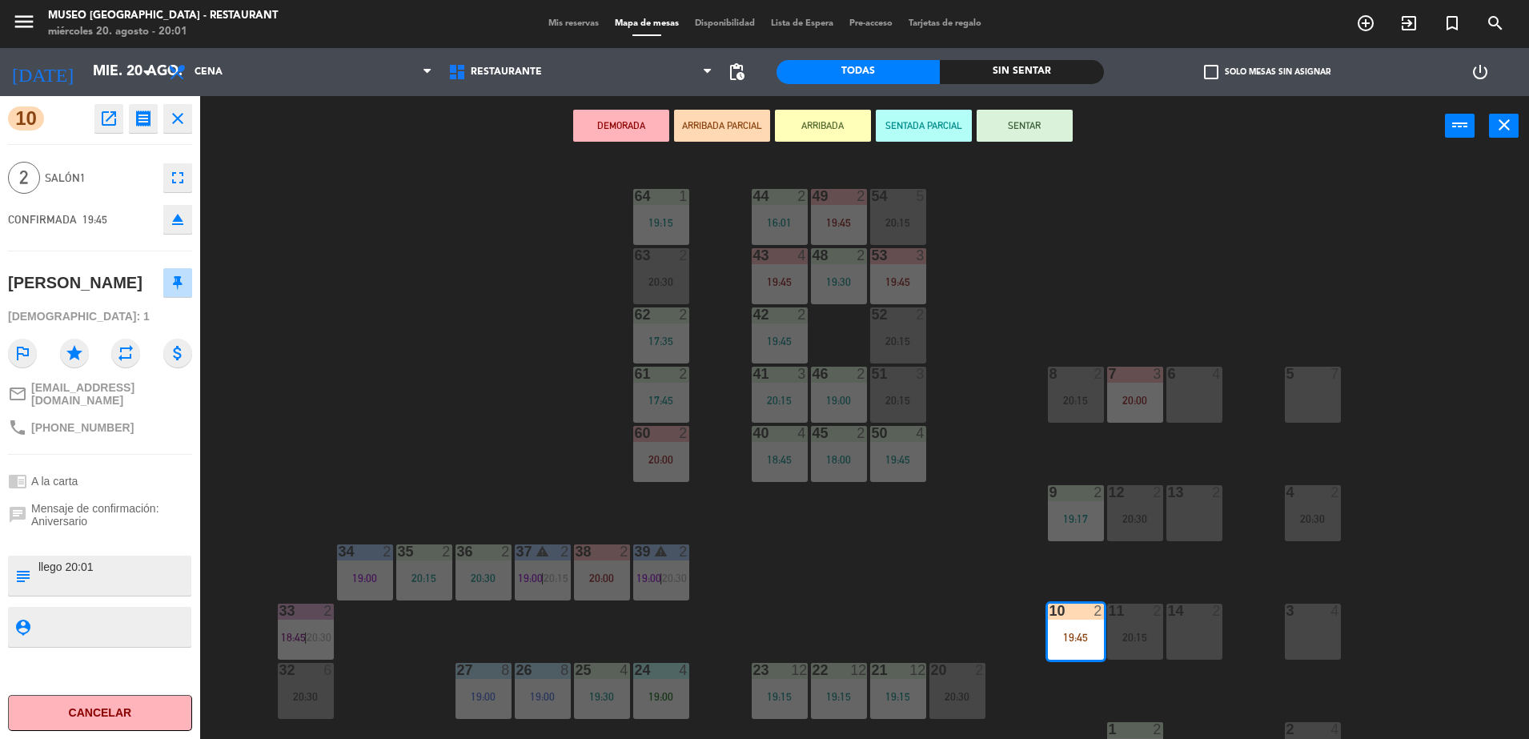
click at [869, 580] on div "44 2 16:01 49 2 19:45 54 5 20:15 64 1 19:15 48 2 19:30 53 3 19:45 63 2 20:30 43…" at bounding box center [872, 451] width 1314 height 583
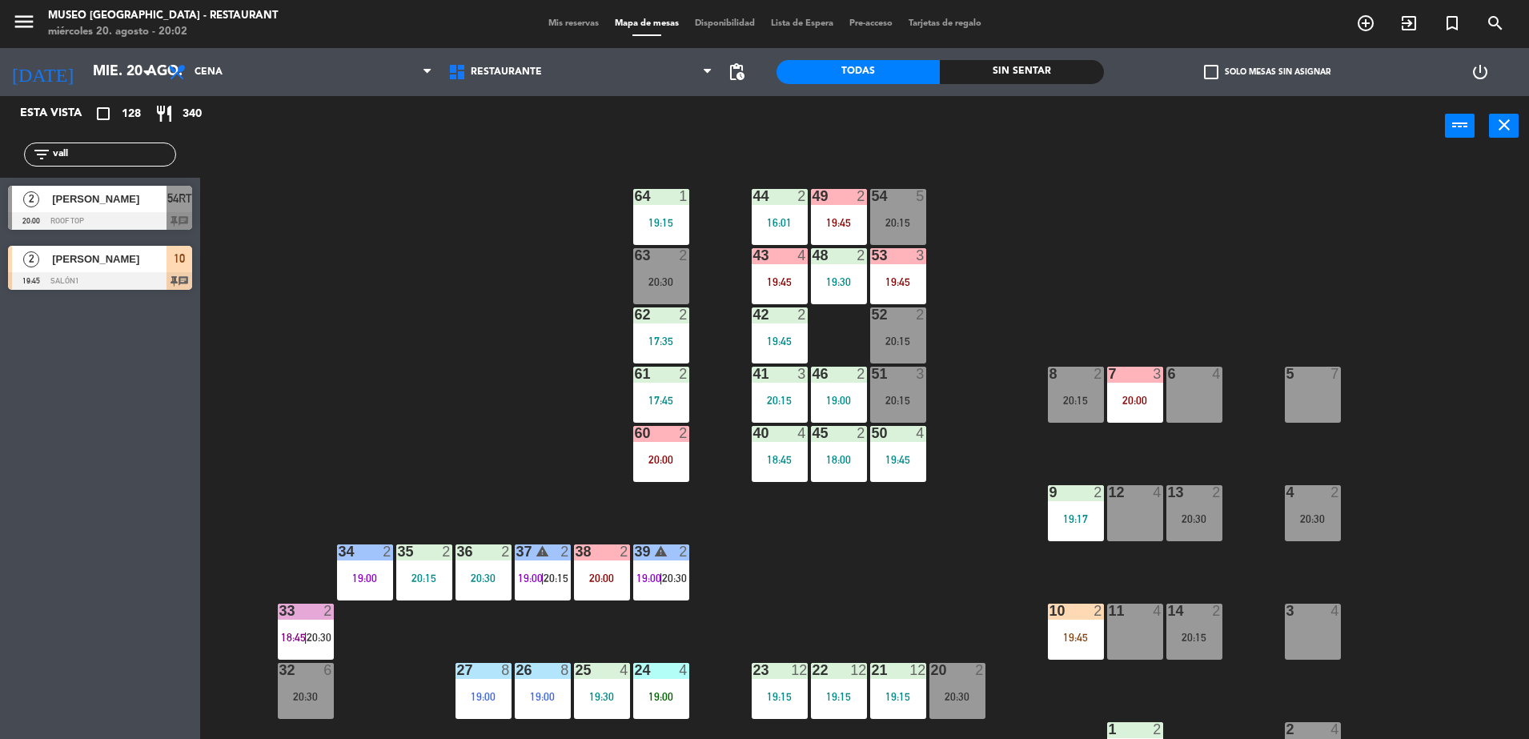
click at [515, 415] on div "44 2 16:01 49 2 19:45 54 5 20:15 64 1 19:15 48 2 19:30 53 3 19:45 63 2 20:30 43…" at bounding box center [872, 451] width 1314 height 583
drag, startPoint x: 84, startPoint y: 158, endPoint x: 0, endPoint y: 110, distance: 96.8
click at [0, 114] on html "close × Museo Larco Café - Restaurant × chrome_reader_mode Listado de Reservas …" at bounding box center [764, 369] width 1529 height 739
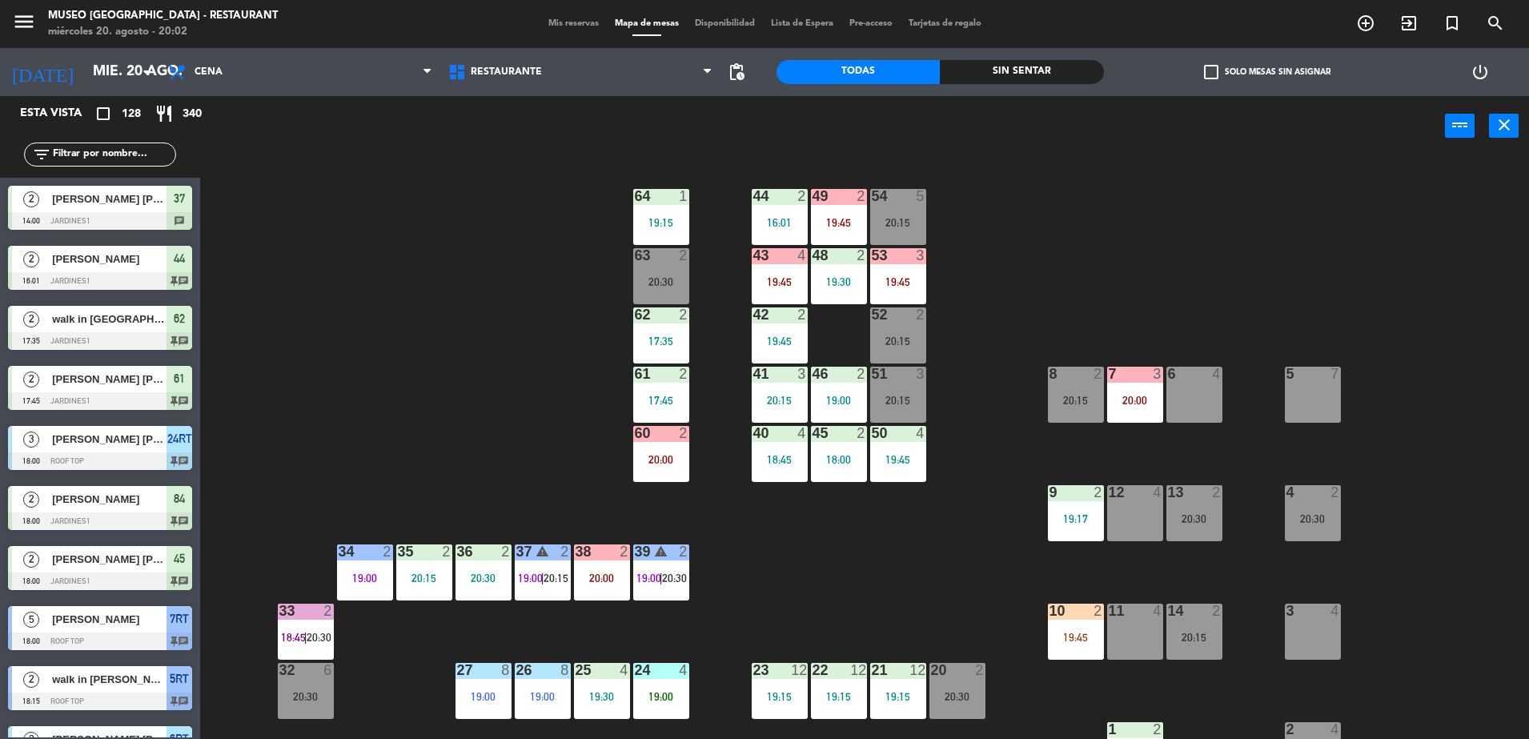
click at [132, 152] on input "text" at bounding box center [113, 155] width 124 height 18
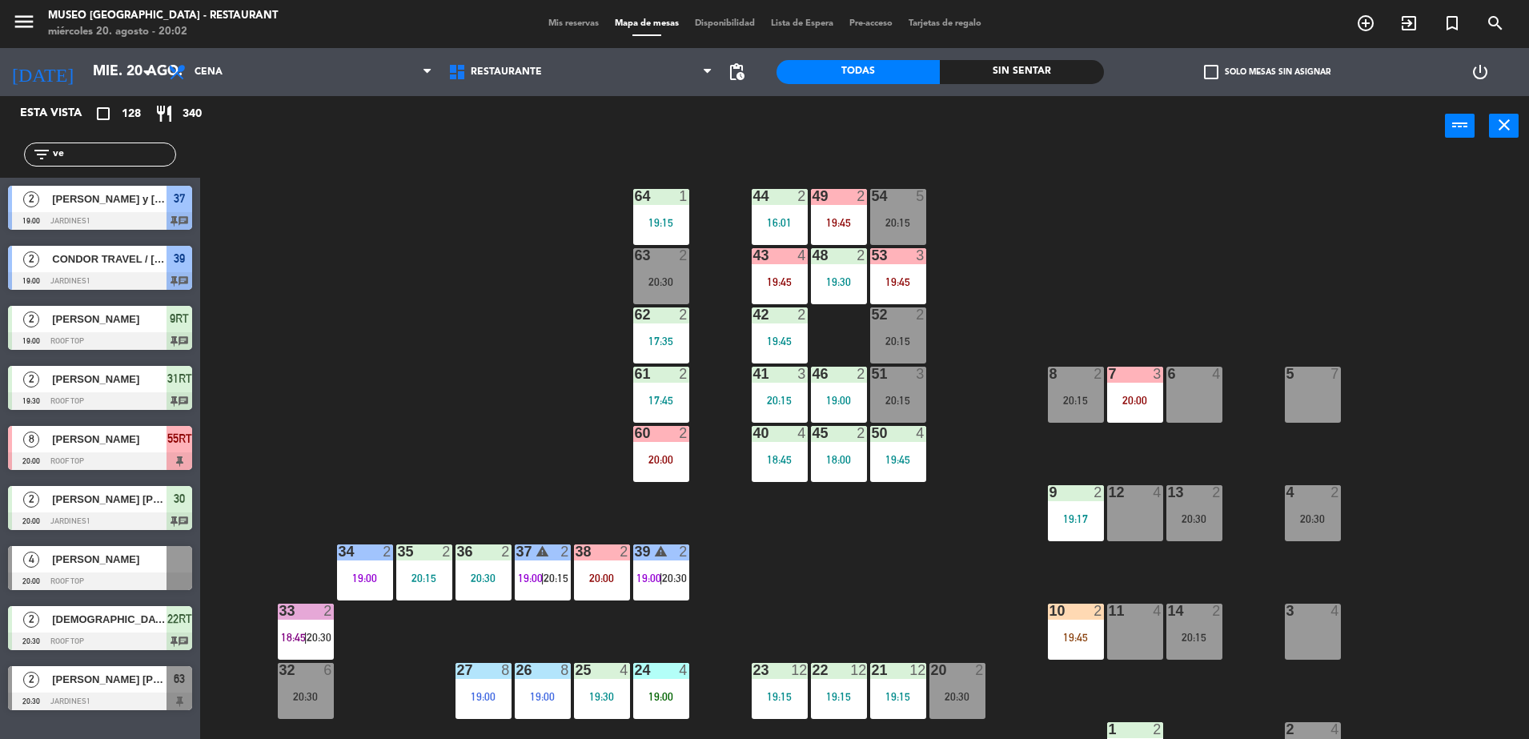
type input "v"
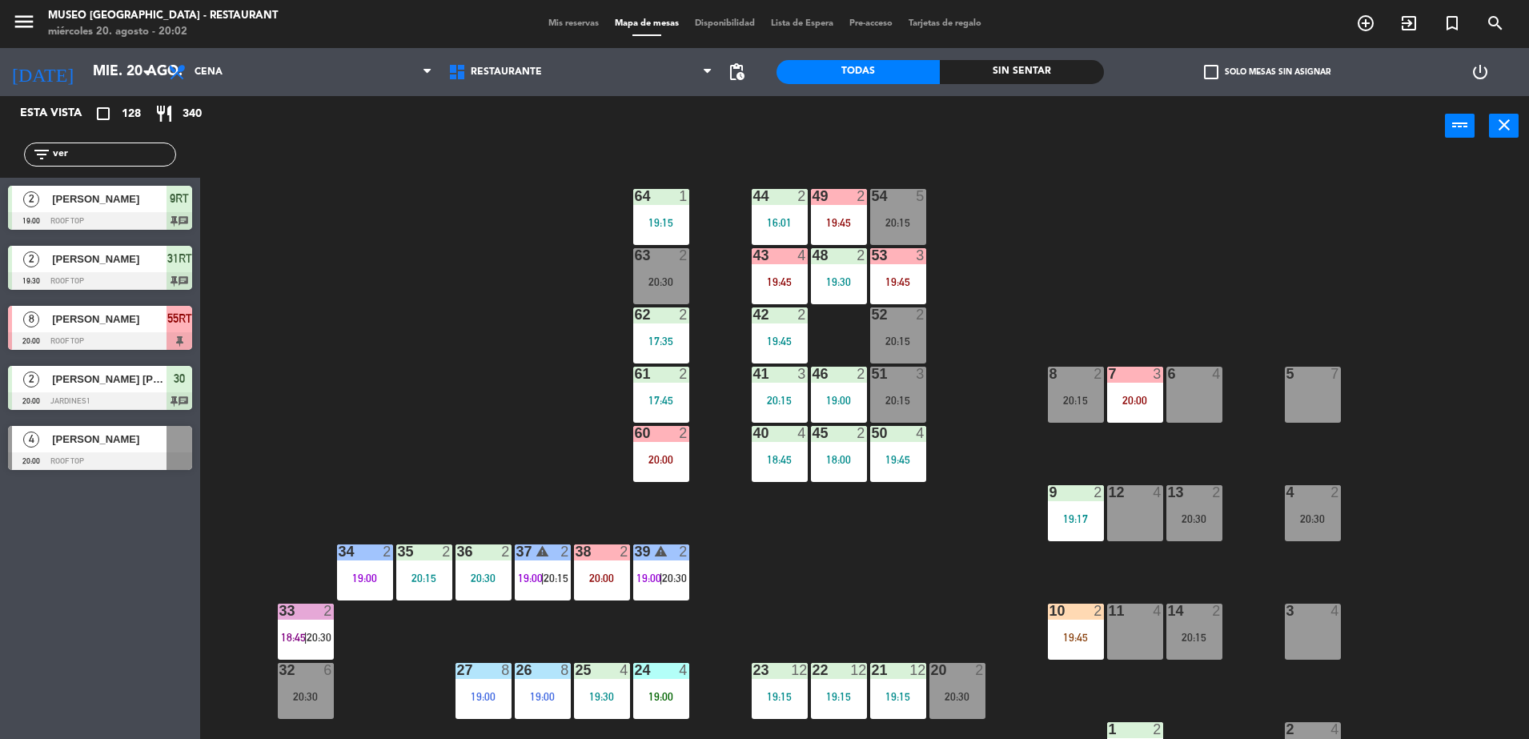
type input "ver"
click at [149, 464] on div at bounding box center [100, 461] width 184 height 18
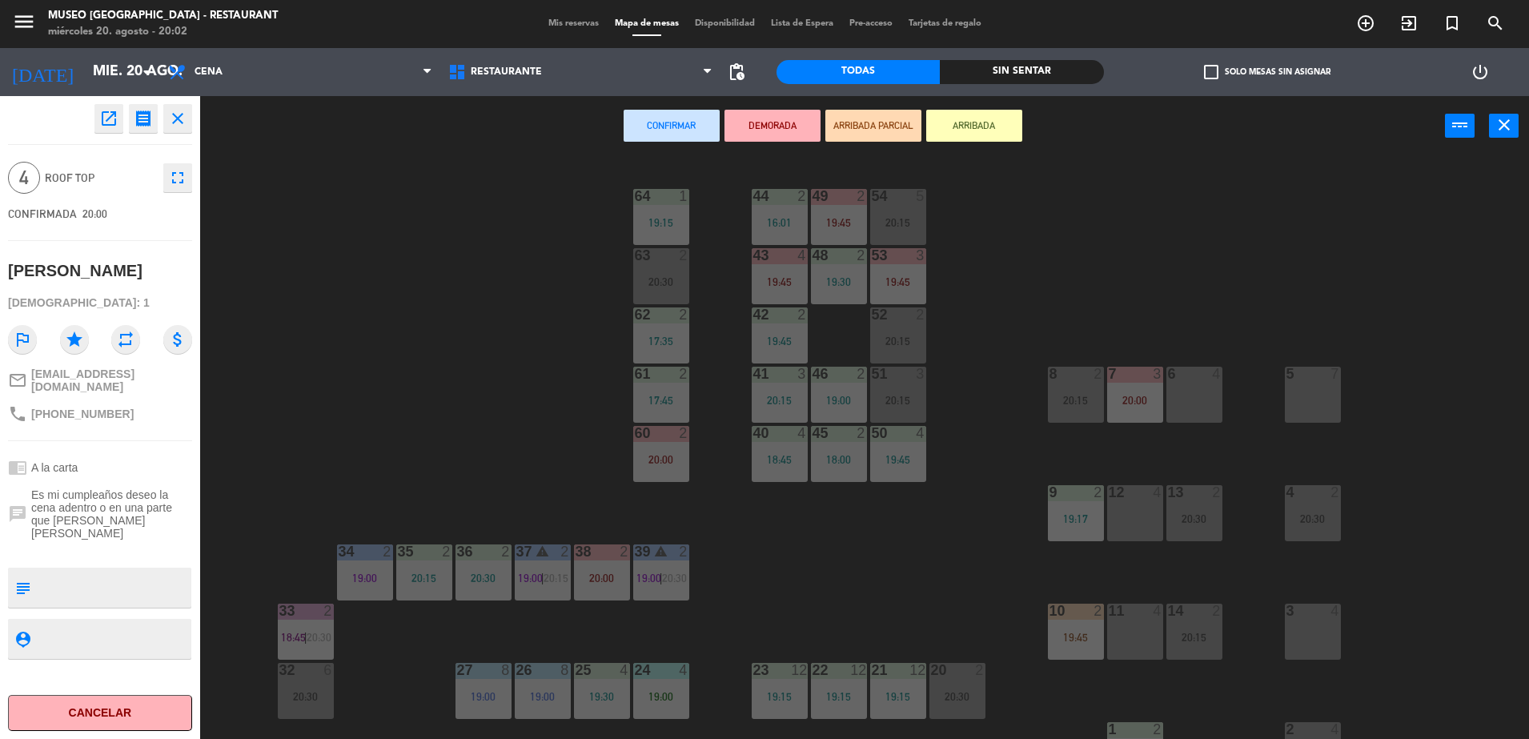
click at [849, 133] on button "ARRIBADA PARCIAL" at bounding box center [873, 126] width 96 height 32
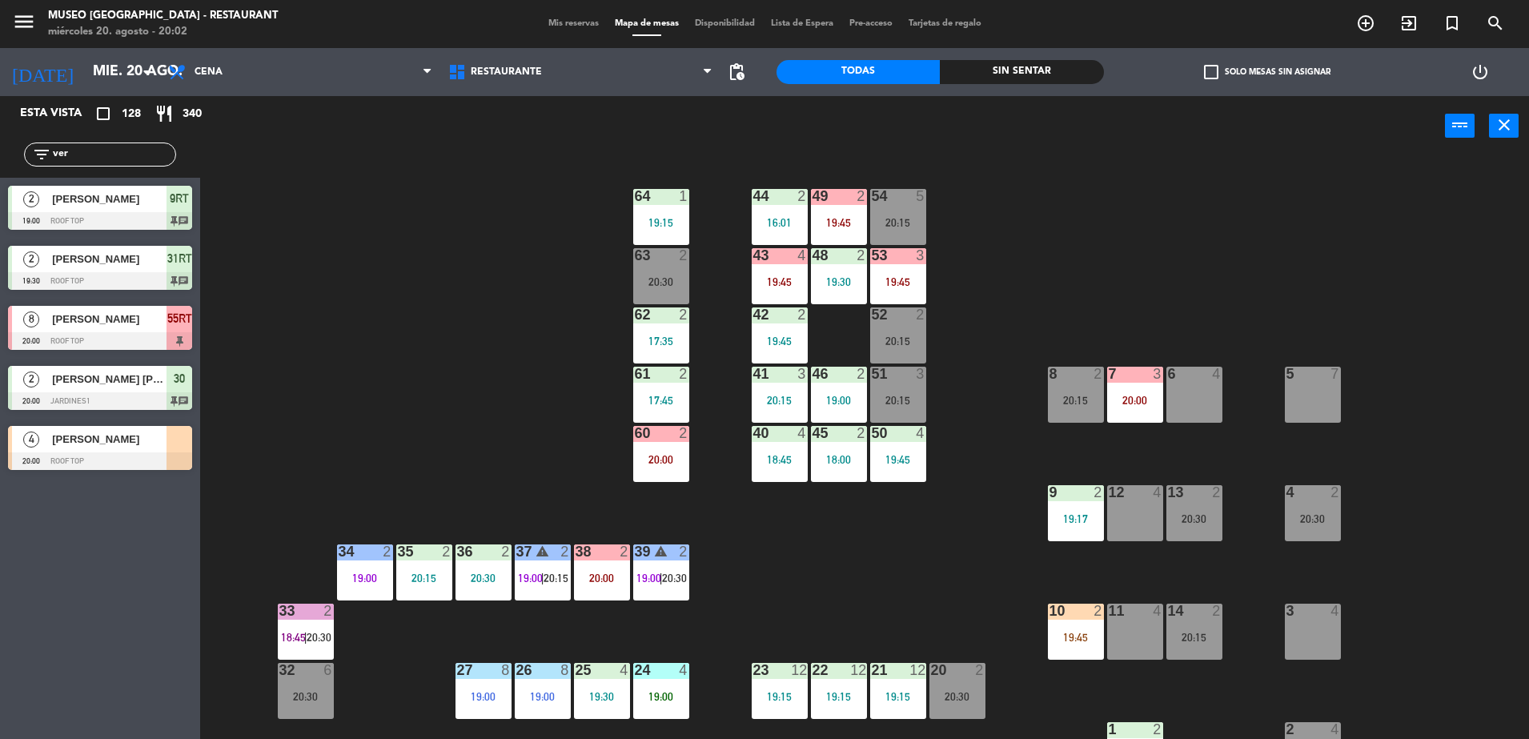
click at [162, 448] on div "[PERSON_NAME]" at bounding box center [108, 439] width 116 height 26
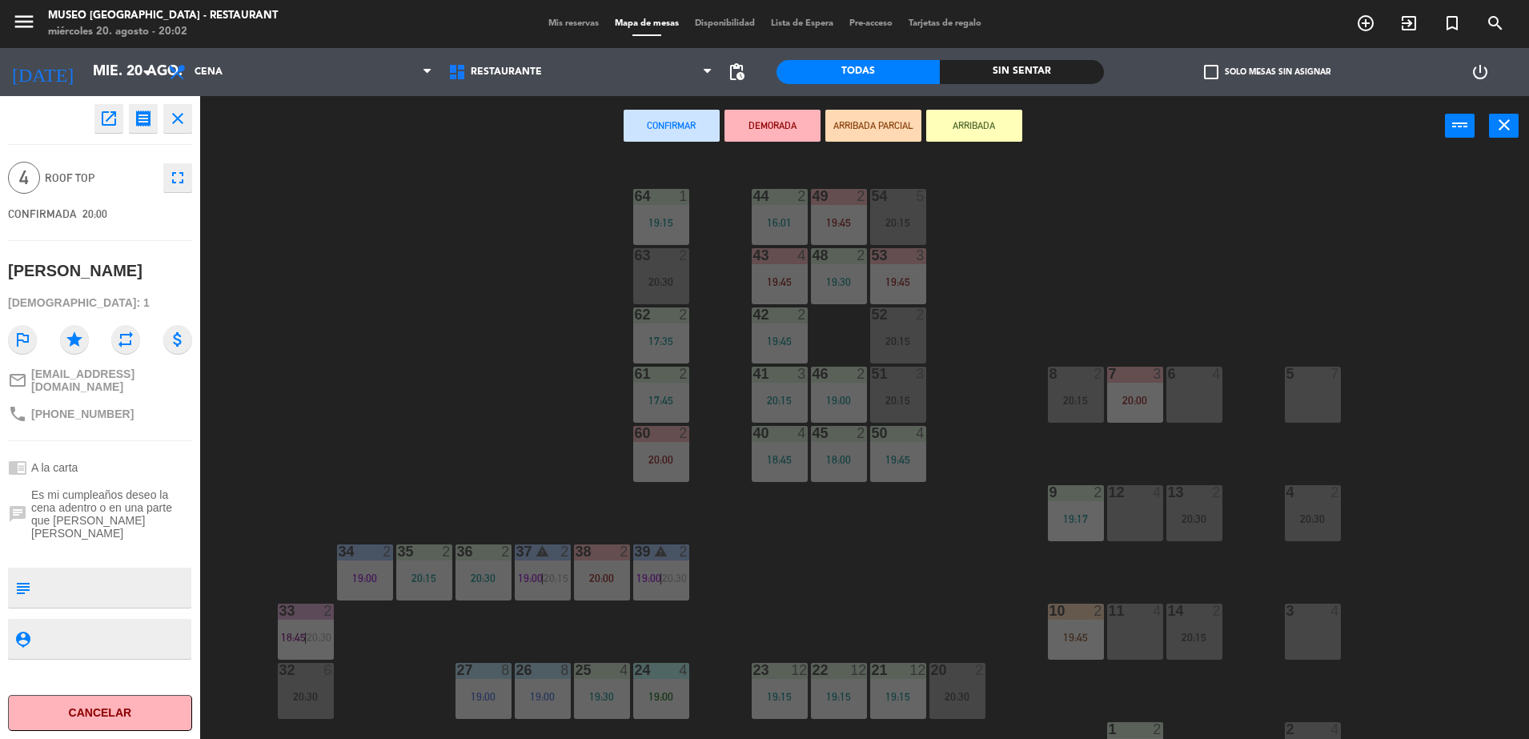
click at [910, 274] on div "53 3 19:45" at bounding box center [898, 276] width 56 height 56
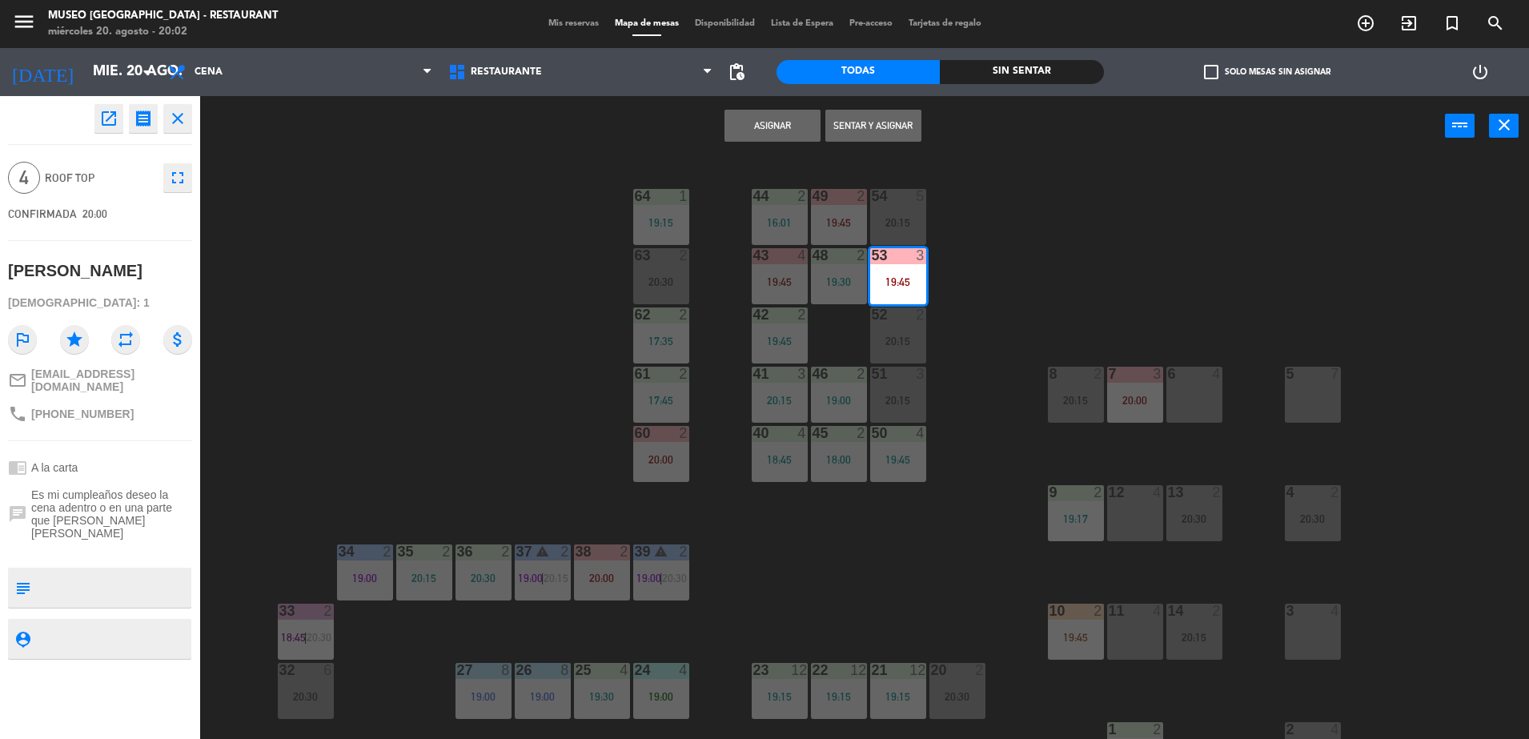
click at [526, 423] on div "44 2 16:01 49 2 19:45 54 5 20:15 64 1 19:15 48 2 19:30 53 3 19:45 63 2 20:30 43…" at bounding box center [872, 451] width 1314 height 583
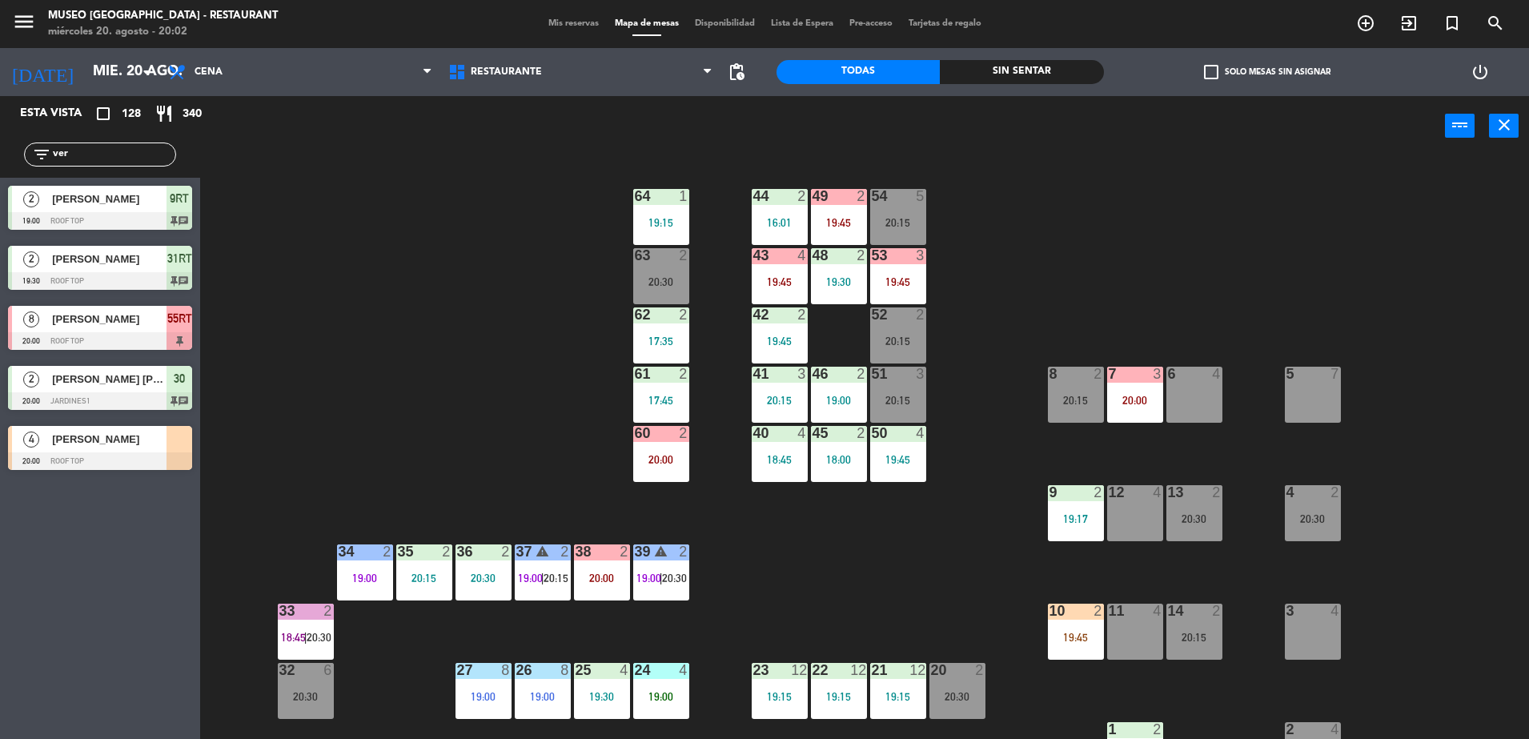
click at [885, 269] on div "53 3 19:45" at bounding box center [898, 276] width 56 height 56
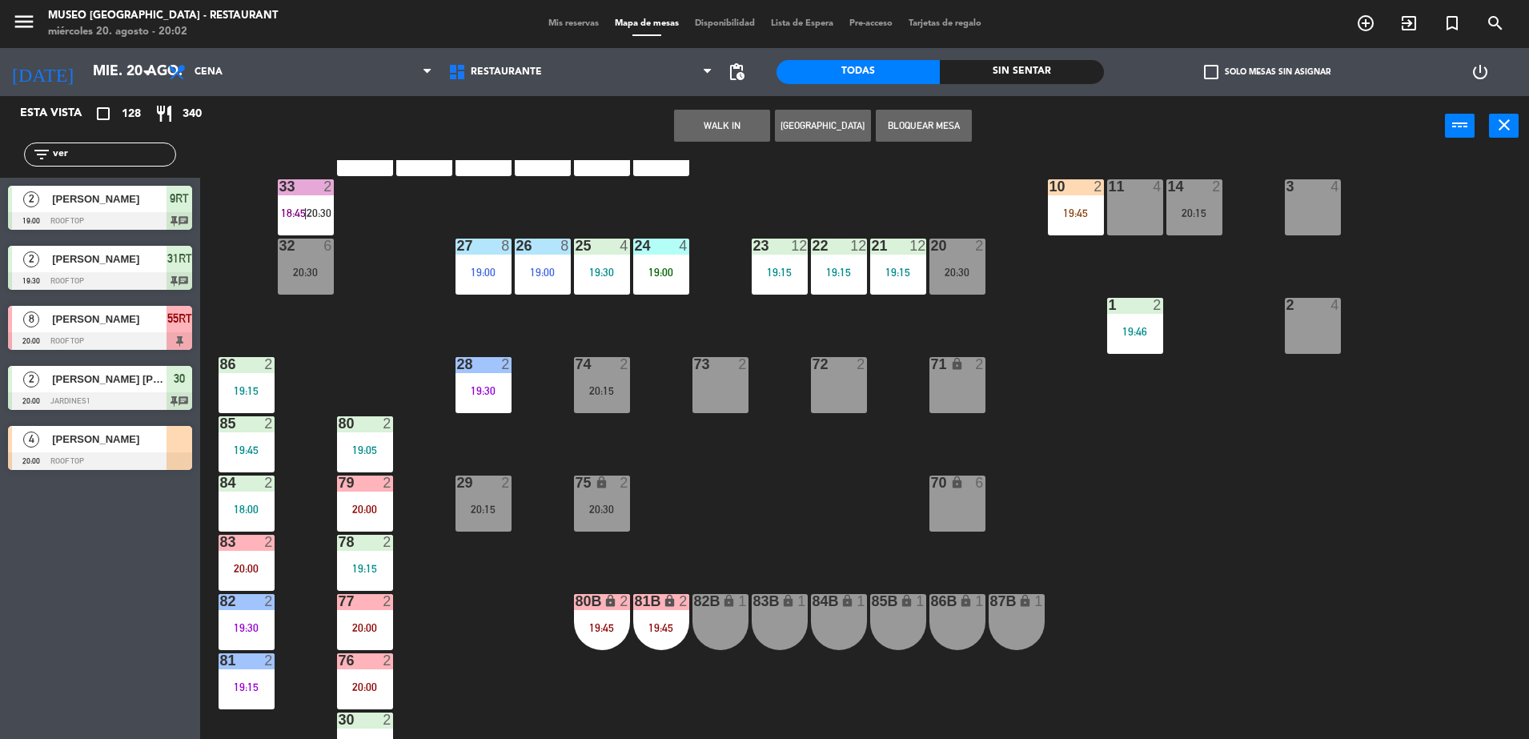
scroll to position [568, 0]
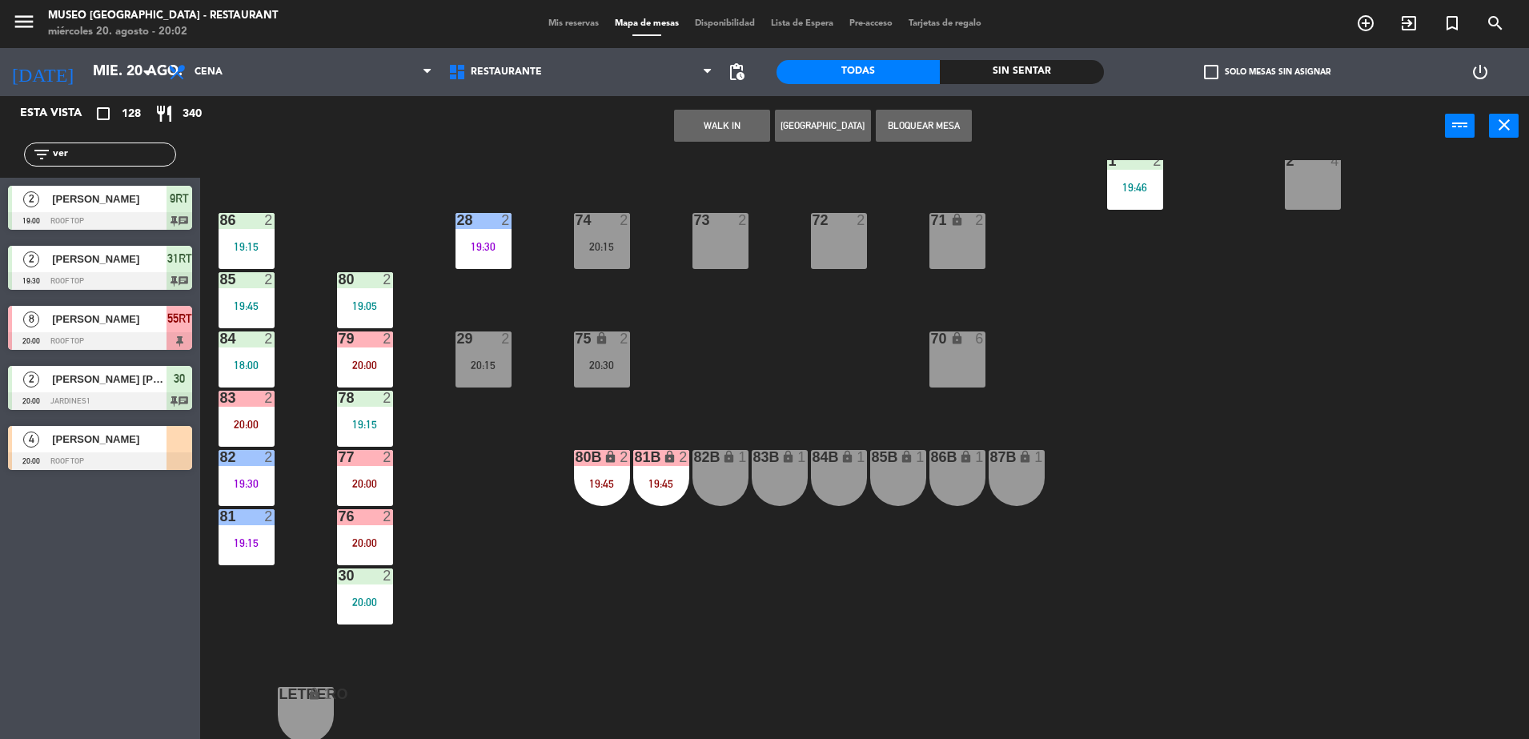
click at [728, 491] on div "82B lock 1" at bounding box center [720, 478] width 56 height 56
click at [745, 128] on button "Mover" at bounding box center [772, 126] width 96 height 32
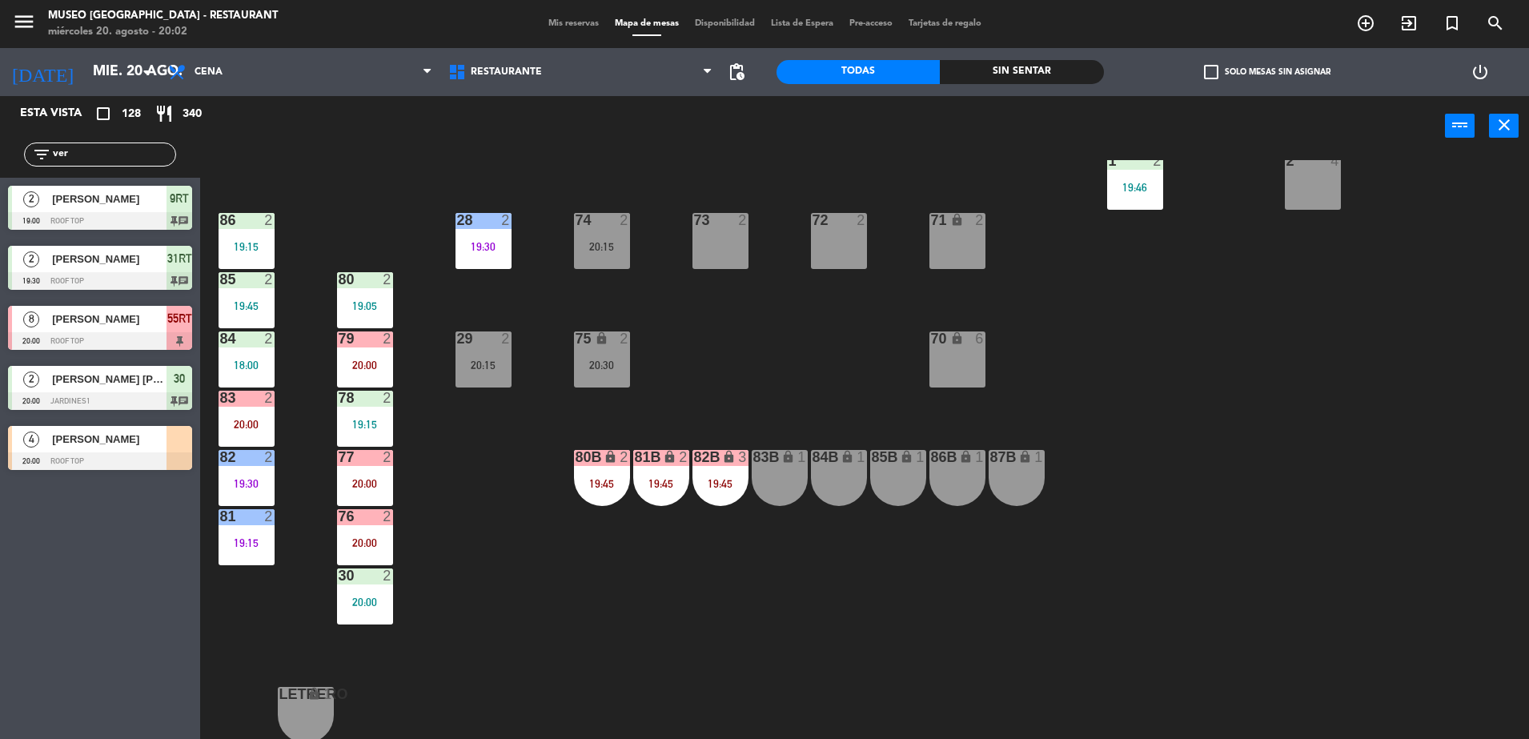
scroll to position [0, 0]
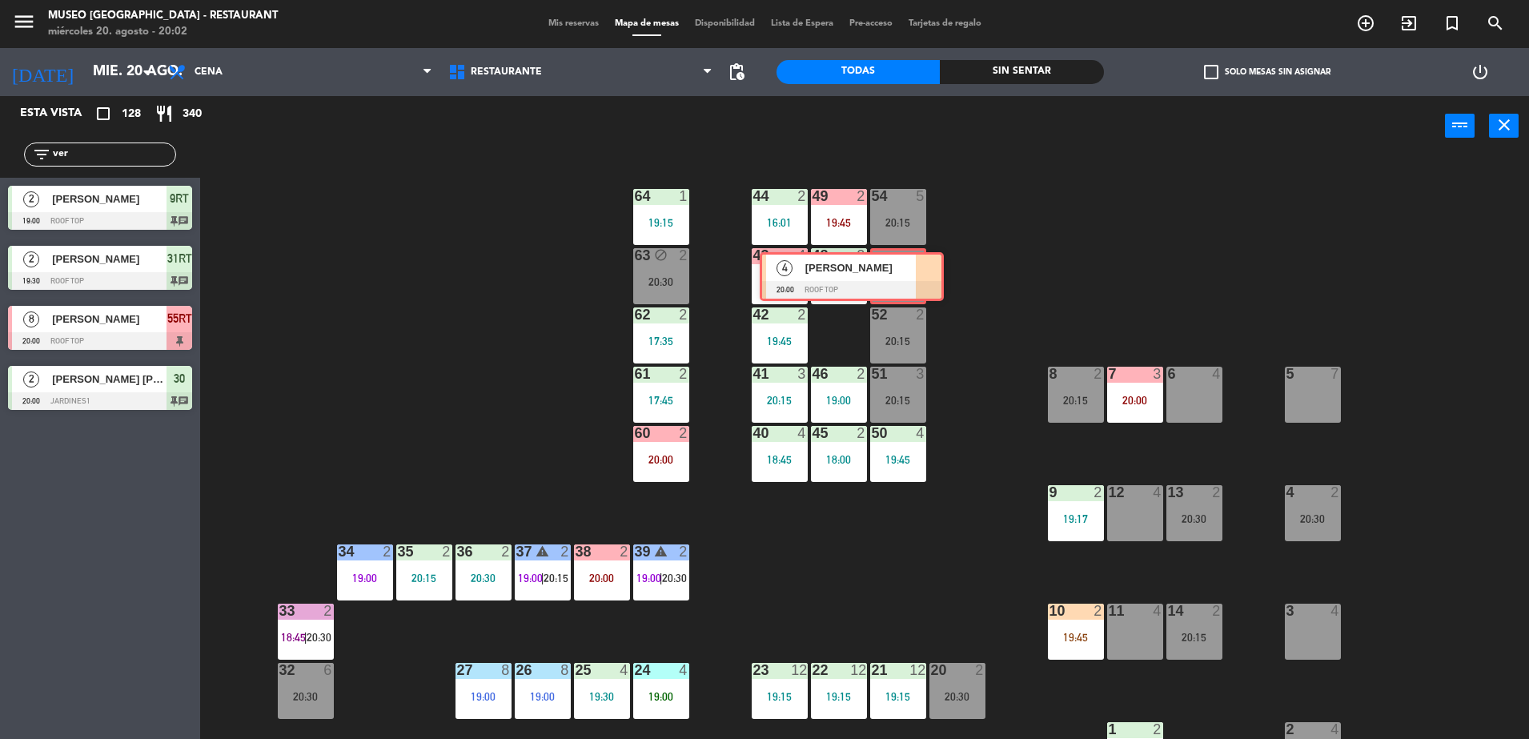
drag, startPoint x: 162, startPoint y: 439, endPoint x: 913, endPoint y: 262, distance: 772.2
click at [913, 262] on div "Esta vista crop_square 128 restaurant 340 filter_list ver 2 [PERSON_NAME] 19:00…" at bounding box center [764, 419] width 1529 height 647
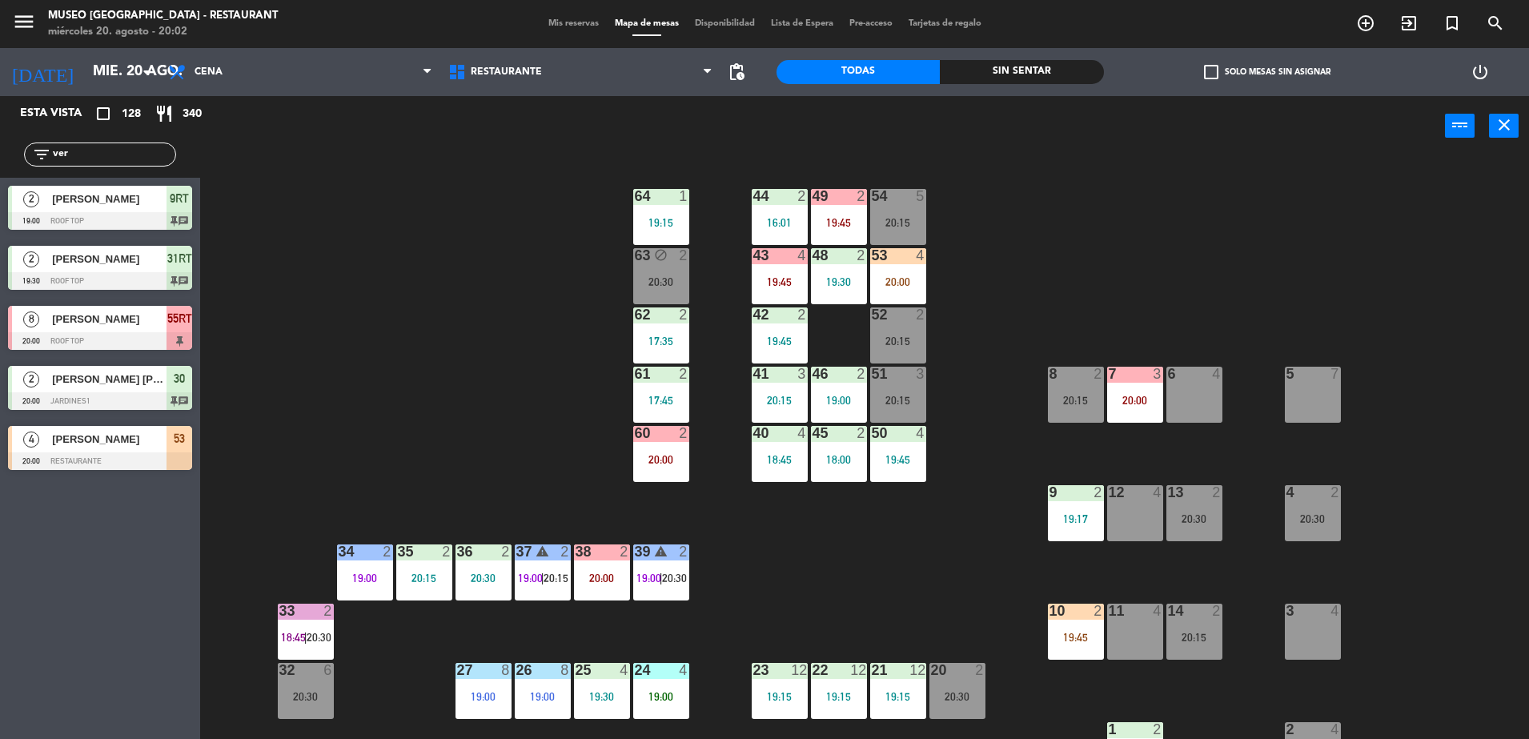
drag, startPoint x: 77, startPoint y: 153, endPoint x: 0, endPoint y: 118, distance: 84.5
click at [0, 118] on html "close × Museo Larco Café - Restaurant × chrome_reader_mode Listado de Reservas …" at bounding box center [764, 369] width 1529 height 739
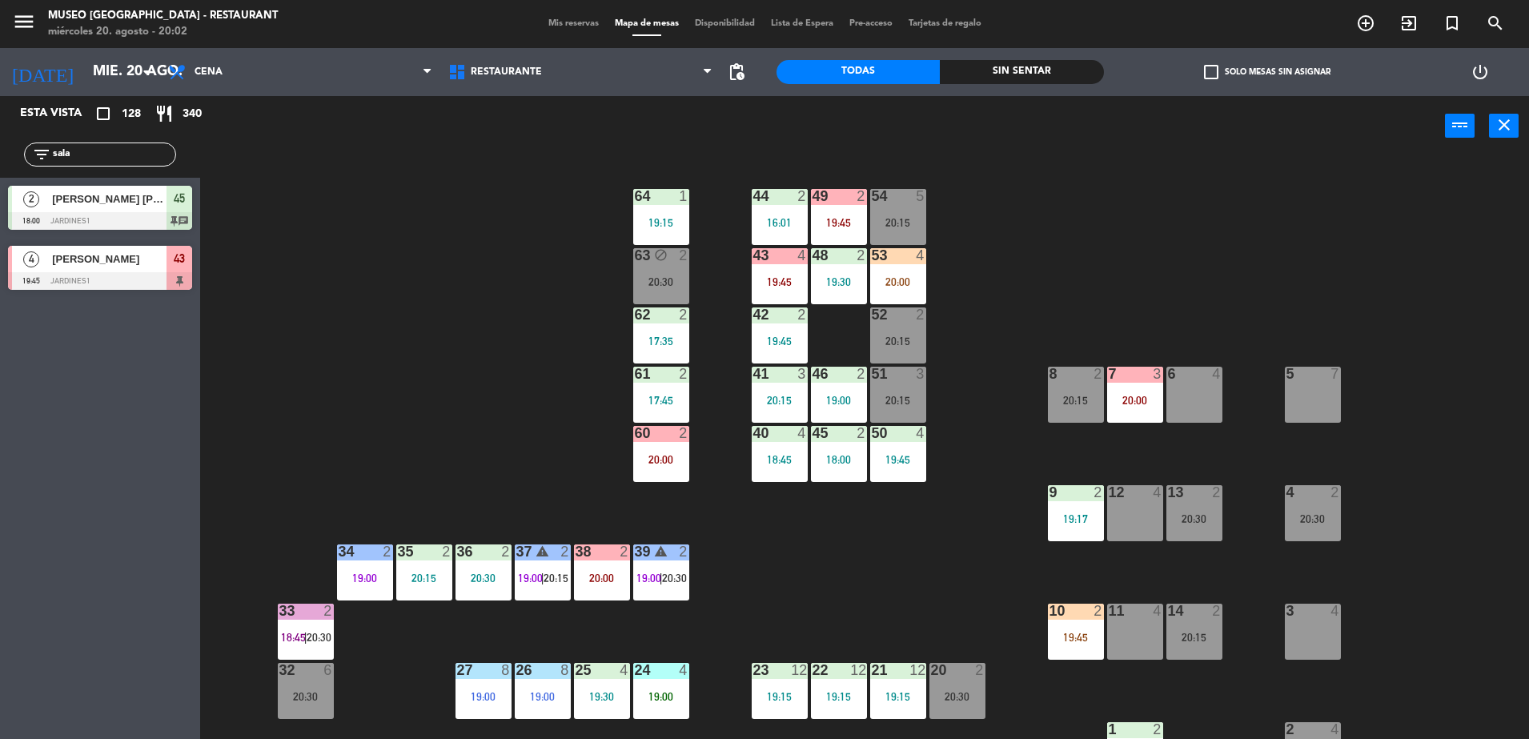
type input "sala"
click at [768, 270] on div "43 4 19:45" at bounding box center [780, 276] width 56 height 56
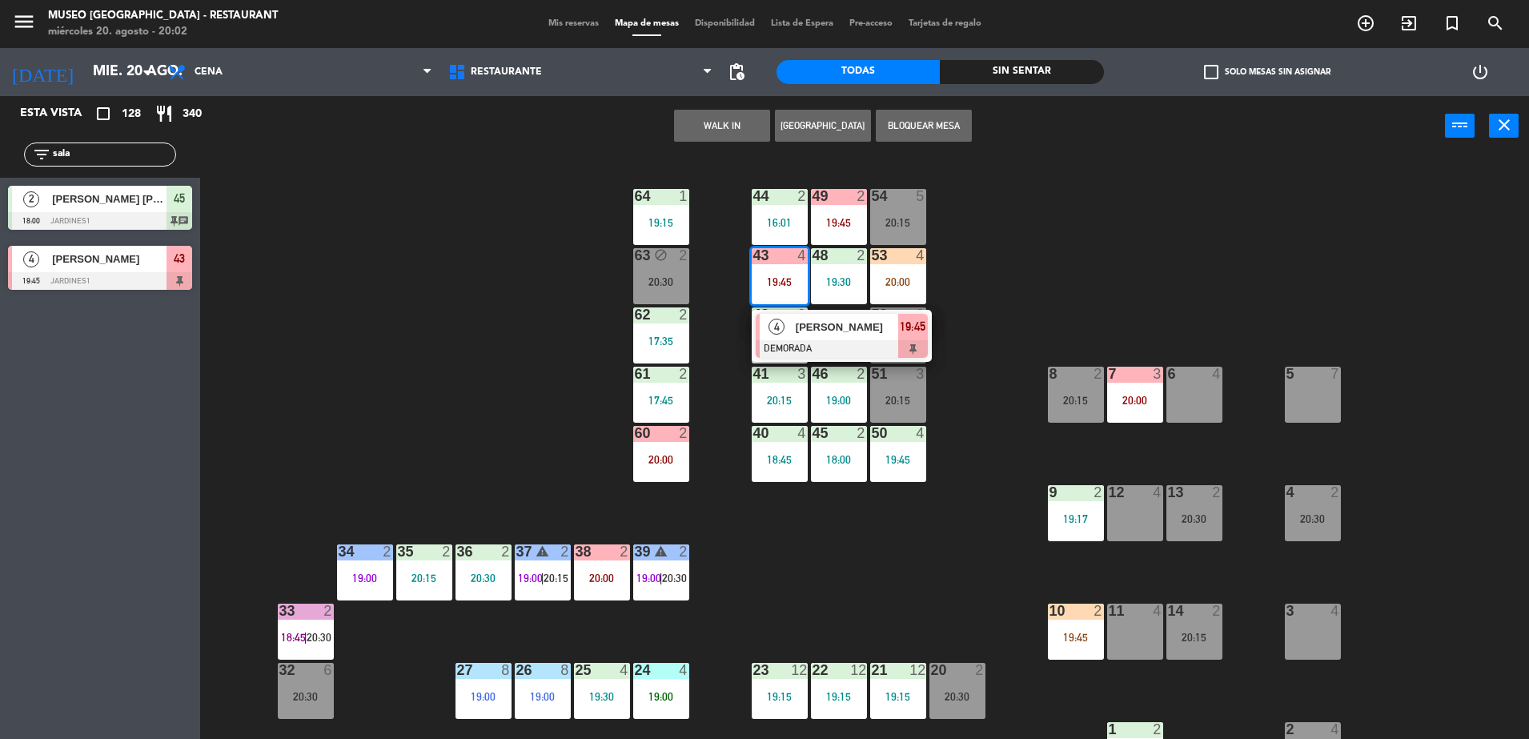
click at [886, 356] on div at bounding box center [842, 349] width 172 height 18
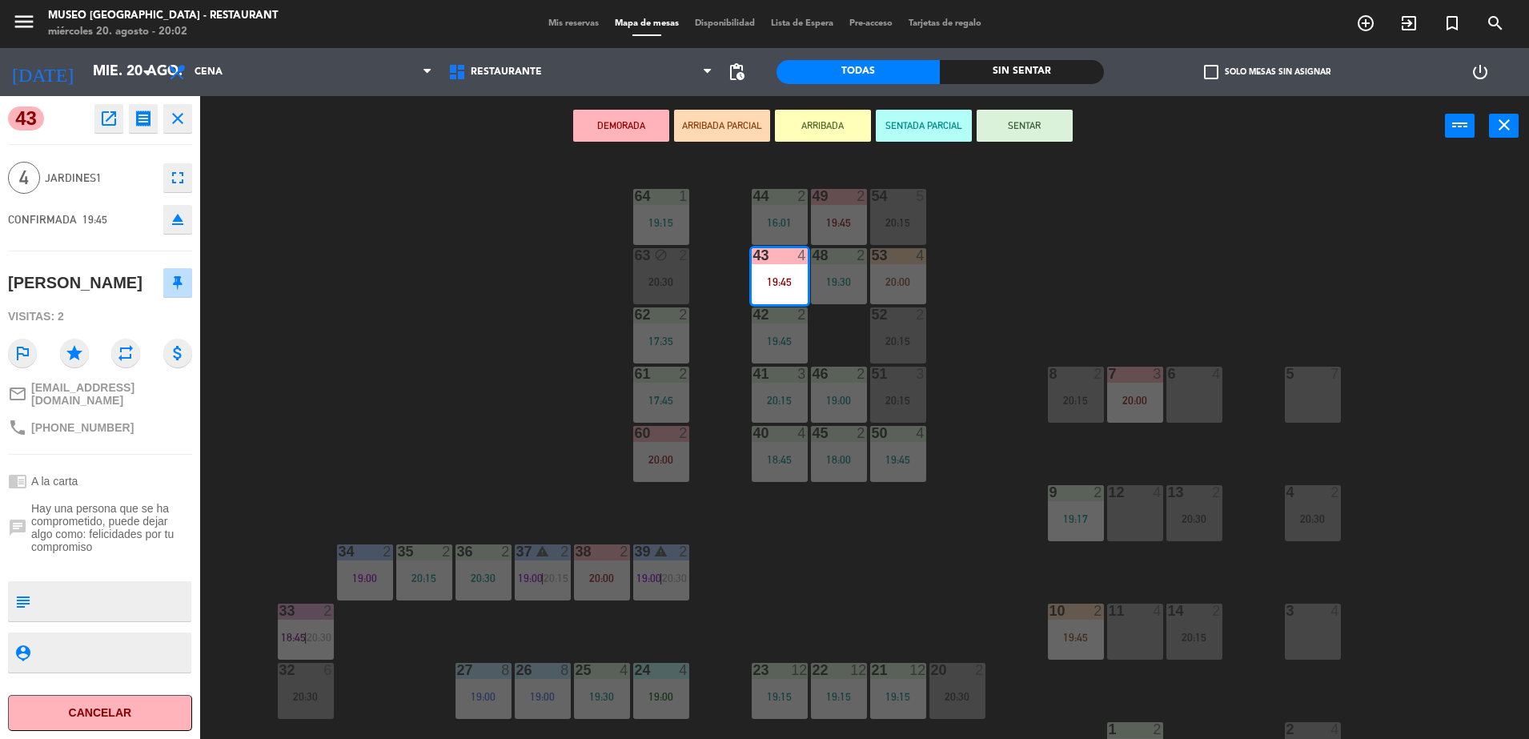
click at [736, 130] on button "ARRIBADA PARCIAL" at bounding box center [722, 126] width 96 height 32
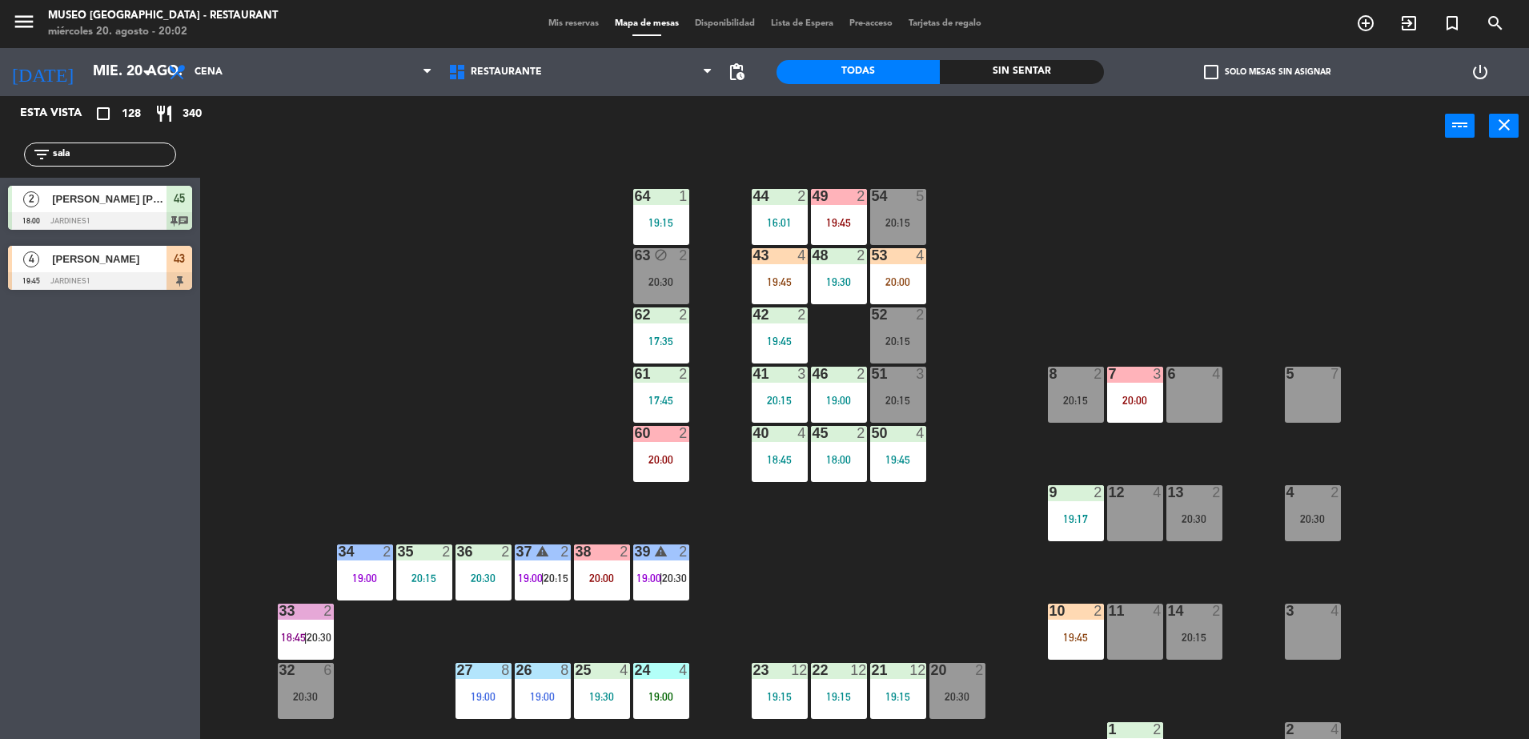
click at [777, 276] on div "19:45" at bounding box center [780, 281] width 56 height 11
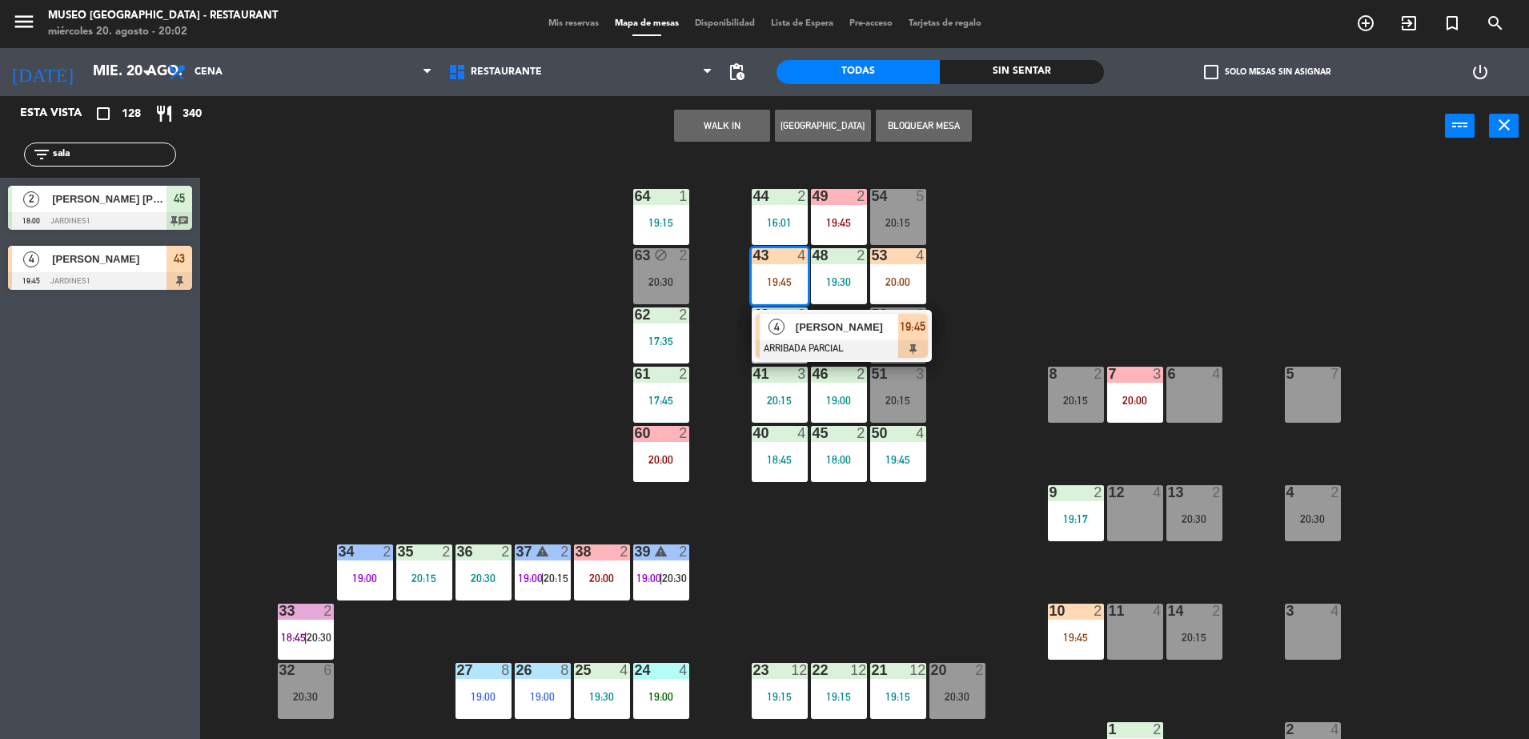
click at [861, 330] on span "[PERSON_NAME]" at bounding box center [847, 327] width 102 height 17
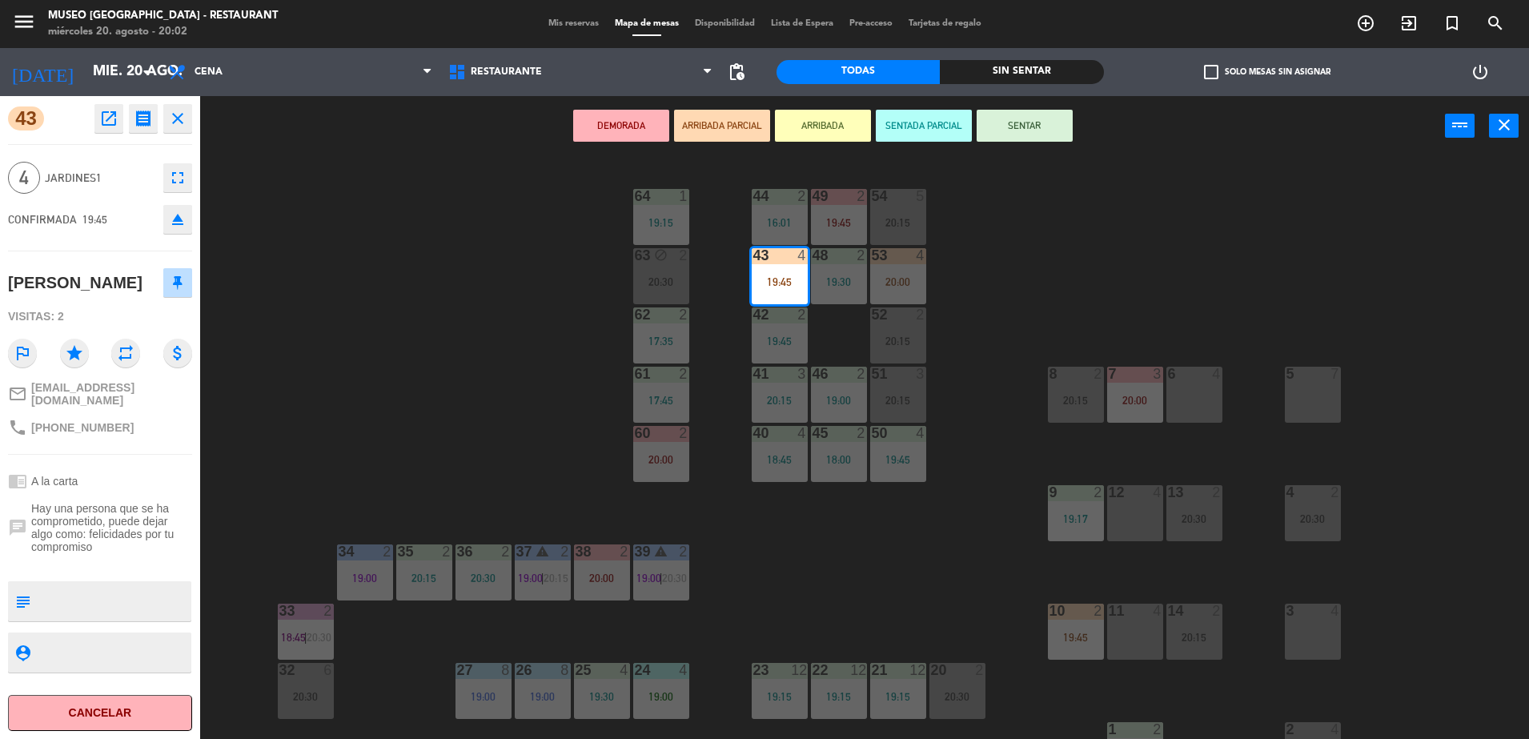
click at [511, 407] on div "44 2 16:01 49 2 19:45 54 5 20:15 64 1 19:15 48 2 19:30 53 4 20:00 63 block 2 20…" at bounding box center [872, 451] width 1314 height 583
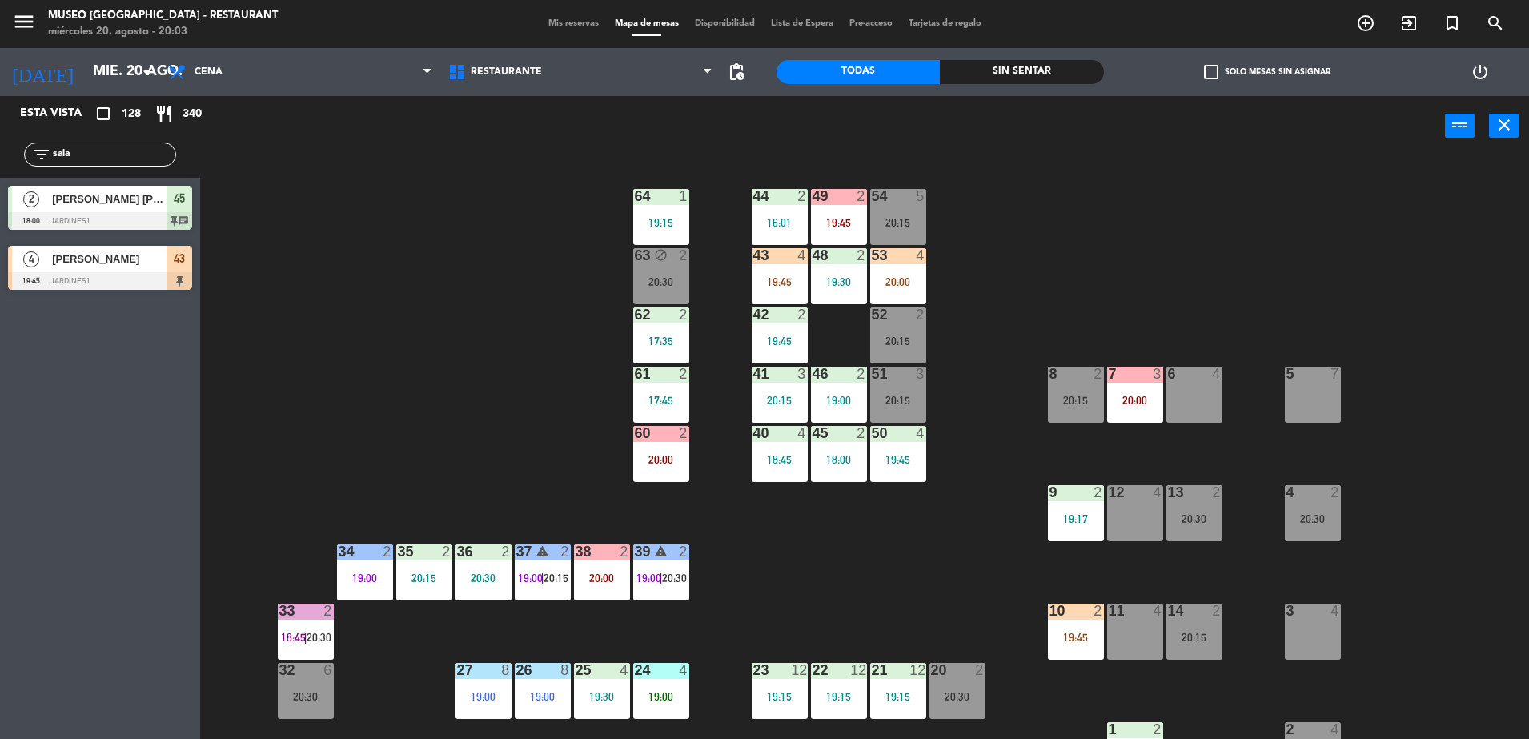
drag, startPoint x: 114, startPoint y: 155, endPoint x: -4, endPoint y: 154, distance: 118.5
click at [0, 154] on html "close × Museo Larco Café - Restaurant × chrome_reader_mode Listado de Reservas …" at bounding box center [764, 369] width 1529 height 739
type input "sha"
click at [81, 259] on span "[PERSON_NAME]" at bounding box center [109, 259] width 114 height 17
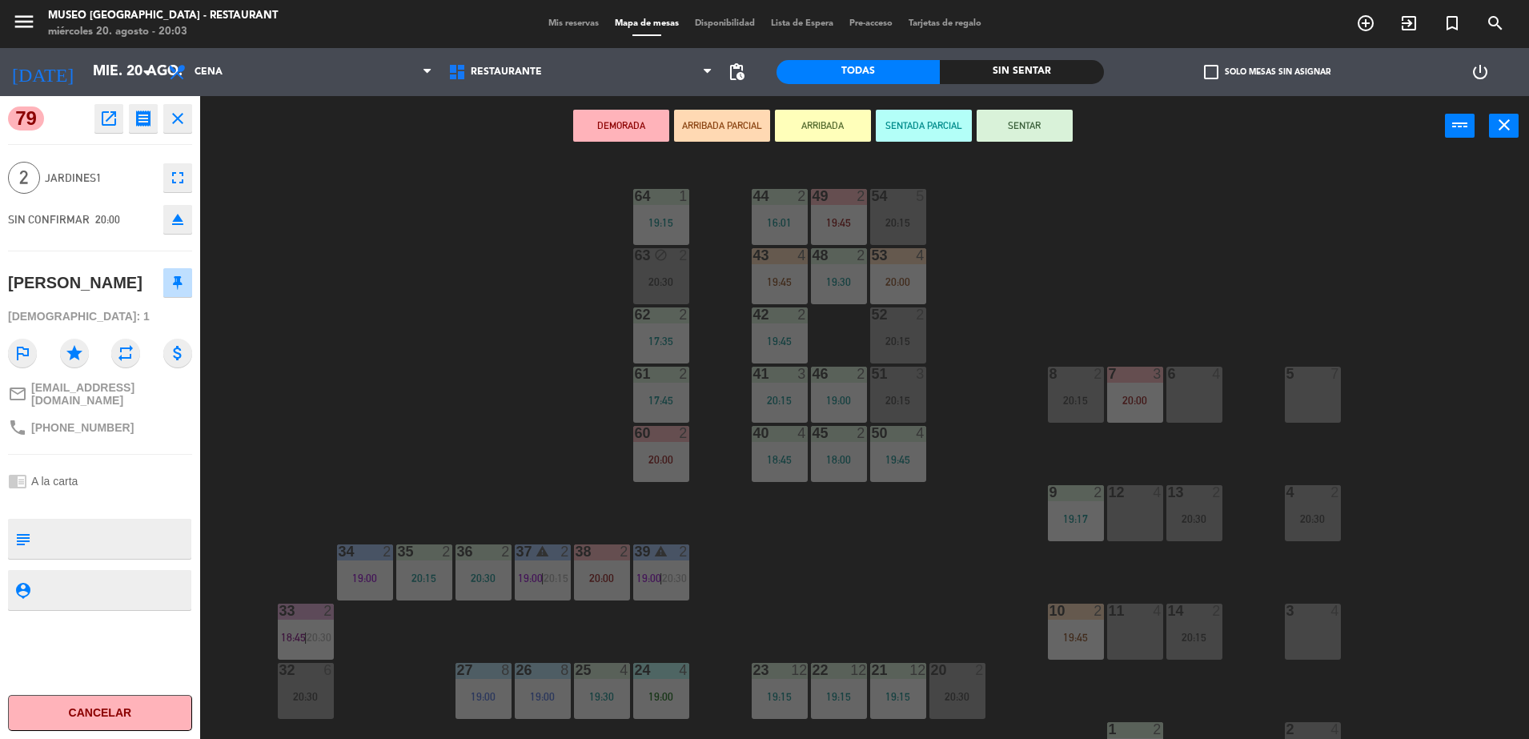
click at [721, 114] on button "ARRIBADA PARCIAL" at bounding box center [722, 126] width 96 height 32
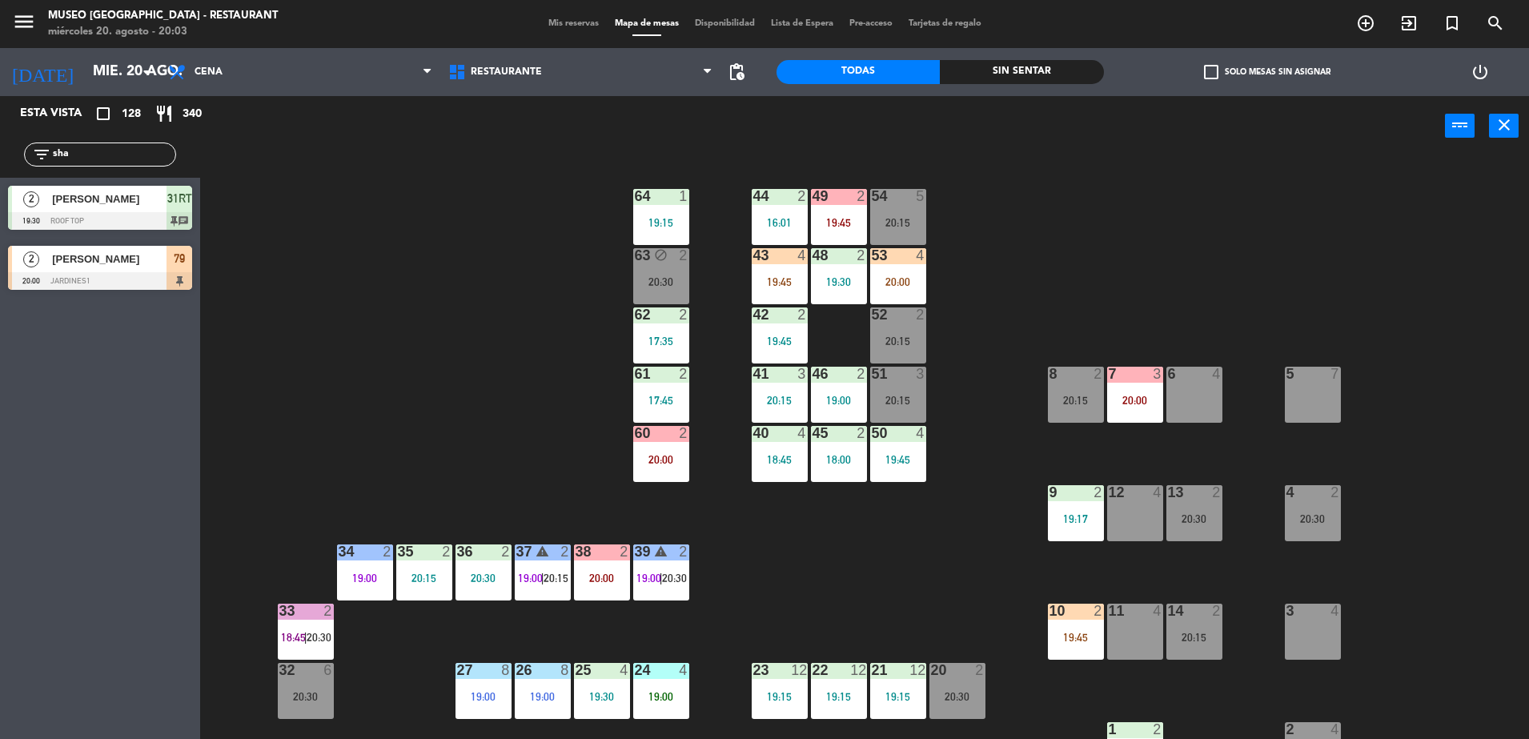
click at [431, 283] on div "44 2 16:01 49 2 19:45 54 5 20:15 64 1 19:15 48 2 19:30 53 4 20:00 63 block 2 20…" at bounding box center [872, 451] width 1314 height 583
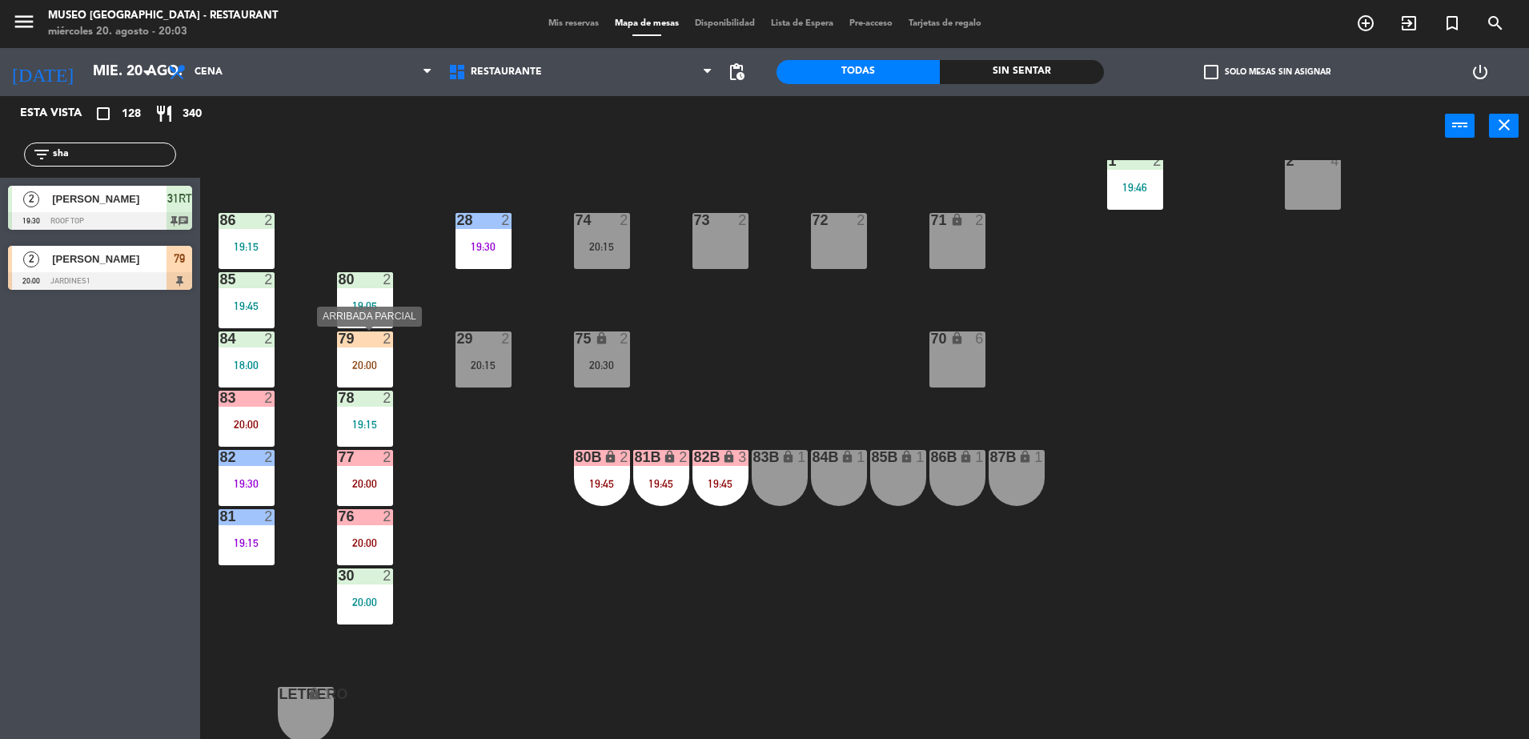
click at [375, 346] on div "79 2" at bounding box center [365, 339] width 56 height 16
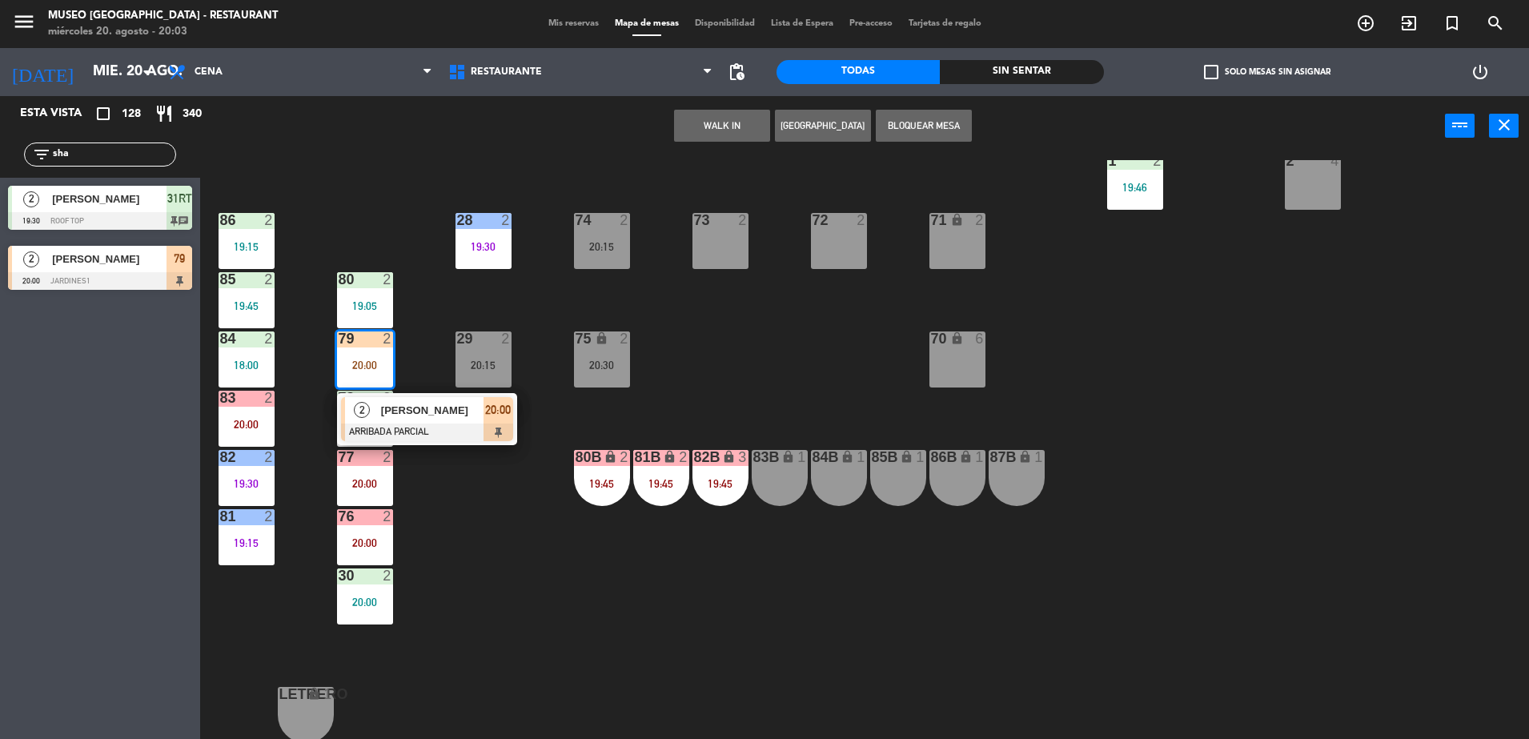
click at [729, 315] on div "44 2 16:01 49 2 19:45 54 5 20:15 64 1 19:15 48 2 19:30 53 4 20:00 63 block 2 20…" at bounding box center [872, 451] width 1314 height 583
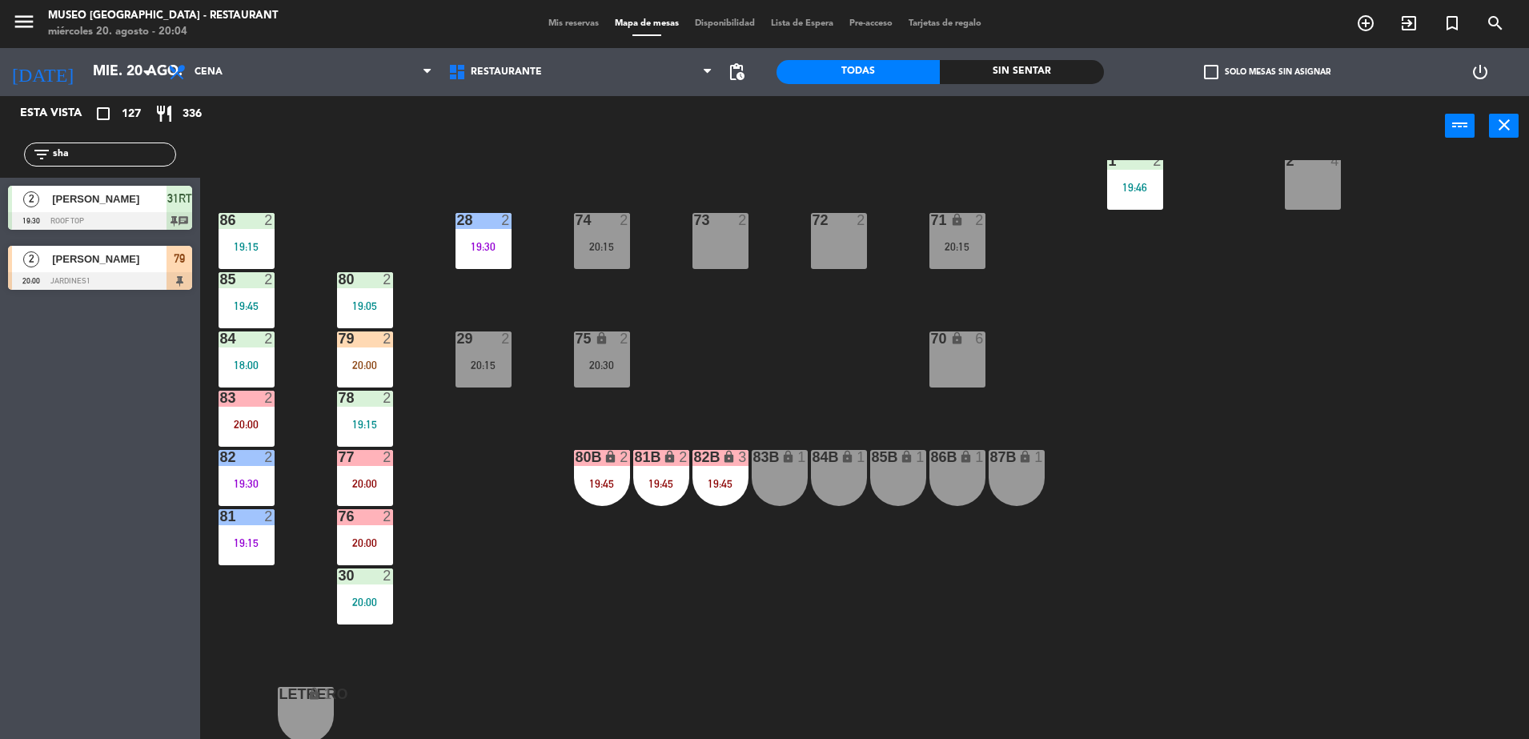
click at [729, 311] on div "44 2 16:01 49 2 19:45 54 5 20:15 64 1 19:15 48 2 19:30 53 3 20:15 63 block 2 20…" at bounding box center [872, 451] width 1314 height 583
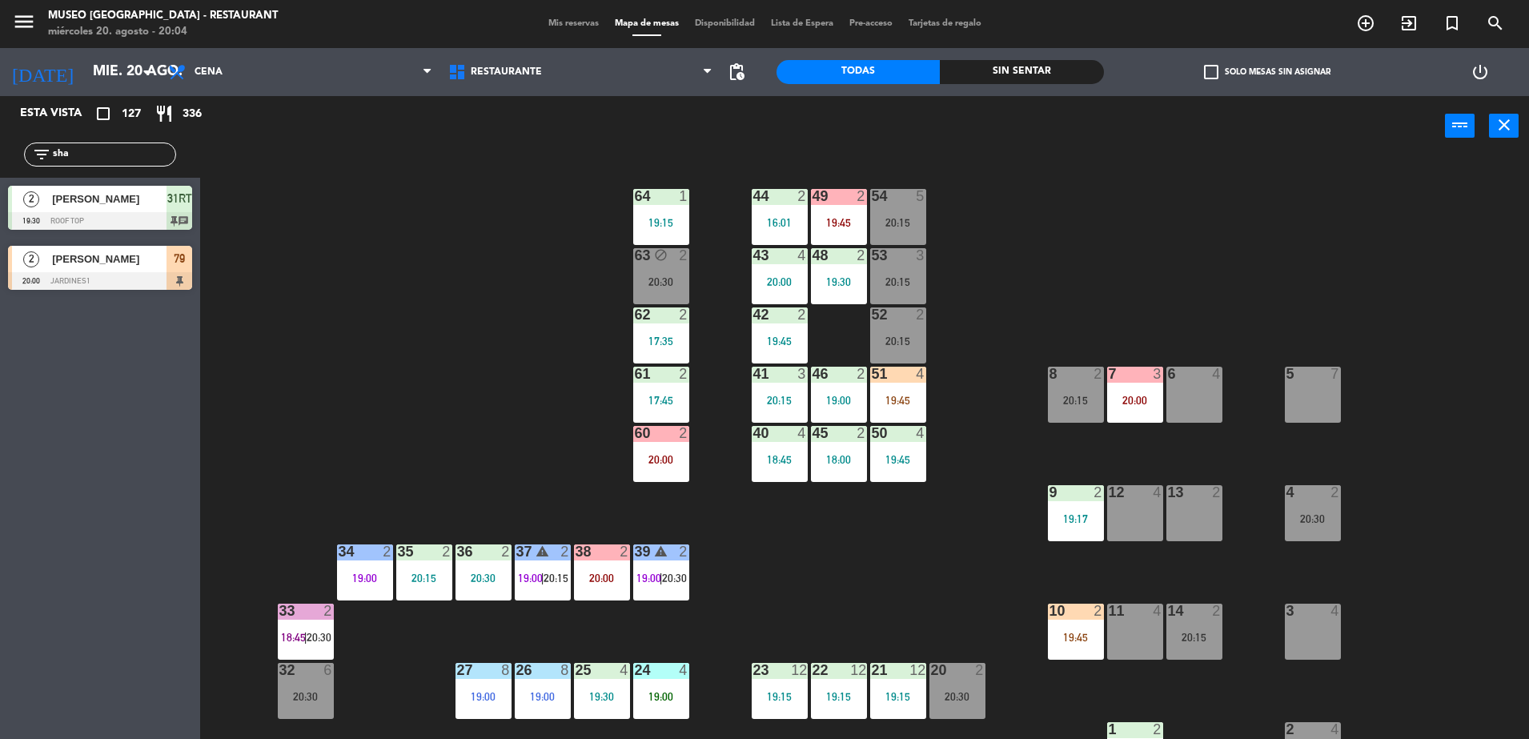
drag, startPoint x: 118, startPoint y: 159, endPoint x: -4, endPoint y: 161, distance: 122.5
click at [0, 161] on html "close × Museo Larco Café - Restaurant × chrome_reader_mode Listado de Reservas …" at bounding box center [764, 369] width 1529 height 739
type input "fab"
click at [128, 281] on div at bounding box center [100, 281] width 184 height 18
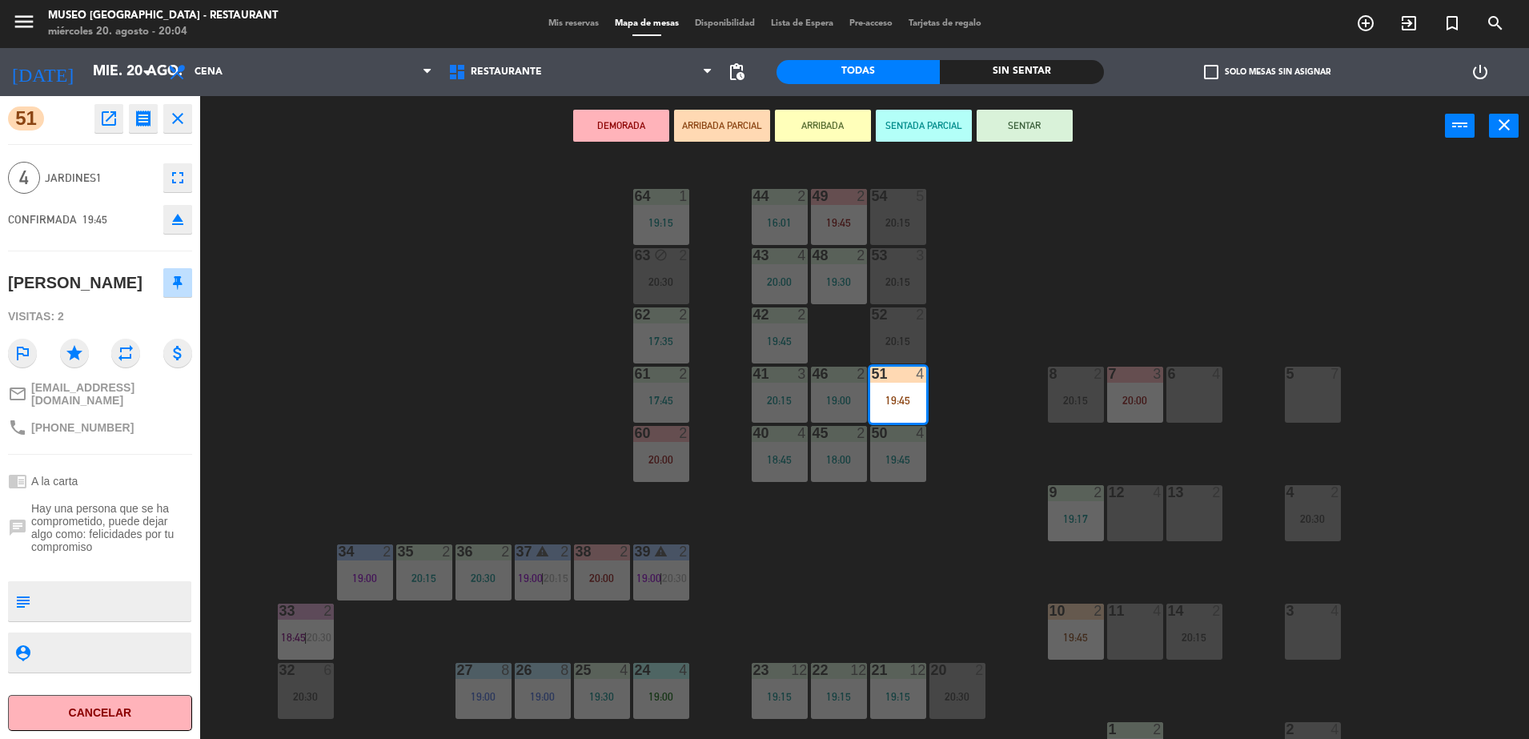
click at [405, 298] on div "44 2 16:01 49 2 19:45 54 5 20:15 64 1 19:15 48 2 19:30 53 3 20:15 63 block 2 20…" at bounding box center [872, 451] width 1314 height 583
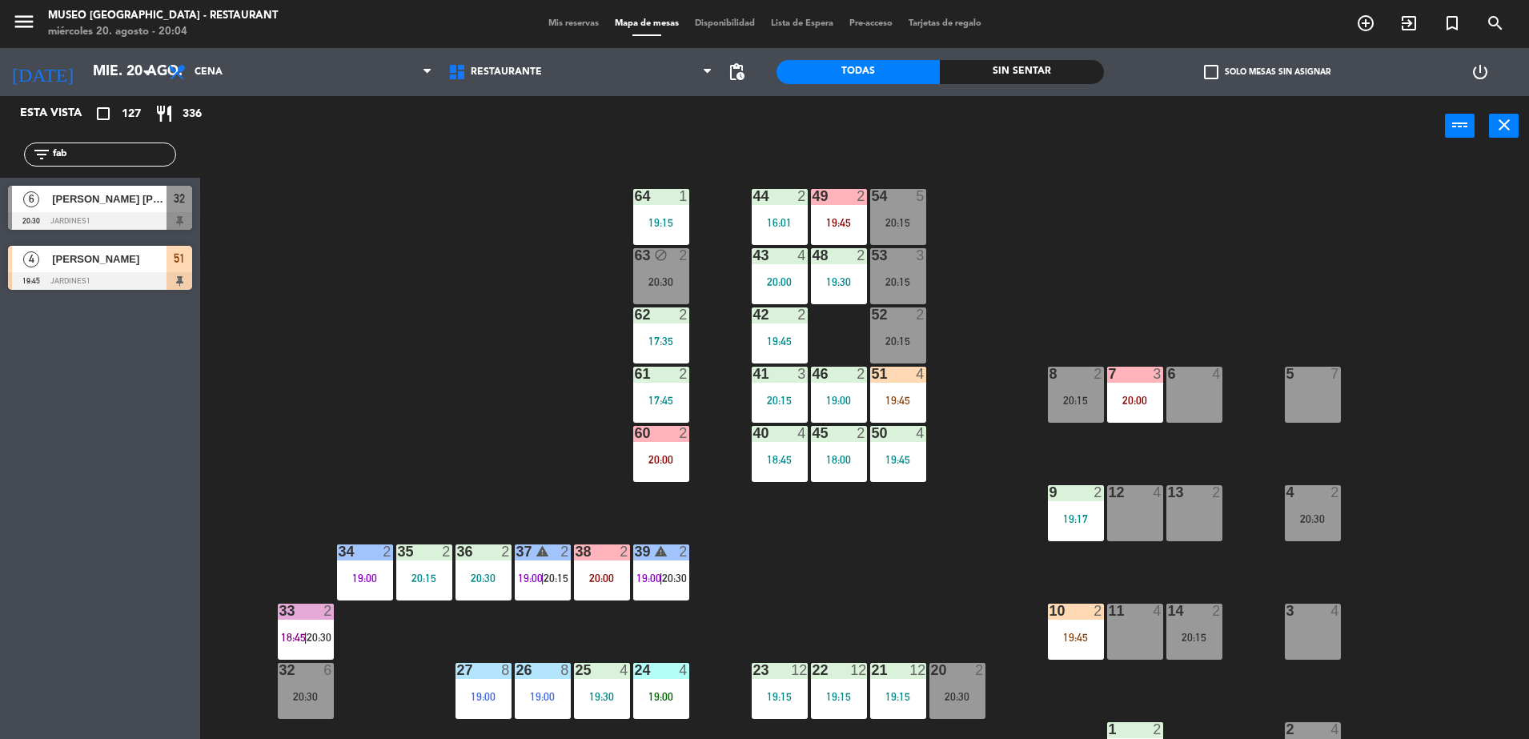
click at [970, 363] on div "44 2 16:01 49 2 19:45 54 5 20:15 64 1 19:15 48 2 19:30 53 3 20:15 63 block 2 20…" at bounding box center [872, 451] width 1314 height 583
click at [853, 201] on div "2" at bounding box center [865, 196] width 26 height 14
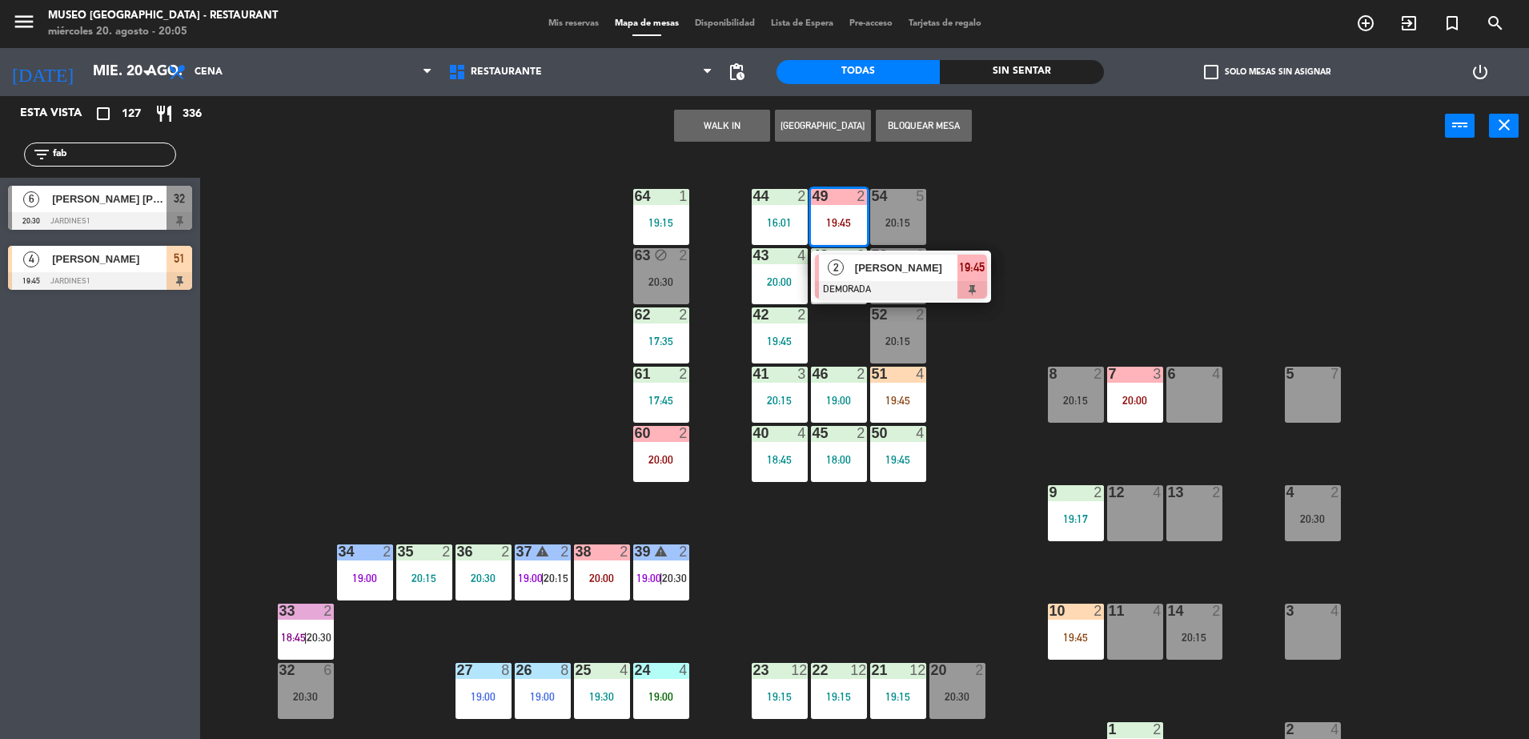
click at [941, 276] on div "[PERSON_NAME]" at bounding box center [905, 268] width 104 height 26
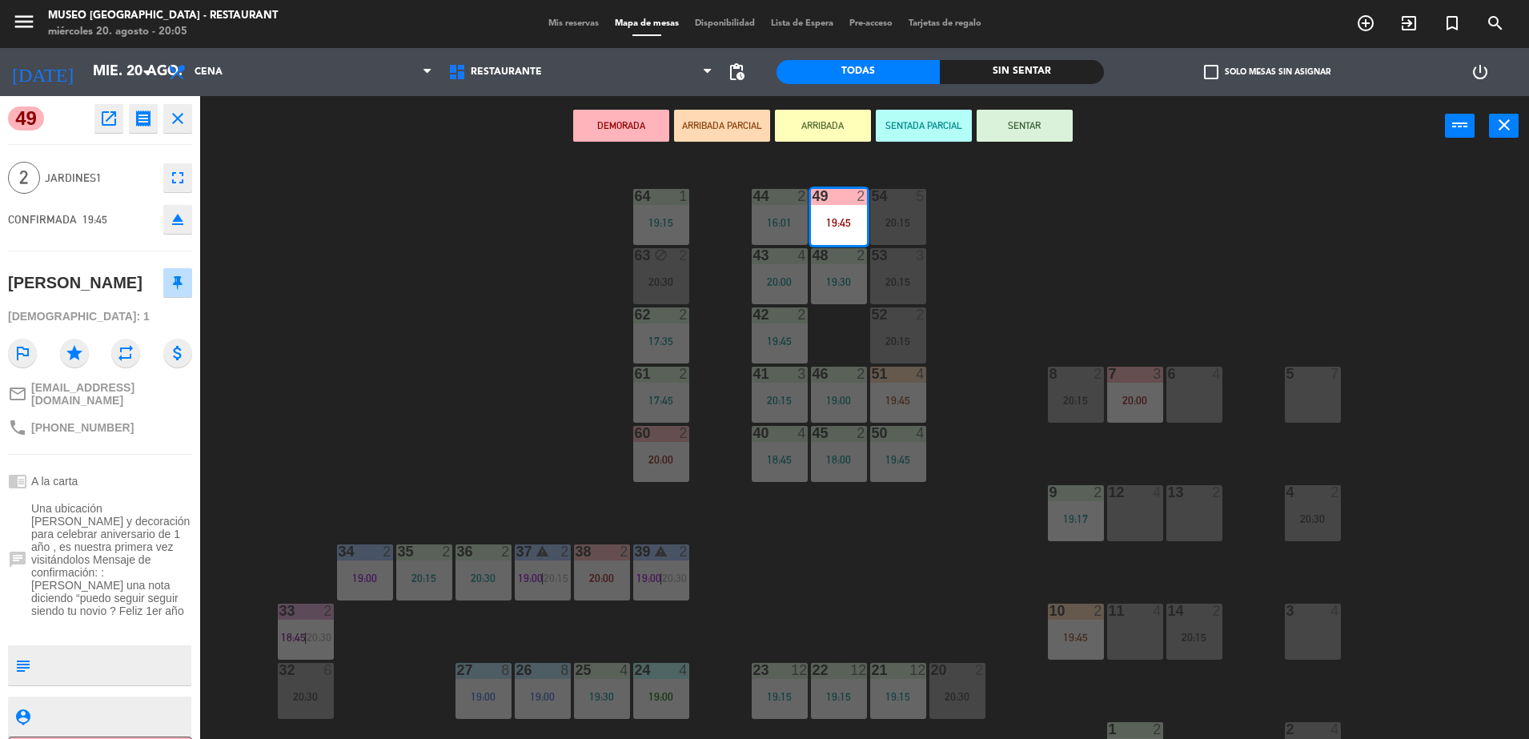
click at [487, 353] on div "44 2 16:01 49 2 19:45 54 5 20:15 64 1 19:15 48 2 19:30 53 3 20:15 63 block 2 20…" at bounding box center [872, 451] width 1314 height 583
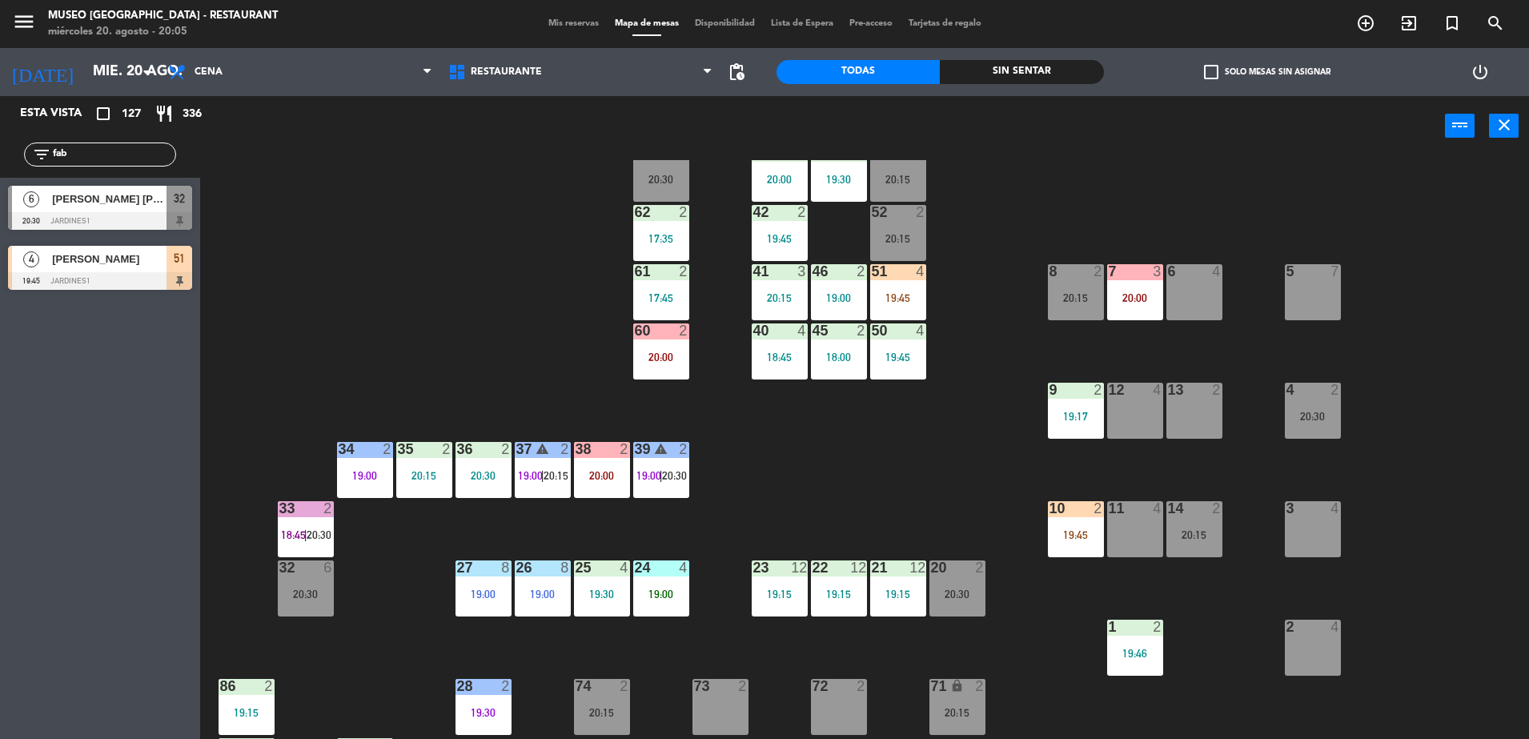
scroll to position [106, 0]
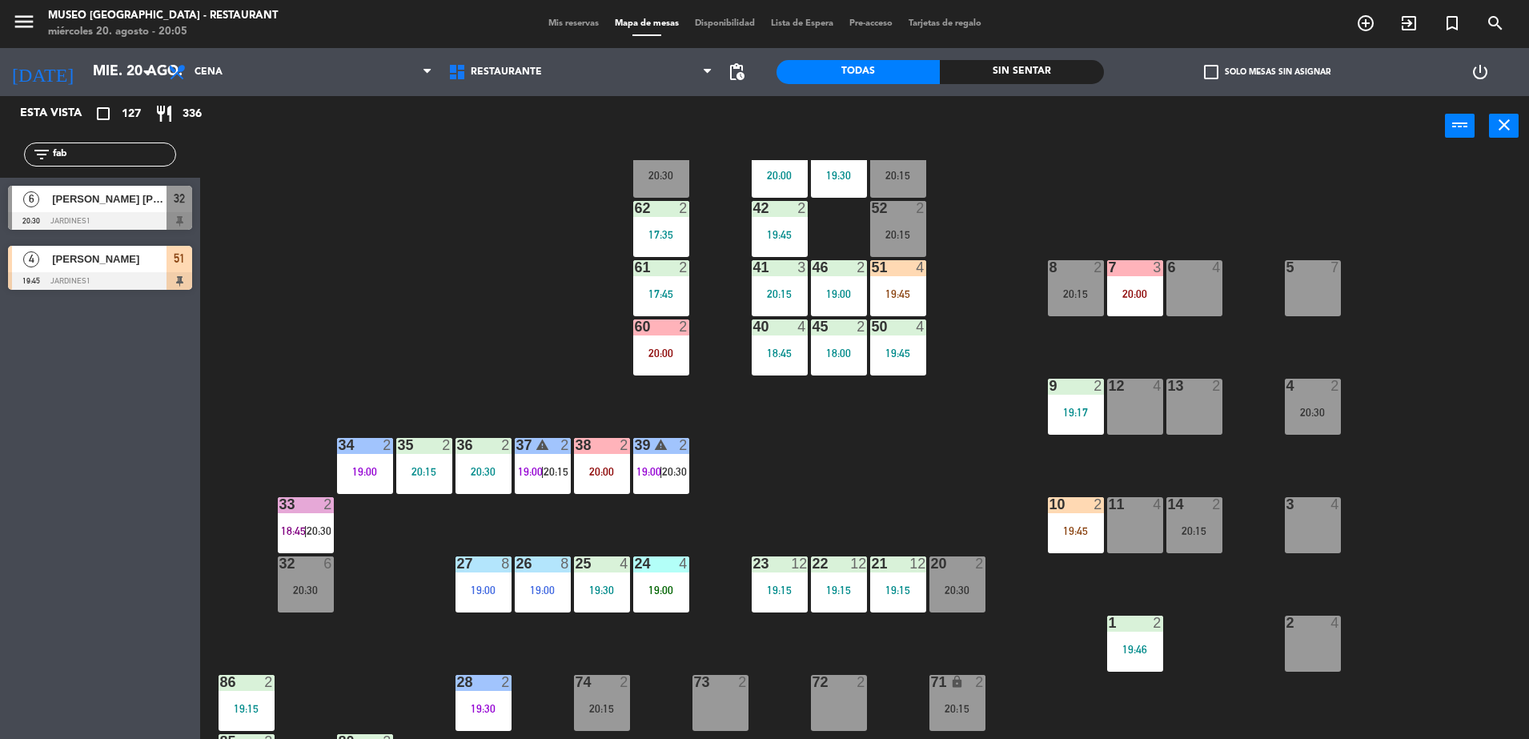
click at [487, 353] on div "44 2 16:01 49 2 19:45 54 5 20:15 64 1 19:15 48 2 19:30 53 3 20:15 63 block 2 20…" at bounding box center [872, 451] width 1314 height 583
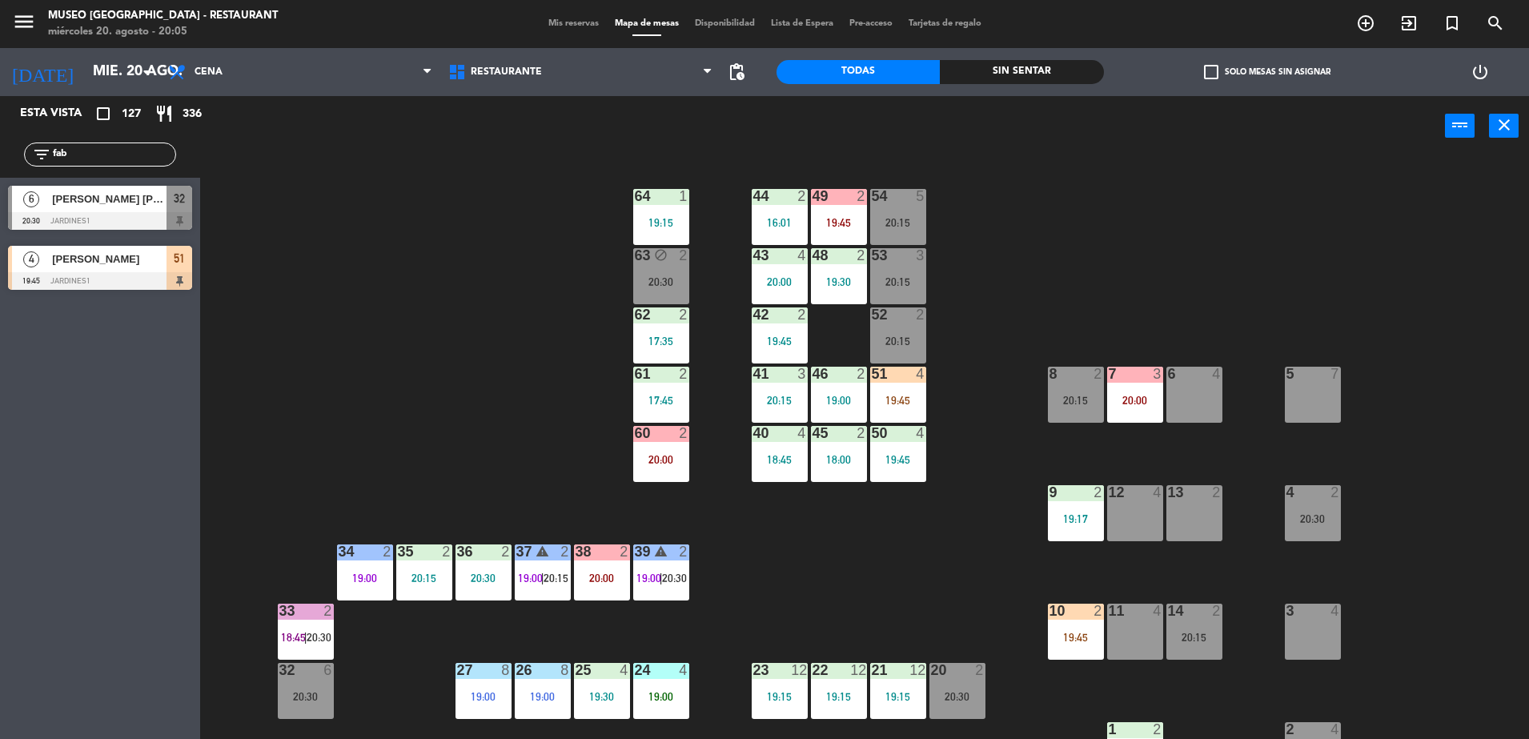
scroll to position [568, 0]
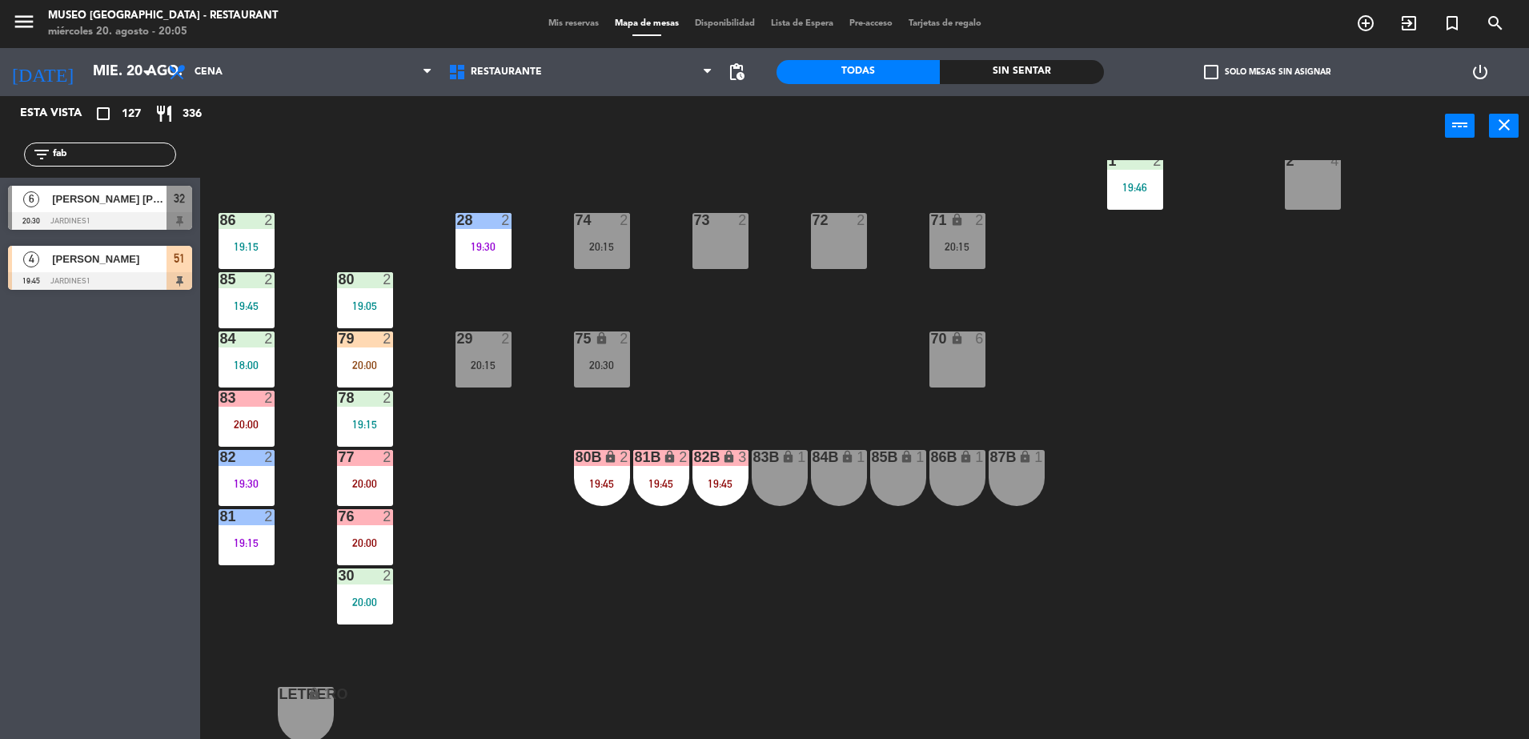
click at [592, 468] on div "80B lock 2 19:45" at bounding box center [602, 478] width 56 height 56
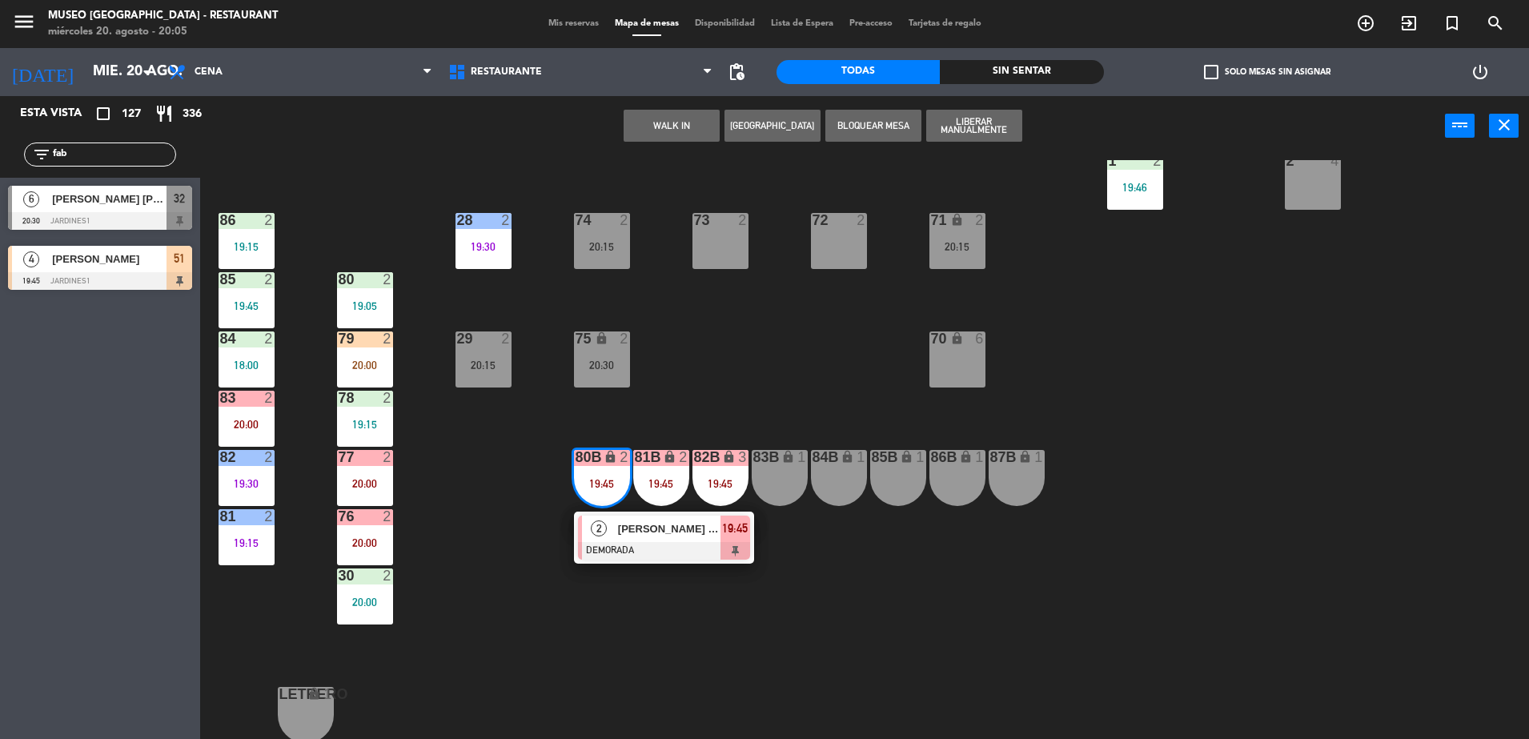
click at [669, 528] on span "[PERSON_NAME] [PERSON_NAME]" at bounding box center [669, 528] width 102 height 17
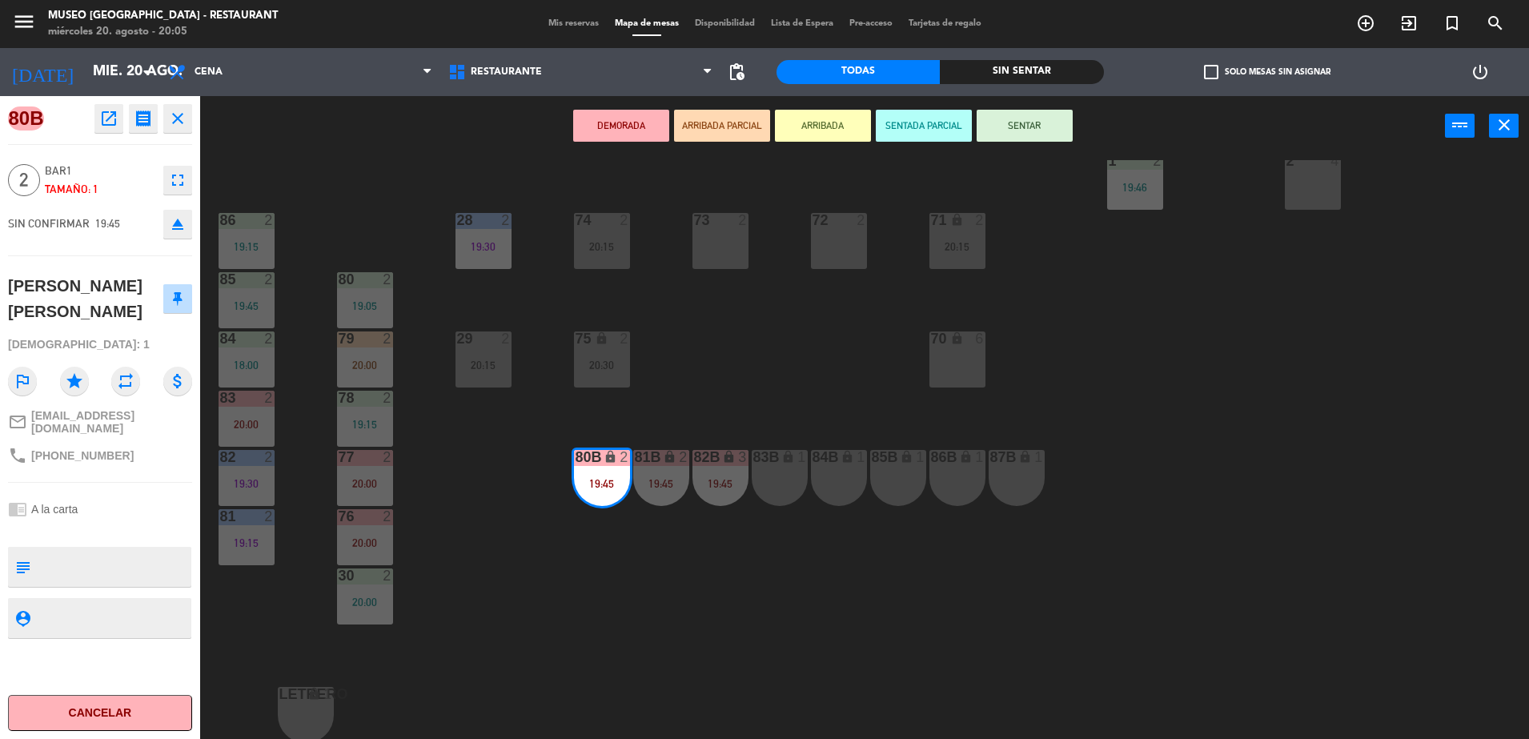
click at [105, 122] on icon "open_in_new" at bounding box center [108, 118] width 19 height 19
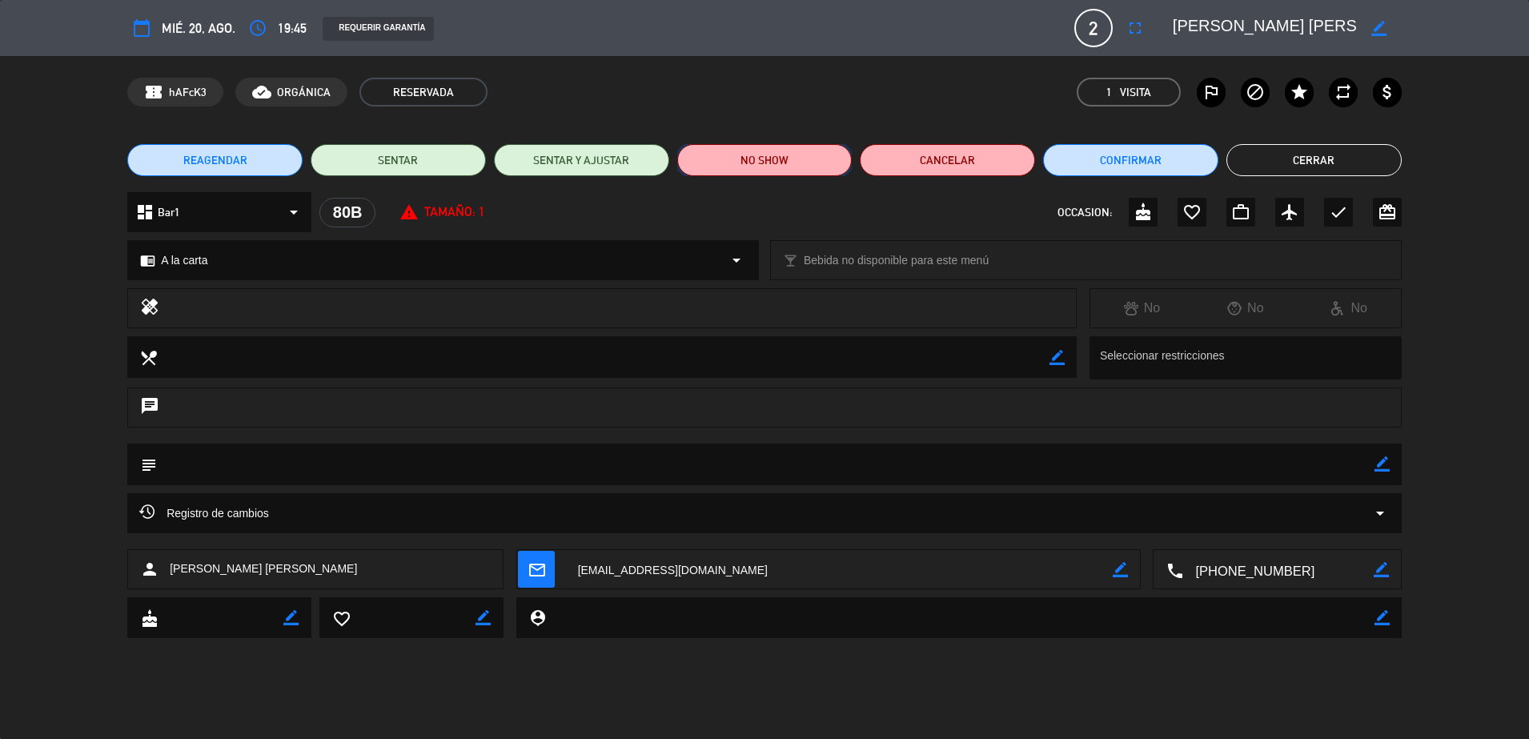
click at [794, 150] on button "NO SHOW" at bounding box center [764, 160] width 175 height 32
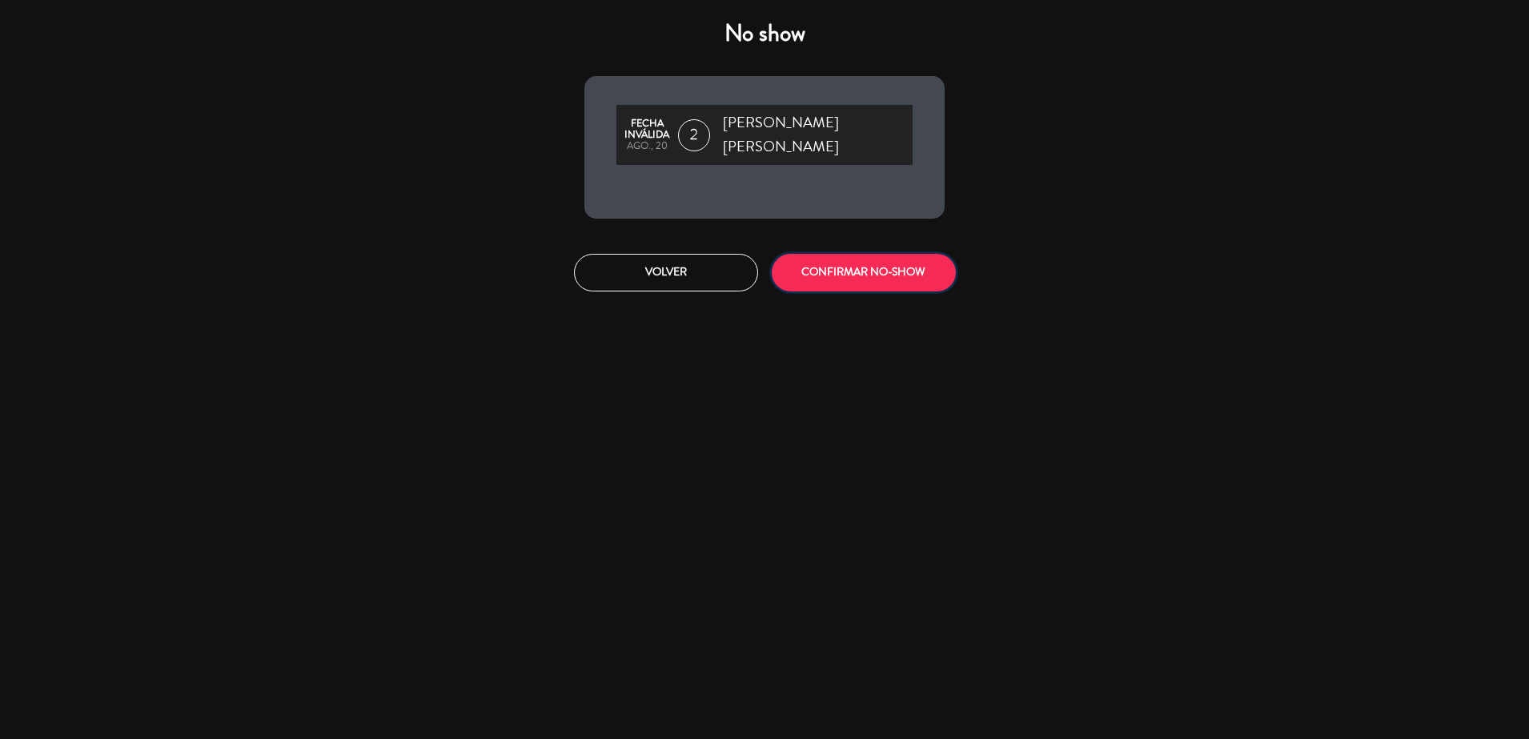
click at [899, 275] on button "CONFIRMAR NO-SHOW" at bounding box center [864, 273] width 184 height 38
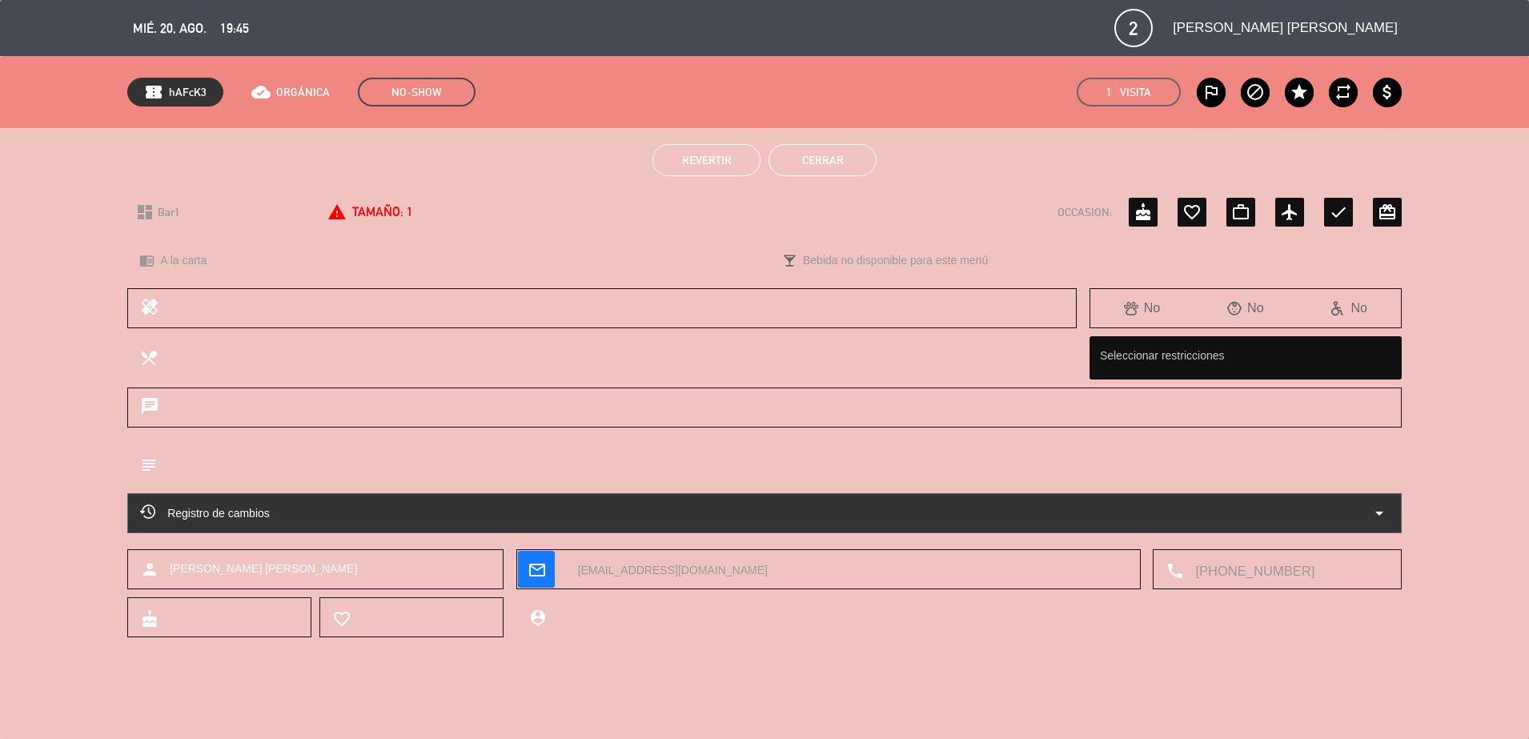
click at [840, 159] on button "Cerrar" at bounding box center [822, 160] width 108 height 32
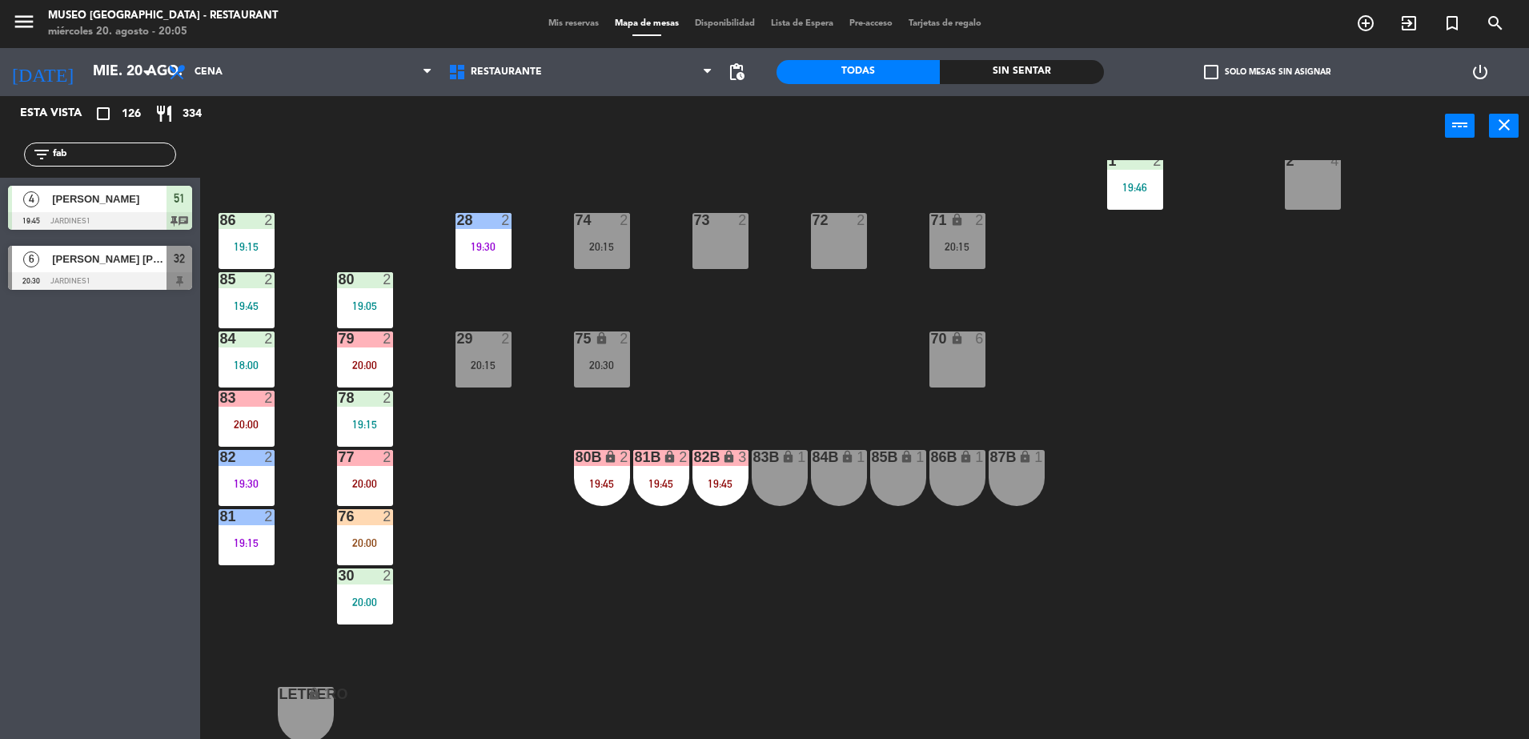
click at [648, 455] on div "lock" at bounding box center [661, 457] width 26 height 15
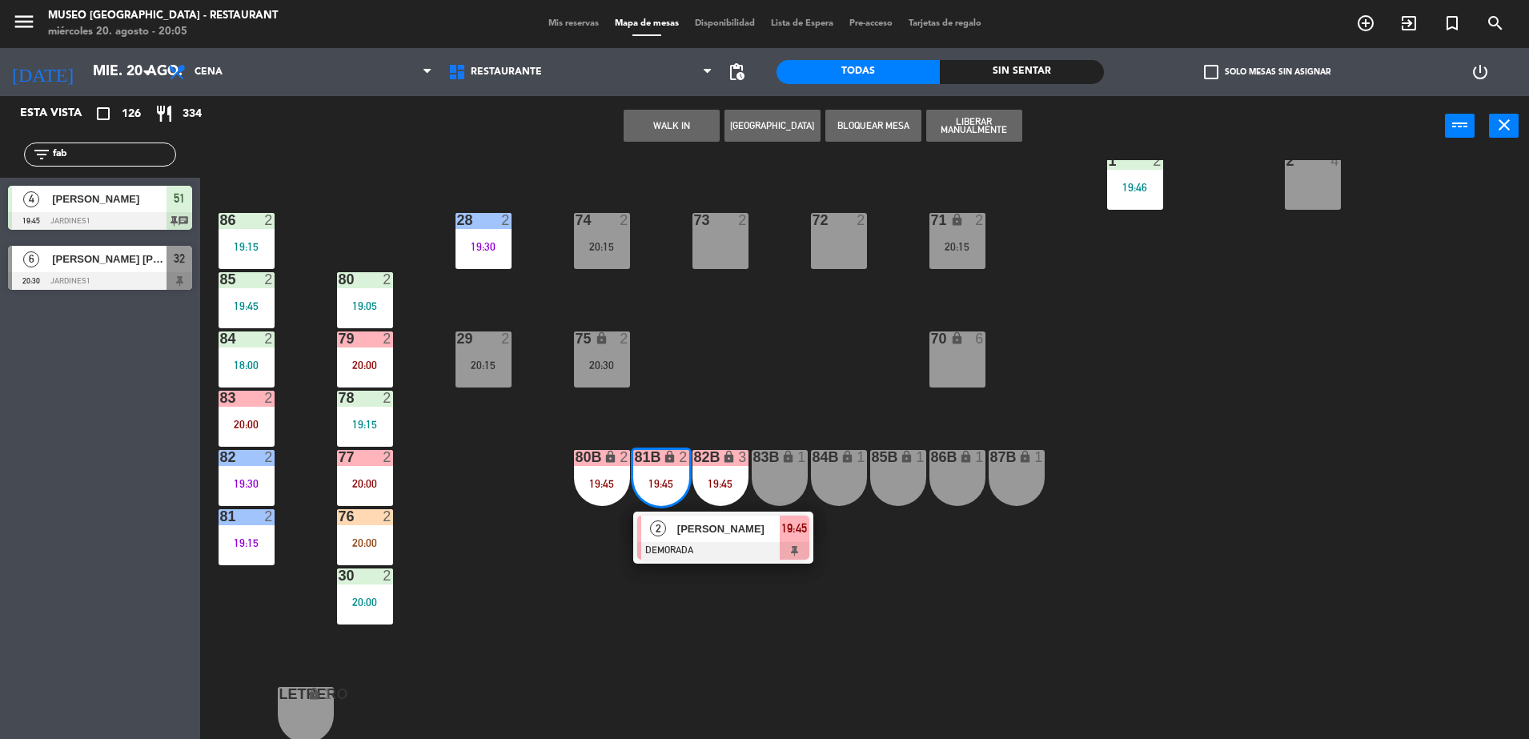
click at [738, 532] on span "[PERSON_NAME]" at bounding box center [728, 528] width 102 height 17
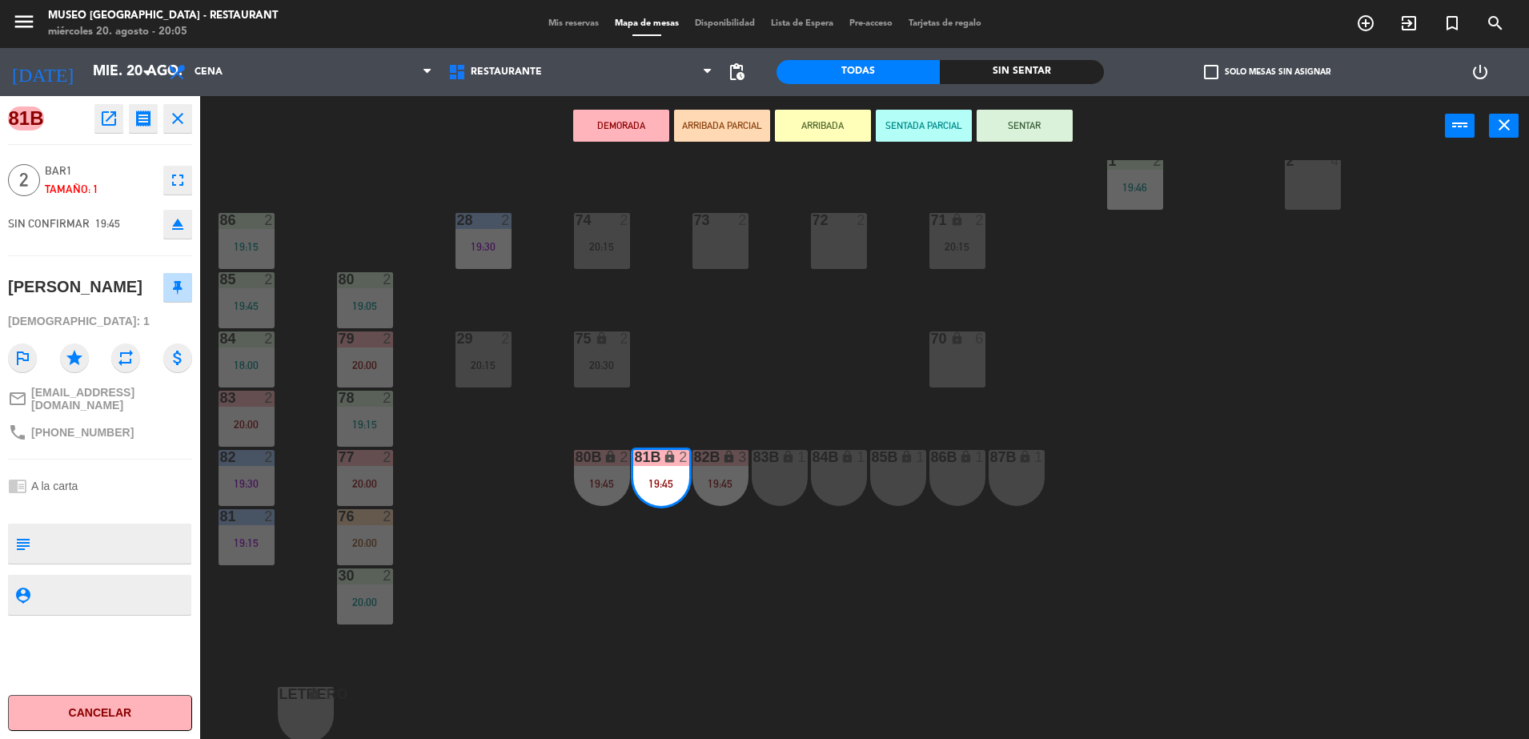
click at [101, 114] on icon "open_in_new" at bounding box center [108, 118] width 19 height 19
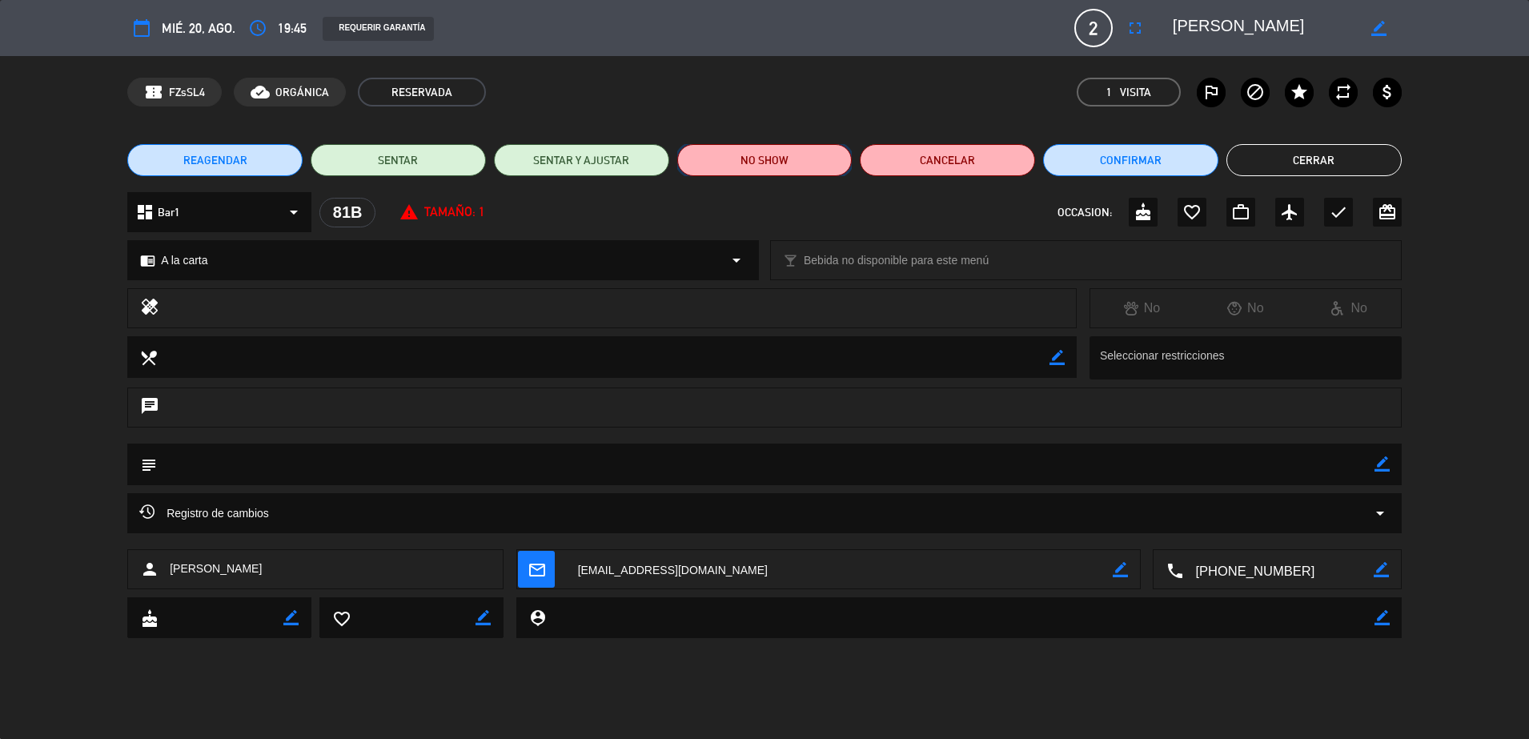
click at [760, 167] on button "NO SHOW" at bounding box center [764, 160] width 175 height 32
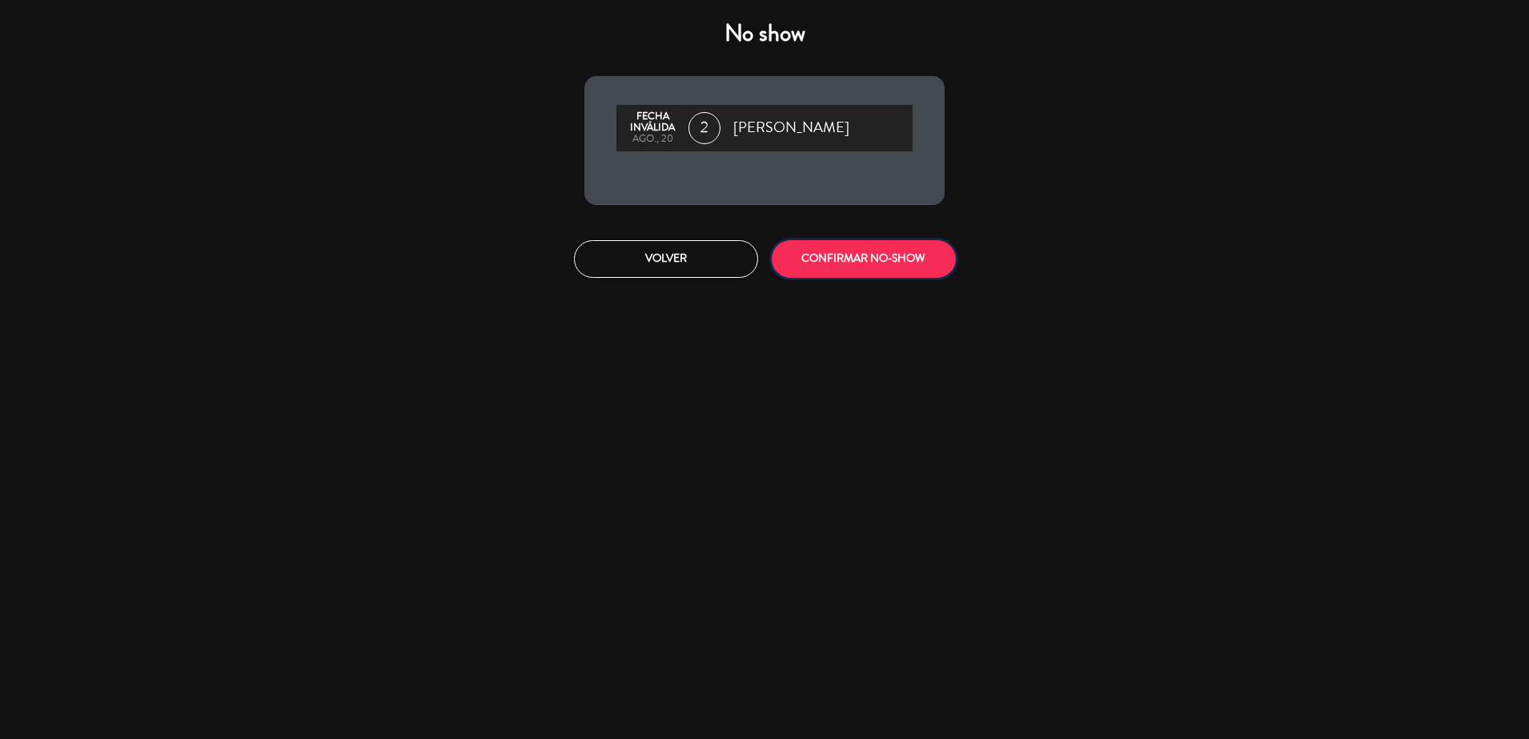
click at [862, 256] on button "CONFIRMAR NO-SHOW" at bounding box center [864, 259] width 184 height 38
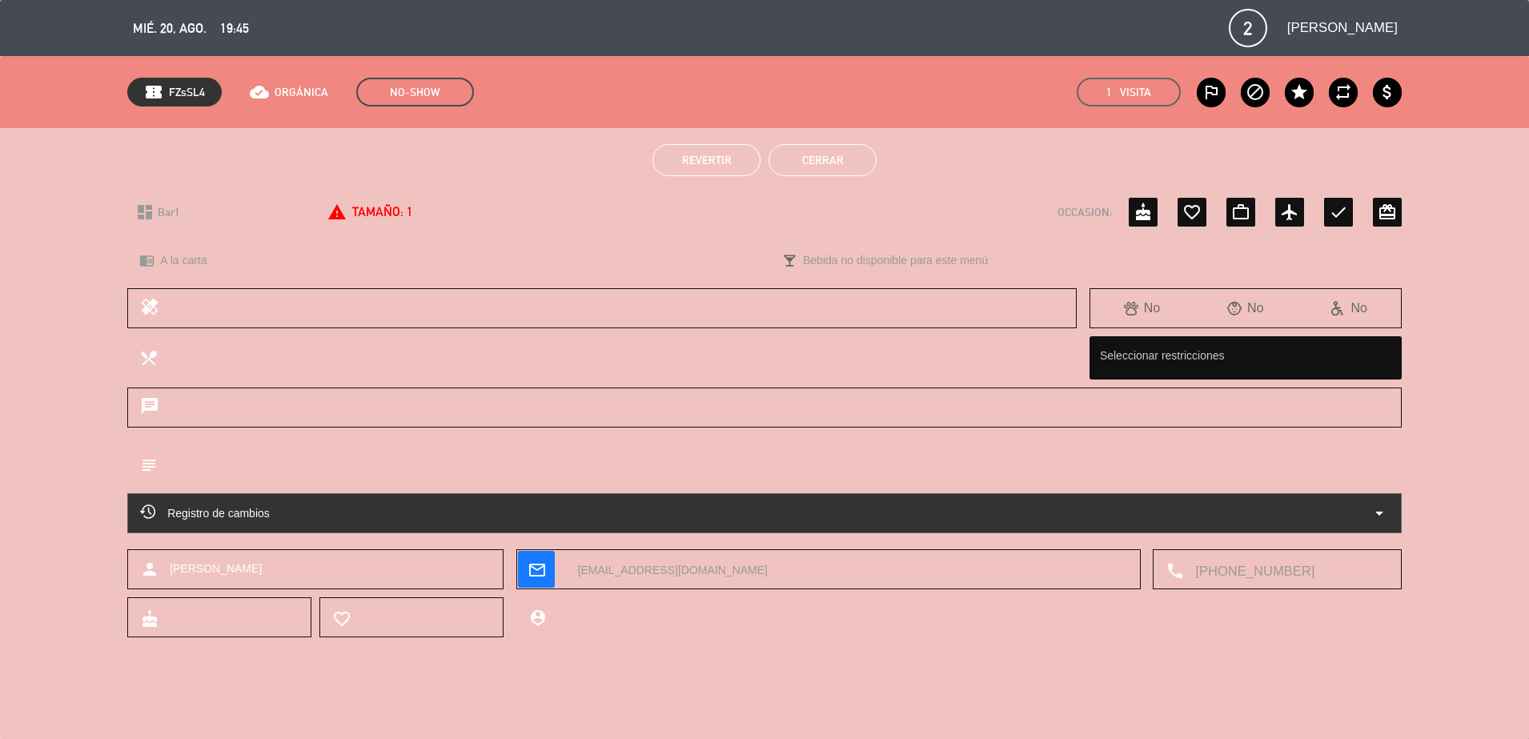
click at [790, 172] on button "Cerrar" at bounding box center [822, 160] width 108 height 32
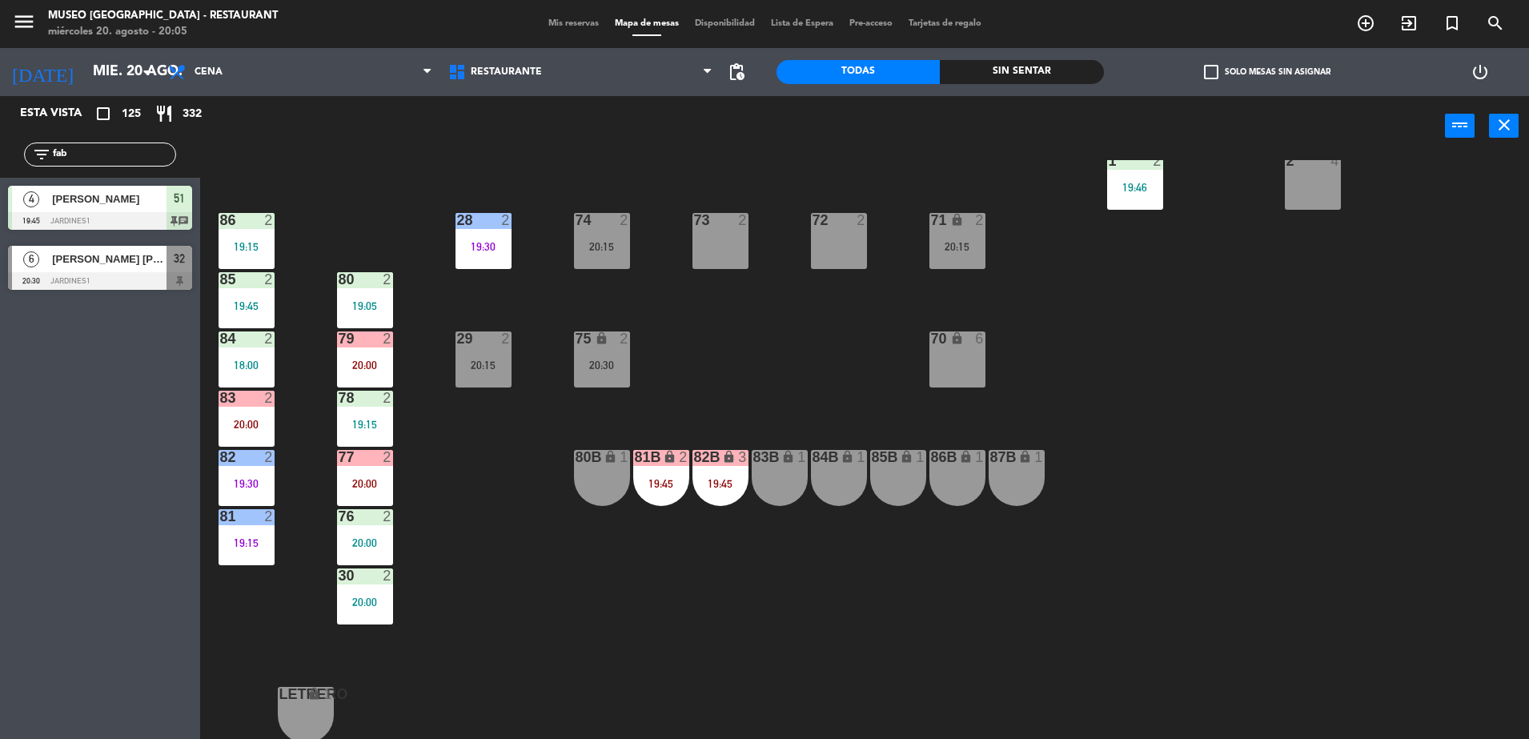
scroll to position [0, 0]
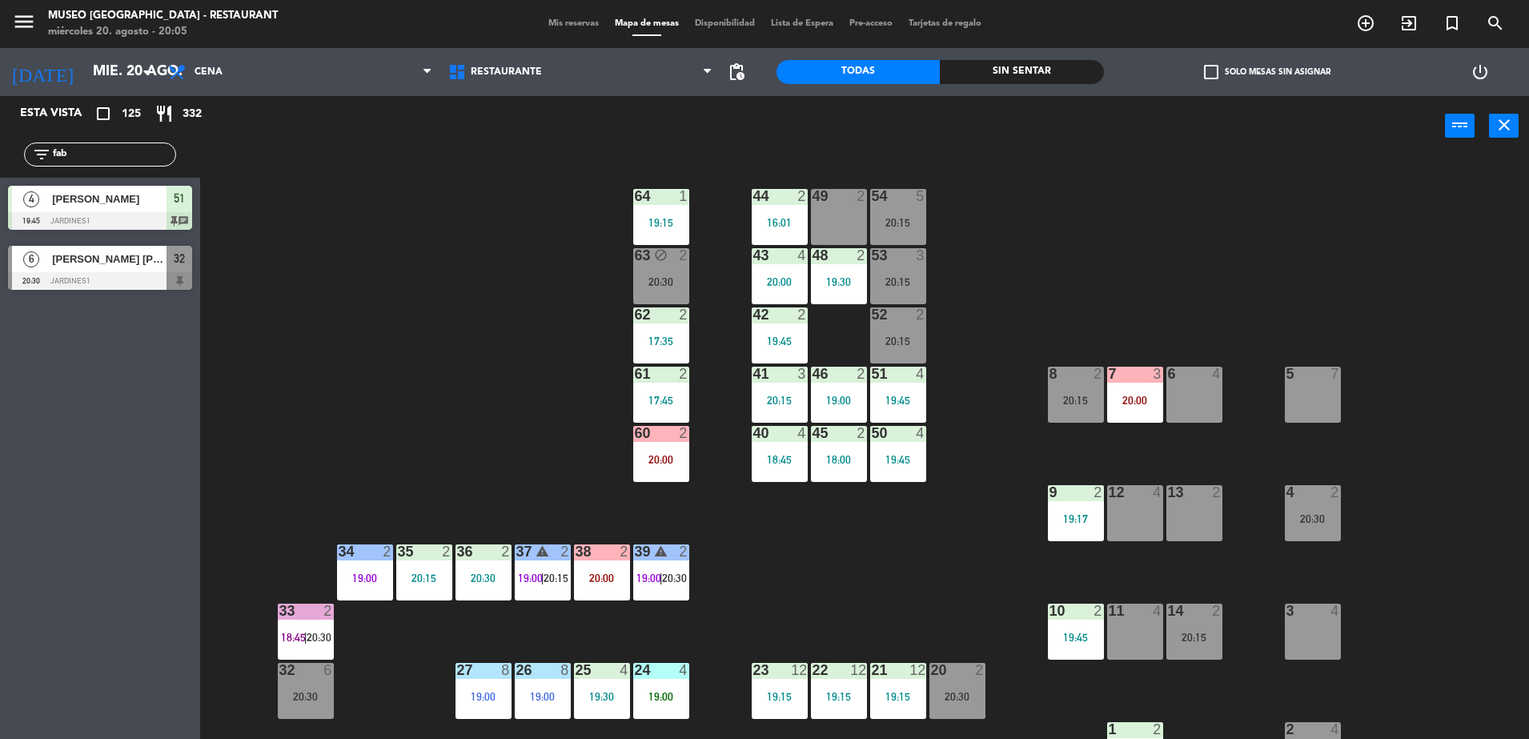
drag, startPoint x: 107, startPoint y: 158, endPoint x: 65, endPoint y: 159, distance: 42.4
click at [65, 159] on input "fab" at bounding box center [113, 155] width 124 height 18
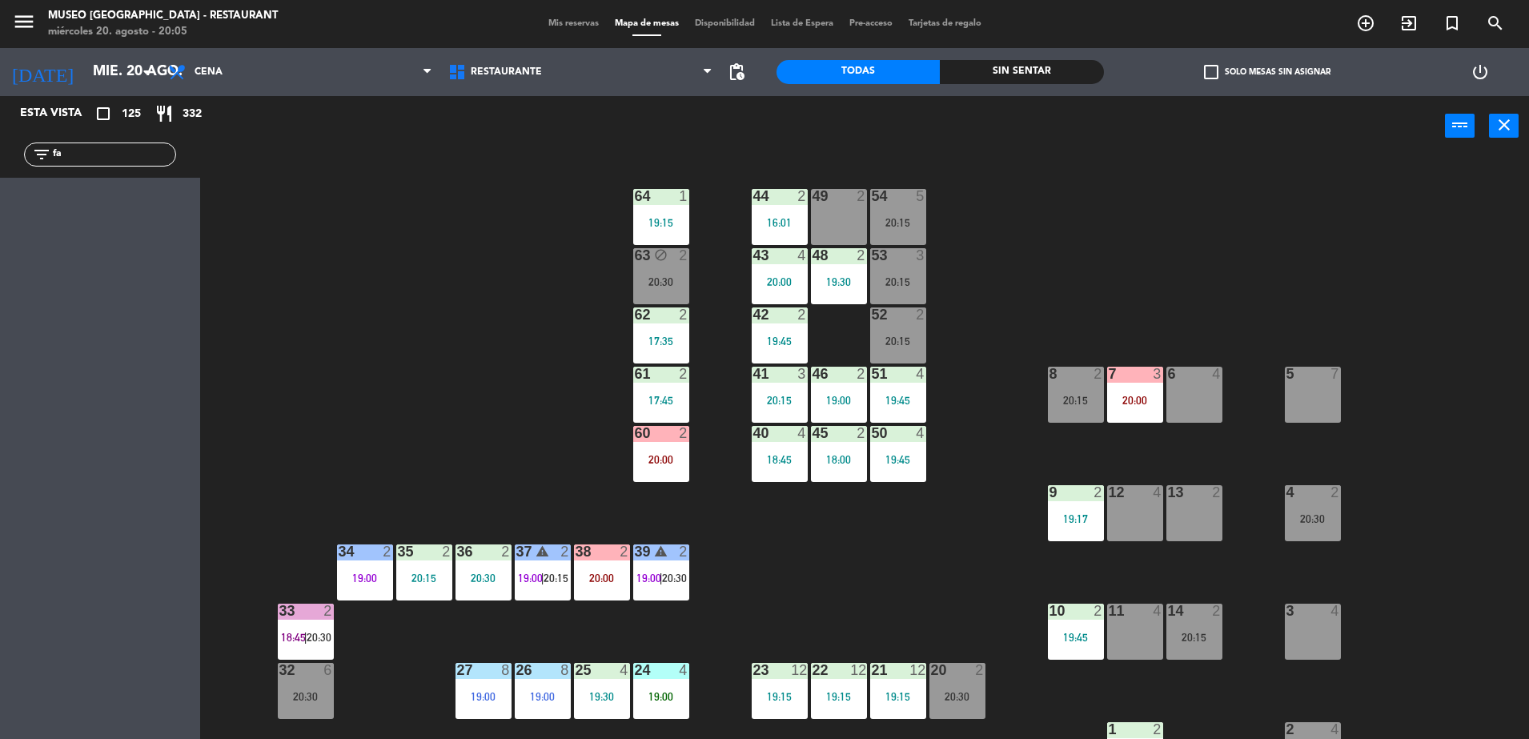
type input "f"
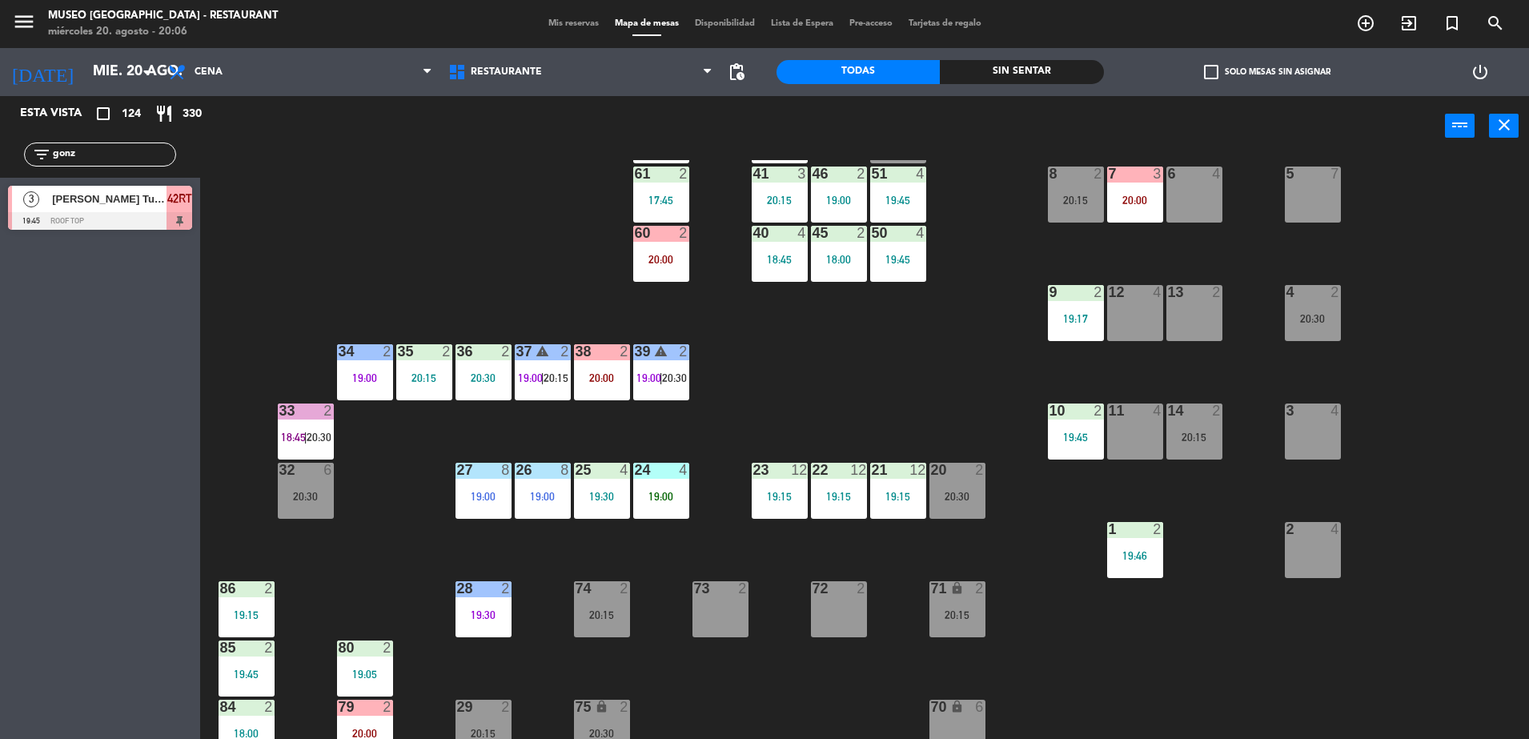
scroll to position [201, 0]
type input "gonz"
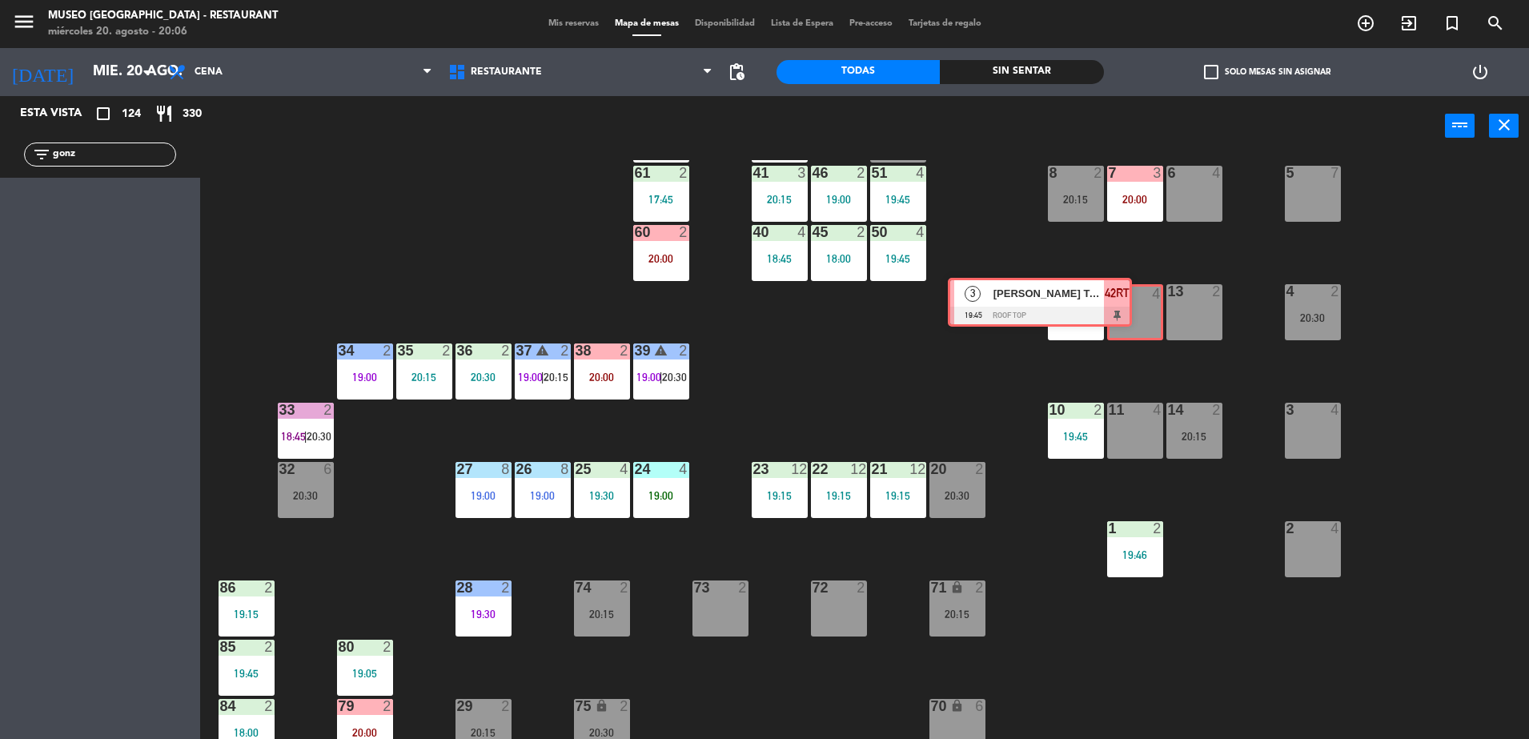
drag, startPoint x: 177, startPoint y: 208, endPoint x: 1133, endPoint y: 311, distance: 961.2
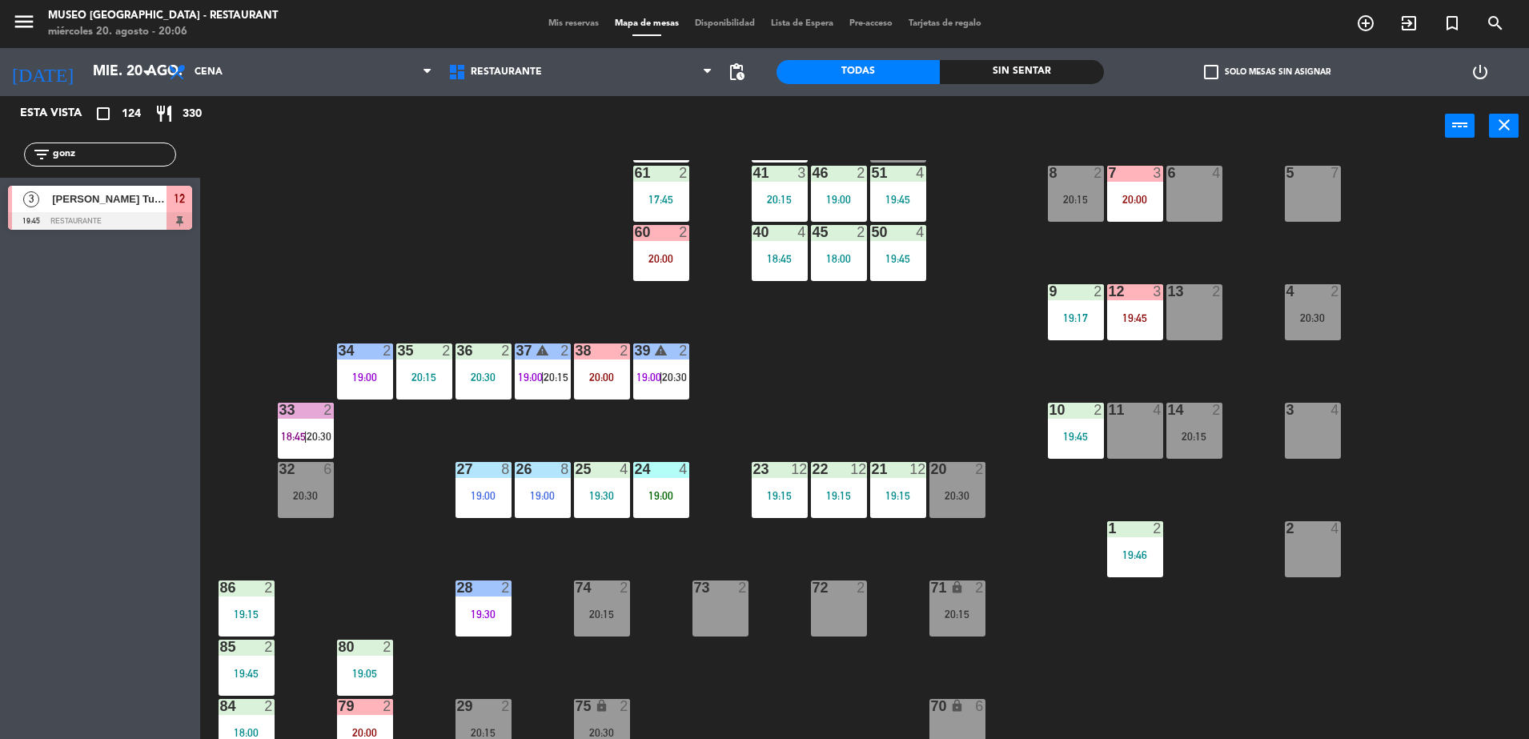
click at [73, 212] on div at bounding box center [100, 221] width 184 height 18
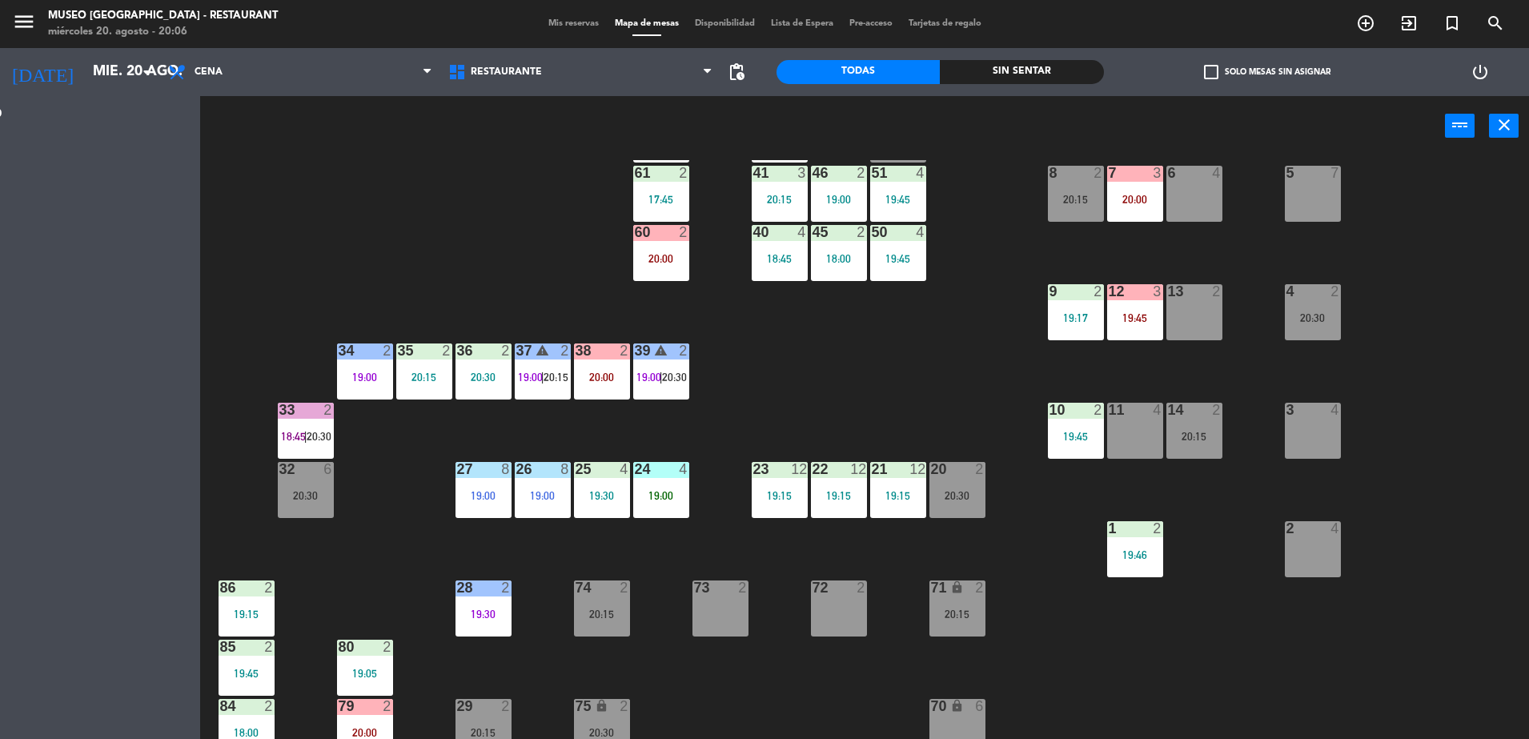
scroll to position [0, 0]
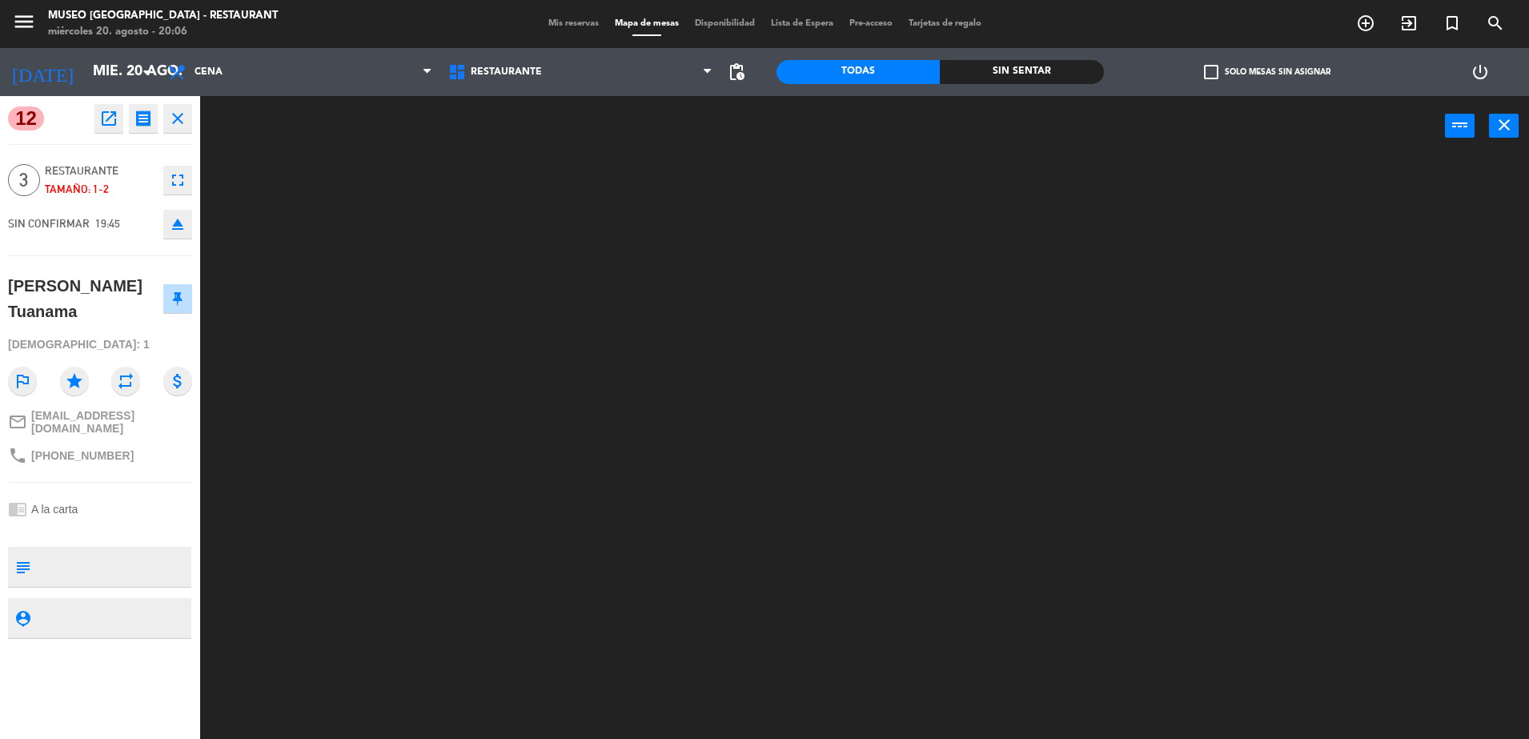
click at [92, 552] on textarea at bounding box center [113, 567] width 153 height 34
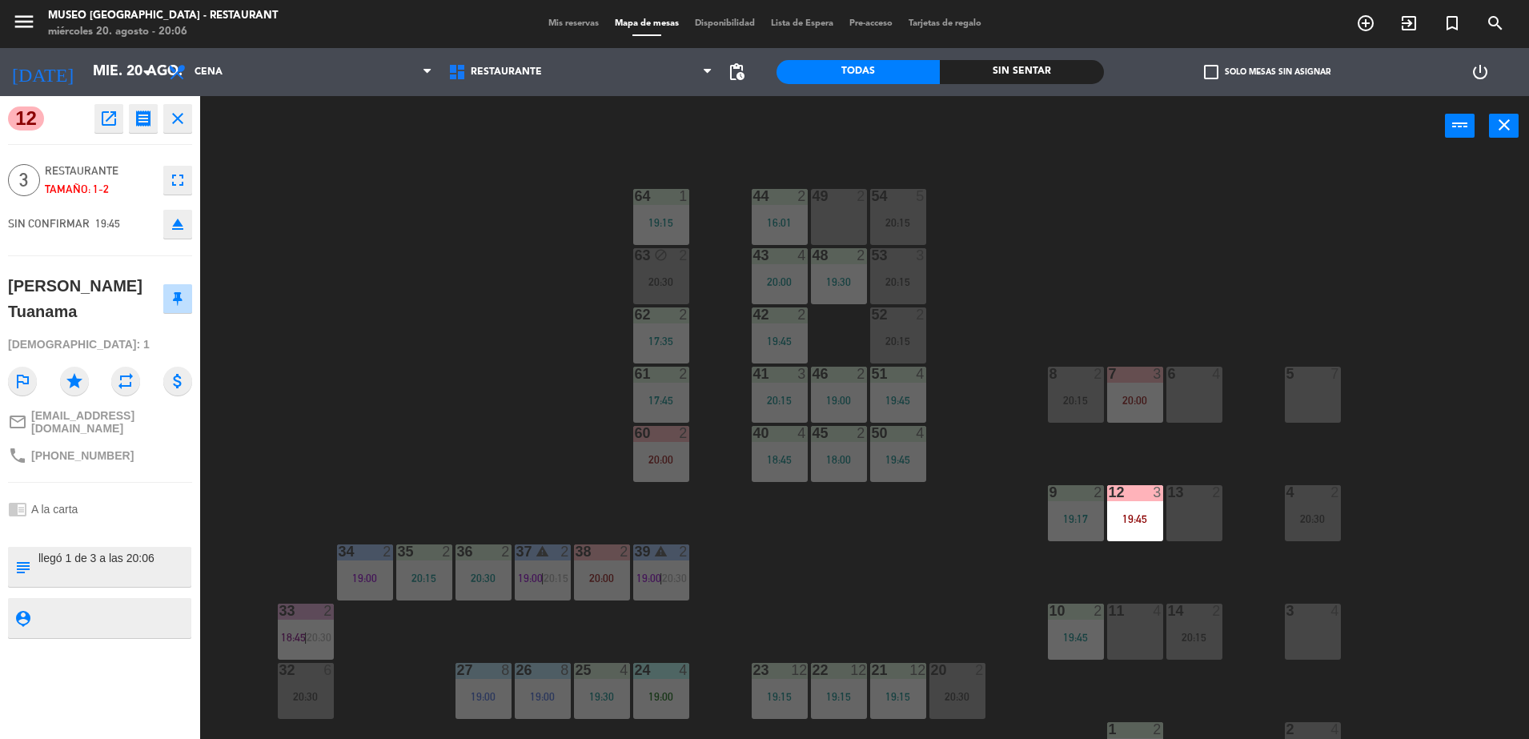
type textarea "llegó 1 de 3 a las 20:06"
click at [145, 499] on div "chrome_reader_mode A la carta" at bounding box center [100, 509] width 184 height 30
click at [146, 514] on div "chrome_reader_mode A la carta" at bounding box center [100, 509] width 184 height 30
click at [510, 472] on div "44 2 16:01 49 2 54 5 20:15 64 1 19:15 48 2 19:30 53 3 20:15 63 block 2 20:30 43…" at bounding box center [872, 451] width 1314 height 583
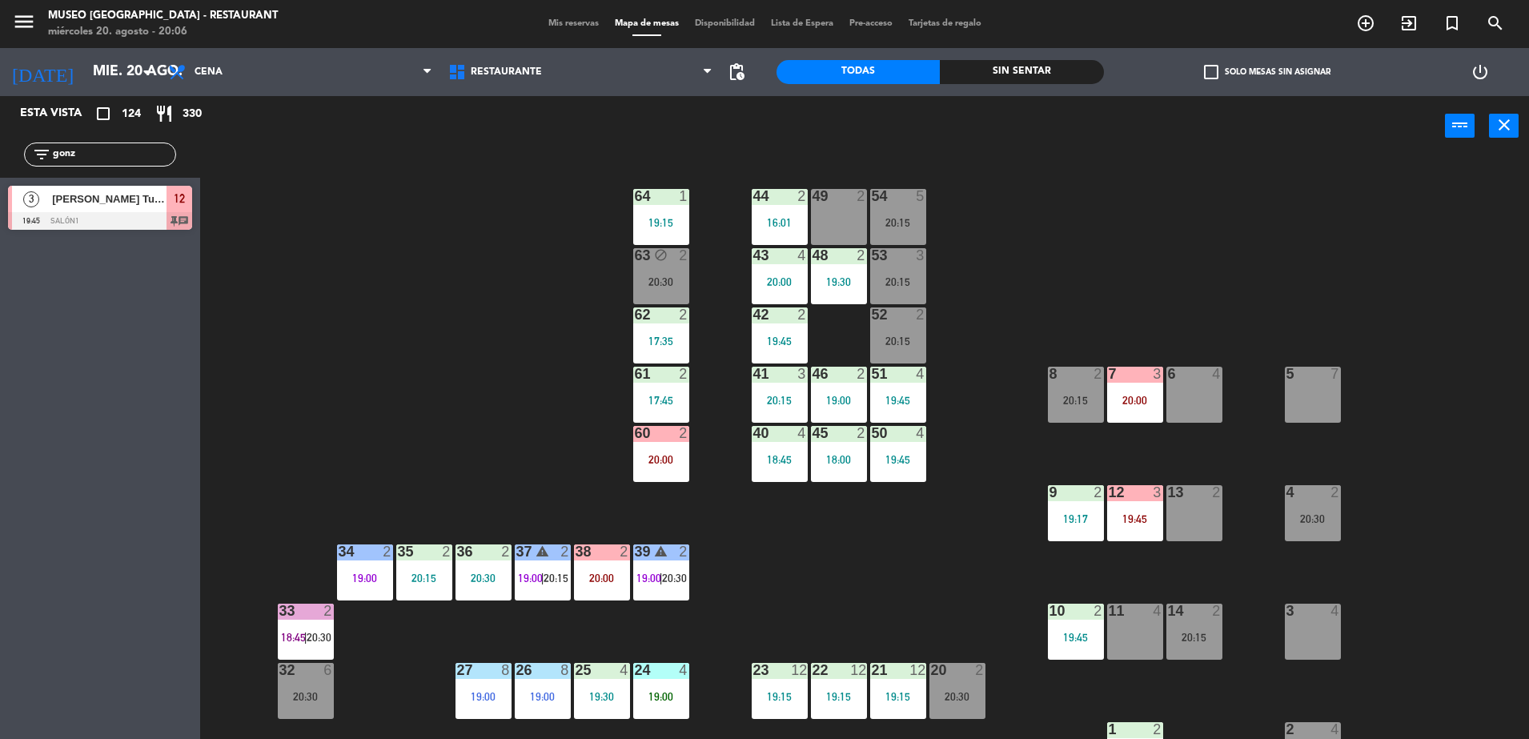
click at [1141, 525] on div "12 3 19:45" at bounding box center [1135, 513] width 56 height 56
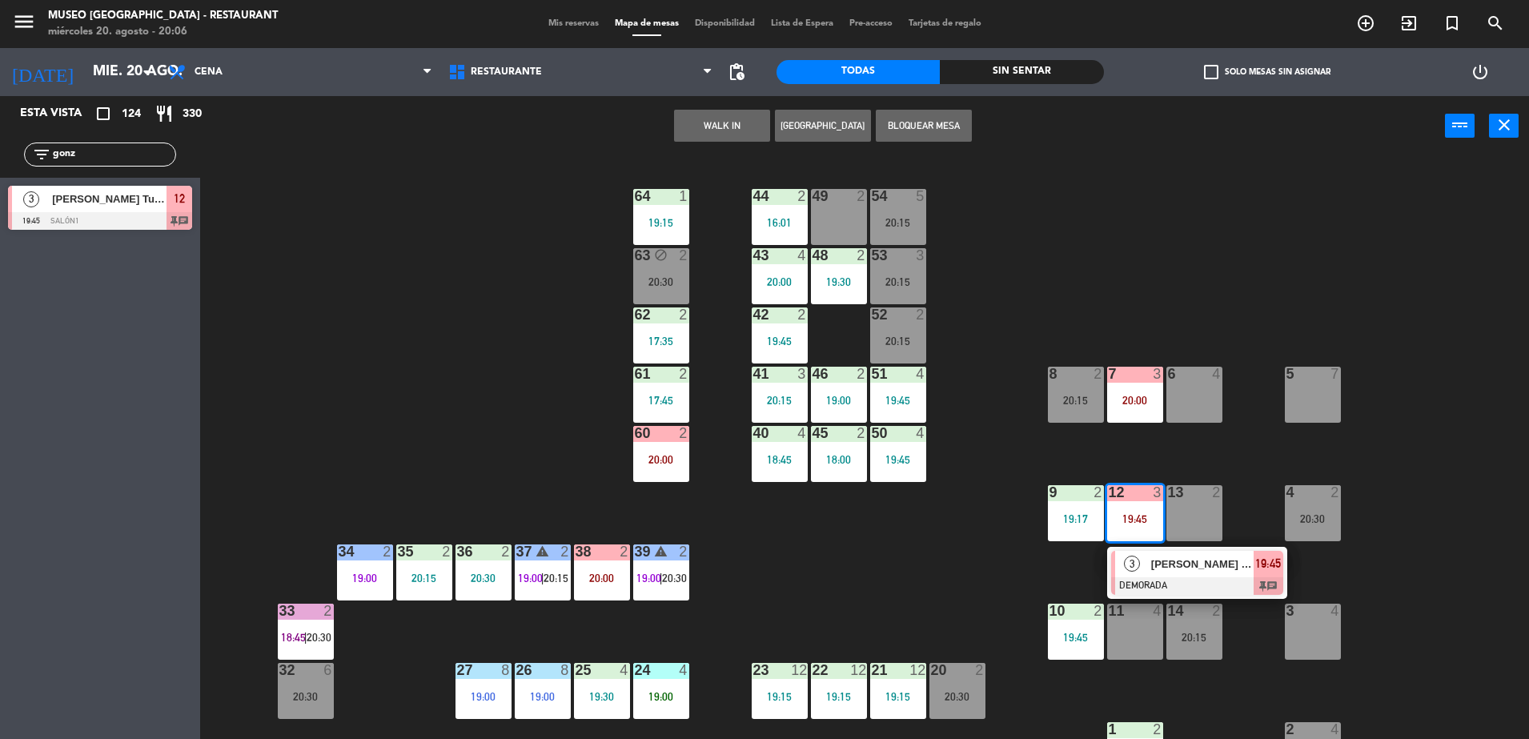
click at [1177, 568] on span "[PERSON_NAME] Tuanama" at bounding box center [1202, 564] width 102 height 17
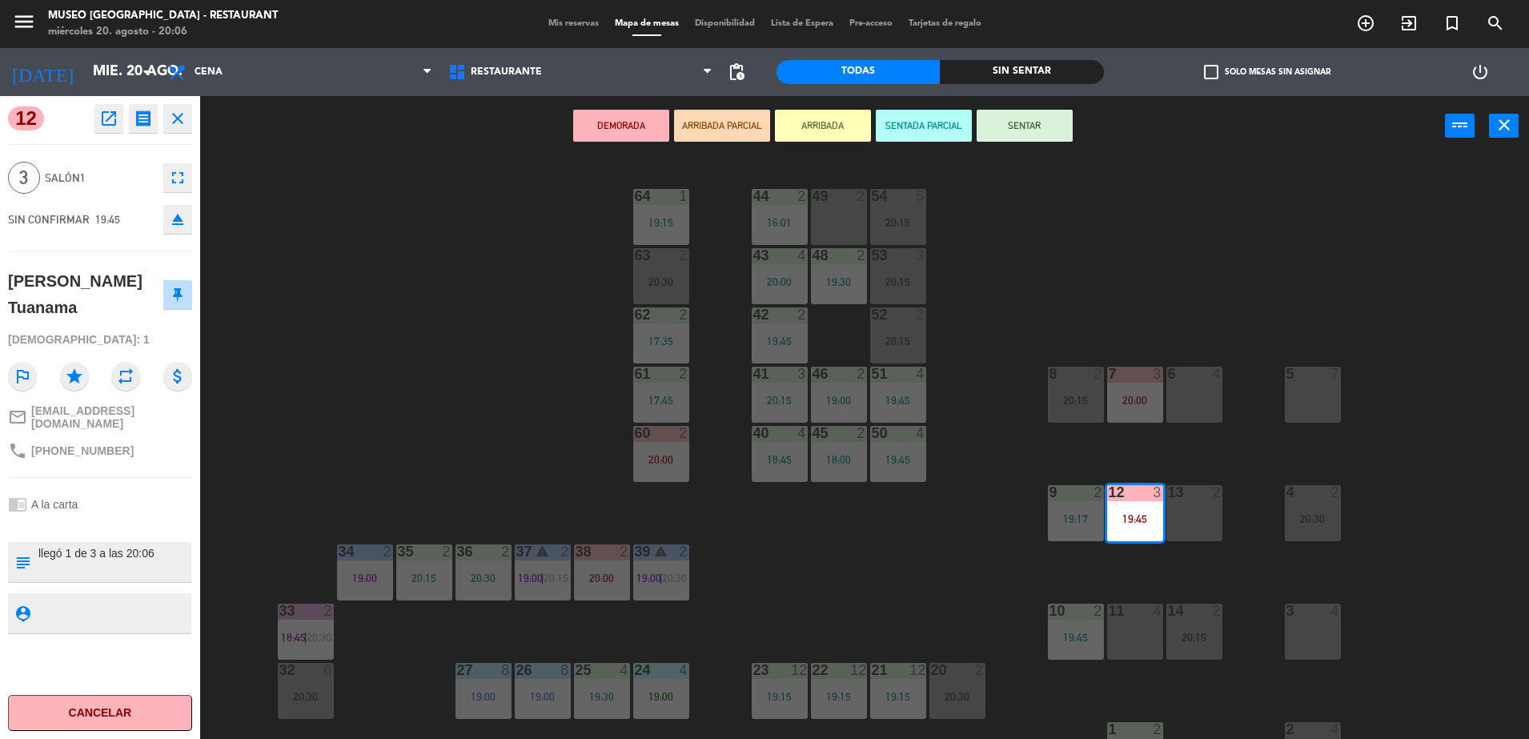
click at [725, 119] on button "ARRIBADA PARCIAL" at bounding box center [722, 126] width 96 height 32
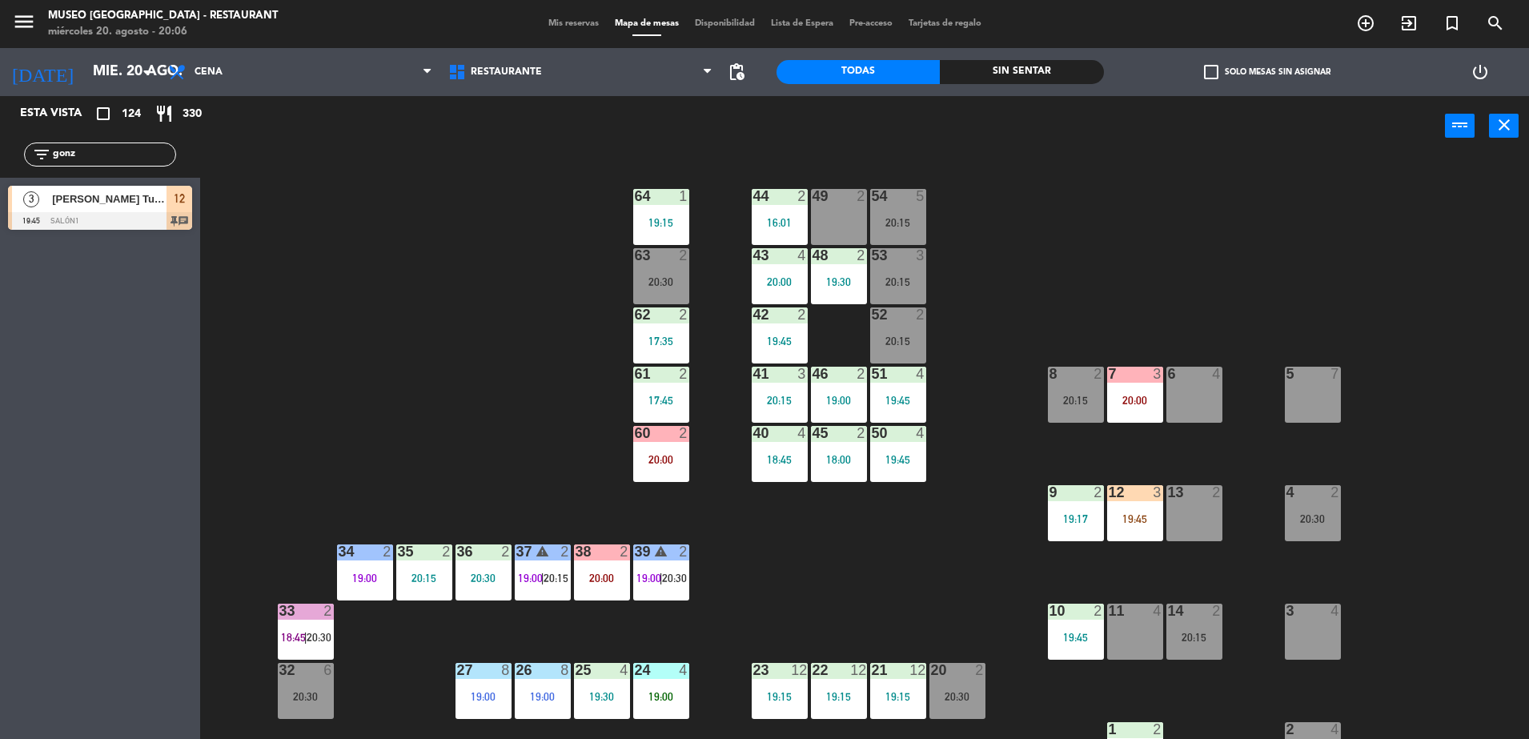
drag, startPoint x: 86, startPoint y: 160, endPoint x: 0, endPoint y: 157, distance: 85.7
click at [0, 157] on html "close × Museo Larco Café - Restaurant × chrome_reader_mode Listado de Reservas …" at bounding box center [764, 369] width 1529 height 739
drag, startPoint x: 117, startPoint y: 156, endPoint x: -4, endPoint y: 179, distance: 123.1
click at [0, 179] on html "close × Museo Larco Café - Restaurant × chrome_reader_mode Listado de Reservas …" at bounding box center [764, 369] width 1529 height 739
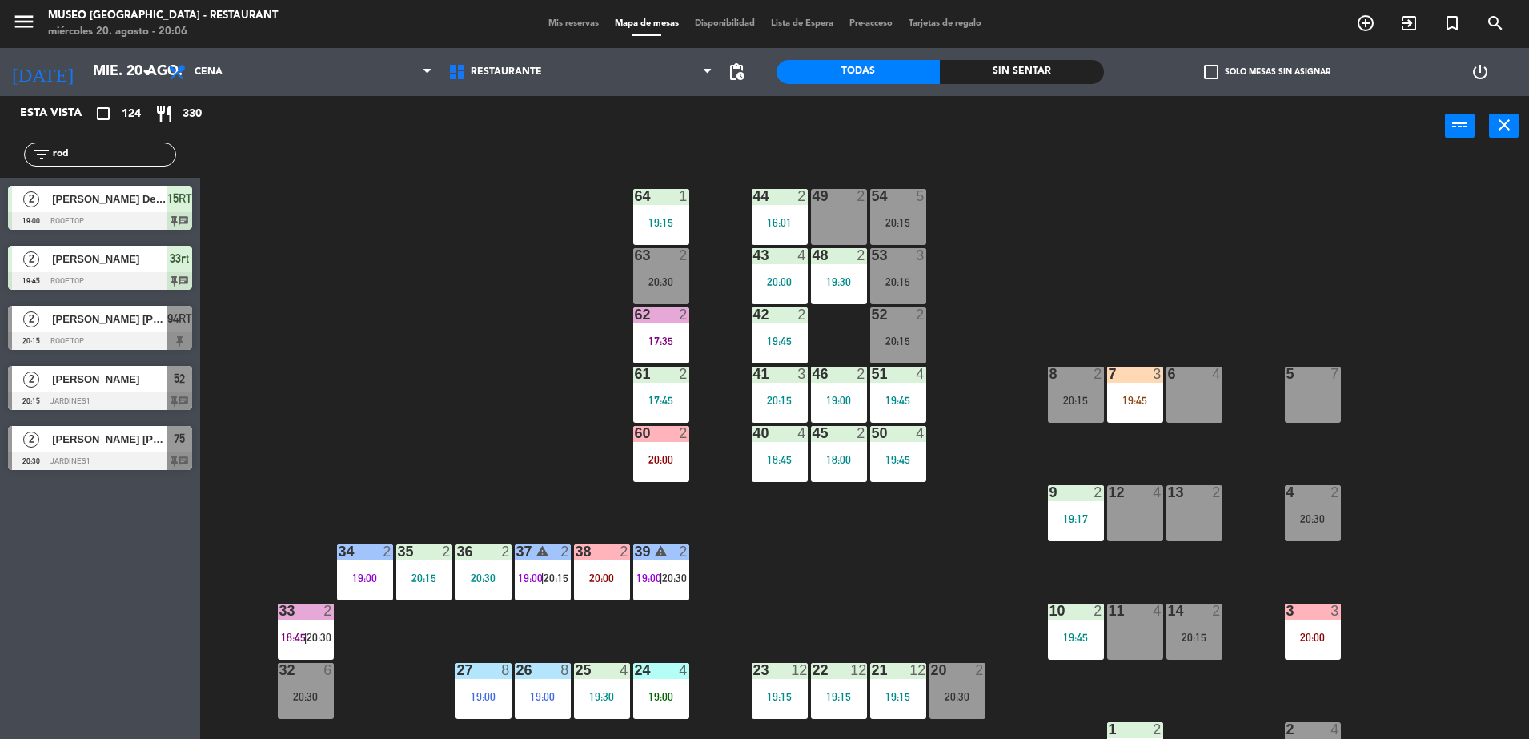
type input "rod"
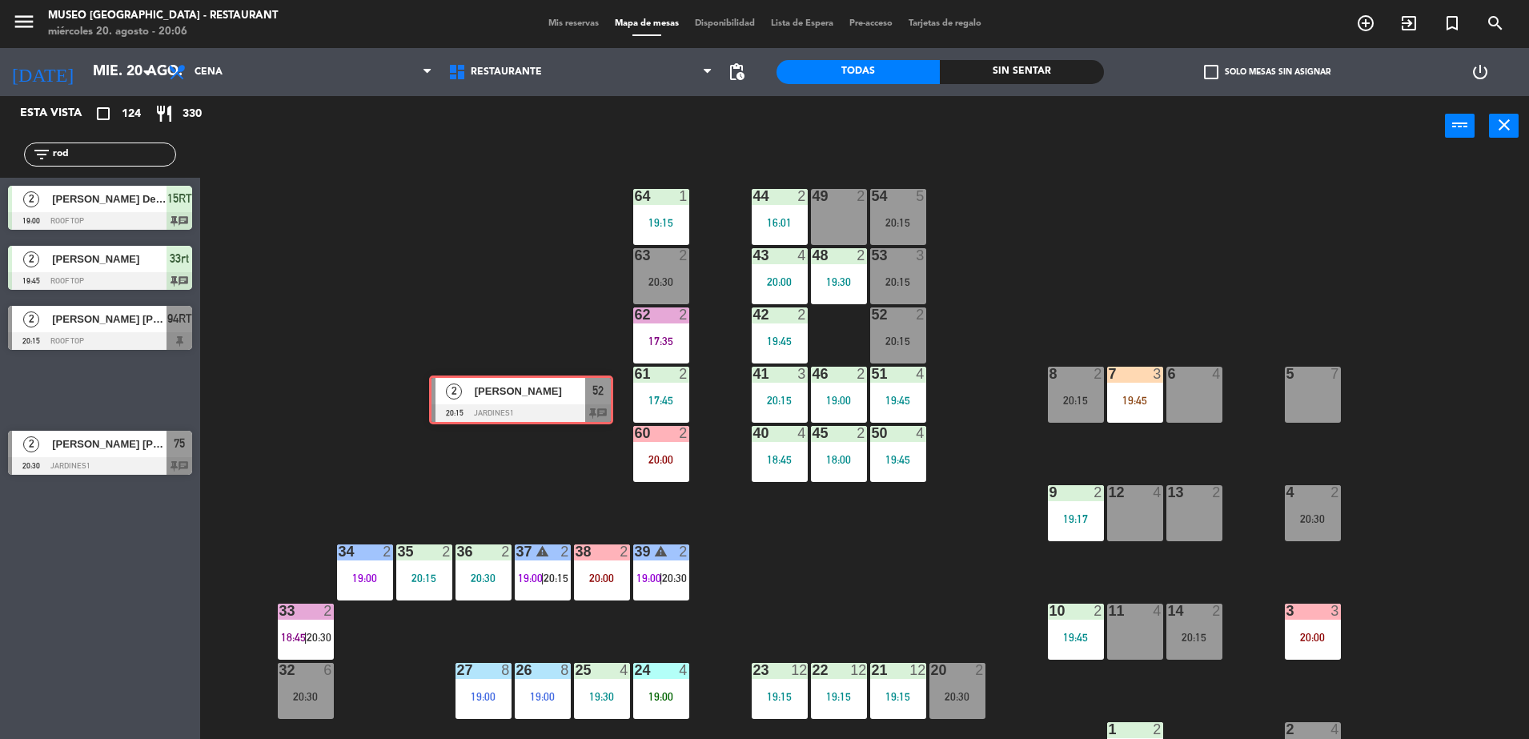
drag, startPoint x: 170, startPoint y: 379, endPoint x: 530, endPoint y: 355, distance: 361.0
click at [530, 355] on div "Esta vista crop_square 124 restaurant 330 filter_list rod 2 [PERSON_NAME] Del […" at bounding box center [764, 419] width 1529 height 647
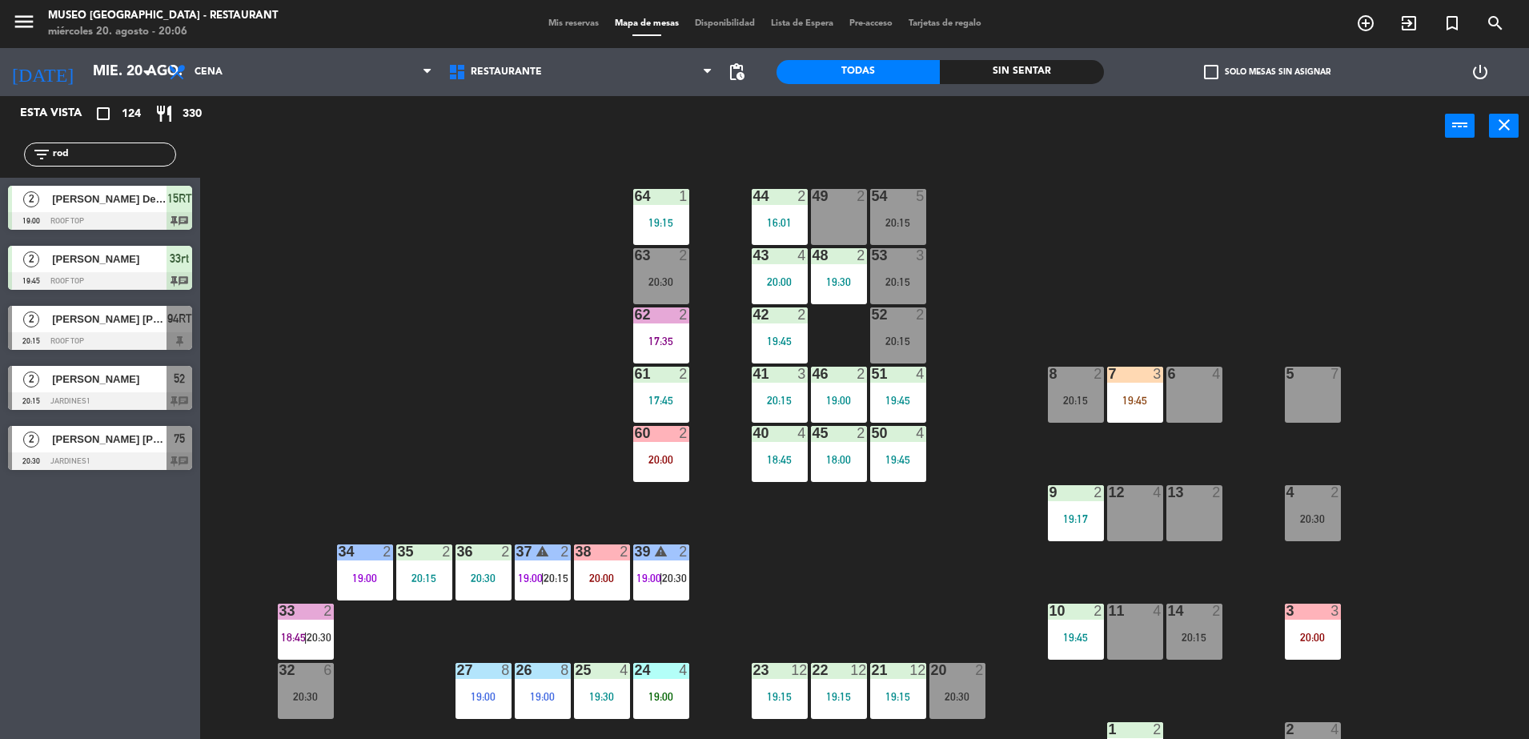
click at [483, 347] on div "44 2 16:01 49 2 54 5 20:15 64 1 19:15 48 2 19:30 53 3 20:15 63 2 20:30 43 4 20:…" at bounding box center [872, 451] width 1314 height 583
click at [893, 339] on div "20:15" at bounding box center [898, 340] width 56 height 11
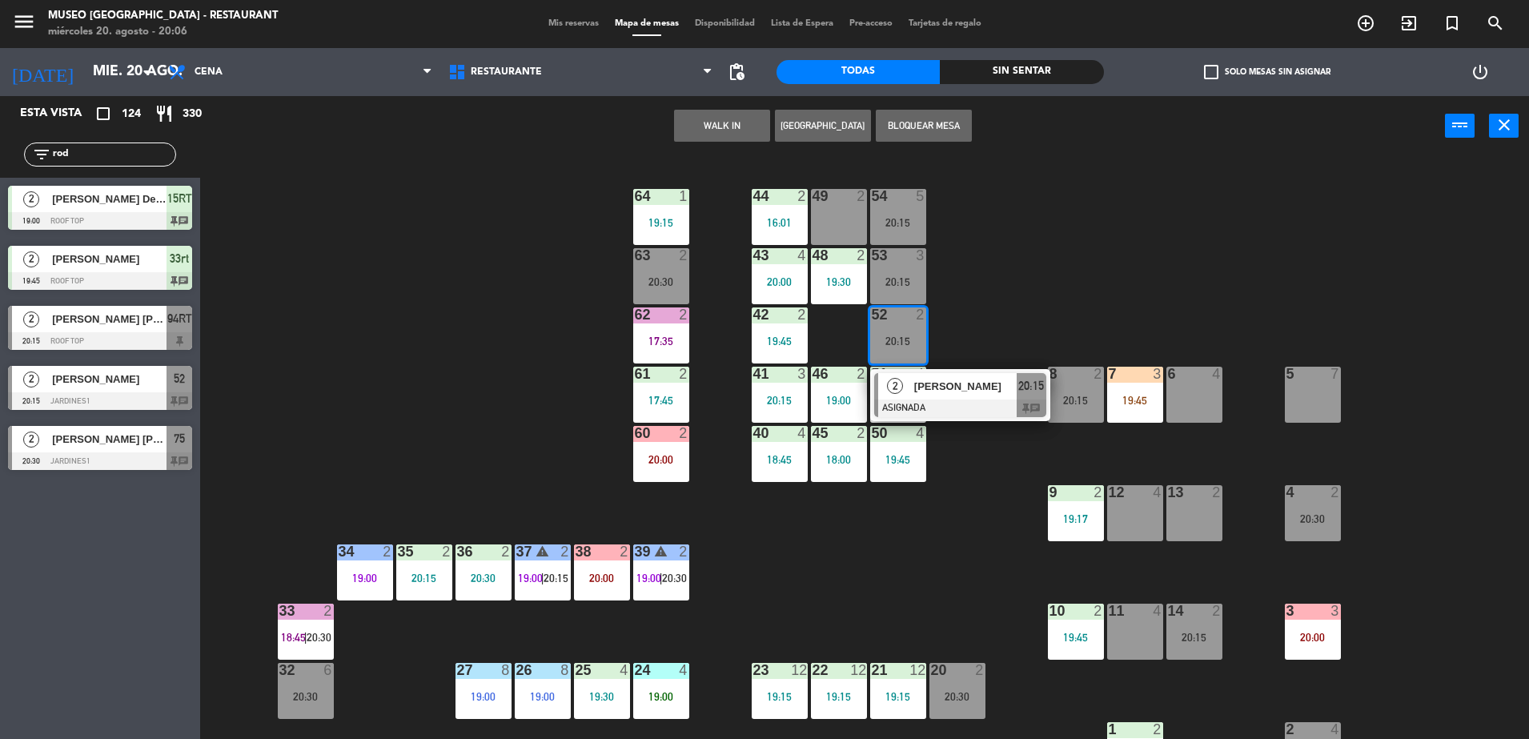
click at [969, 384] on span "[PERSON_NAME]" at bounding box center [965, 386] width 102 height 17
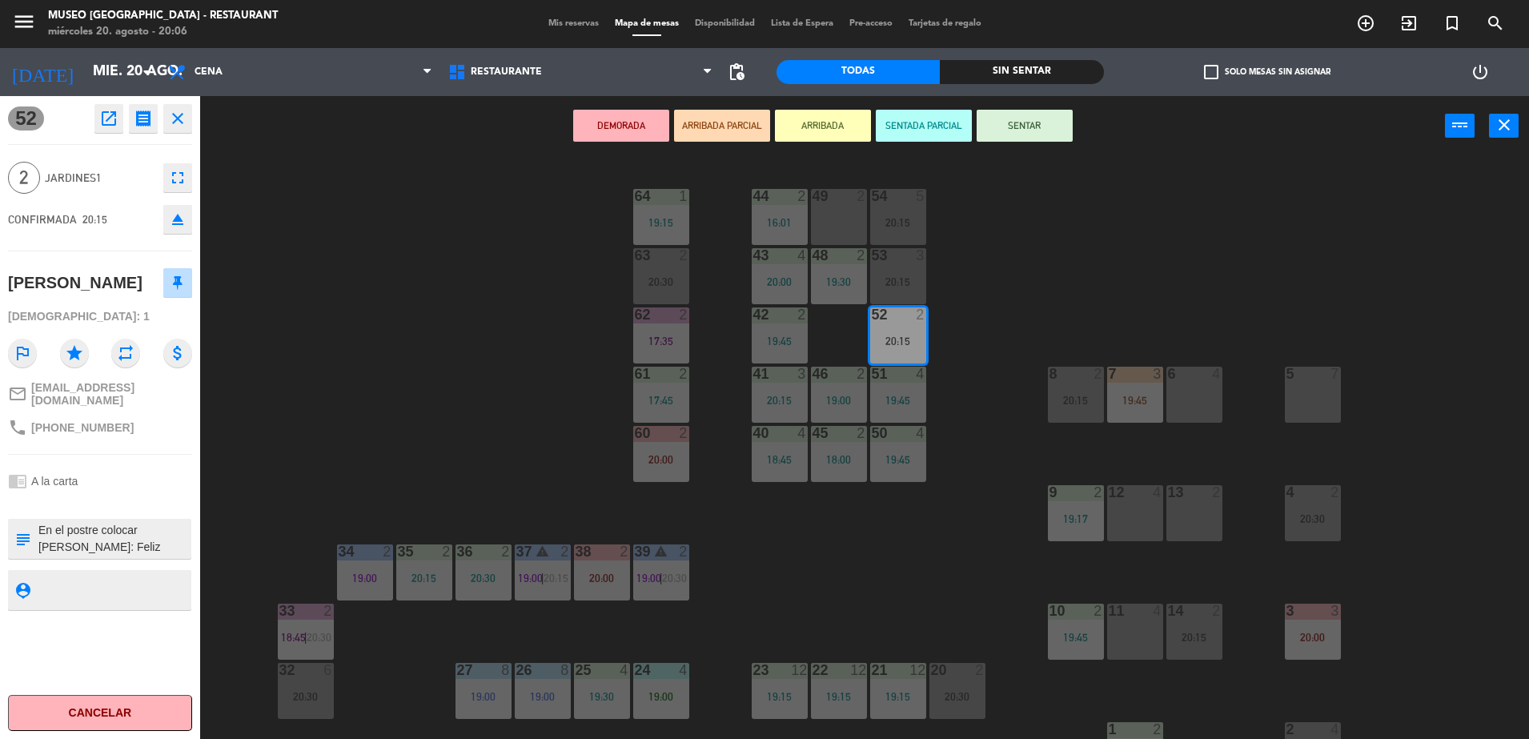
click at [722, 134] on button "ARRIBADA PARCIAL" at bounding box center [722, 126] width 96 height 32
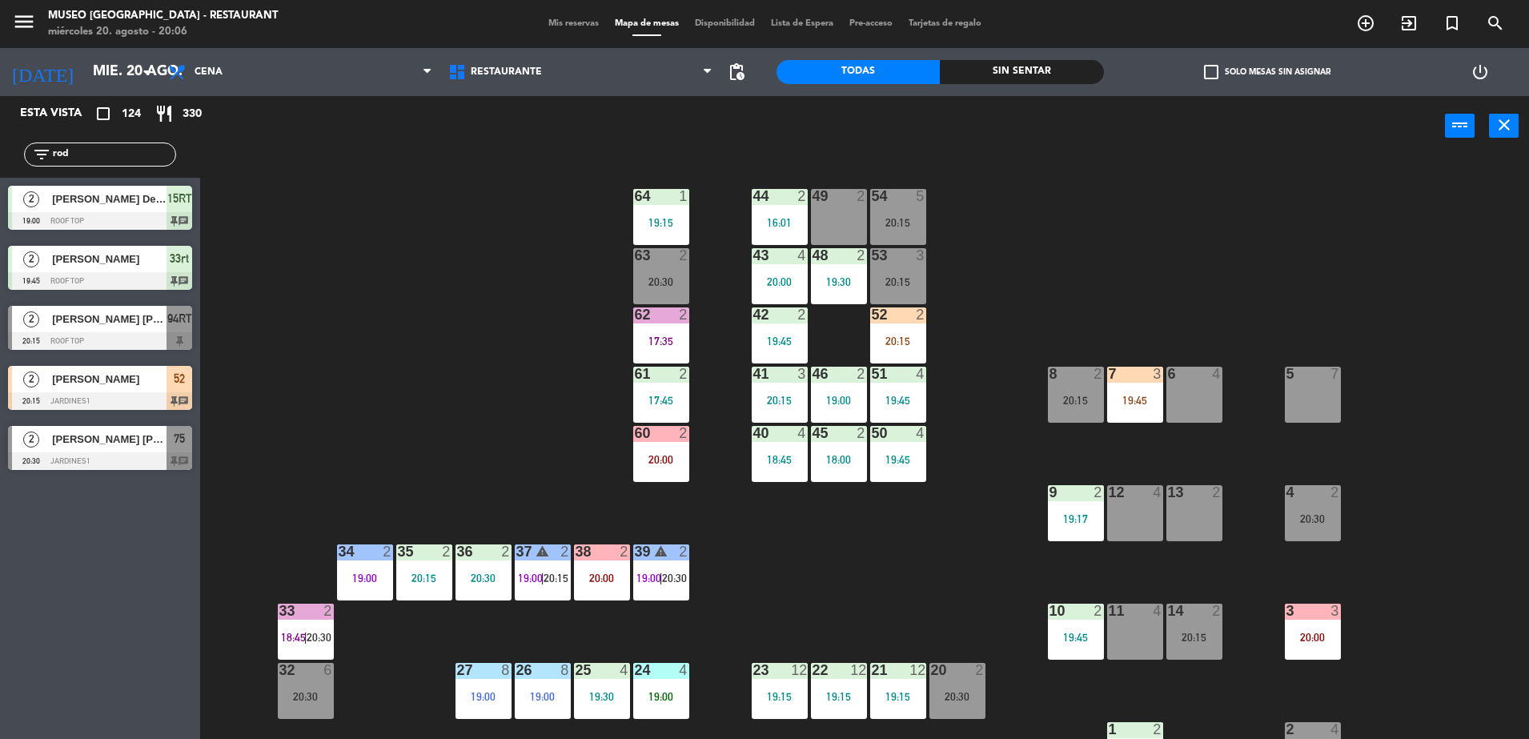
click at [501, 295] on div "44 2 16:01 49 2 54 5 20:15 64 1 19:15 48 2 19:30 53 3 20:15 63 2 20:30 43 4 20:…" at bounding box center [872, 451] width 1314 height 583
drag, startPoint x: 122, startPoint y: 154, endPoint x: 0, endPoint y: 150, distance: 122.6
click at [0, 150] on html "close × Museo Larco Café - Restaurant × chrome_reader_mode Listado de Reservas …" at bounding box center [764, 369] width 1529 height 739
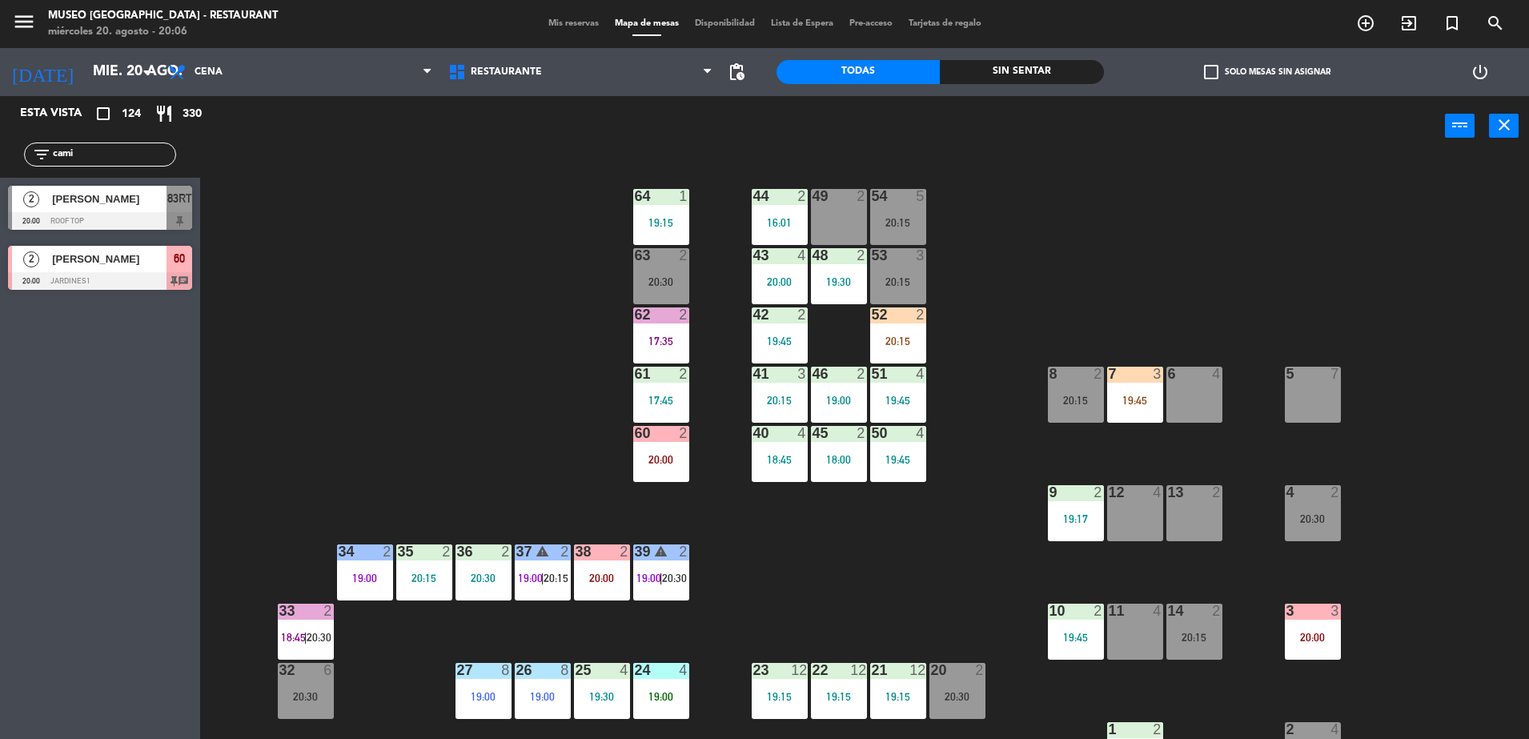
type input "cami"
click at [117, 175] on div "filter_list cami" at bounding box center [100, 154] width 200 height 46
click at [120, 191] on span "[PERSON_NAME]" at bounding box center [109, 199] width 114 height 17
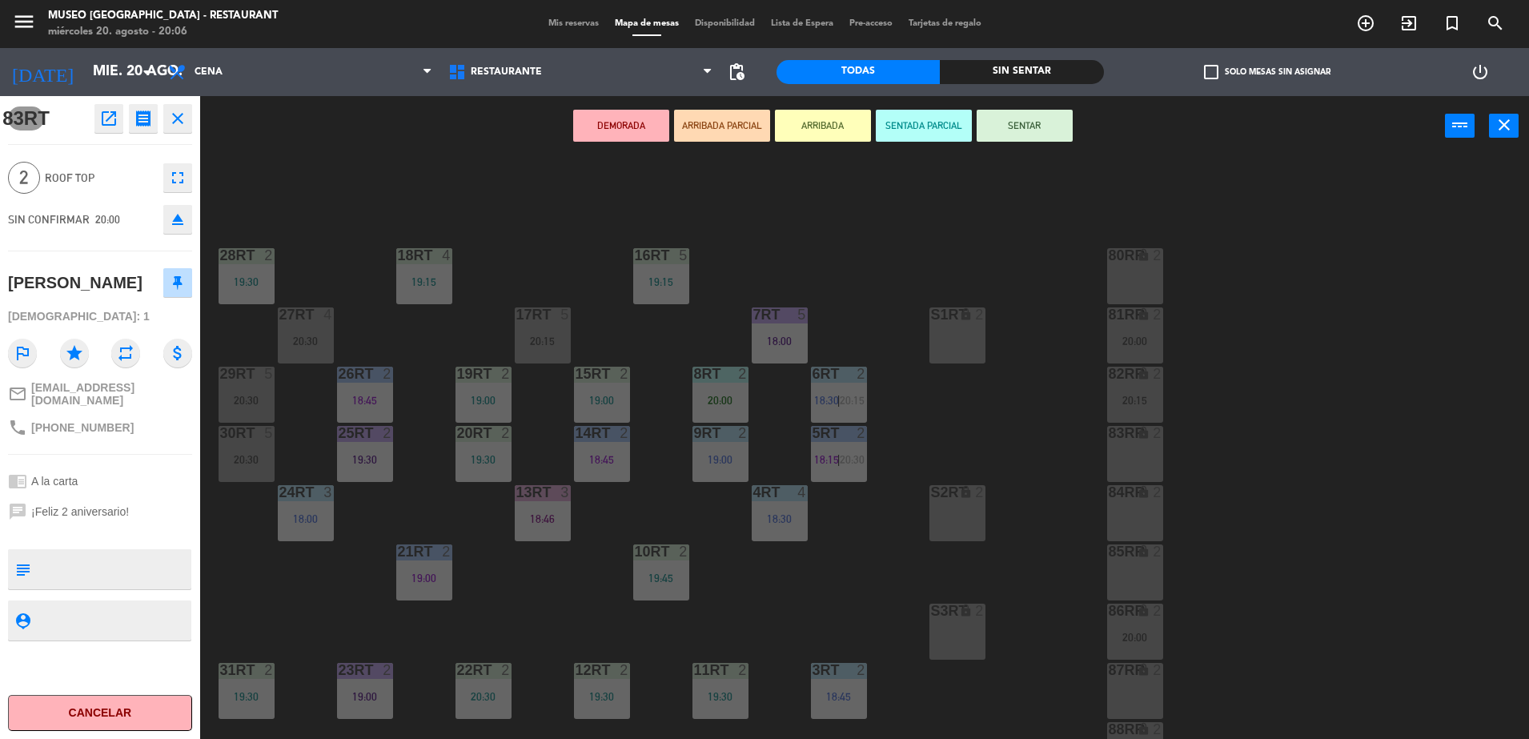
click at [730, 110] on button "ARRIBADA PARCIAL" at bounding box center [722, 126] width 96 height 32
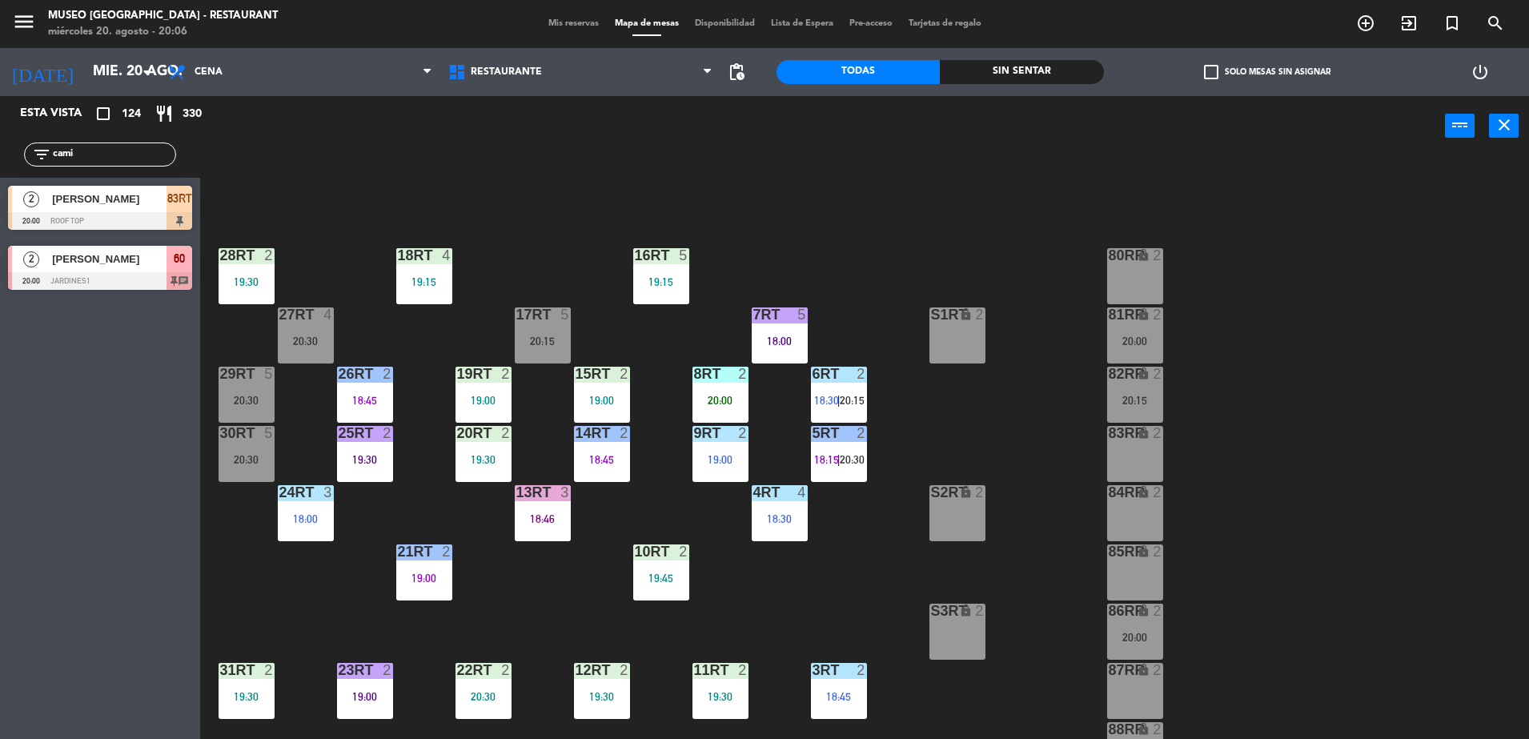
scroll to position [628, 0]
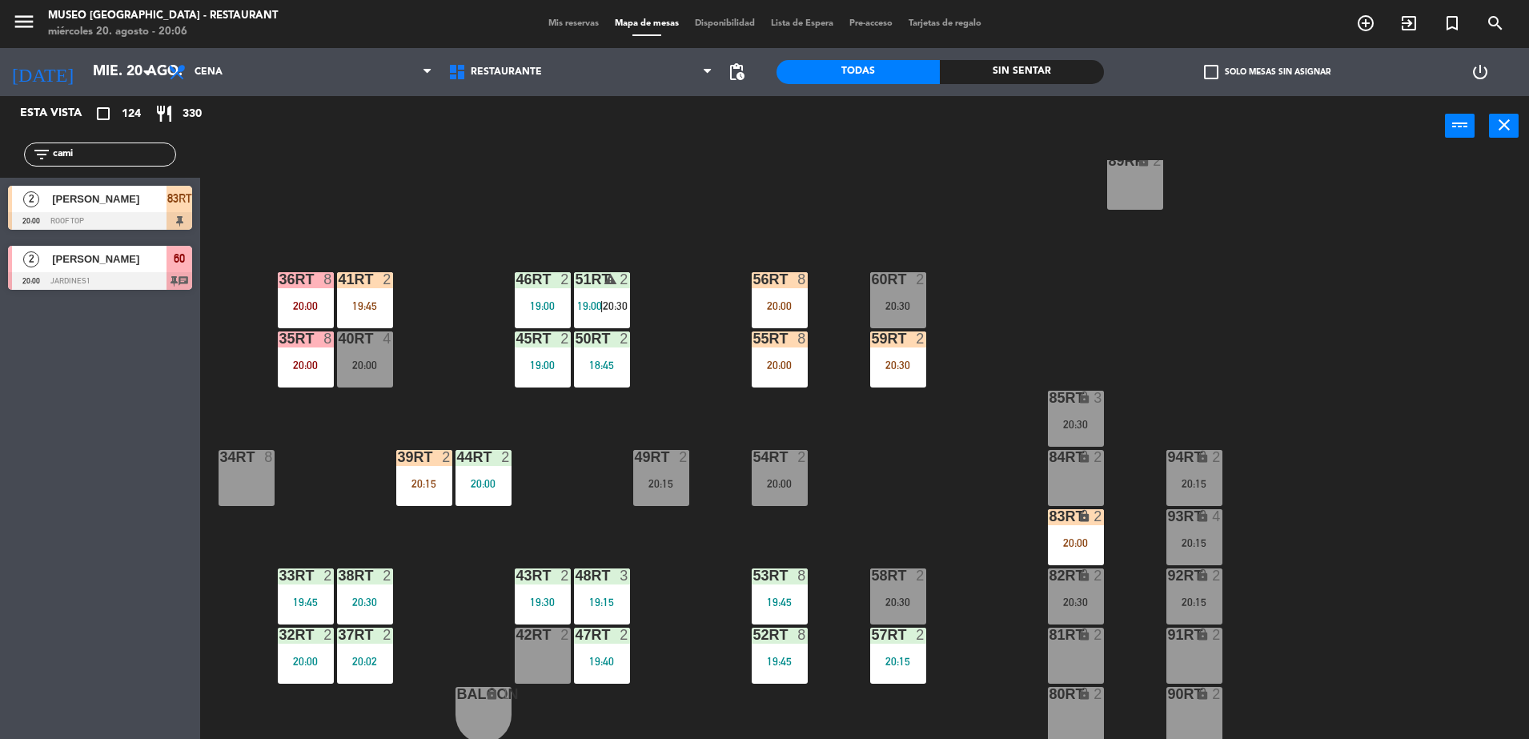
click at [165, 203] on span "[PERSON_NAME]" at bounding box center [109, 199] width 114 height 17
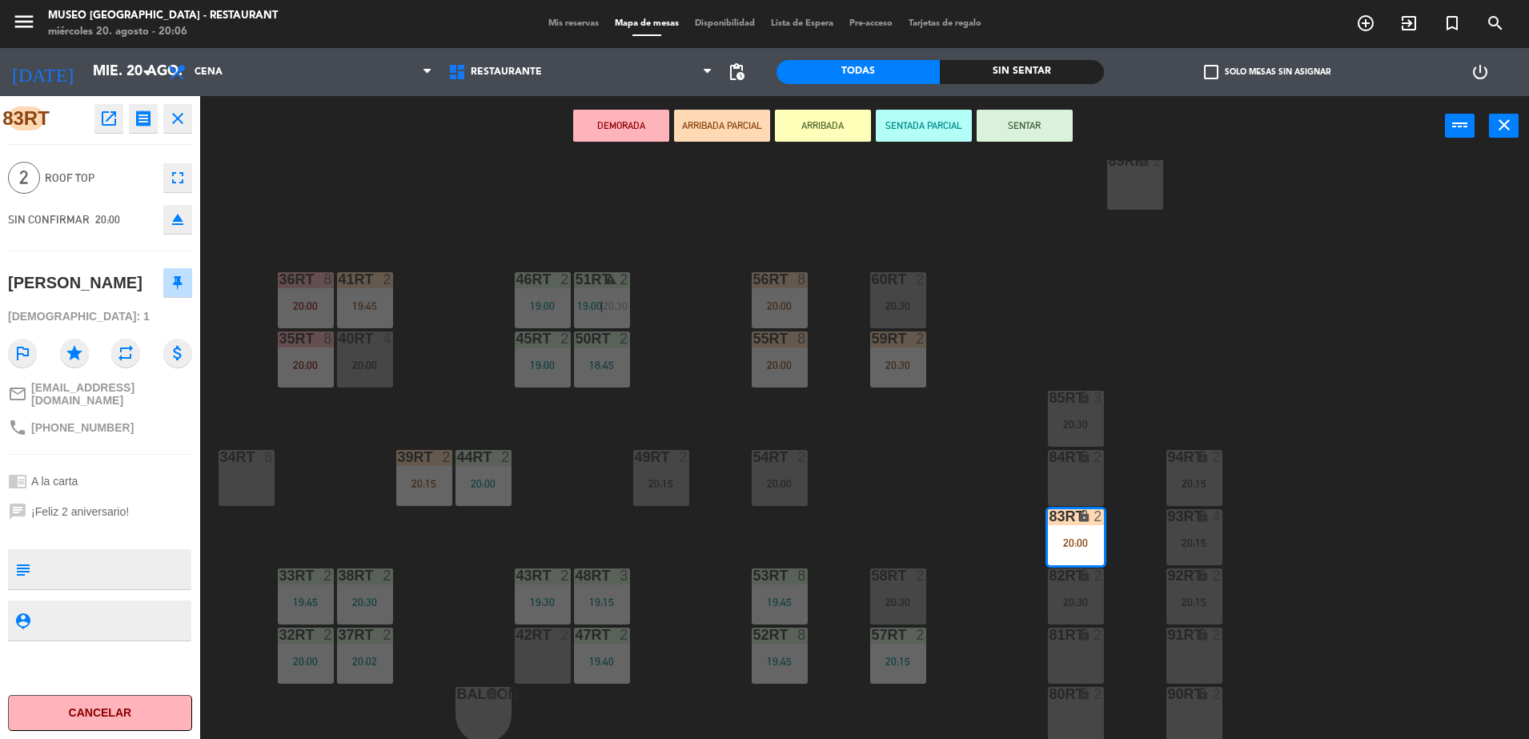
click at [645, 479] on div "20:15" at bounding box center [661, 483] width 56 height 11
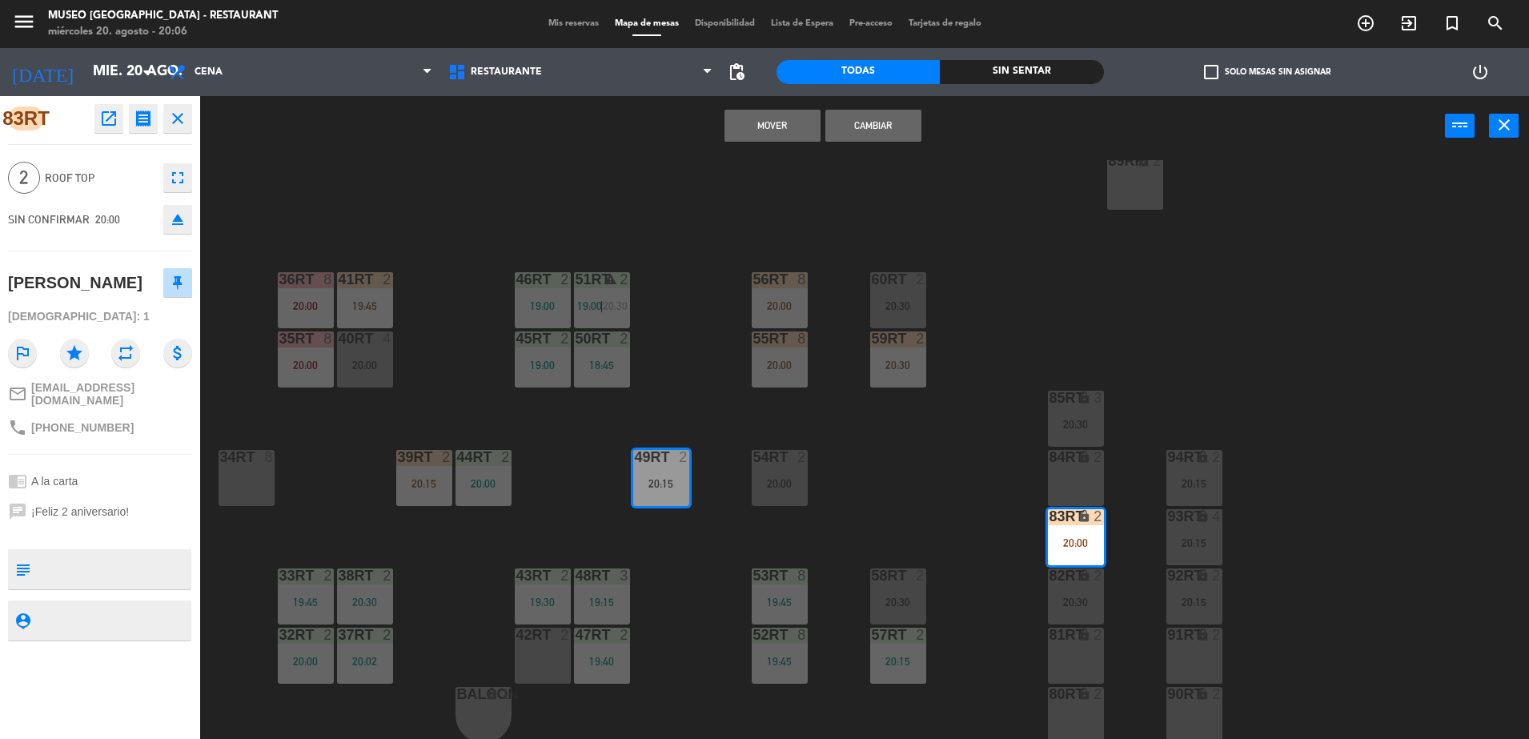
click at [885, 134] on button "Cambiar" at bounding box center [873, 126] width 96 height 32
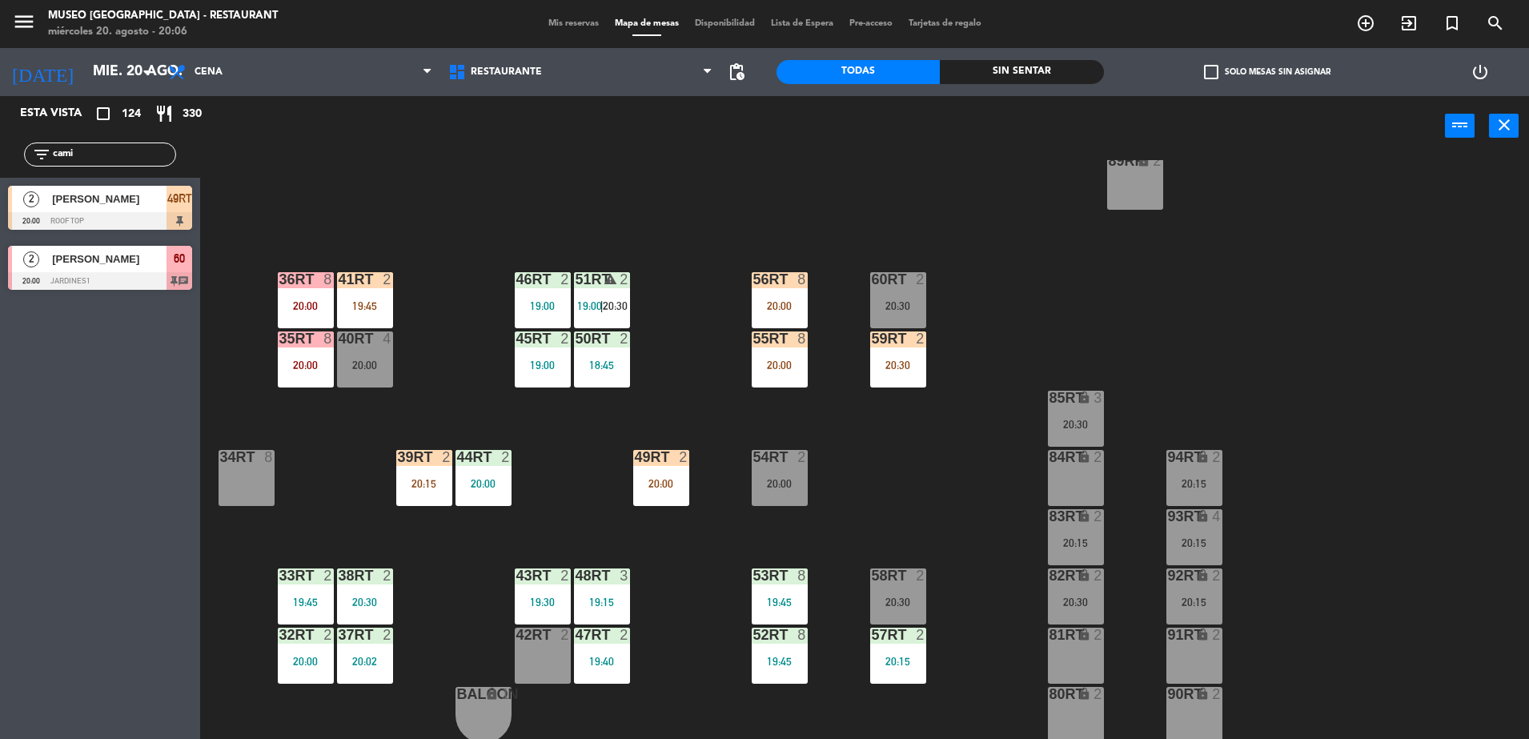
click at [716, 271] on div "18RT 4 19:15 16RT 5 19:15 28RT 2 19:30 80RR lock 2 27RT 4 20:30 7RT 5 18:00 S1R…" at bounding box center [872, 451] width 1314 height 583
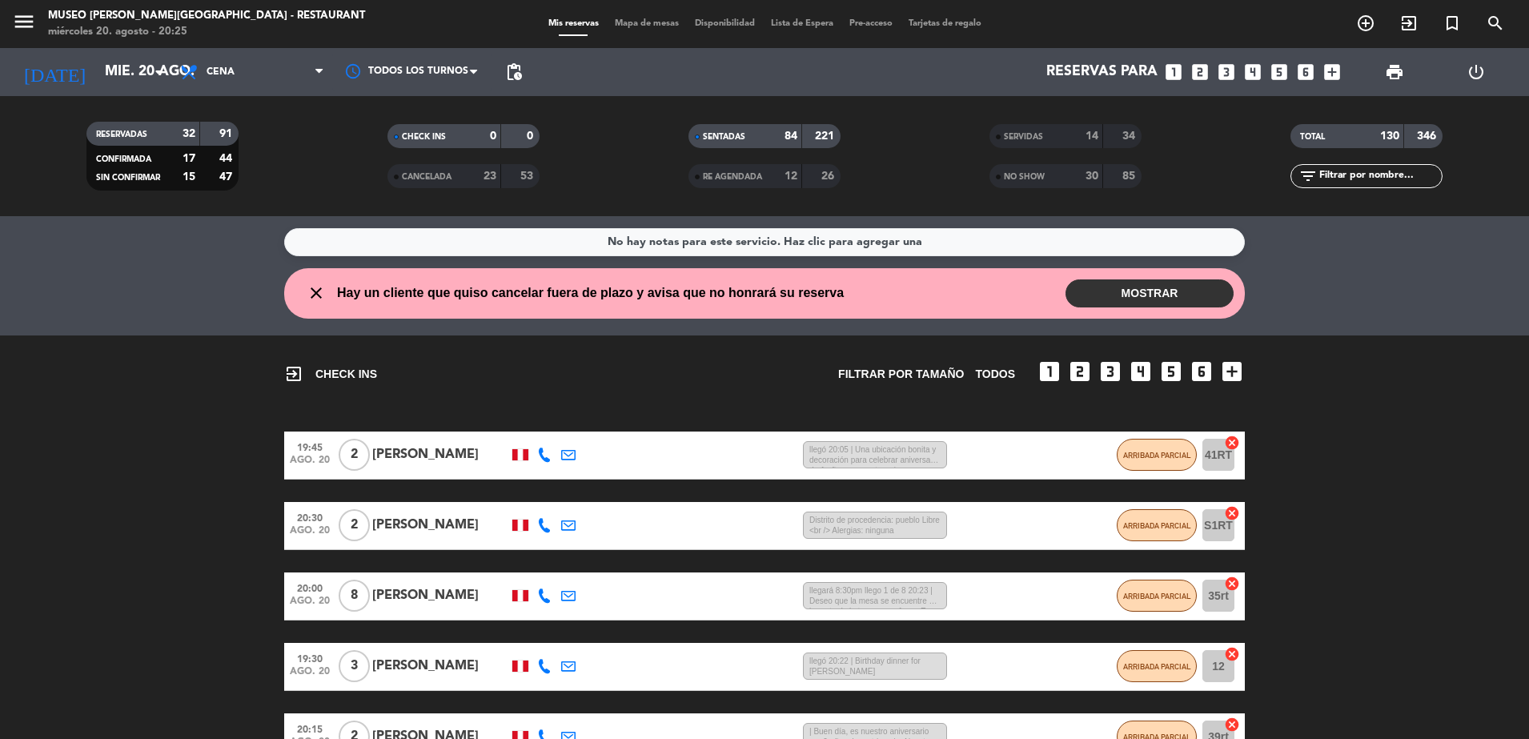
click at [1009, 174] on span "NO SHOW" at bounding box center [1024, 177] width 41 height 8
click at [733, 363] on div "exit_to_app CHECK INS Filtrar por tamaño TODOS looks_one looks_two looks_3 look…" at bounding box center [764, 366] width 961 height 62
click at [1398, 169] on input "text" at bounding box center [1380, 176] width 124 height 18
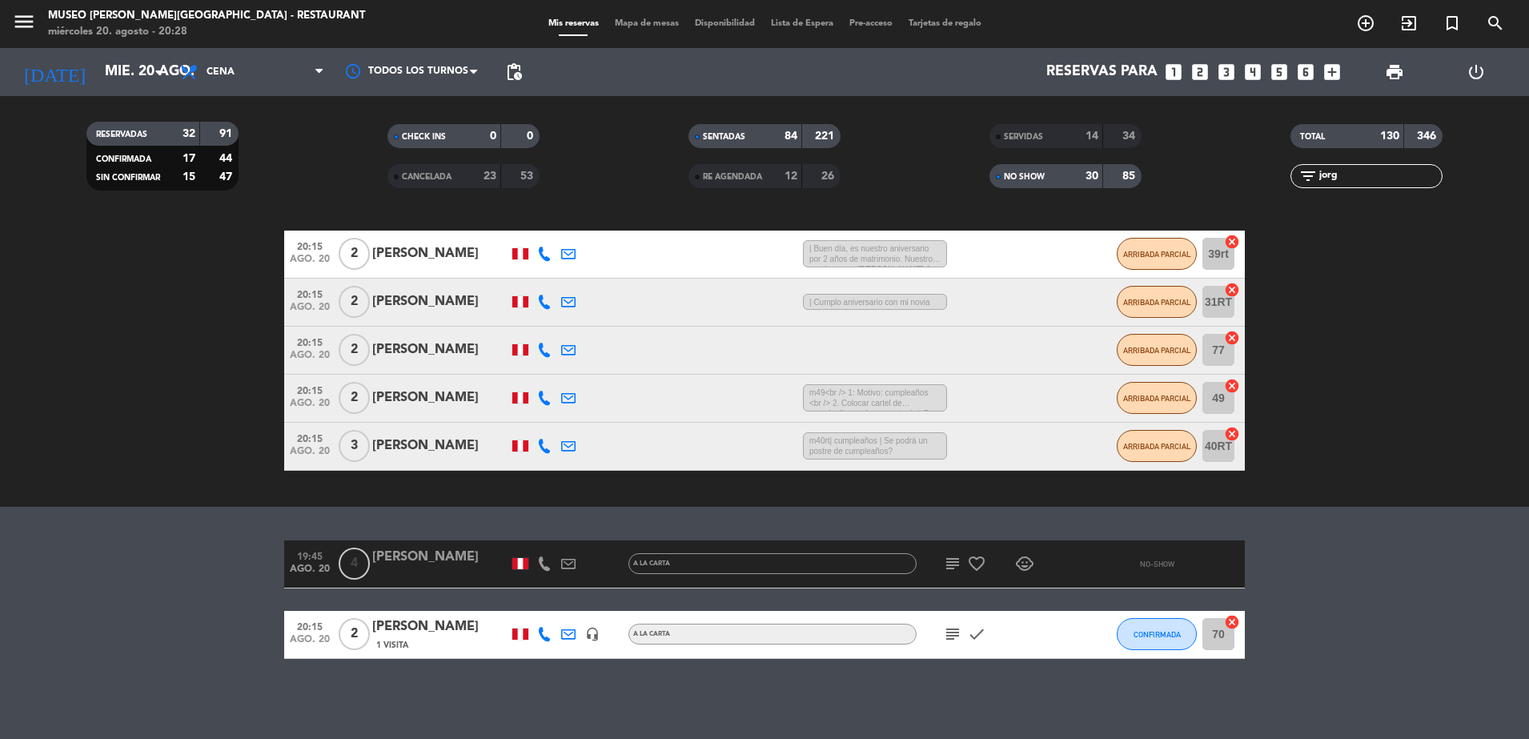
type input "jorg"
click at [420, 552] on div "[PERSON_NAME]" at bounding box center [440, 557] width 136 height 21
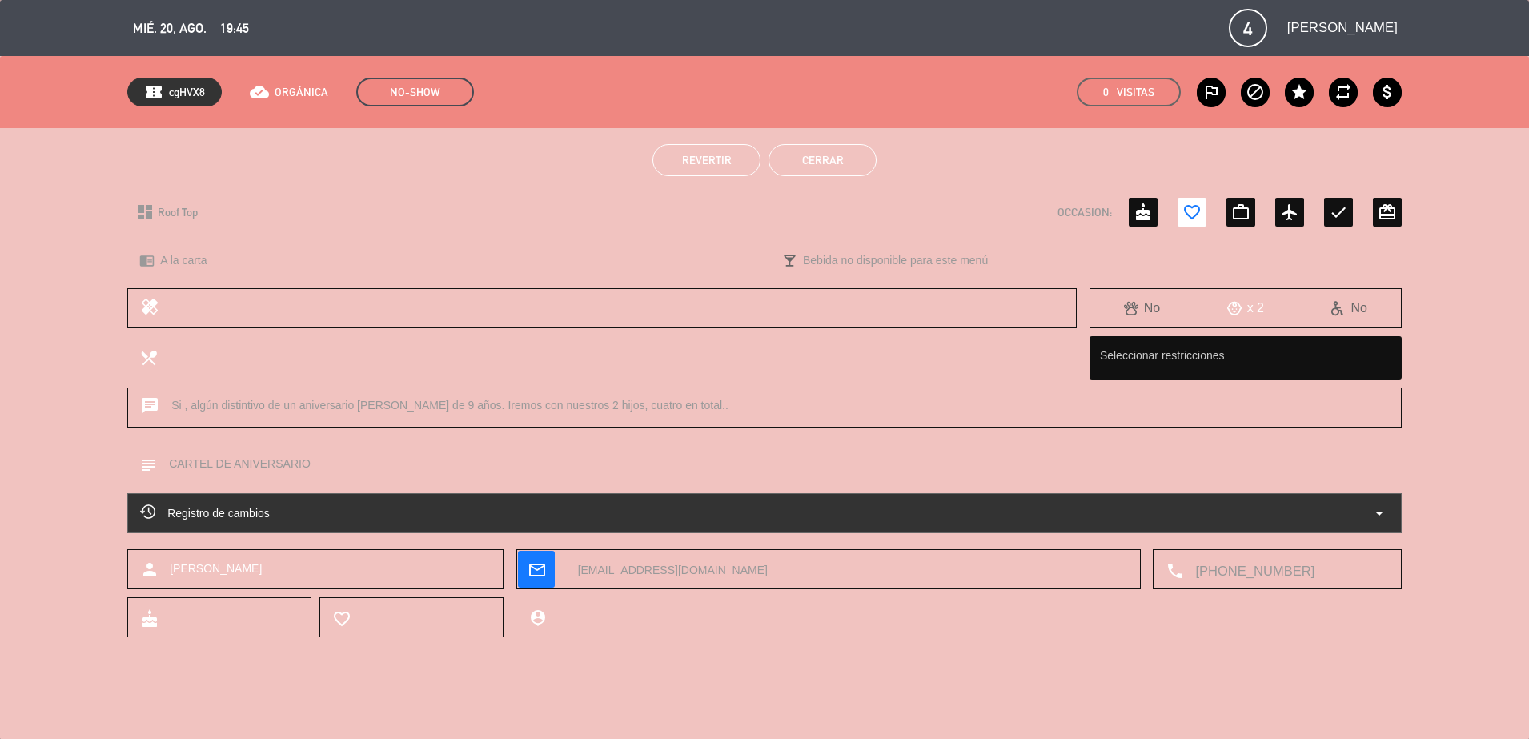
click at [678, 126] on div "confirmation_number cgHVX8 cloud_done ORGÁNICA NO-SHOW 0 Visitas outlined_flag …" at bounding box center [764, 92] width 1529 height 72
click at [699, 154] on span "Revertir" at bounding box center [707, 160] width 50 height 13
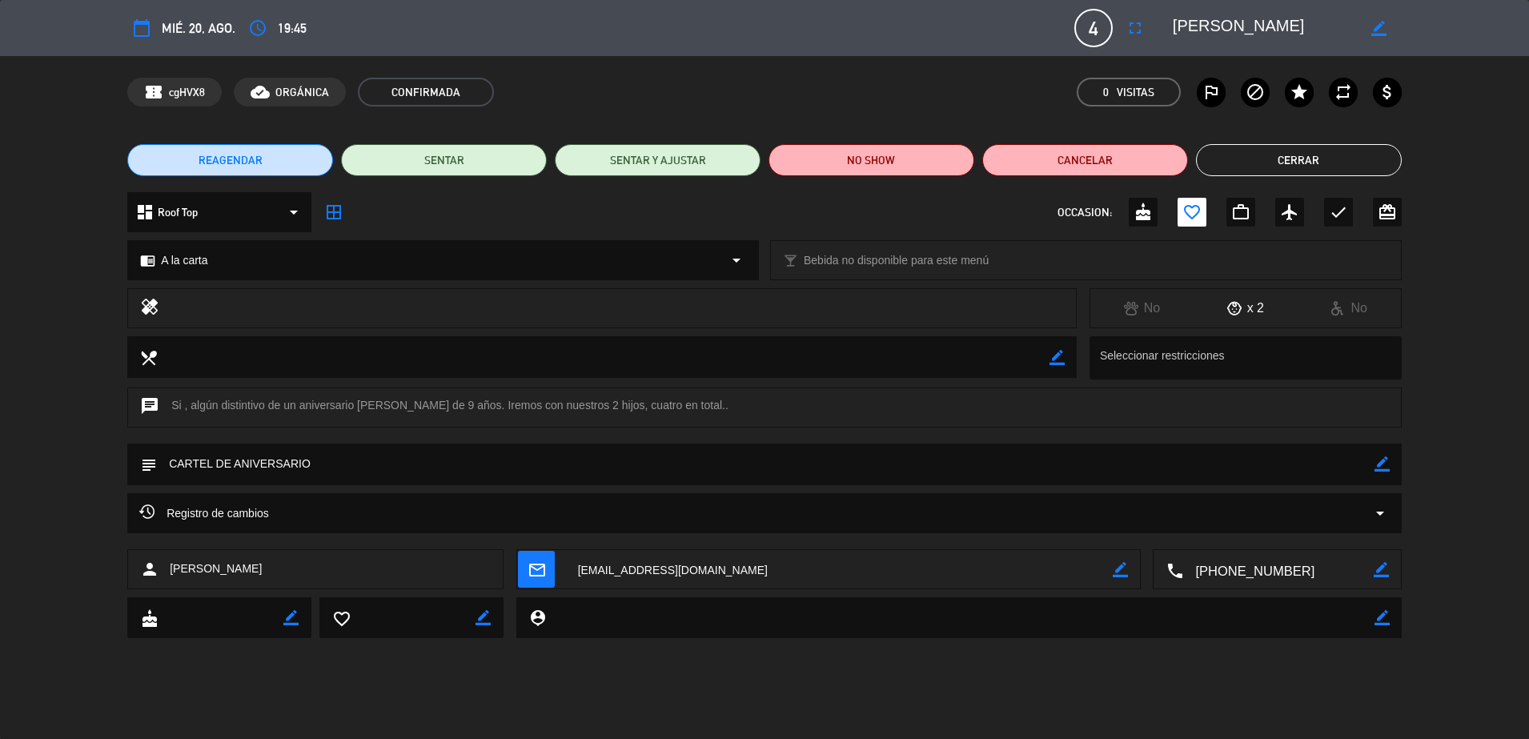
scroll to position [361, 0]
click at [1298, 161] on button "Cerrar" at bounding box center [1299, 160] width 206 height 32
